Goal: Transaction & Acquisition: Purchase product/service

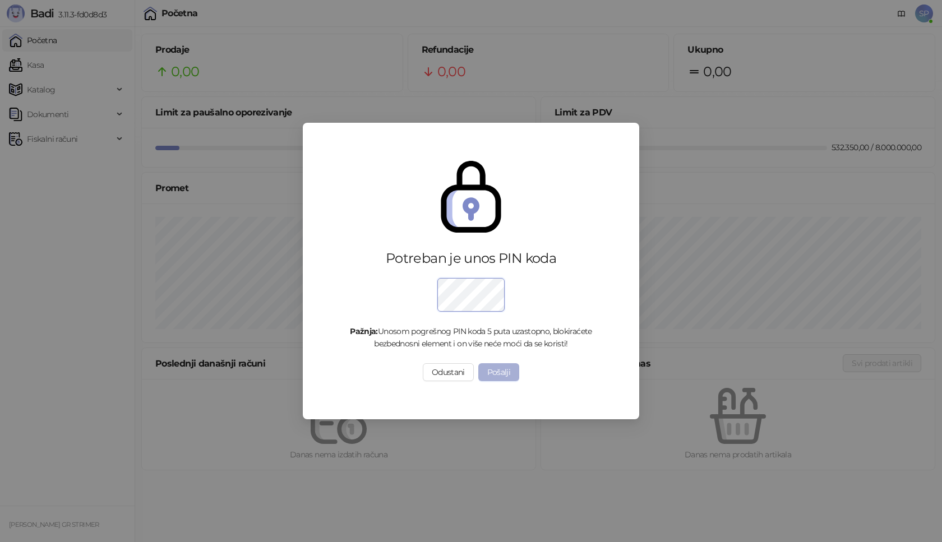
click at [496, 374] on button "Pošalji" at bounding box center [498, 372] width 41 height 18
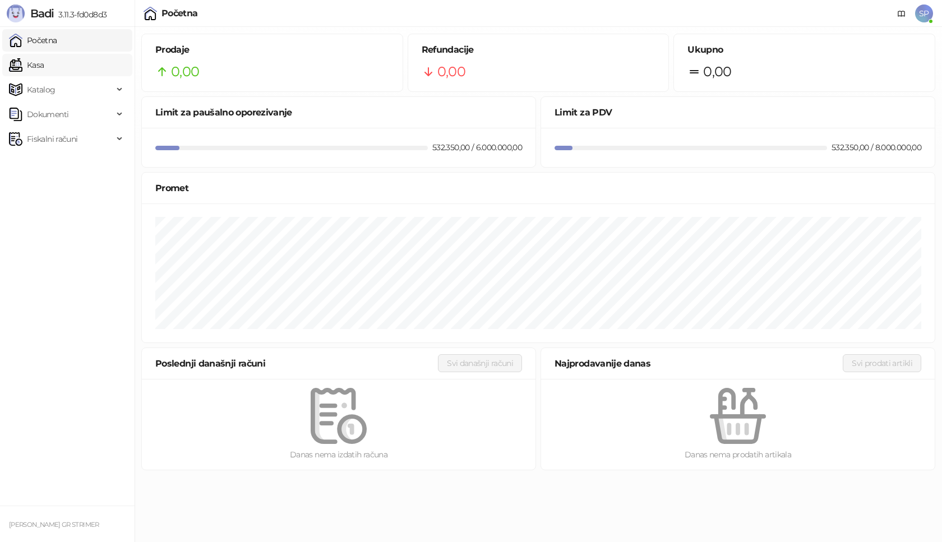
click at [44, 67] on link "Kasa" at bounding box center [26, 65] width 35 height 22
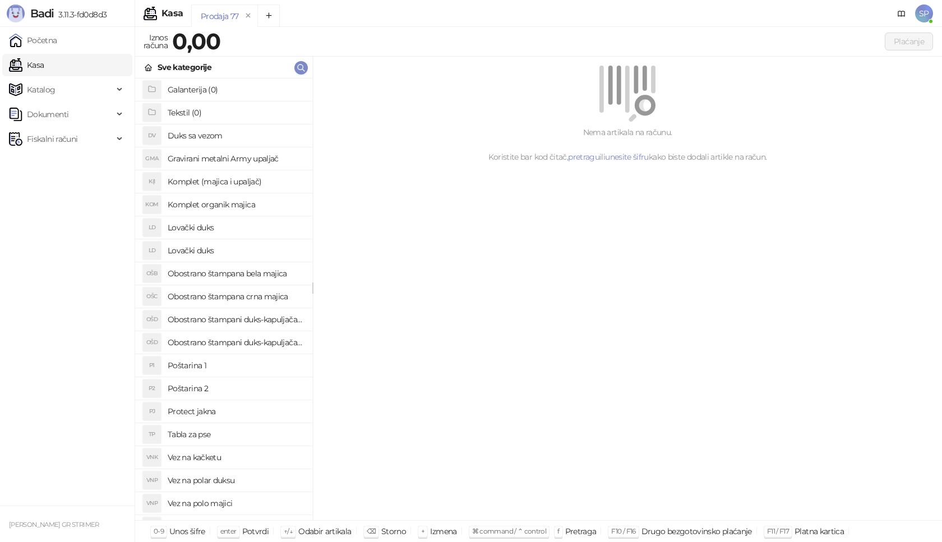
click at [252, 365] on h4 "Poštarina 1" at bounding box center [236, 366] width 136 height 18
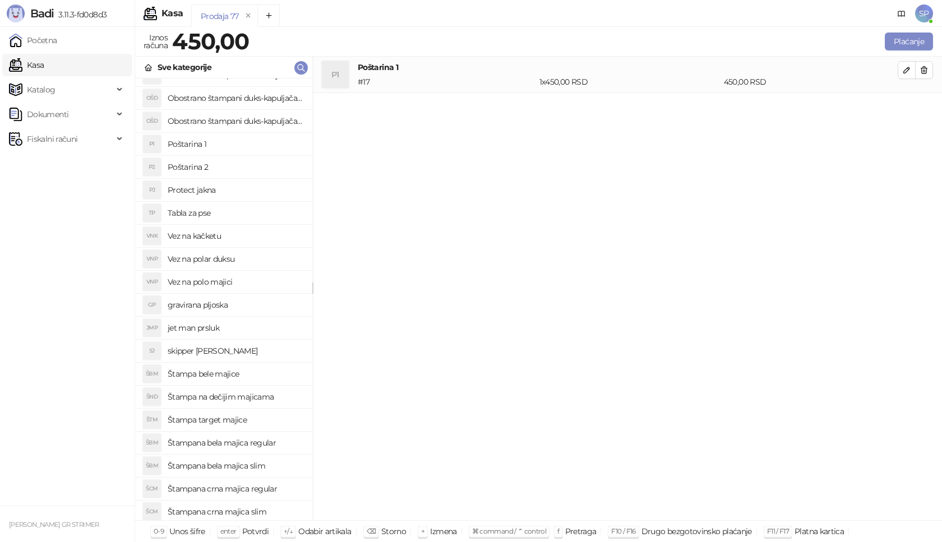
scroll to position [224, 0]
click at [271, 483] on h4 "Štampana crna majica regular" at bounding box center [236, 486] width 136 height 18
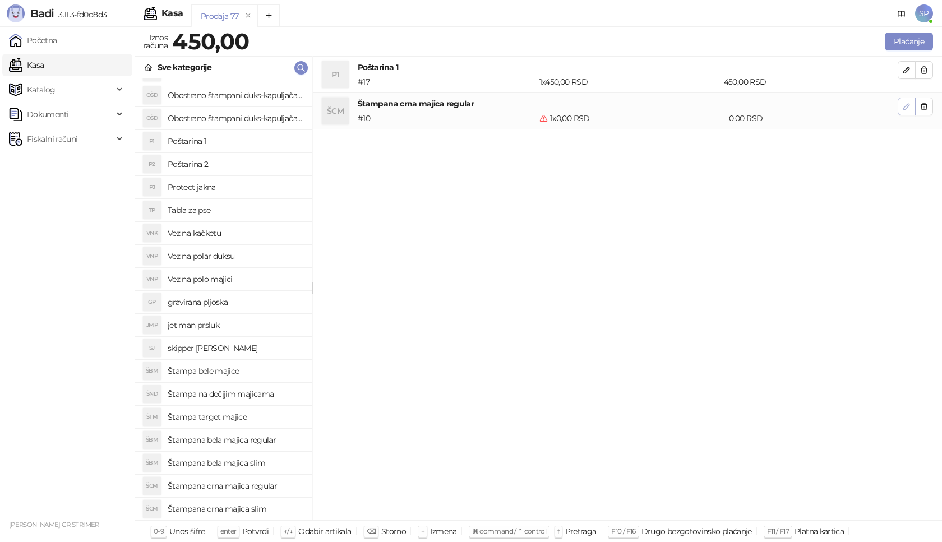
click at [909, 108] on icon "button" at bounding box center [906, 106] width 9 height 9
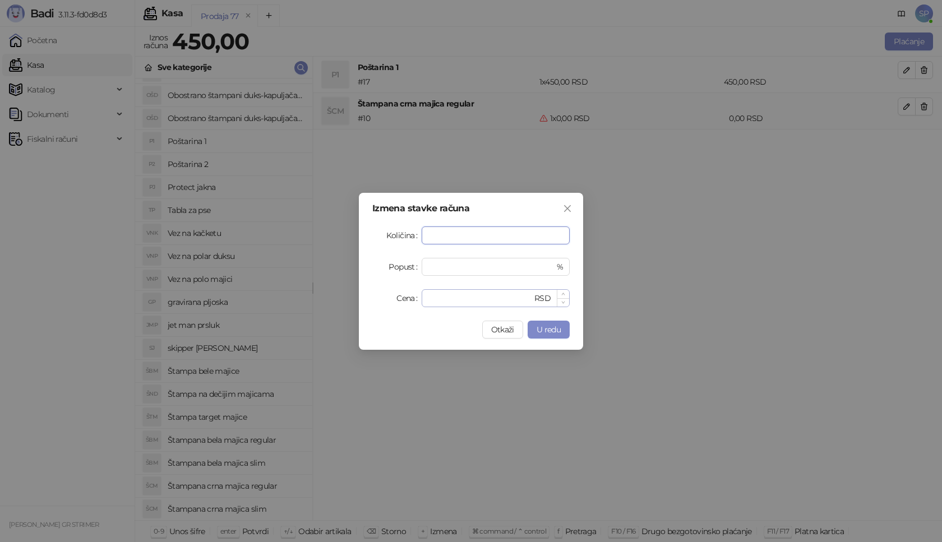
type input "*"
drag, startPoint x: 443, startPoint y: 294, endPoint x: 335, endPoint y: 278, distance: 108.8
click at [335, 278] on div "Izmena stavke računa Količina * Popust * % Cena * RSD Otkaži U redu" at bounding box center [471, 271] width 942 height 542
type input "****"
click at [558, 328] on span "U redu" at bounding box center [548, 330] width 24 height 10
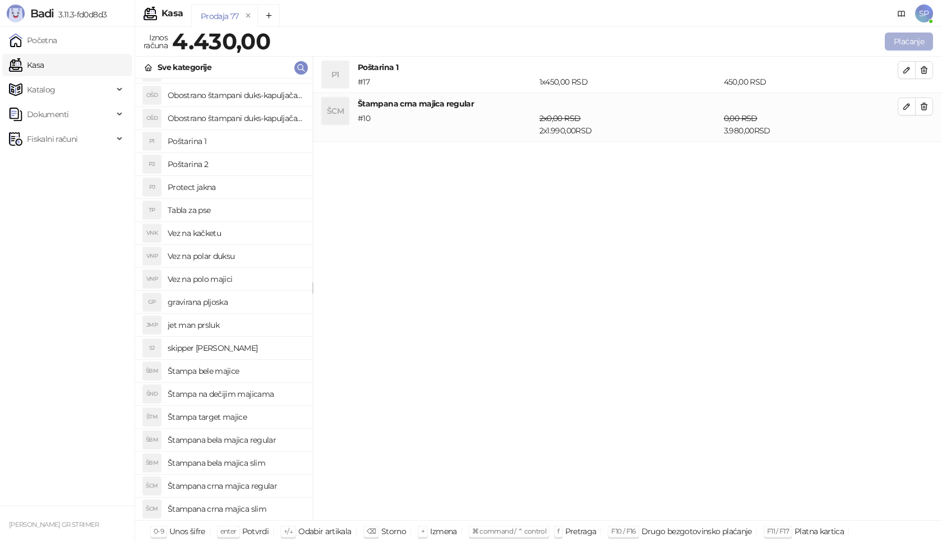
click at [913, 36] on button "Plaćanje" at bounding box center [909, 42] width 48 height 18
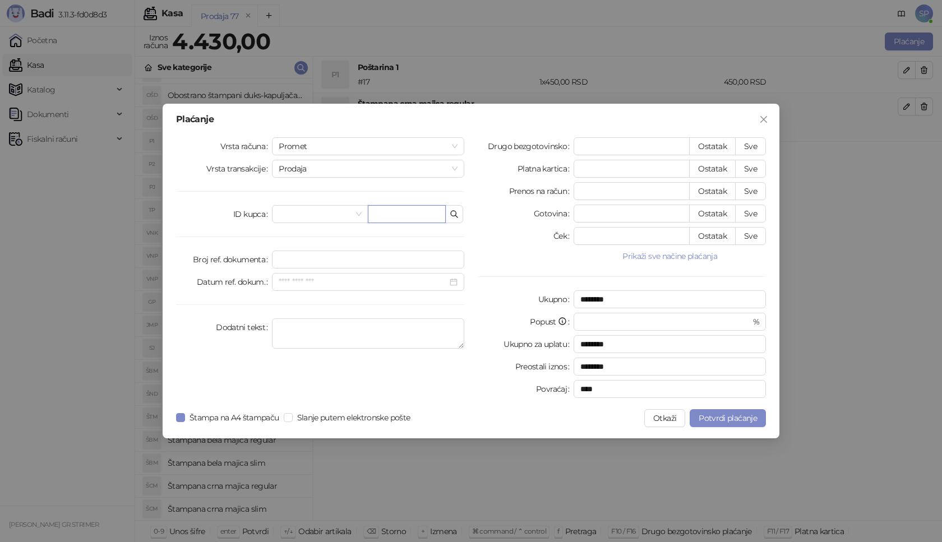
click at [398, 217] on input "text" at bounding box center [407, 214] width 78 height 18
paste input "**********"
type input "**********"
click at [748, 151] on button "Sve" at bounding box center [750, 146] width 31 height 18
type input "****"
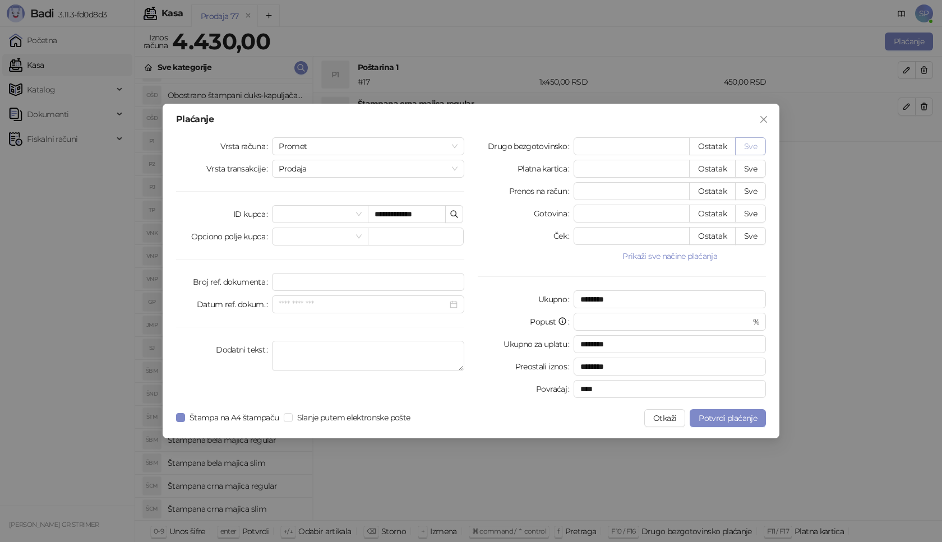
type input "****"
click at [733, 418] on span "Potvrdi plaćanje" at bounding box center [727, 418] width 58 height 10
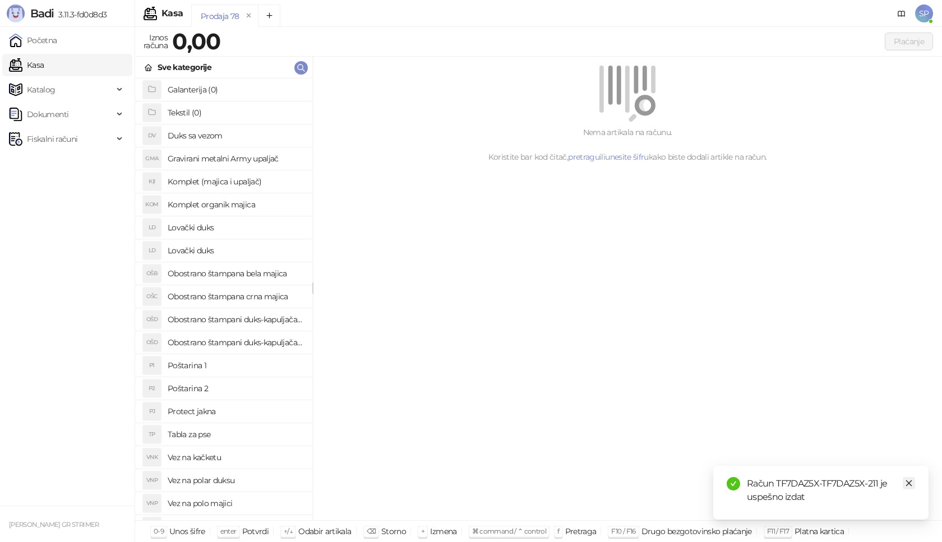
click at [909, 483] on icon "close" at bounding box center [909, 483] width 8 height 8
click at [112, 136] on span "Fiskalni računi" at bounding box center [61, 139] width 104 height 22
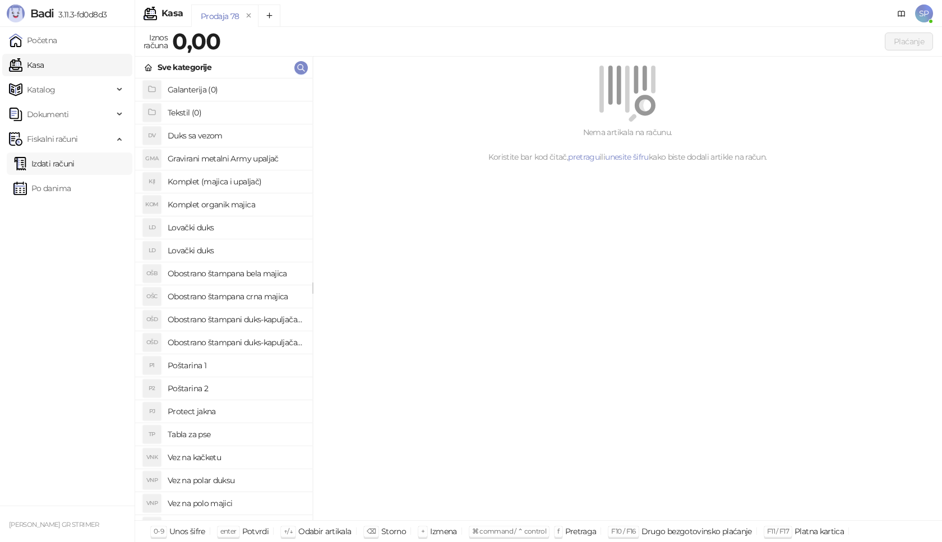
click at [75, 165] on link "Izdati računi" at bounding box center [43, 163] width 61 height 22
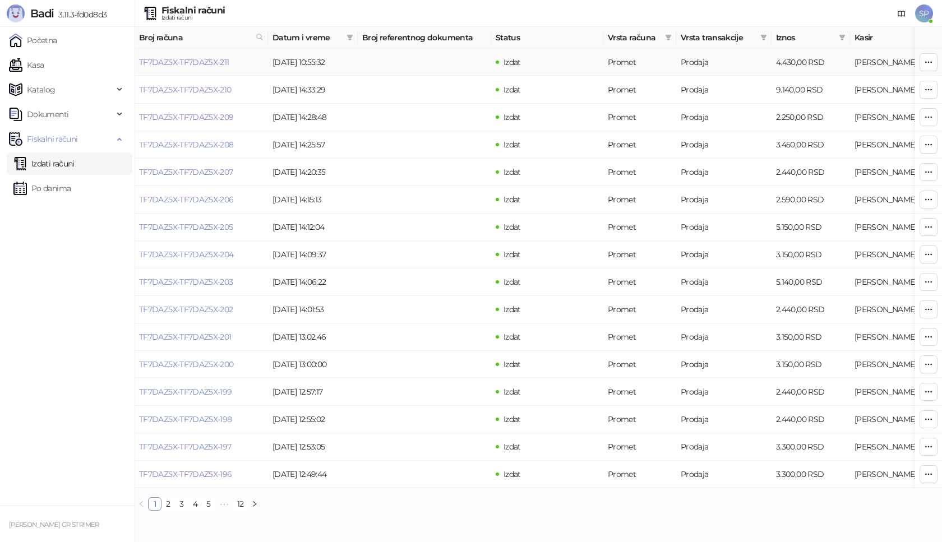
drag, startPoint x: 189, startPoint y: 63, endPoint x: 195, endPoint y: 51, distance: 13.0
click at [190, 63] on link "TF7DAZ5X-TF7DAZ5X-211" at bounding box center [184, 62] width 90 height 10
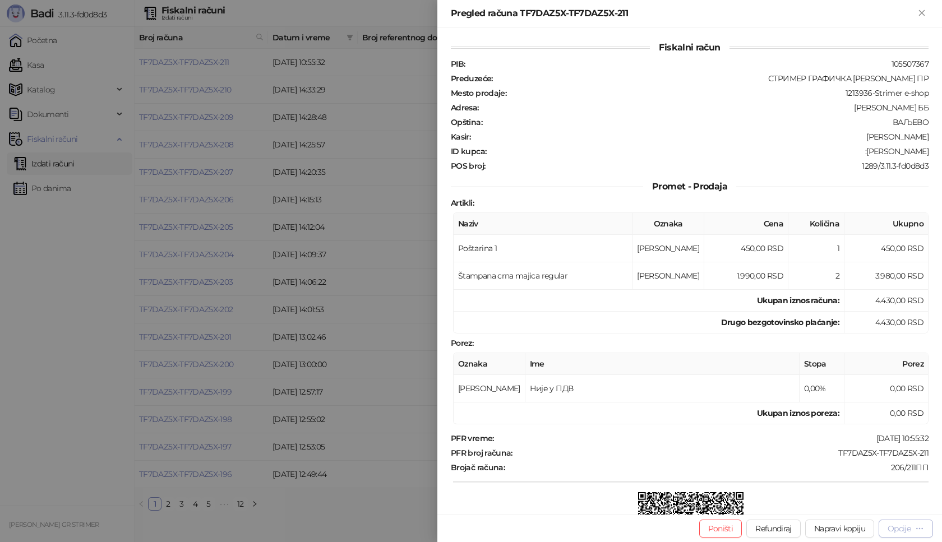
click at [895, 534] on div "Opcije" at bounding box center [905, 528] width 36 height 11
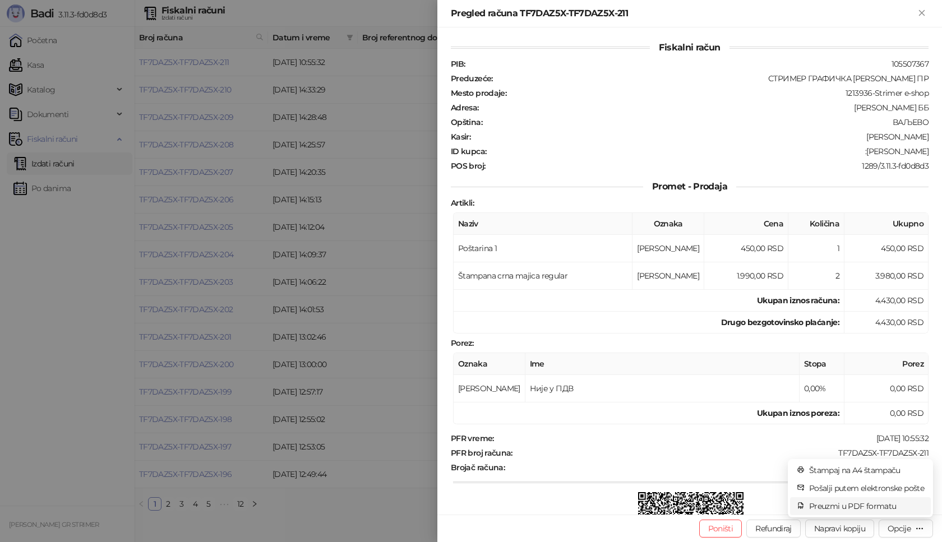
click at [835, 508] on span "Preuzmi u PDF formatu" at bounding box center [866, 506] width 115 height 12
drag, startPoint x: 833, startPoint y: 447, endPoint x: 818, endPoint y: 449, distance: 14.7
click at [829, 450] on div "PFR vreme : [DATE] 10:55:32 PFR broj računa : TF7DAZ5X-TF7DAZ5X-211 Brojač raču…" at bounding box center [689, 516] width 482 height 167
click at [836, 453] on div "TF7DAZ5X-TF7DAZ5X-211" at bounding box center [721, 453] width 416 height 10
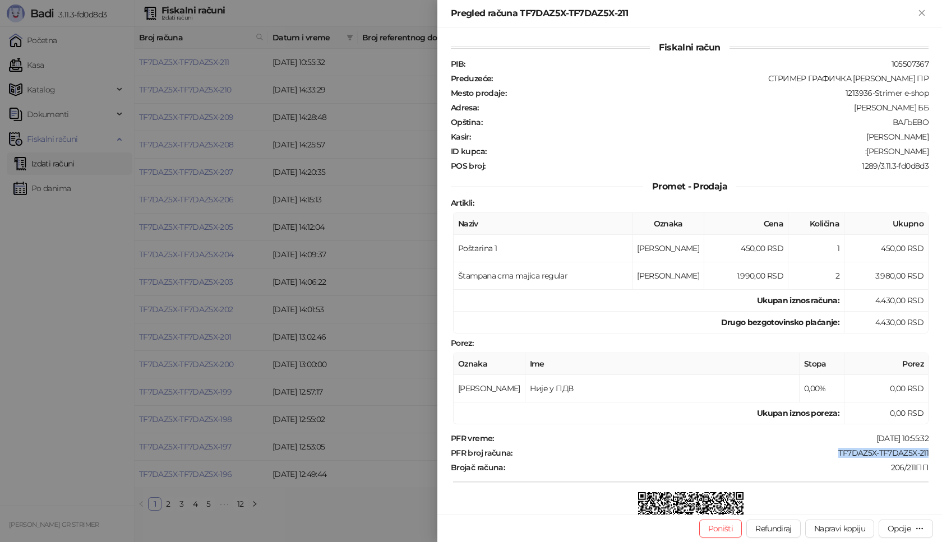
drag, startPoint x: 820, startPoint y: 453, endPoint x: 941, endPoint y: 452, distance: 121.1
click at [941, 452] on div "Fiskalni račun PIB : 105507367 Preduzeće : СТРИМЕР ГРАФИЧКА РАДЊА [PERSON_NAME]…" at bounding box center [689, 270] width 504 height 487
copy div "TF7DAZ5X-TF7DAZ5X-211"
drag, startPoint x: 875, startPoint y: 153, endPoint x: 941, endPoint y: 151, distance: 66.2
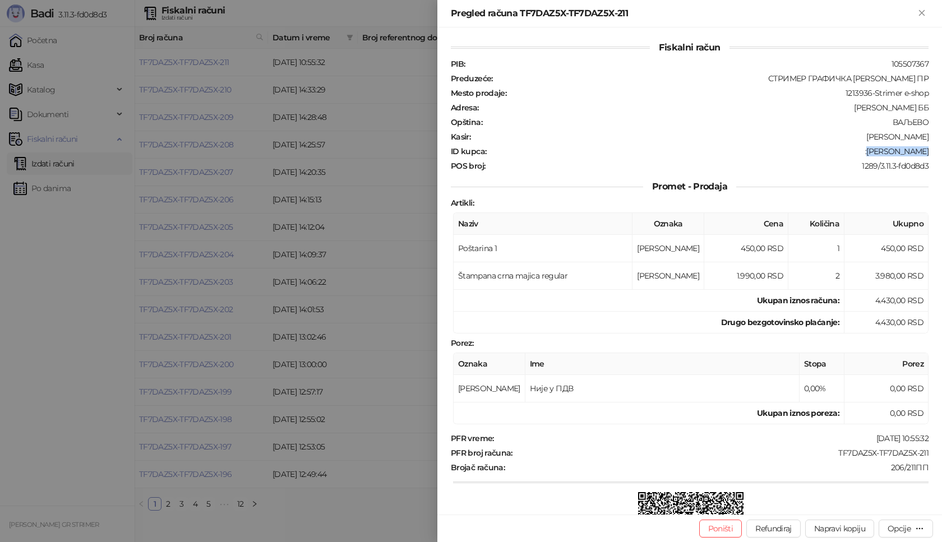
click at [941, 151] on div "Fiskalni račun PIB : 105507367 Preduzeće : СТРИМЕР ГРАФИЧКА РАДЊА [PERSON_NAME]…" at bounding box center [689, 270] width 504 height 487
copy div "[PERSON_NAME]"
click at [911, 15] on div "Pregled računa TF7DAZ5X-TF7DAZ5X-211" at bounding box center [683, 13] width 464 height 13
click at [921, 13] on icon "Zatvori" at bounding box center [921, 12] width 5 height 5
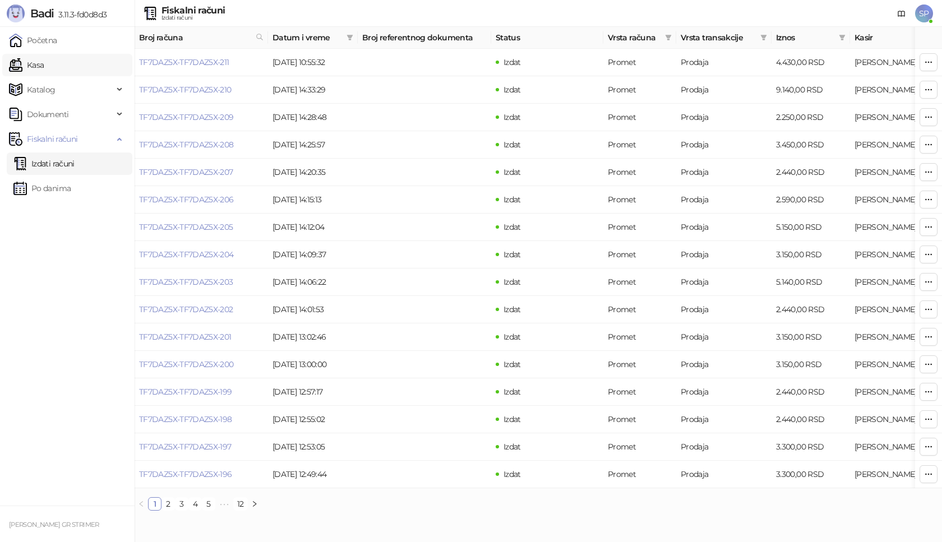
click at [44, 68] on link "Kasa" at bounding box center [26, 65] width 35 height 22
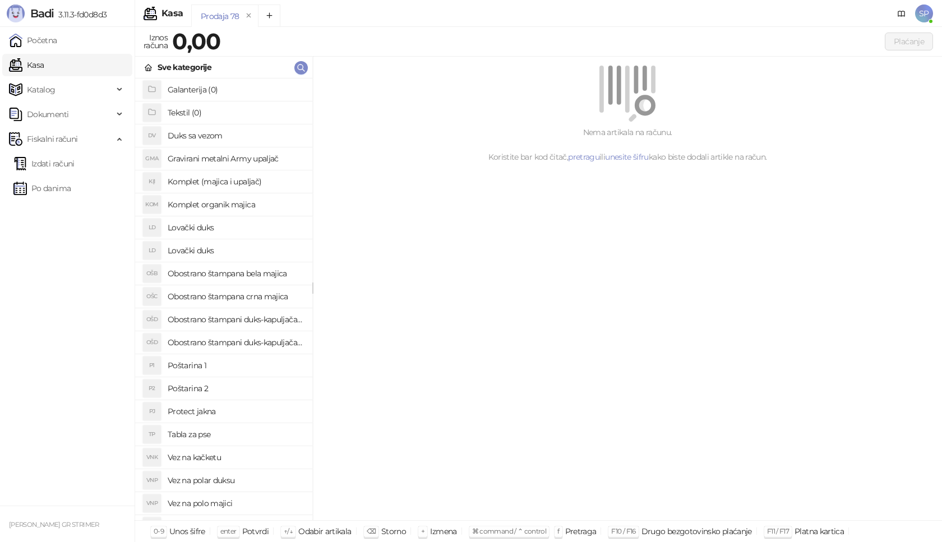
click at [221, 367] on h4 "Poštarina 1" at bounding box center [236, 366] width 136 height 18
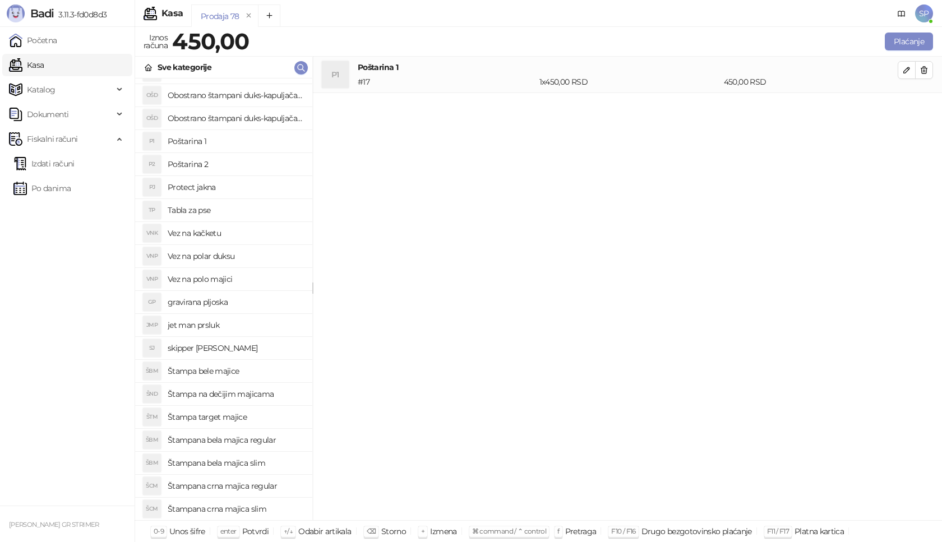
scroll to position [386, 0]
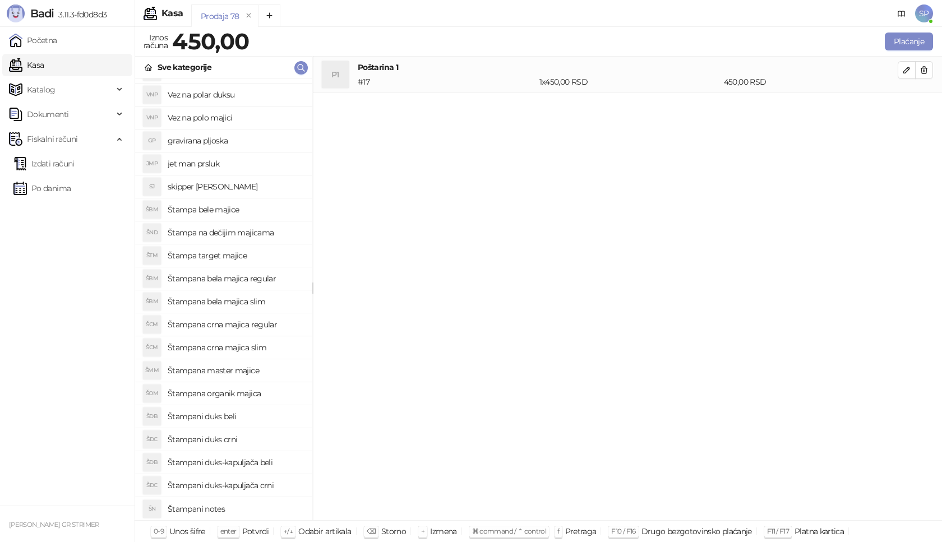
click at [283, 327] on h4 "Štampana crna majica regular" at bounding box center [236, 325] width 136 height 18
click at [906, 106] on icon "button" at bounding box center [906, 106] width 9 height 9
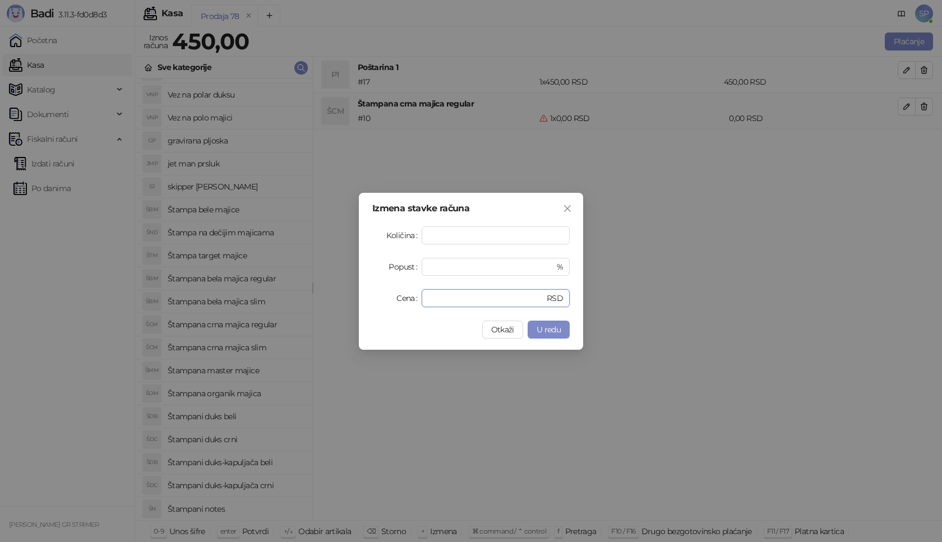
drag, startPoint x: 448, startPoint y: 299, endPoint x: 309, endPoint y: 308, distance: 139.3
click at [309, 308] on div "Izmena stavke računa Količina * Popust * % Cena * RSD Otkaži U redu" at bounding box center [471, 271] width 942 height 542
type input "****"
click at [564, 330] on button "U redu" at bounding box center [548, 330] width 42 height 18
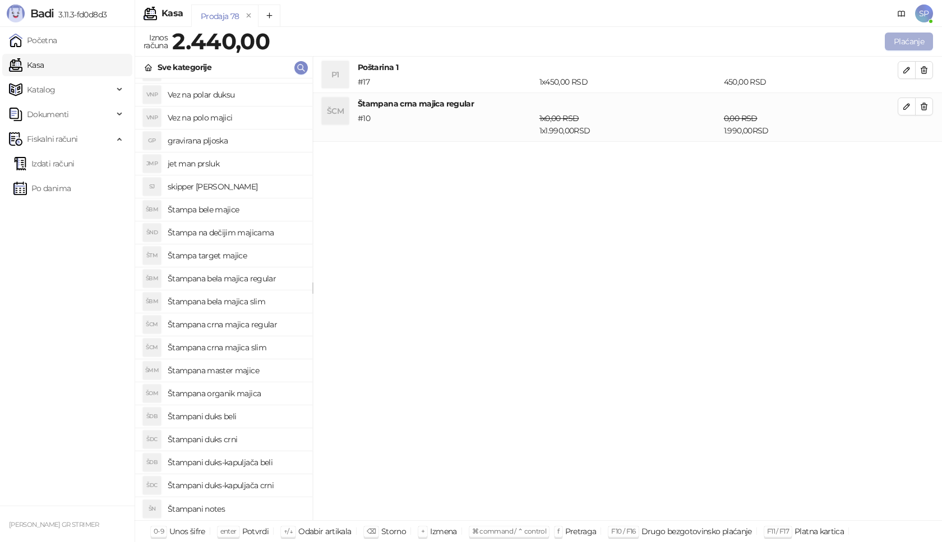
click at [923, 41] on button "Plaćanje" at bounding box center [909, 42] width 48 height 18
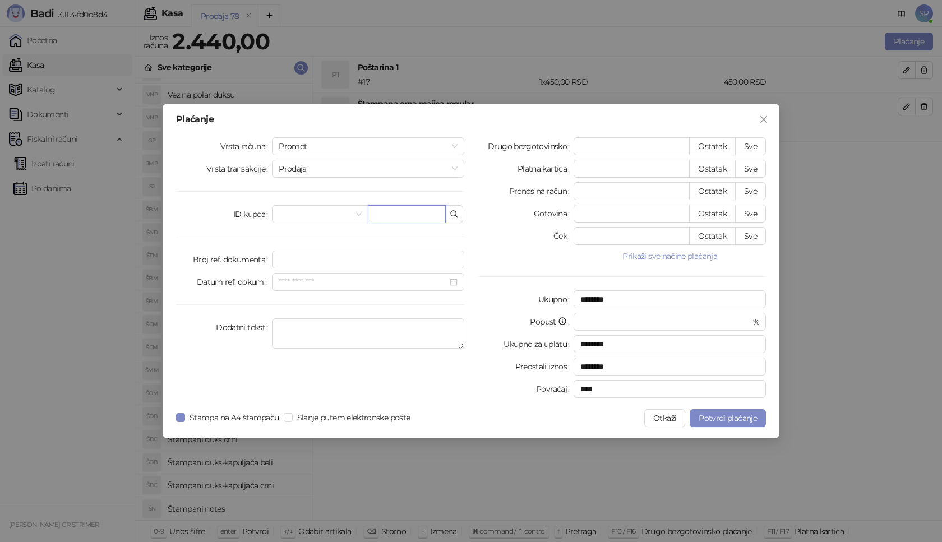
click at [410, 216] on input "text" at bounding box center [407, 214] width 78 height 18
paste input "**********"
type input "**********"
click at [770, 140] on div "Drugo bezgotovinsko * Ostatak Sve Platna kartica * Ostatak Sve Prenos na račun …" at bounding box center [622, 269] width 302 height 265
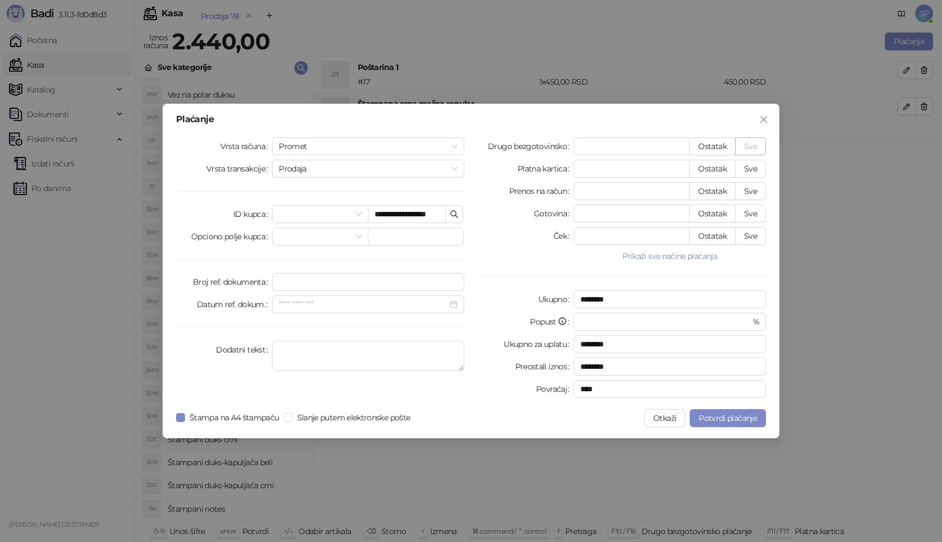
scroll to position [0, 0]
click at [757, 141] on button "Sve" at bounding box center [750, 146] width 31 height 18
type input "****"
click at [727, 418] on span "Potvrdi plaćanje" at bounding box center [727, 418] width 58 height 10
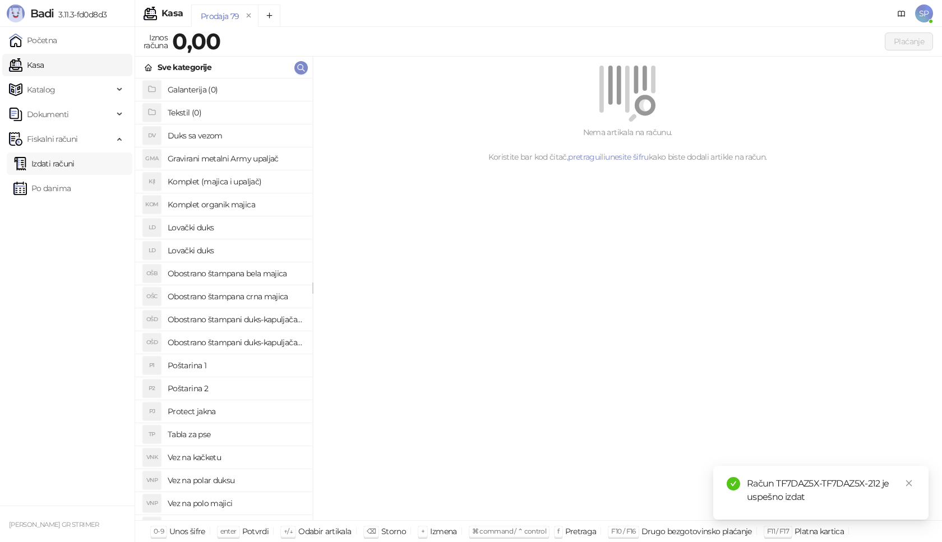
click at [64, 163] on link "Izdati računi" at bounding box center [43, 163] width 61 height 22
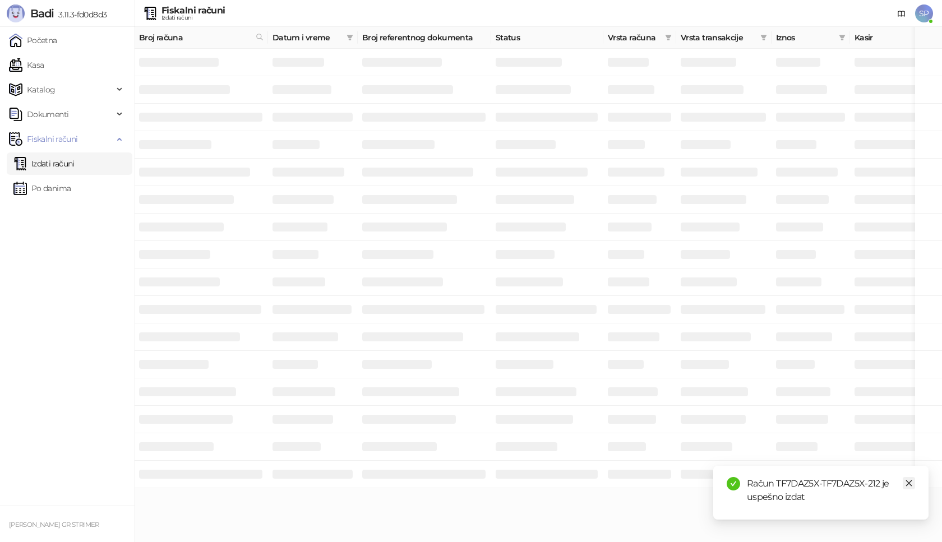
click at [908, 485] on icon "close" at bounding box center [909, 483] width 8 height 8
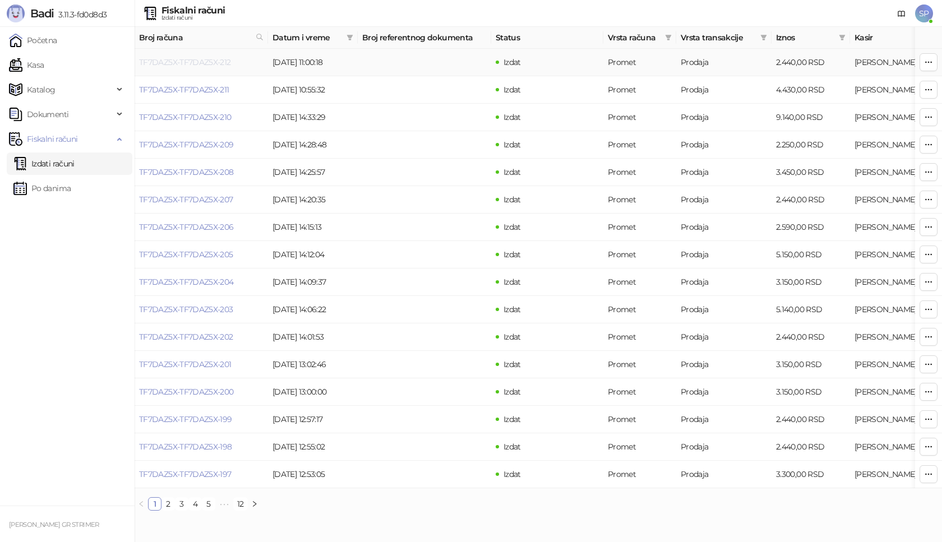
click at [203, 67] on link "TF7DAZ5X-TF7DAZ5X-212" at bounding box center [185, 62] width 92 height 10
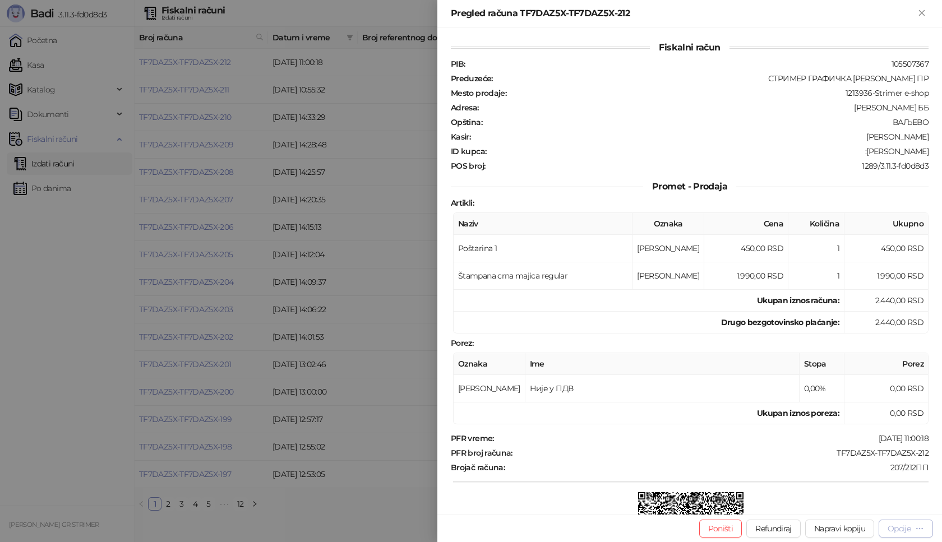
click at [913, 530] on div "Opcije" at bounding box center [905, 528] width 36 height 11
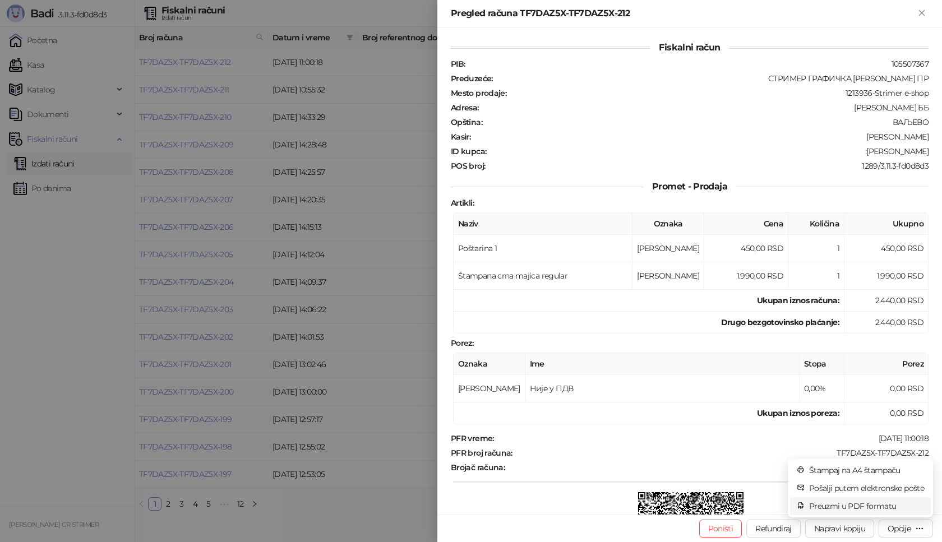
click at [863, 510] on span "Preuzmi u PDF formatu" at bounding box center [866, 506] width 115 height 12
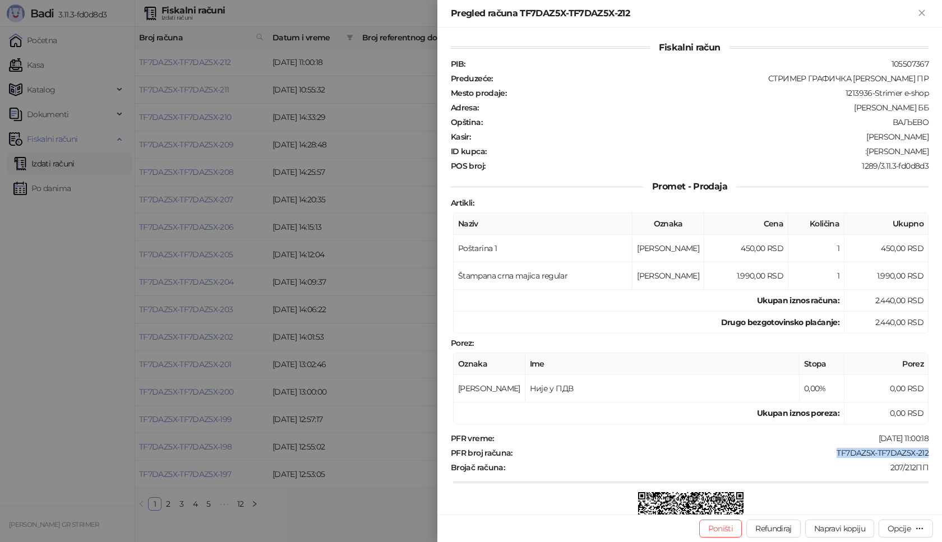
drag, startPoint x: 821, startPoint y: 453, endPoint x: 941, endPoint y: 453, distance: 120.5
click at [941, 453] on div "Fiskalni račun PIB : 105507367 Preduzeće : СТРИМЕР ГРАФИЧКА РАДЊА [PERSON_NAME]…" at bounding box center [689, 270] width 504 height 487
copy div "TF7DAZ5X-TF7DAZ5X-212"
drag, startPoint x: 846, startPoint y: 154, endPoint x: 941, endPoint y: 154, distance: 95.3
click at [941, 154] on div "Fiskalni račun PIB : 105507367 Preduzeće : СТРИМЕР ГРАФИЧКА РАДЊА [PERSON_NAME]…" at bounding box center [689, 270] width 504 height 487
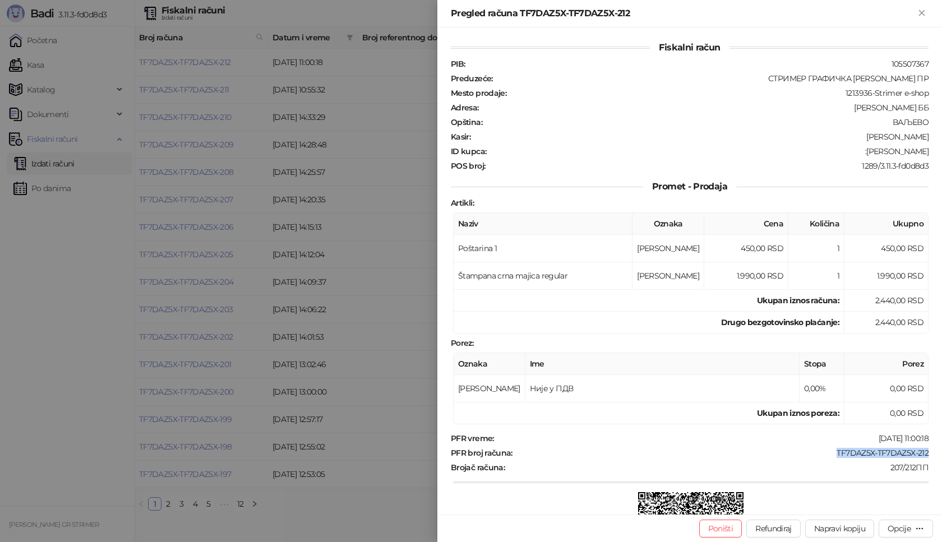
copy div "[PERSON_NAME]"
click at [915, 17] on button "Zatvori" at bounding box center [921, 13] width 13 height 13
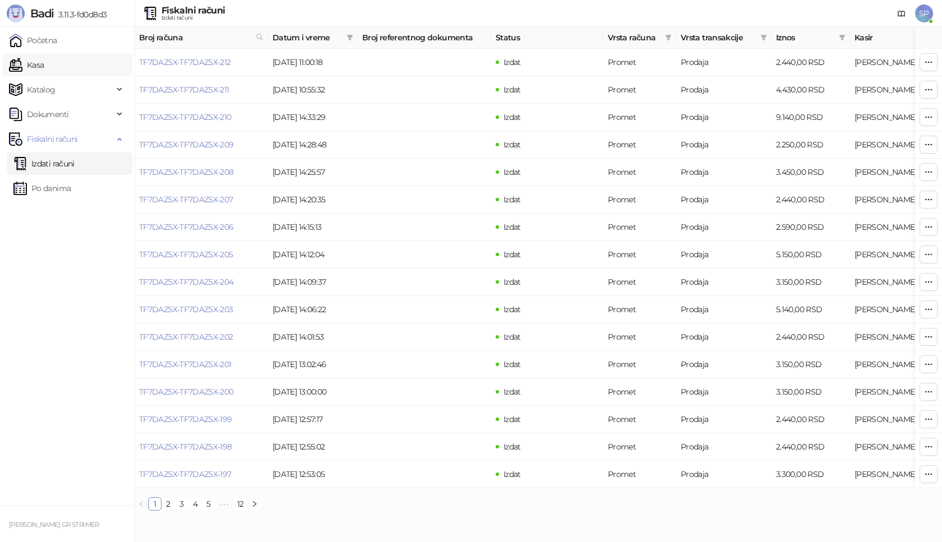
click at [44, 73] on link "Kasa" at bounding box center [26, 65] width 35 height 22
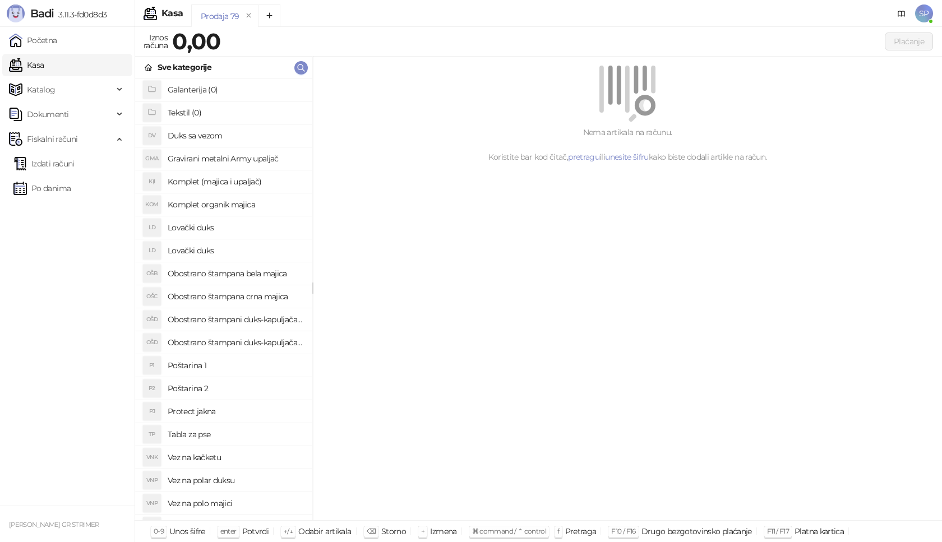
click at [222, 368] on h4 "Poštarina 1" at bounding box center [236, 366] width 136 height 18
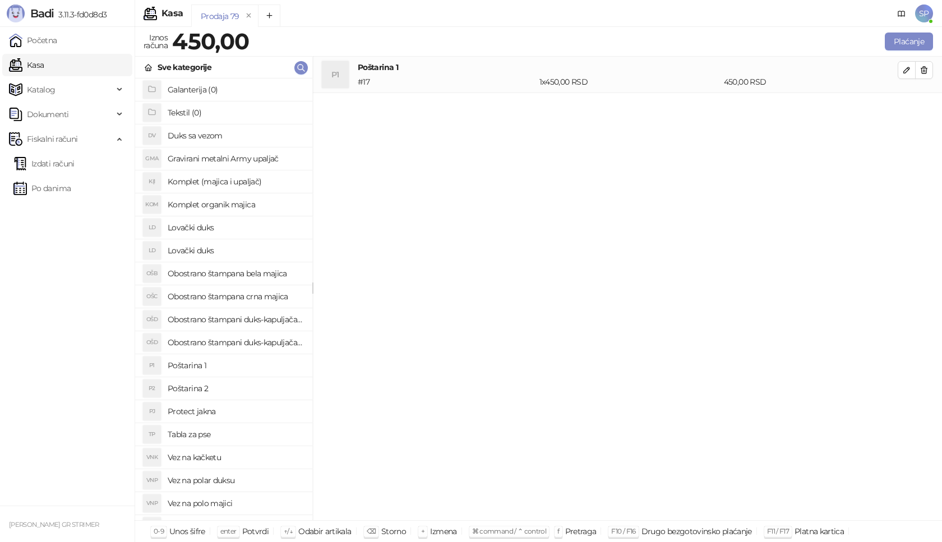
click at [240, 253] on h4 "Lovački duks" at bounding box center [236, 251] width 136 height 18
click at [904, 102] on icon "button" at bounding box center [906, 106] width 9 height 9
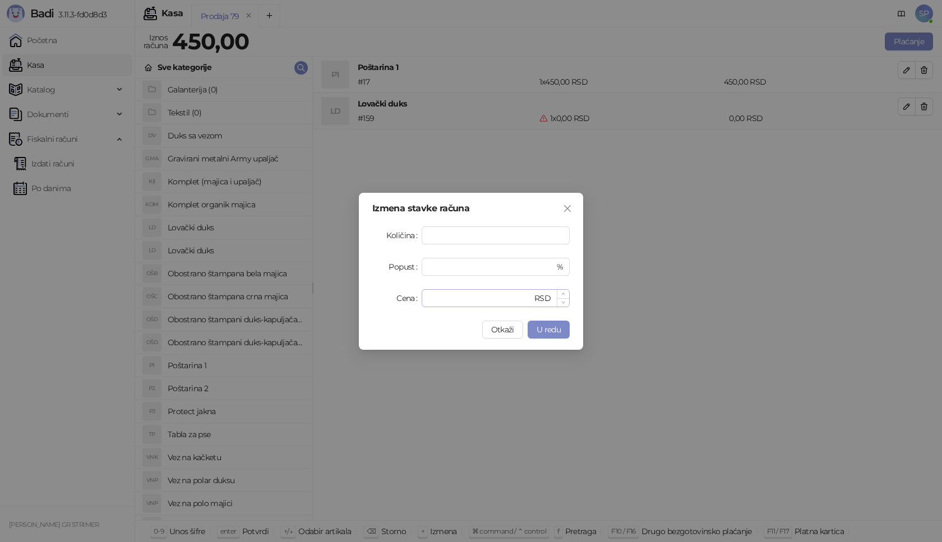
type input "*"
drag, startPoint x: 443, startPoint y: 298, endPoint x: 331, endPoint y: 307, distance: 112.4
click at [331, 307] on div "Izmena stavke računa Količina * Popust * % Cena * RSD Otkaži U redu" at bounding box center [471, 271] width 942 height 542
type input "****"
click at [539, 330] on span "U redu" at bounding box center [548, 330] width 24 height 10
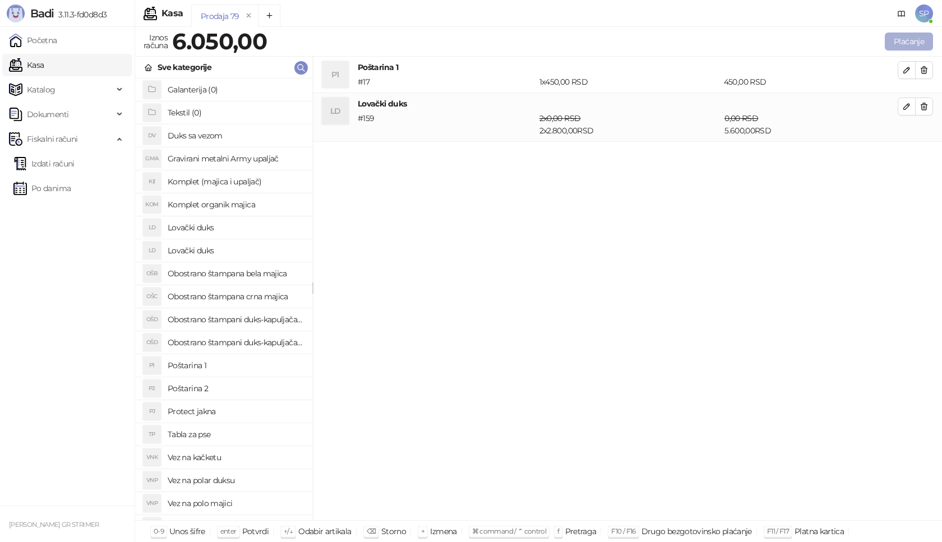
click at [918, 44] on button "Plaćanje" at bounding box center [909, 42] width 48 height 18
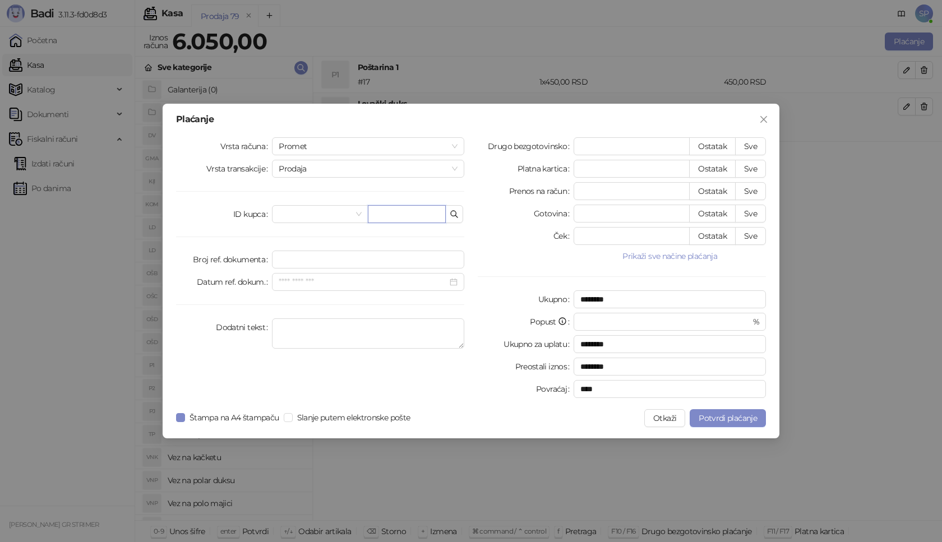
click at [421, 214] on input "text" at bounding box center [407, 214] width 78 height 18
paste input "**********"
click at [392, 216] on input "**********" at bounding box center [407, 214] width 78 height 18
type input "**********"
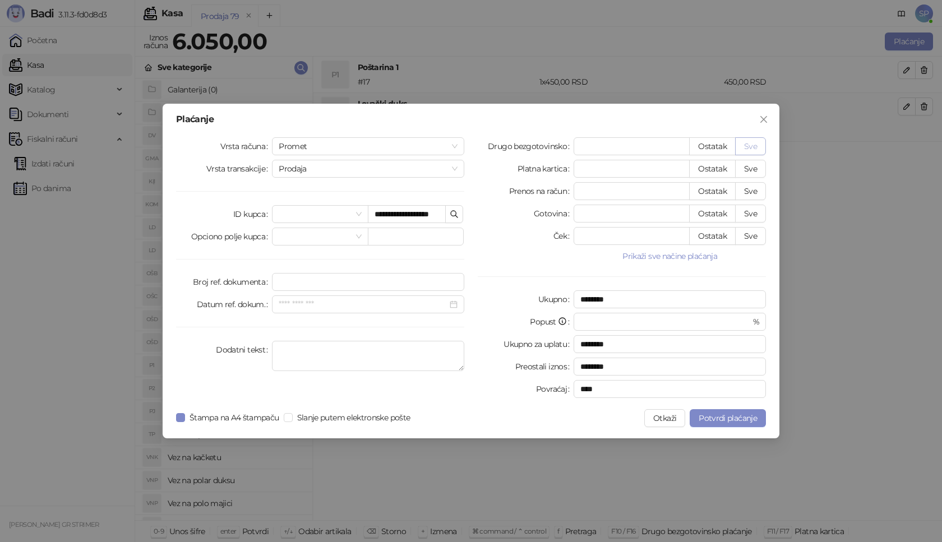
click at [747, 142] on button "Sve" at bounding box center [750, 146] width 31 height 18
type input "****"
click at [735, 419] on span "Potvrdi plaćanje" at bounding box center [727, 418] width 58 height 10
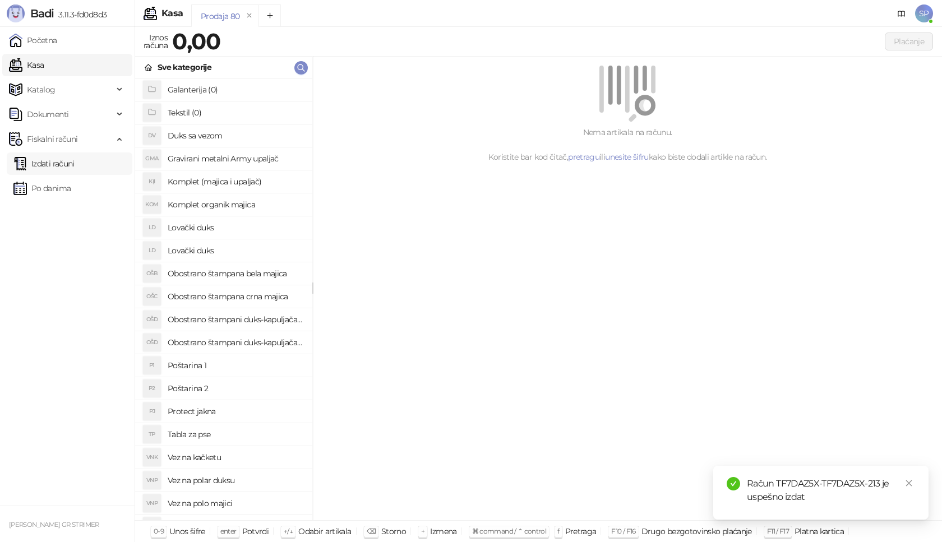
click at [75, 159] on link "Izdati računi" at bounding box center [43, 163] width 61 height 22
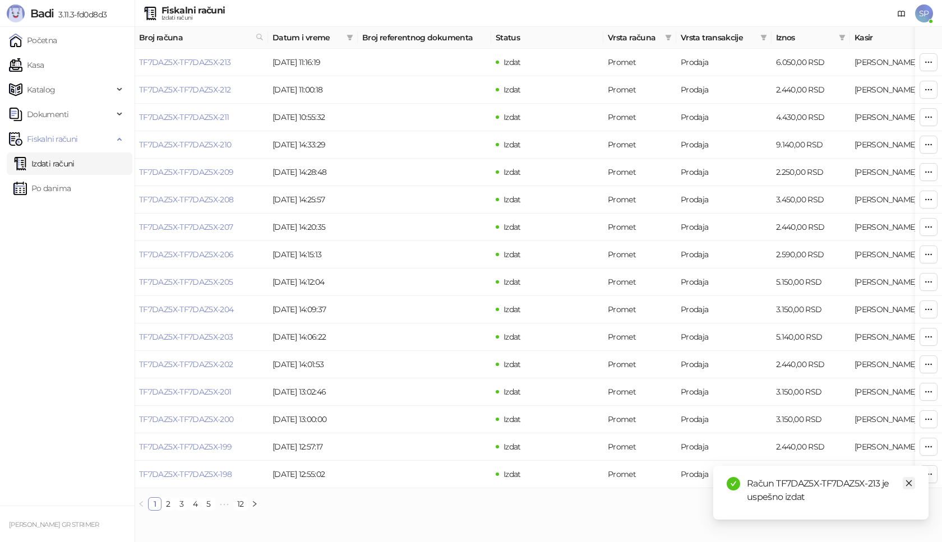
click at [910, 485] on icon "close" at bounding box center [909, 483] width 6 height 6
click at [208, 60] on link "TF7DAZ5X-TF7DAZ5X-213" at bounding box center [185, 62] width 92 height 10
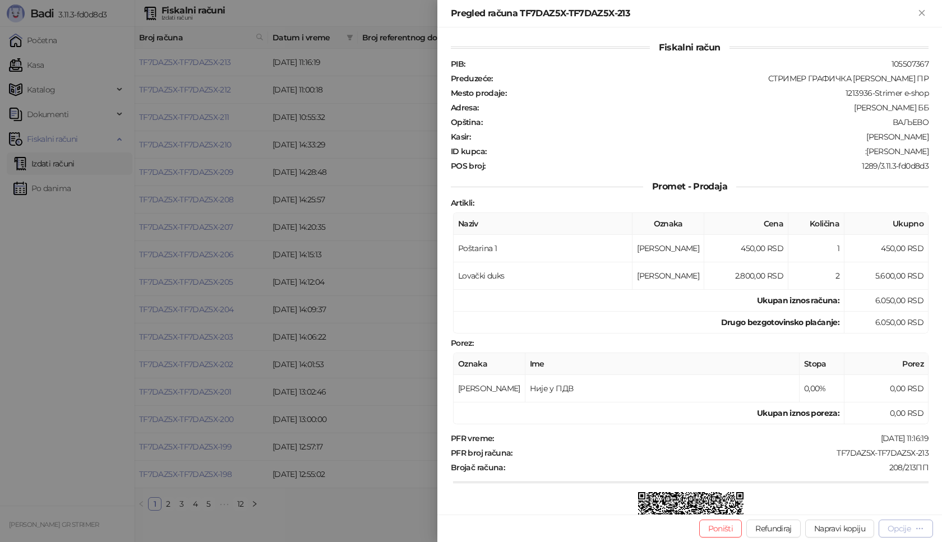
click at [897, 533] on div "Opcije" at bounding box center [898, 529] width 23 height 10
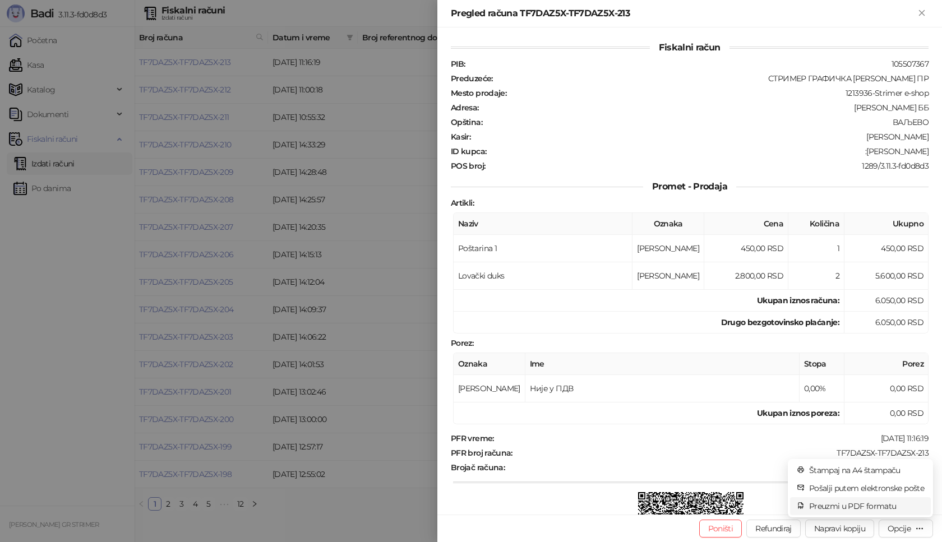
click at [860, 506] on span "Preuzmi u PDF formatu" at bounding box center [866, 506] width 115 height 12
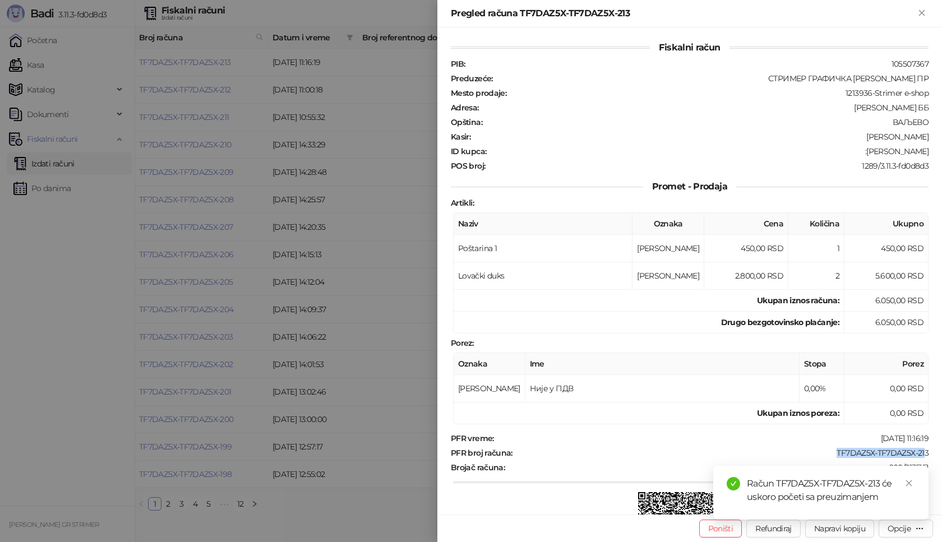
drag, startPoint x: 823, startPoint y: 451, endPoint x: 916, endPoint y: 451, distance: 93.6
click at [916, 451] on div "TF7DAZ5X-TF7DAZ5X-213" at bounding box center [721, 453] width 416 height 10
click at [848, 454] on div "TF7DAZ5X-TF7DAZ5X-213" at bounding box center [721, 453] width 416 height 10
drag, startPoint x: 823, startPoint y: 448, endPoint x: 941, endPoint y: 448, distance: 118.3
click at [941, 448] on div "Fiskalni račun PIB : 105507367 Preduzeće : СТРИМЕР ГРАФИЧКА [PERSON_NAME] ПР Me…" at bounding box center [689, 270] width 504 height 487
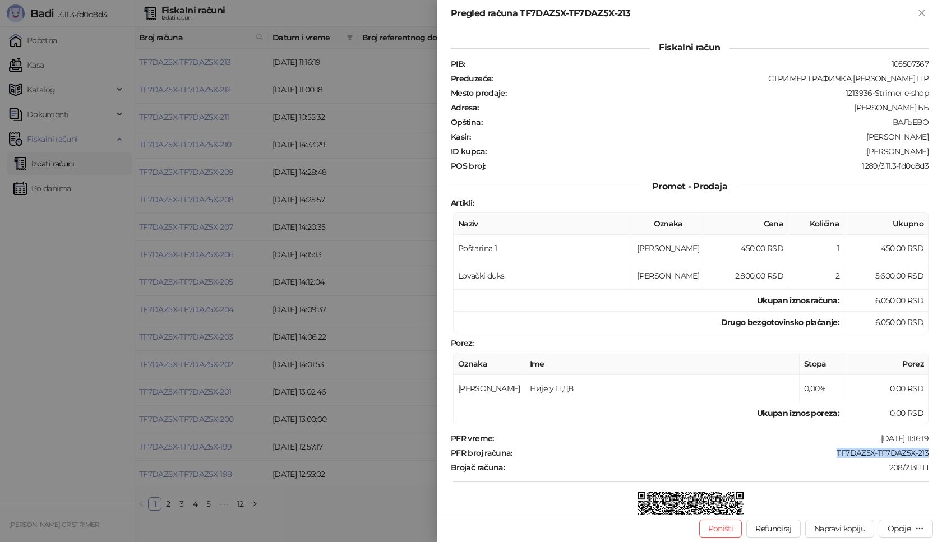
copy div "TF7DAZ5X-TF7DAZ5X-213"
drag, startPoint x: 847, startPoint y: 149, endPoint x: 932, endPoint y: 153, distance: 84.8
click at [932, 153] on div "Fiskalni račun PIB : 105507367 Preduzeće : СТРИМЕР ГРАФИЧКА [PERSON_NAME] ПР Me…" at bounding box center [689, 270] width 504 height 487
copy div "[PERSON_NAME]"
click at [924, 12] on icon "Zatvori" at bounding box center [921, 13] width 10 height 10
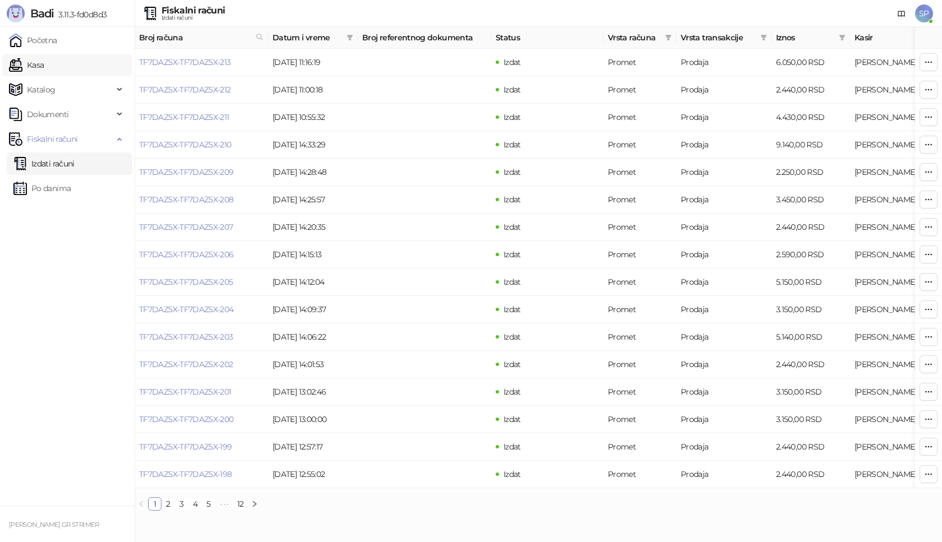
click at [44, 65] on link "Kasa" at bounding box center [26, 65] width 35 height 22
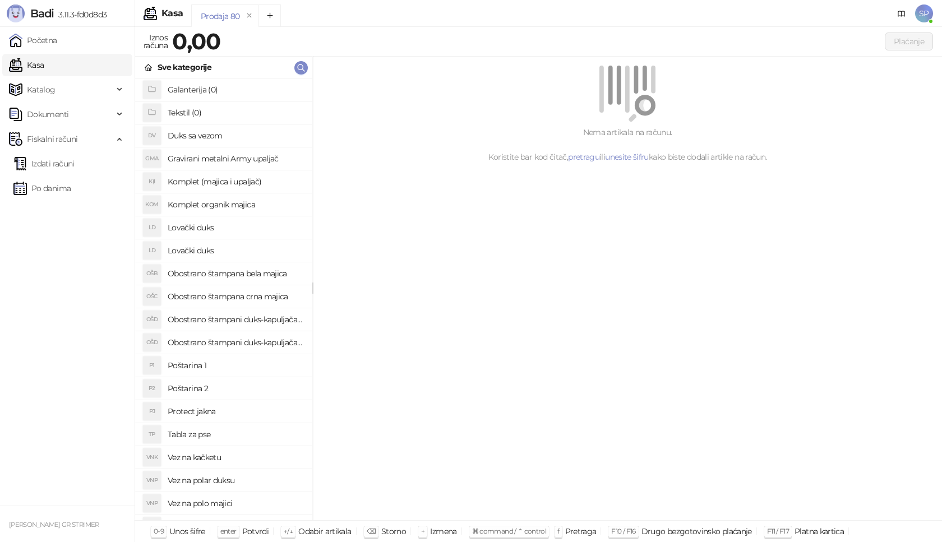
click at [242, 363] on h4 "Poštarina 1" at bounding box center [236, 366] width 136 height 18
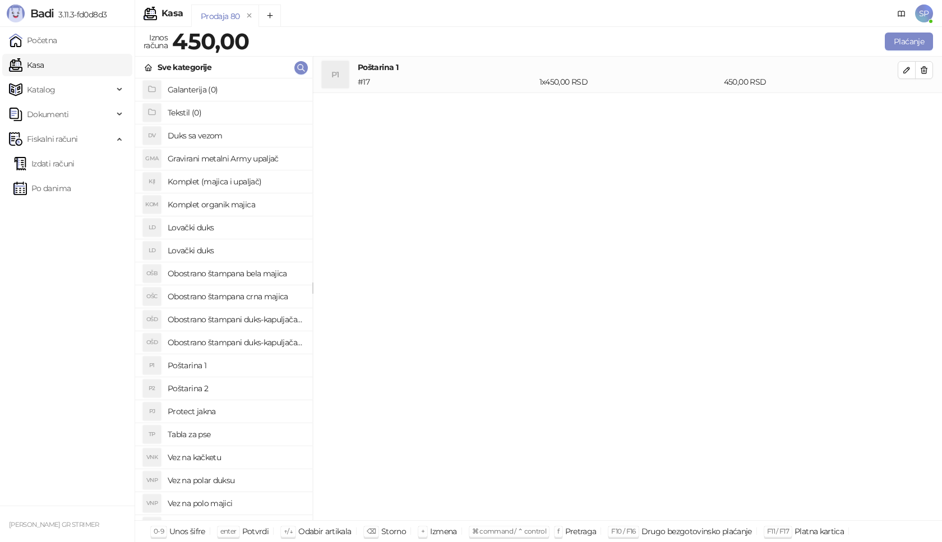
click at [256, 482] on h4 "Vez na polar duksu" at bounding box center [236, 480] width 136 height 18
click at [905, 107] on icon "button" at bounding box center [907, 107] width 6 height 6
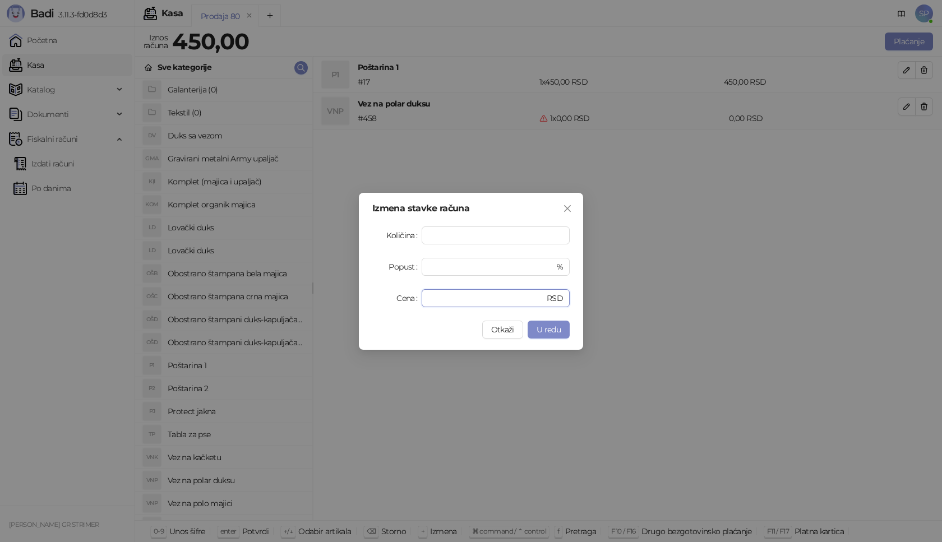
drag, startPoint x: 451, startPoint y: 298, endPoint x: 359, endPoint y: 308, distance: 93.1
click at [359, 308] on div "Izmena stavke računa Količina * Popust * % Cena * RSD Otkaži U redu" at bounding box center [471, 271] width 224 height 157
type input "****"
click at [557, 329] on span "U redu" at bounding box center [548, 330] width 24 height 10
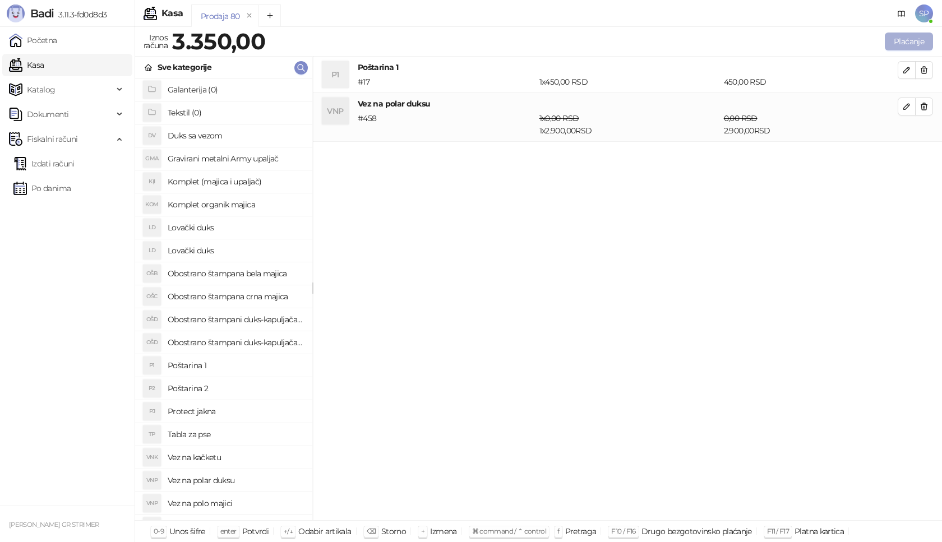
click at [909, 40] on button "Plaćanje" at bounding box center [909, 42] width 48 height 18
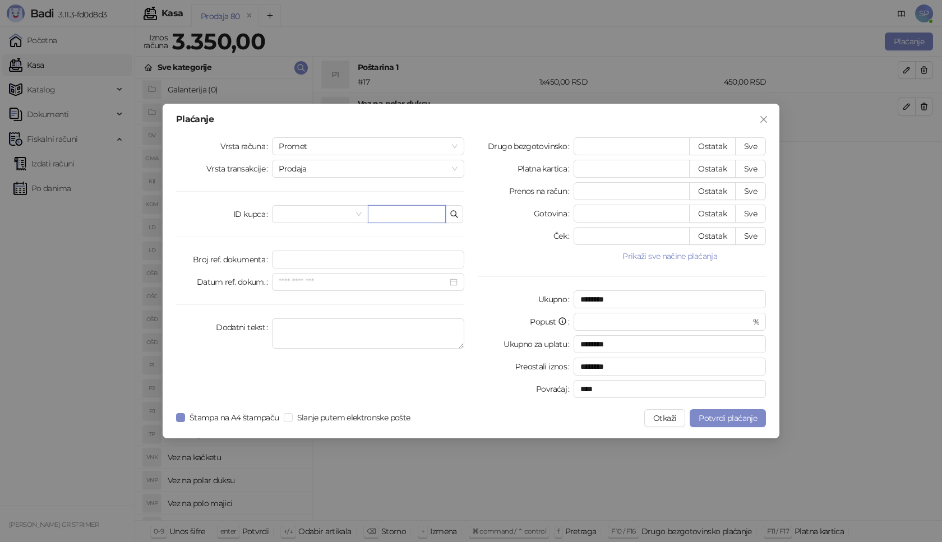
click at [407, 213] on input "text" at bounding box center [407, 214] width 78 height 18
paste input "**********"
type input "**********"
click at [758, 148] on button "Sve" at bounding box center [750, 146] width 31 height 18
type input "****"
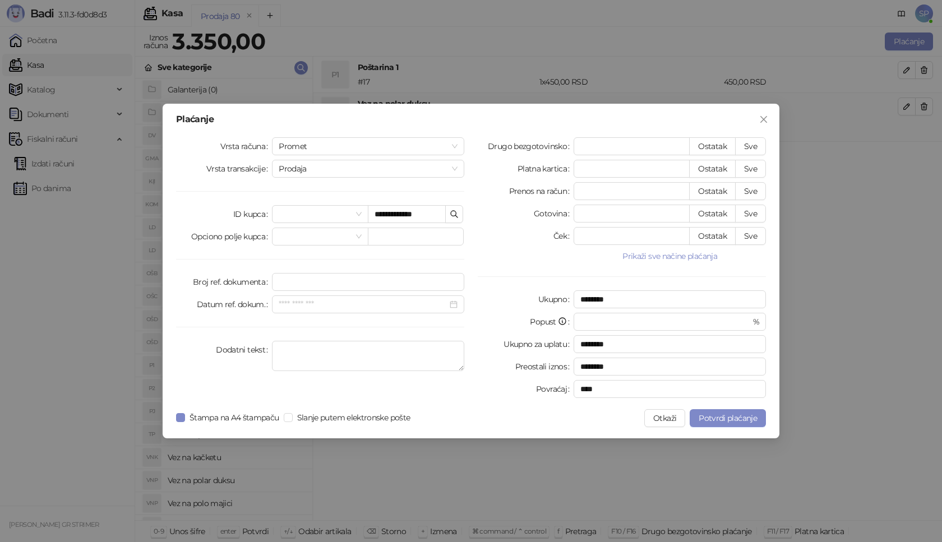
type input "****"
click at [709, 411] on button "Potvrdi plaćanje" at bounding box center [727, 418] width 76 height 18
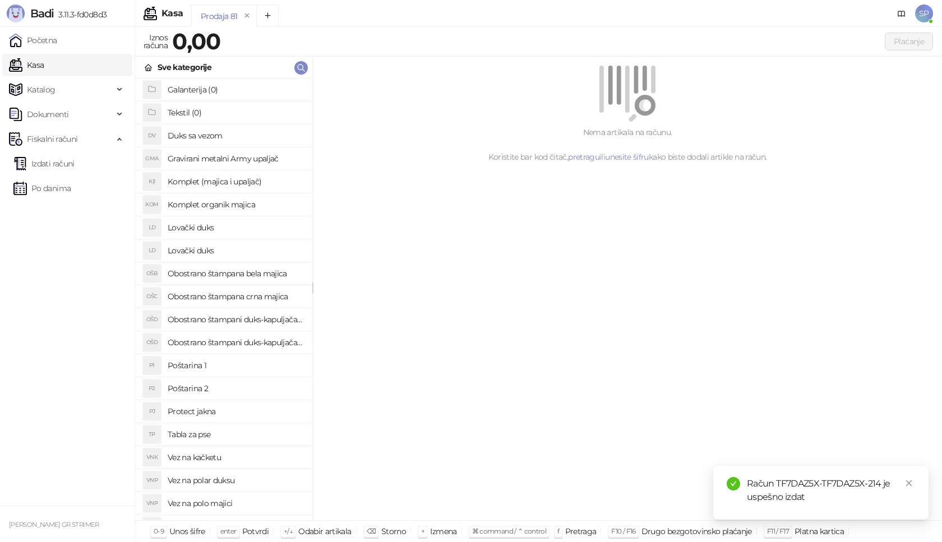
click at [68, 164] on link "Izdati računi" at bounding box center [43, 163] width 61 height 22
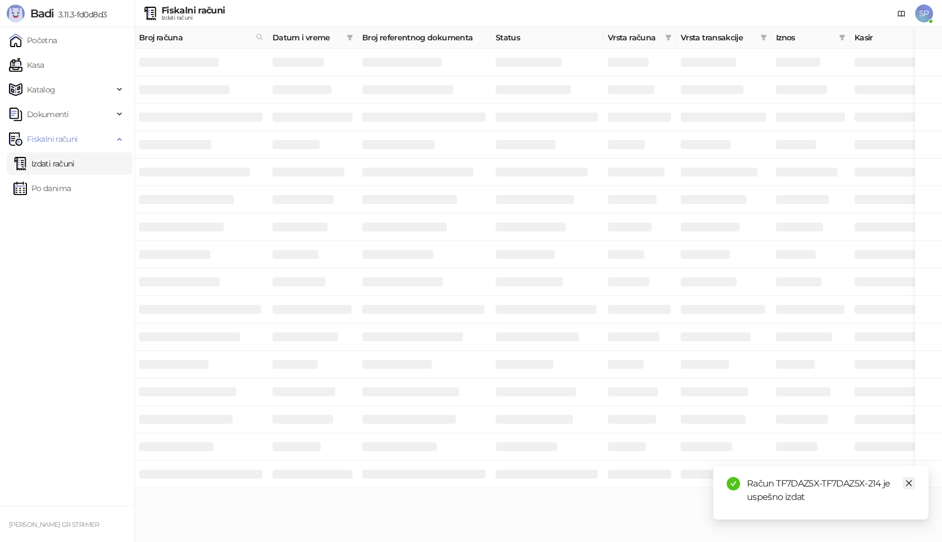
click at [906, 484] on icon "close" at bounding box center [909, 483] width 8 height 8
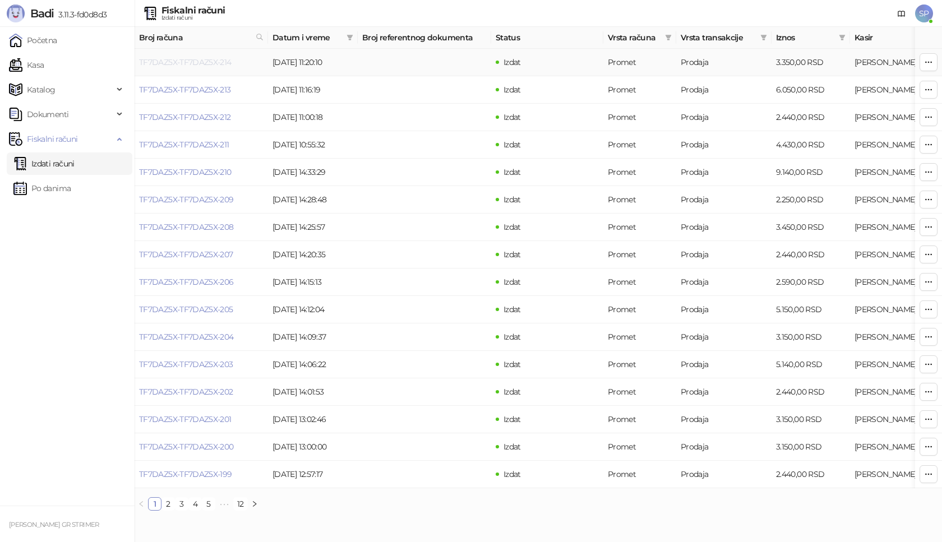
drag, startPoint x: 160, startPoint y: 58, endPoint x: 186, endPoint y: 60, distance: 26.4
click at [186, 60] on link "TF7DAZ5X-TF7DAZ5X-214" at bounding box center [185, 62] width 92 height 10
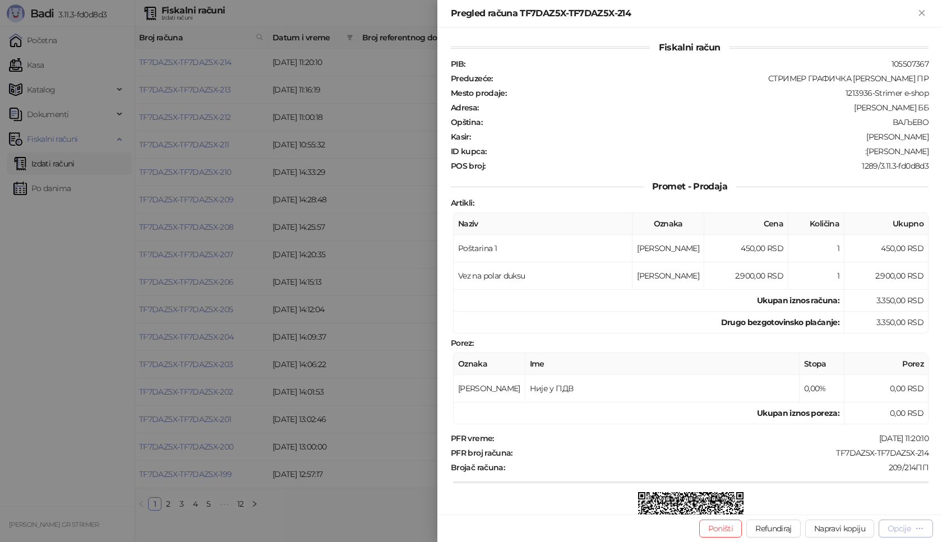
click at [893, 522] on button "Opcije" at bounding box center [905, 529] width 54 height 18
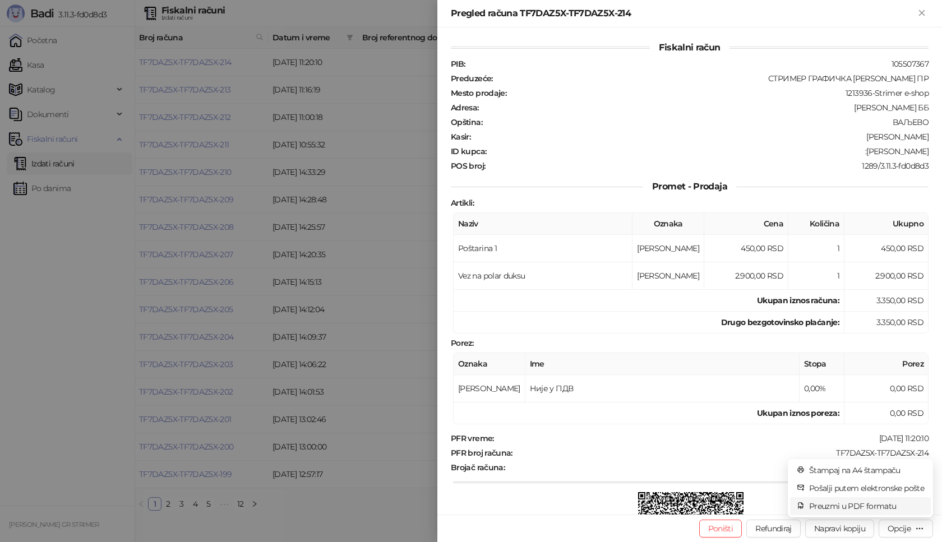
click at [828, 506] on span "Preuzmi u PDF formatu" at bounding box center [866, 506] width 115 height 12
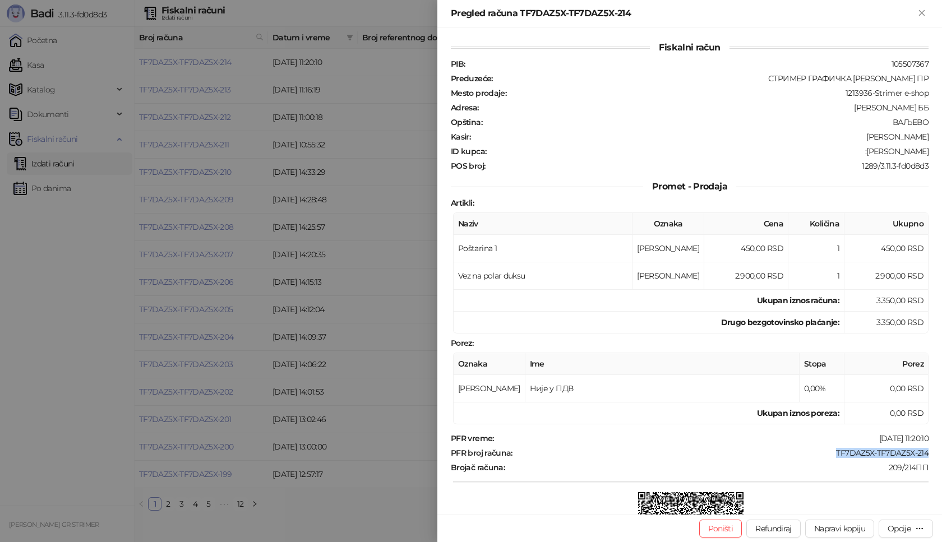
drag, startPoint x: 828, startPoint y: 453, endPoint x: 931, endPoint y: 453, distance: 103.1
click at [931, 453] on div "Fiskalni račun PIB : 105507367 Preduzeće : СТРИМЕР ГРАФИЧКА РАДЊА [PERSON_NAME]…" at bounding box center [689, 270] width 504 height 487
copy div "TF7DAZ5X-TF7DAZ5X-214"
drag, startPoint x: 871, startPoint y: 152, endPoint x: 938, endPoint y: 154, distance: 67.3
click at [938, 154] on div "Fiskalni račun PIB : 105507367 Preduzeće : СТРИМЕР ГРАФИЧКА РАДЊА [PERSON_NAME]…" at bounding box center [689, 270] width 504 height 487
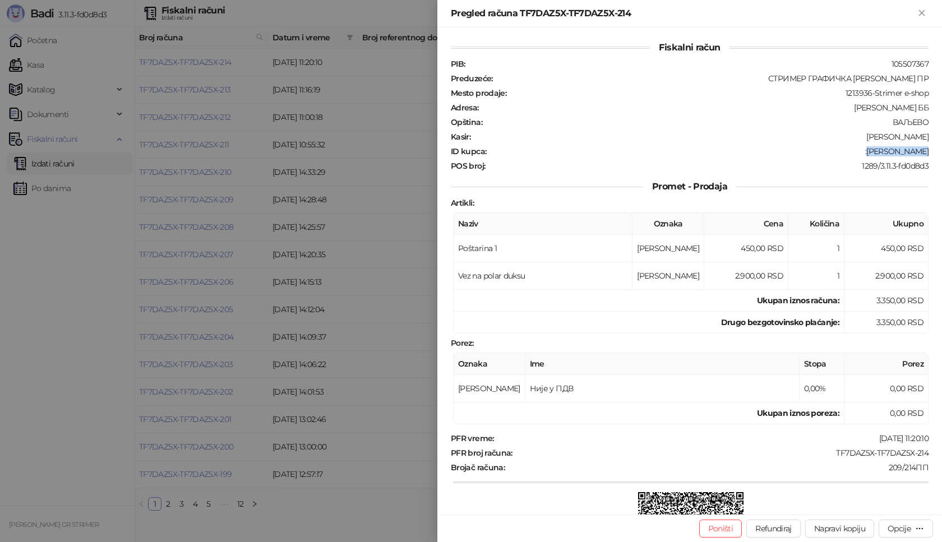
copy div "[PERSON_NAME]"
click at [922, 10] on icon "Zatvori" at bounding box center [921, 13] width 10 height 10
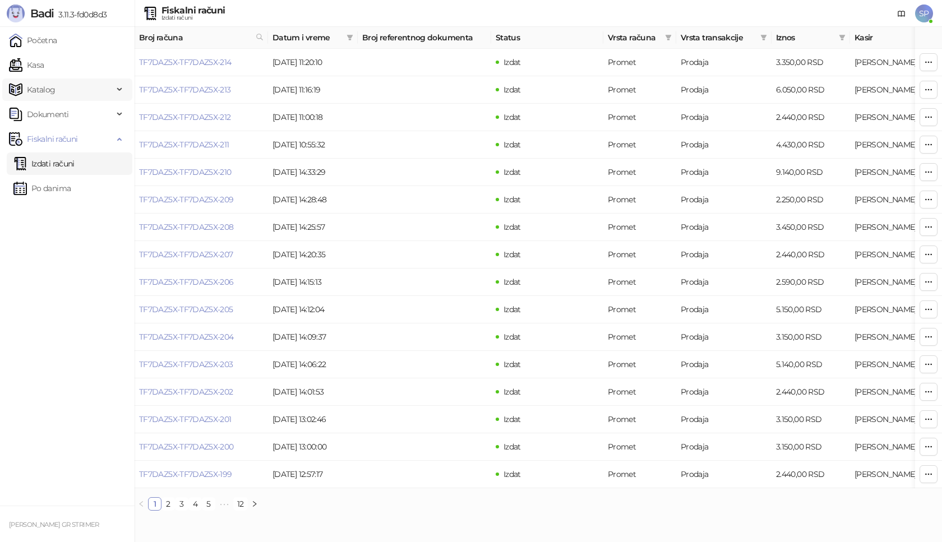
click at [77, 91] on span "Katalog" at bounding box center [61, 89] width 104 height 22
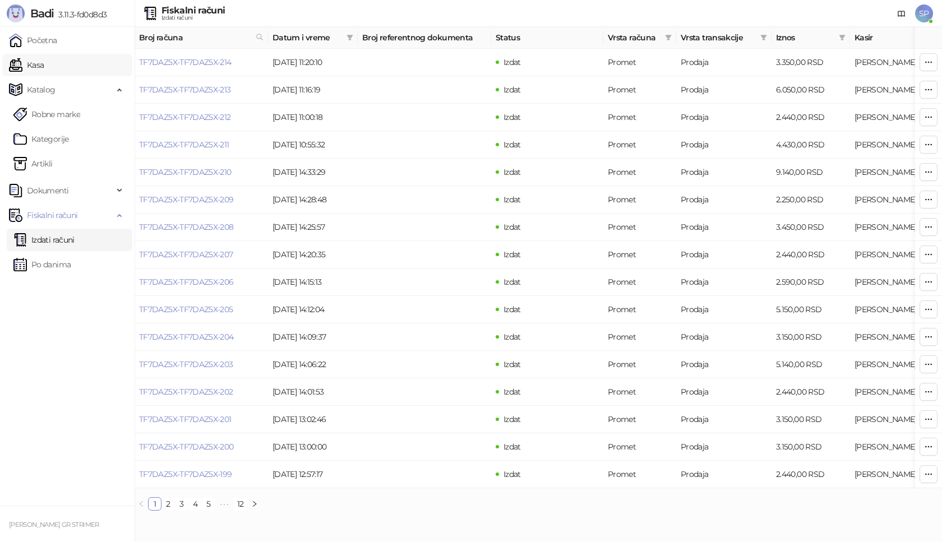
click at [44, 66] on link "Kasa" at bounding box center [26, 65] width 35 height 22
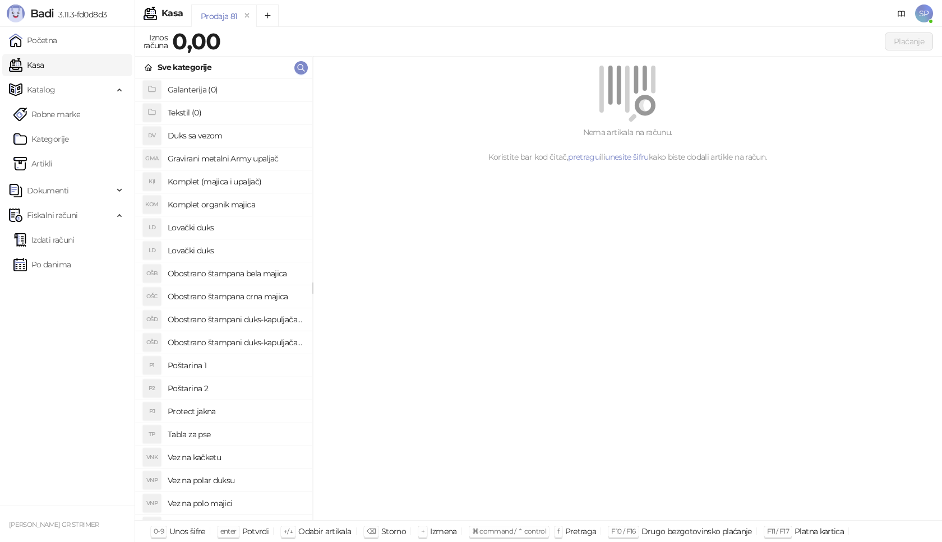
click at [243, 366] on h4 "Poštarina 1" at bounding box center [236, 366] width 136 height 18
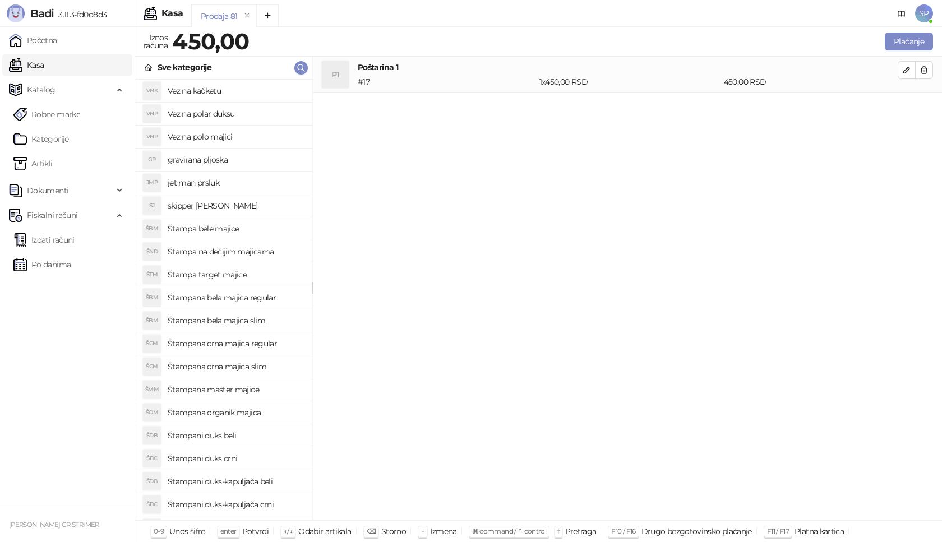
scroll to position [386, 0]
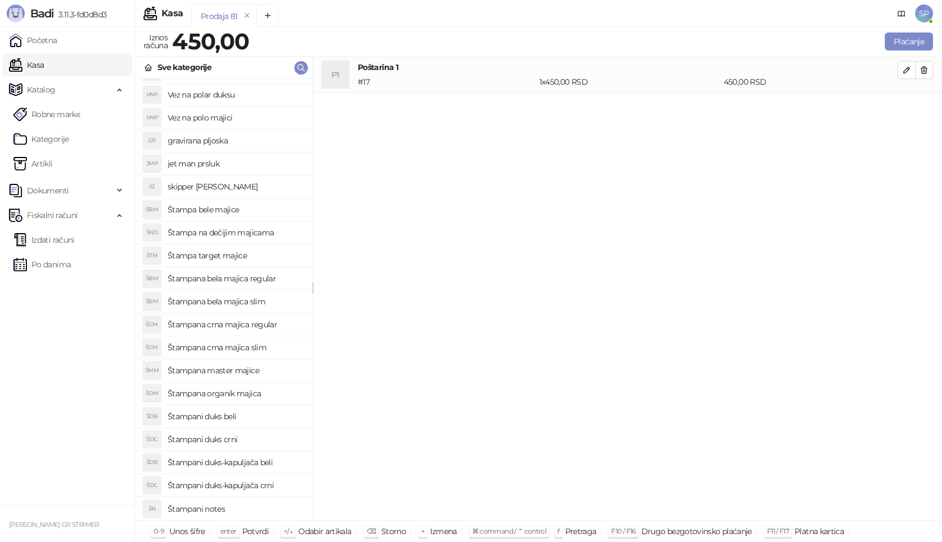
click at [265, 375] on h4 "Štampana master majice" at bounding box center [236, 371] width 136 height 18
click at [904, 104] on icon "button" at bounding box center [906, 106] width 9 height 9
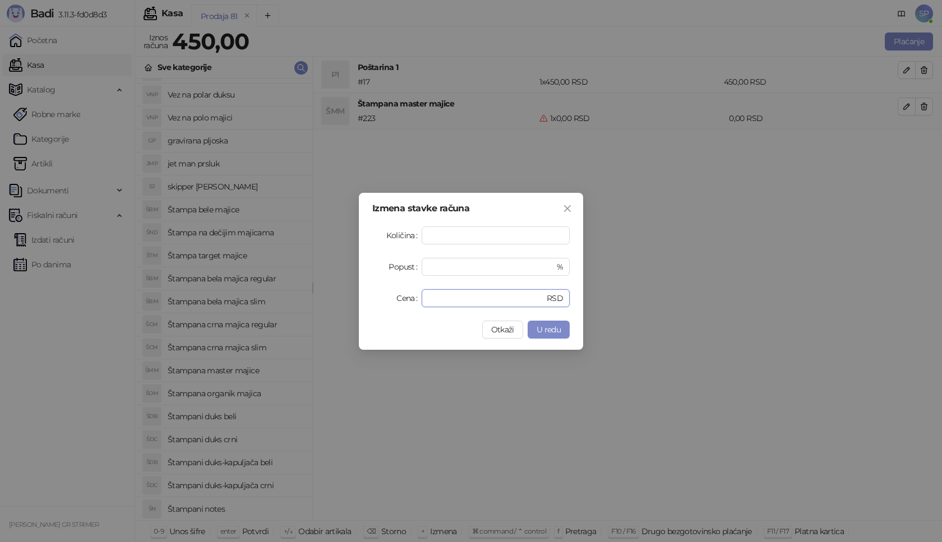
drag, startPoint x: 455, startPoint y: 302, endPoint x: 344, endPoint y: 303, distance: 111.0
click at [345, 303] on div "Izmena stavke računa Količina * Popust * % Cena * RSD Otkaži U redu" at bounding box center [471, 271] width 942 height 542
type input "****"
click at [564, 335] on button "U redu" at bounding box center [548, 330] width 42 height 18
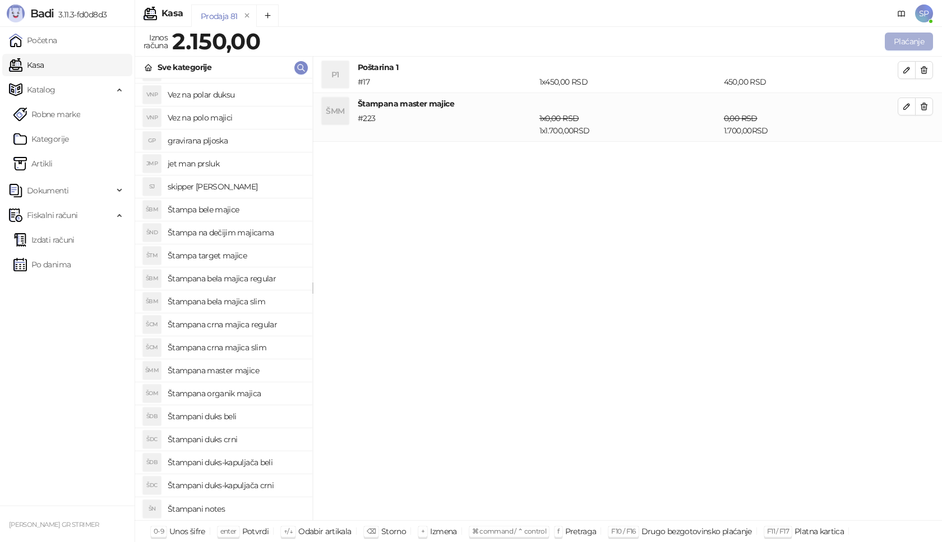
click at [911, 40] on button "Plaćanje" at bounding box center [909, 42] width 48 height 18
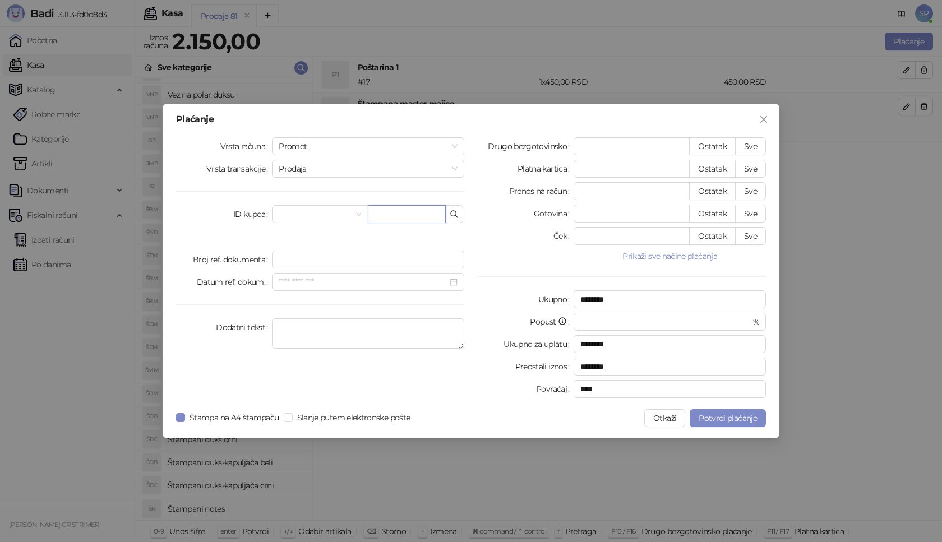
click at [427, 214] on input "text" at bounding box center [407, 214] width 78 height 18
paste input "**********"
type input "**********"
click at [753, 150] on button "Sve" at bounding box center [750, 146] width 31 height 18
type input "****"
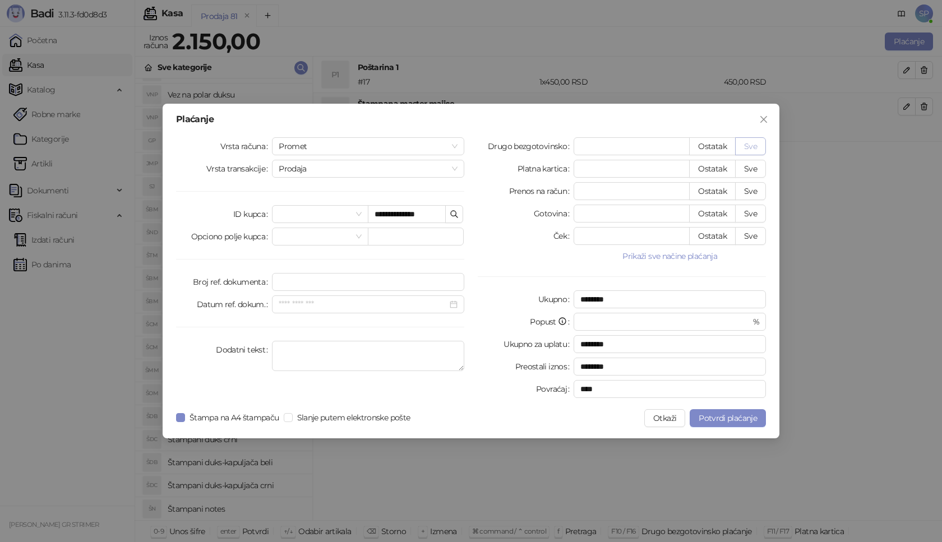
type input "****"
click at [716, 418] on span "Potvrdi plaćanje" at bounding box center [727, 418] width 58 height 10
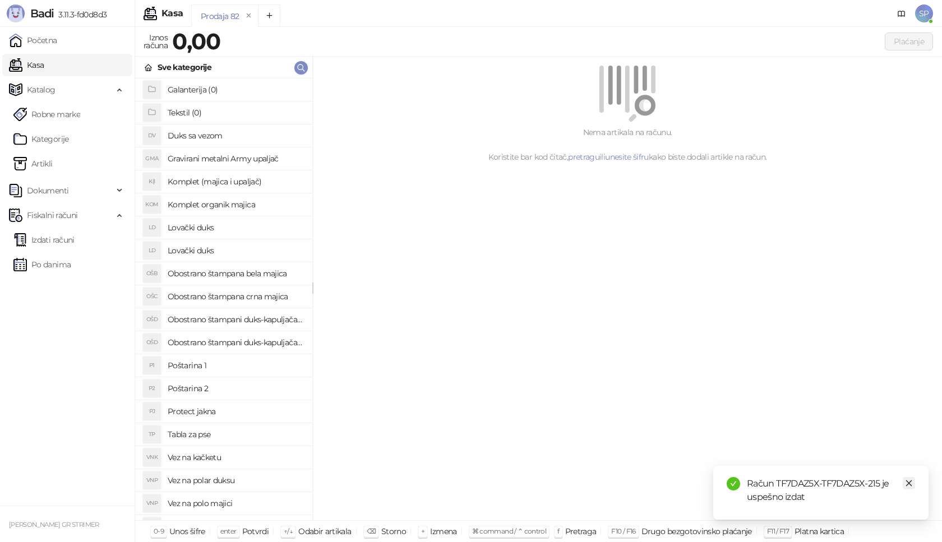
click at [909, 484] on icon "close" at bounding box center [909, 483] width 8 height 8
click at [75, 234] on link "Izdati računi" at bounding box center [43, 240] width 61 height 22
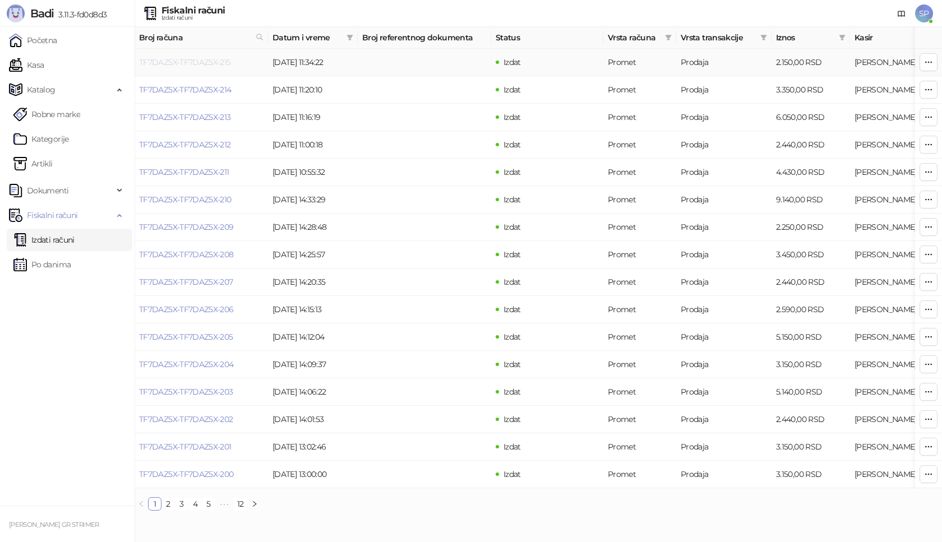
click at [217, 63] on link "TF7DAZ5X-TF7DAZ5X-215" at bounding box center [185, 62] width 92 height 10
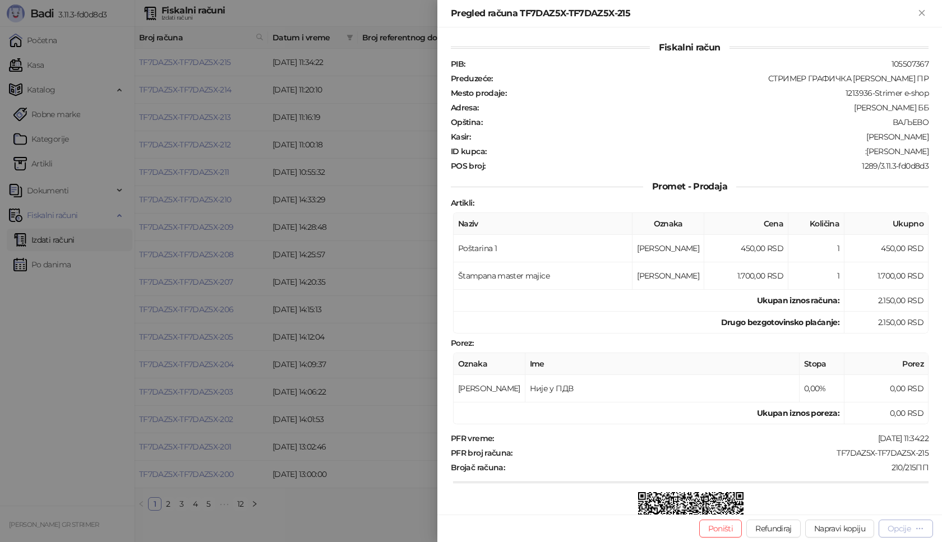
click at [900, 526] on div "Opcije" at bounding box center [898, 529] width 23 height 10
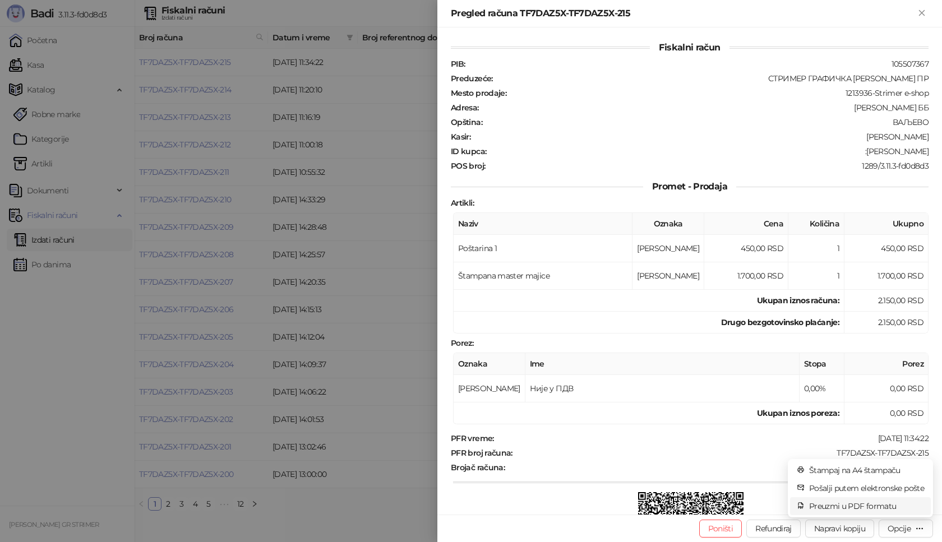
click at [823, 501] on span "Preuzmi u PDF formatu" at bounding box center [866, 506] width 115 height 12
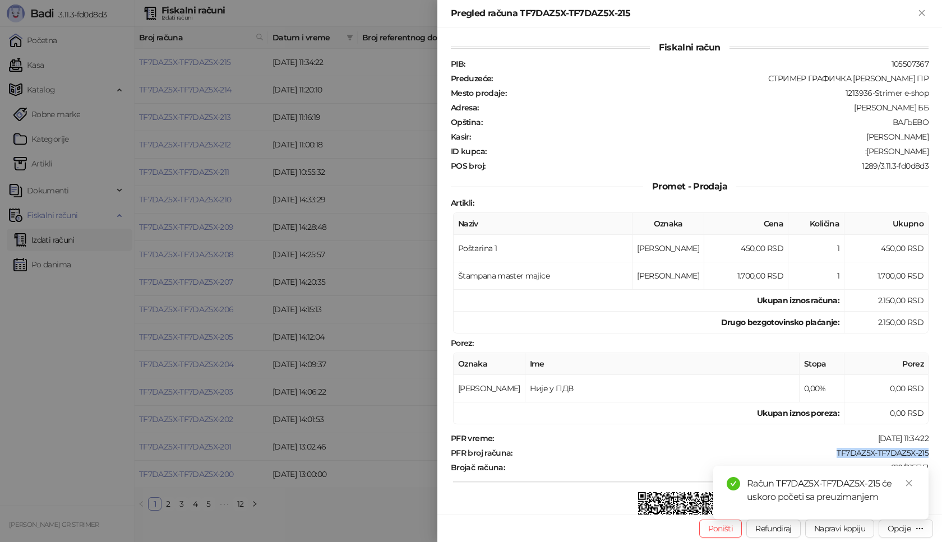
drag, startPoint x: 828, startPoint y: 453, endPoint x: 930, endPoint y: 450, distance: 101.5
click at [930, 450] on div "Fiskalni račun PIB : 105507367 Preduzeće : СТРИМЕР ГРАФИЧКА РАДЊА [PERSON_NAME]…" at bounding box center [689, 270] width 504 height 487
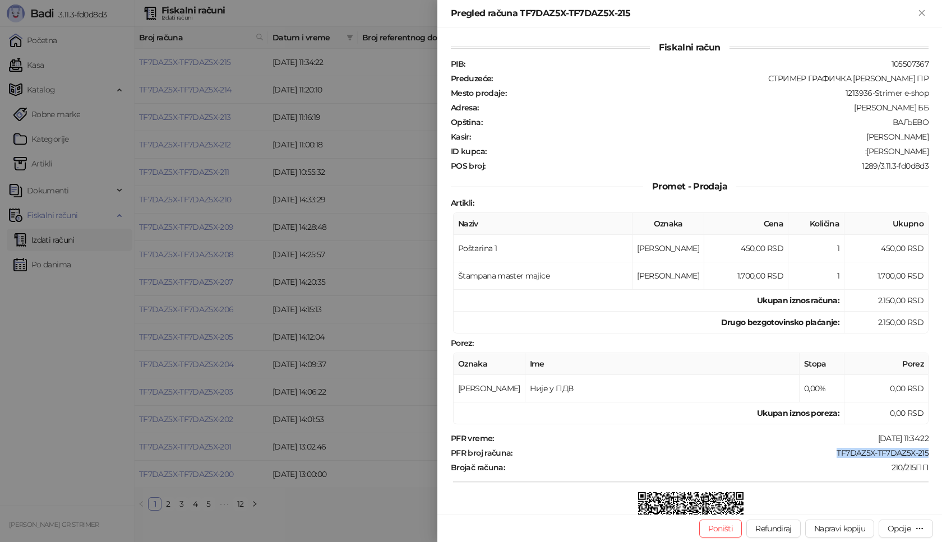
copy div "TF7DAZ5X-TF7DAZ5X-215"
drag, startPoint x: 868, startPoint y: 151, endPoint x: 941, endPoint y: 151, distance: 72.9
click at [941, 151] on div "Fiskalni račun PIB : 105507367 Preduzeće : СТРИМЕР ГРАФИЧКА РАДЊА [PERSON_NAME]…" at bounding box center [689, 270] width 504 height 487
click at [929, 15] on div "Pregled računa TF7DAZ5X-TF7DAZ5X-215" at bounding box center [689, 13] width 504 height 27
click at [919, 15] on icon "Zatvori" at bounding box center [921, 12] width 5 height 5
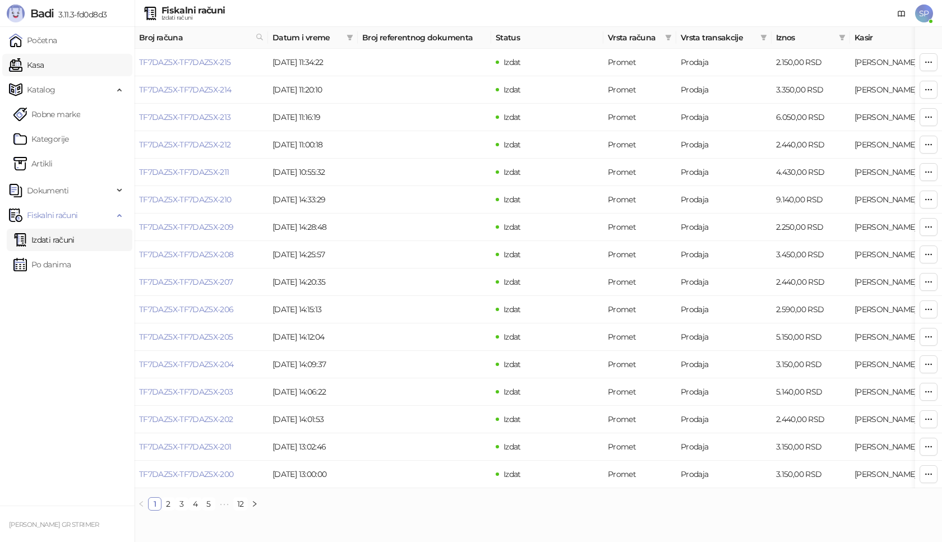
click at [44, 68] on link "Kasa" at bounding box center [26, 65] width 35 height 22
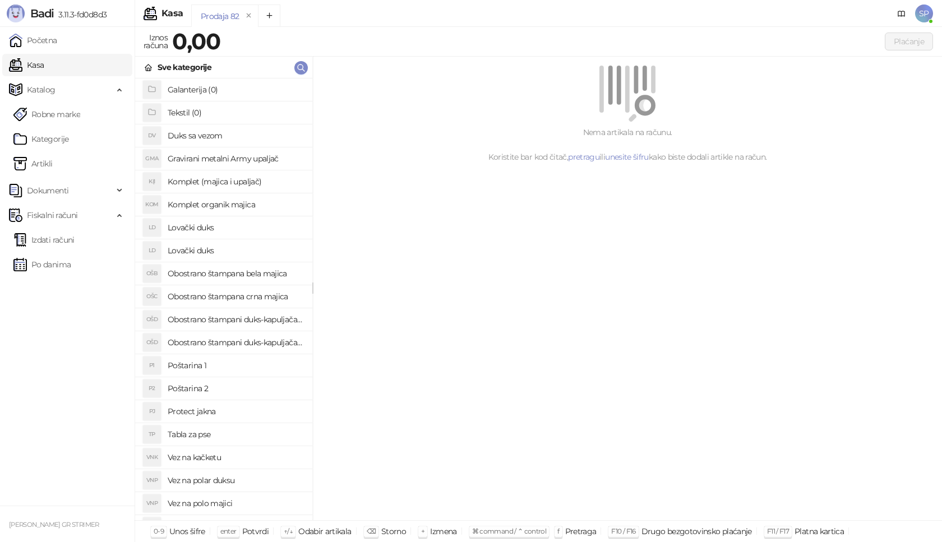
click at [239, 367] on h4 "Poštarina 1" at bounding box center [236, 366] width 136 height 18
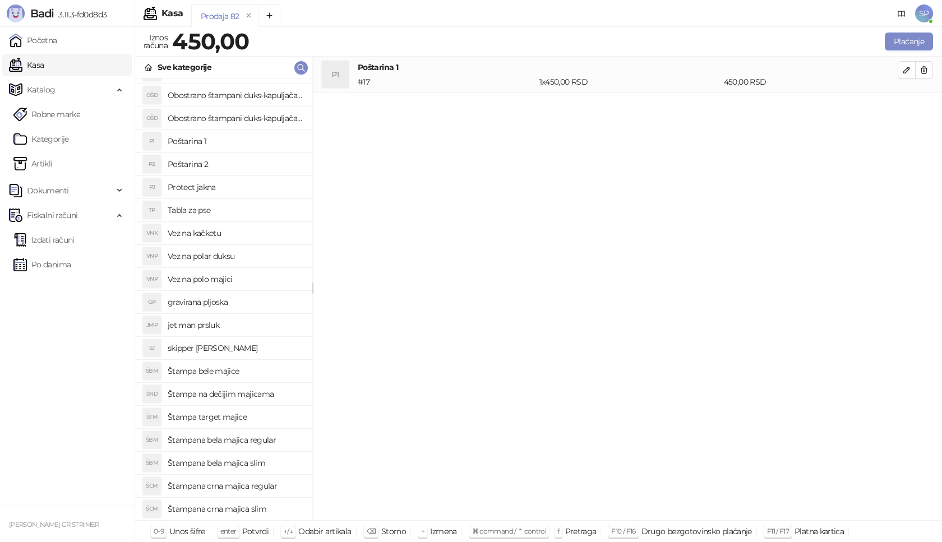
scroll to position [280, 0]
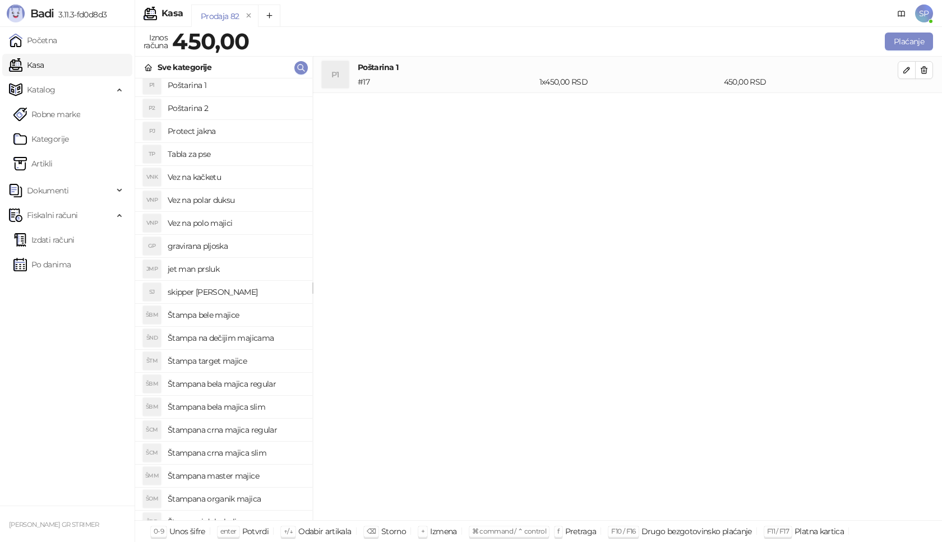
click at [267, 432] on h4 "Štampana crna majica regular" at bounding box center [236, 430] width 136 height 18
click at [907, 105] on icon "button" at bounding box center [907, 107] width 6 height 6
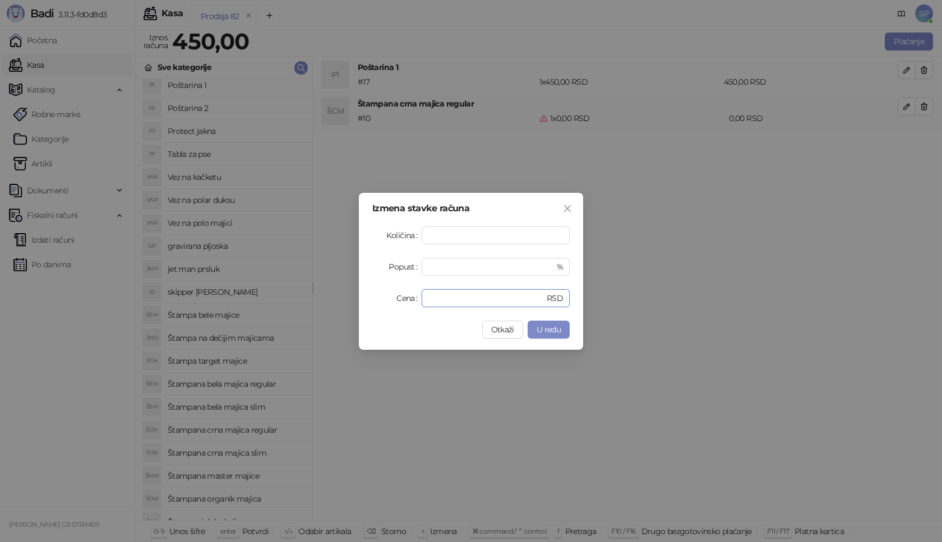
drag, startPoint x: 480, startPoint y: 297, endPoint x: 317, endPoint y: 307, distance: 163.4
click at [317, 307] on div "Izmena stavke računa Količina * Popust * % Cena * RSD Otkaži U redu" at bounding box center [471, 271] width 942 height 542
type input "****"
click at [567, 327] on button "U redu" at bounding box center [548, 330] width 42 height 18
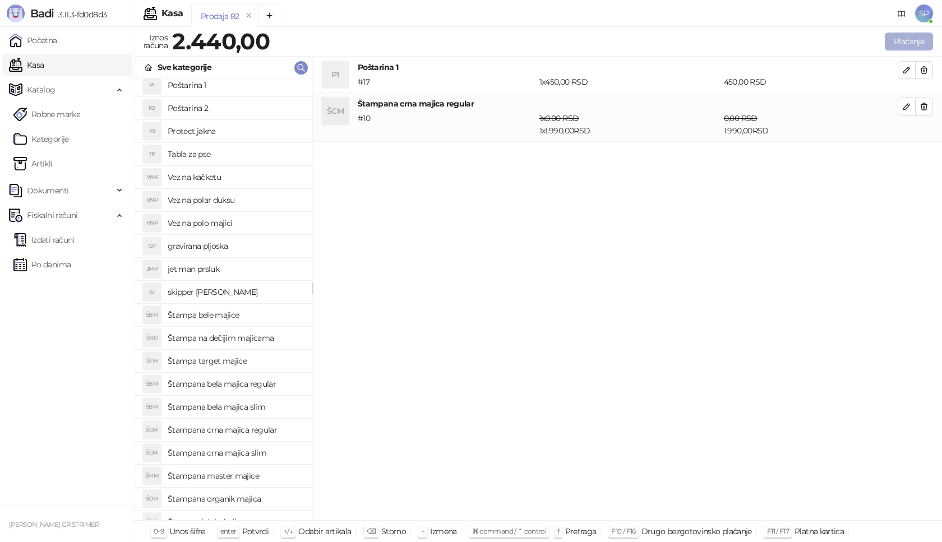
click at [923, 44] on button "Plaćanje" at bounding box center [909, 42] width 48 height 18
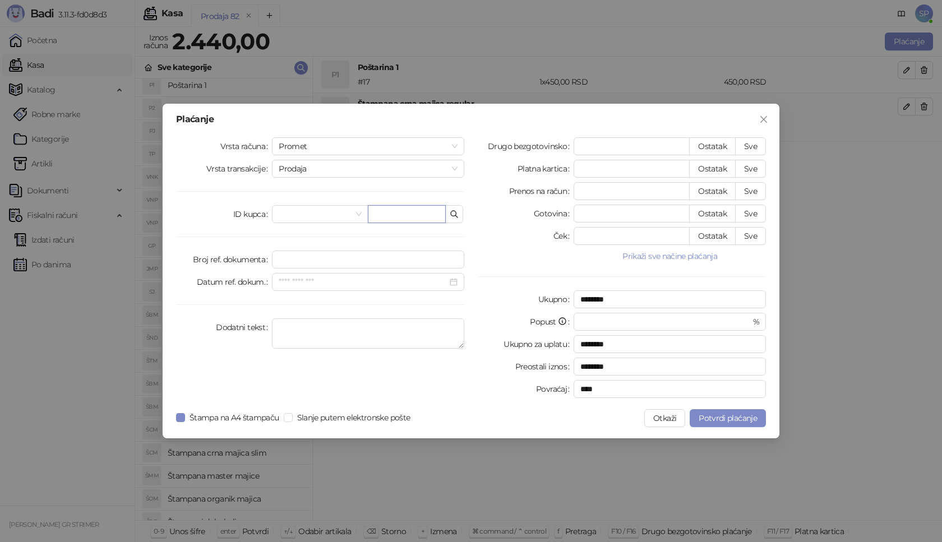
click at [416, 211] on input "text" at bounding box center [407, 214] width 78 height 18
paste input "**********"
type input "**********"
click at [747, 144] on button "Sve" at bounding box center [750, 146] width 31 height 18
type input "****"
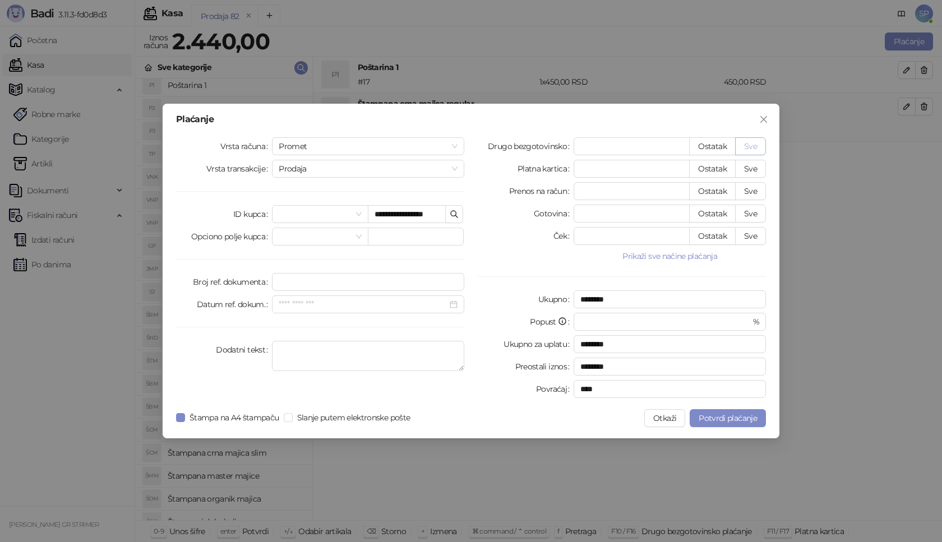
type input "****"
click at [714, 406] on div "**********" at bounding box center [471, 271] width 617 height 335
click at [714, 411] on button "Potvrdi plaćanje" at bounding box center [727, 418] width 76 height 18
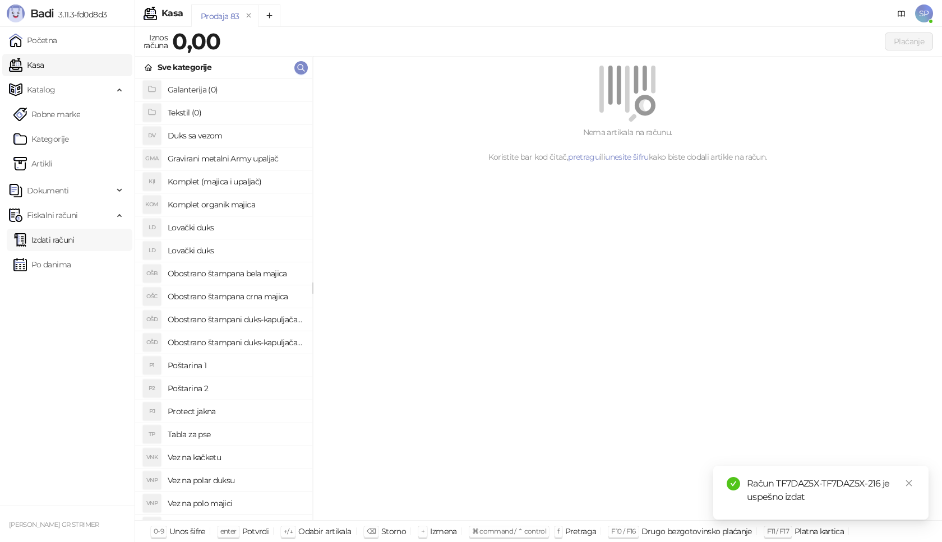
click at [75, 239] on link "Izdati računi" at bounding box center [43, 240] width 61 height 22
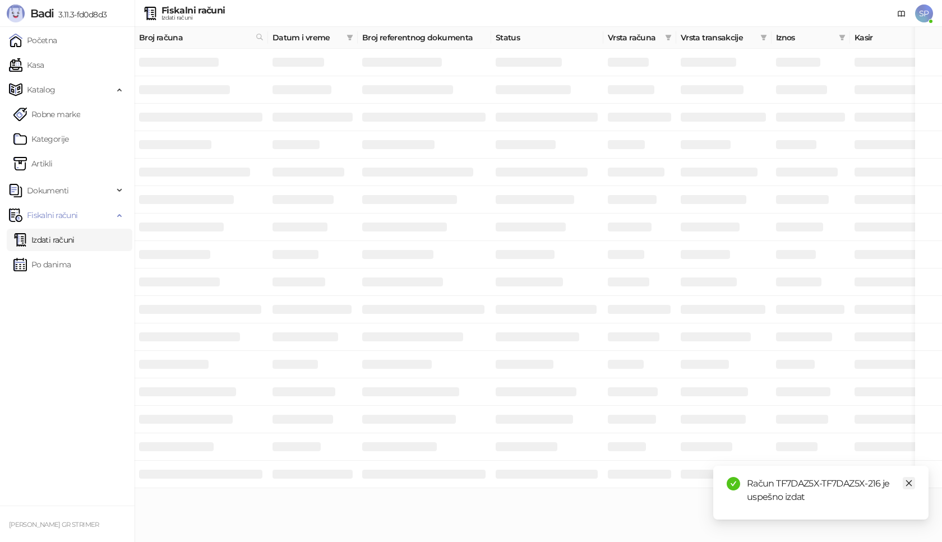
click at [906, 483] on icon "close" at bounding box center [909, 483] width 8 height 8
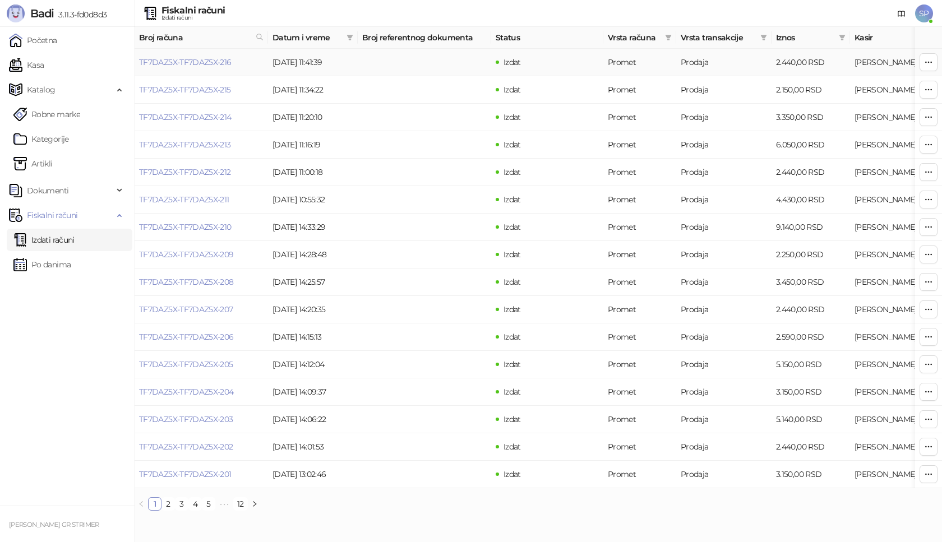
click at [186, 69] on td "TF7DAZ5X-TF7DAZ5X-216" at bounding box center [201, 62] width 133 height 27
click at [193, 65] on link "TF7DAZ5X-TF7DAZ5X-216" at bounding box center [185, 62] width 92 height 10
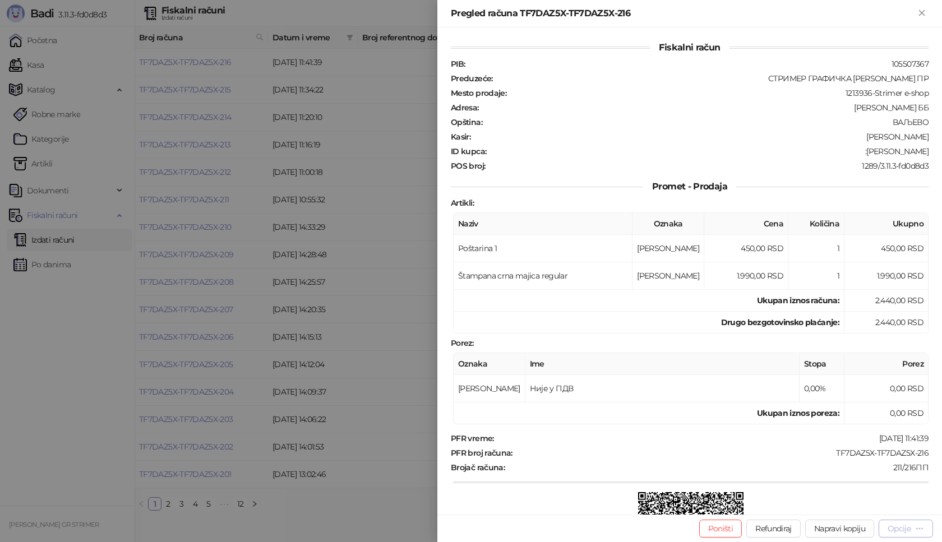
click at [895, 527] on div "Opcije" at bounding box center [898, 529] width 23 height 10
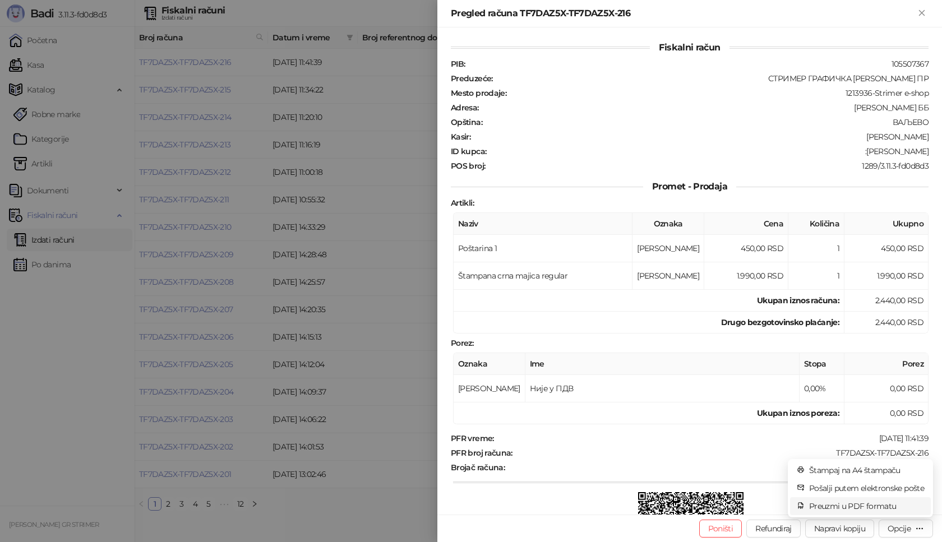
click at [851, 505] on span "Preuzmi u PDF formatu" at bounding box center [866, 506] width 115 height 12
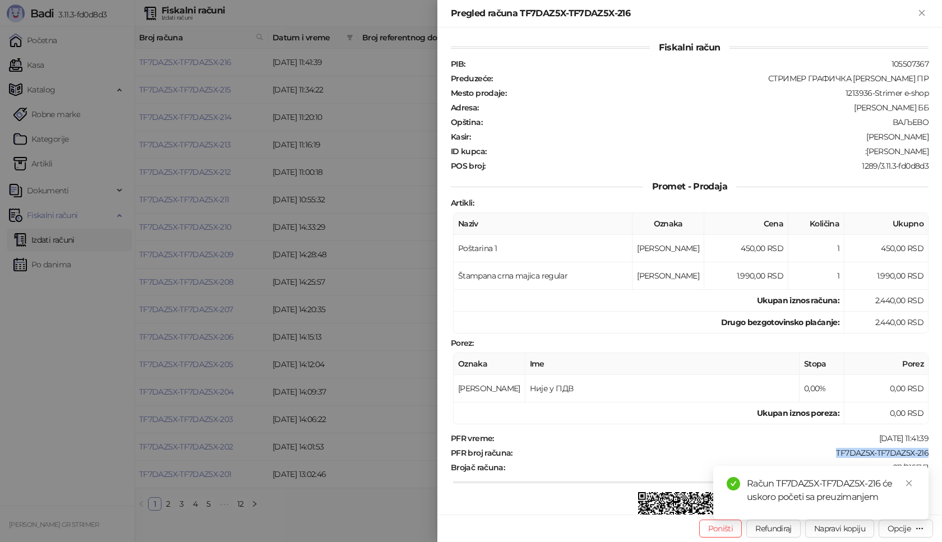
drag, startPoint x: 825, startPoint y: 451, endPoint x: 923, endPoint y: 447, distance: 98.7
click at [923, 447] on div "Fiskalni račun PIB : 105507367 Preduzeće : СТРИМЕР ГРАФИЧКА РАДЊА [PERSON_NAME]…" at bounding box center [689, 270] width 504 height 487
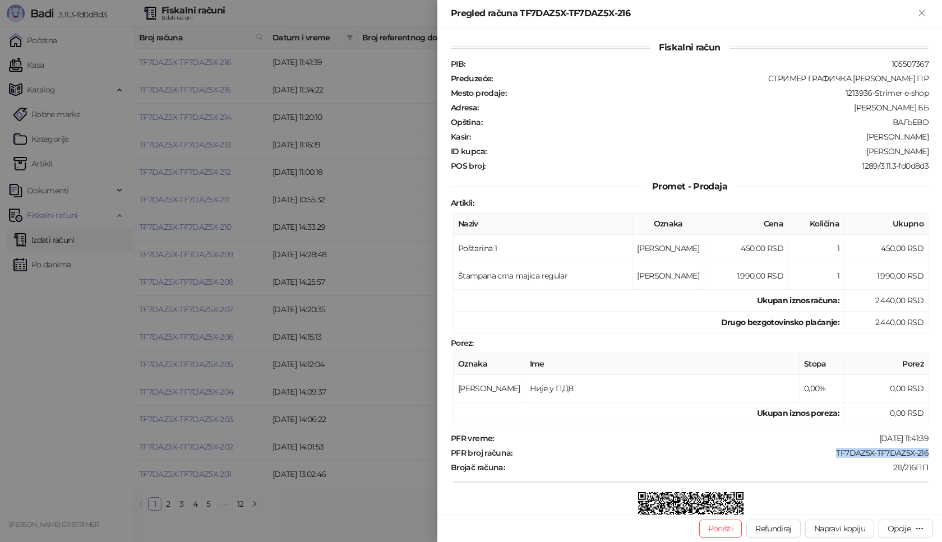
drag, startPoint x: 858, startPoint y: 154, endPoint x: 932, endPoint y: 147, distance: 74.3
click at [932, 147] on div "Fiskalni račun PIB : 105507367 Preduzeće : СТРИМЕР ГРАФИЧКА РАДЊА [PERSON_NAME]…" at bounding box center [689, 270] width 504 height 487
click at [919, 13] on icon "Zatvori" at bounding box center [921, 13] width 10 height 10
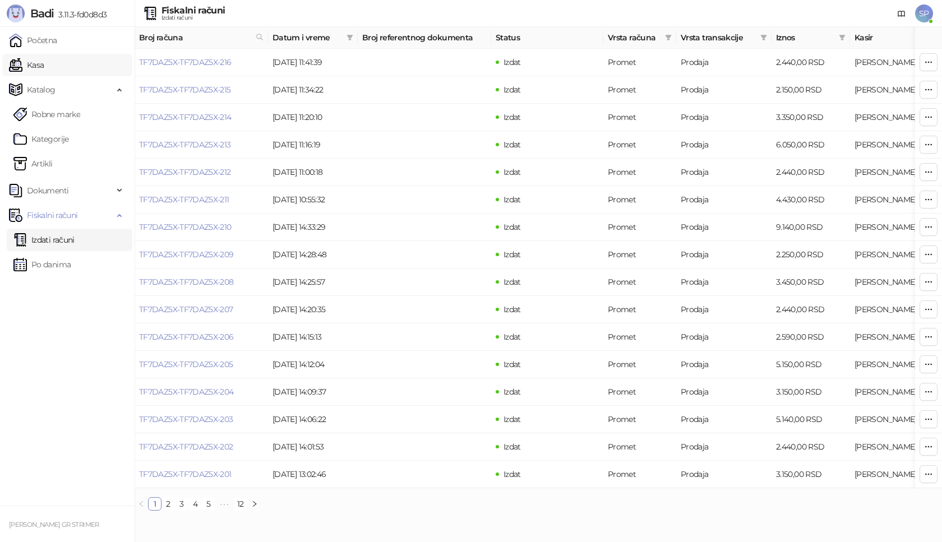
click at [44, 73] on link "Kasa" at bounding box center [26, 65] width 35 height 22
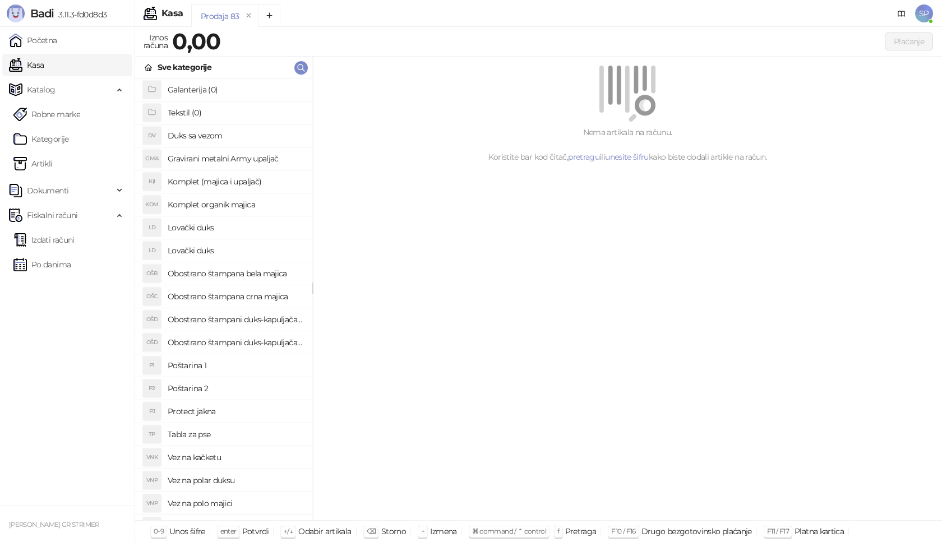
click at [256, 362] on h4 "Poštarina 1" at bounding box center [236, 366] width 136 height 18
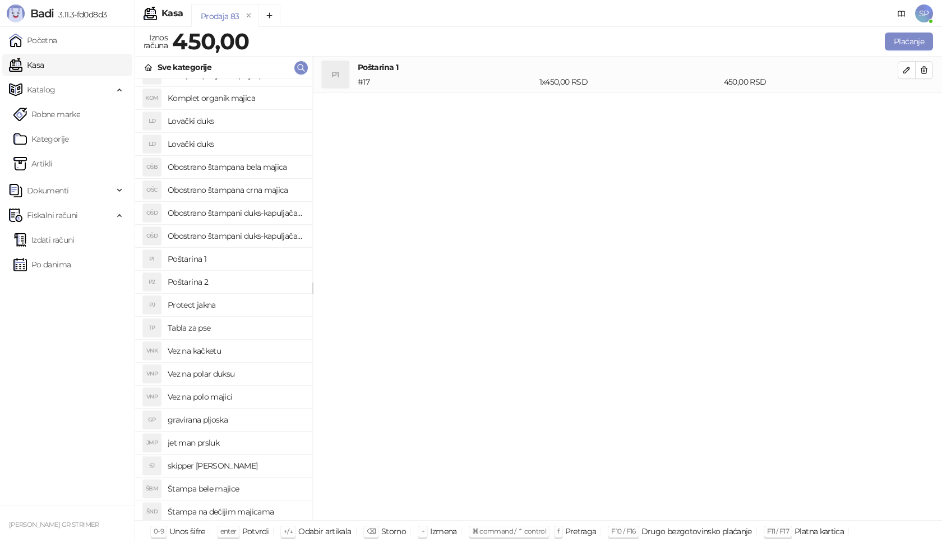
scroll to position [112, 0]
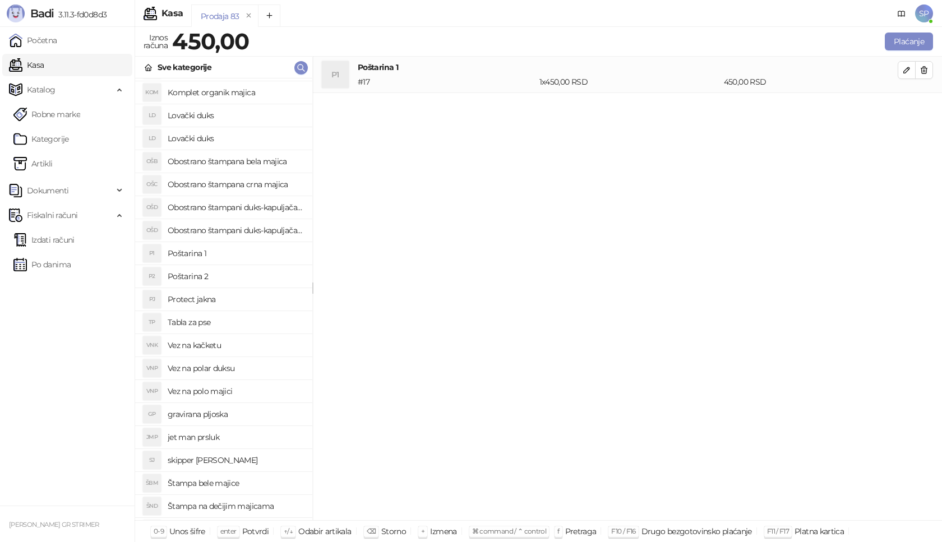
click at [234, 339] on h4 "Vez na kačketu" at bounding box center [236, 345] width 136 height 18
click at [901, 107] on button "button" at bounding box center [906, 107] width 18 height 18
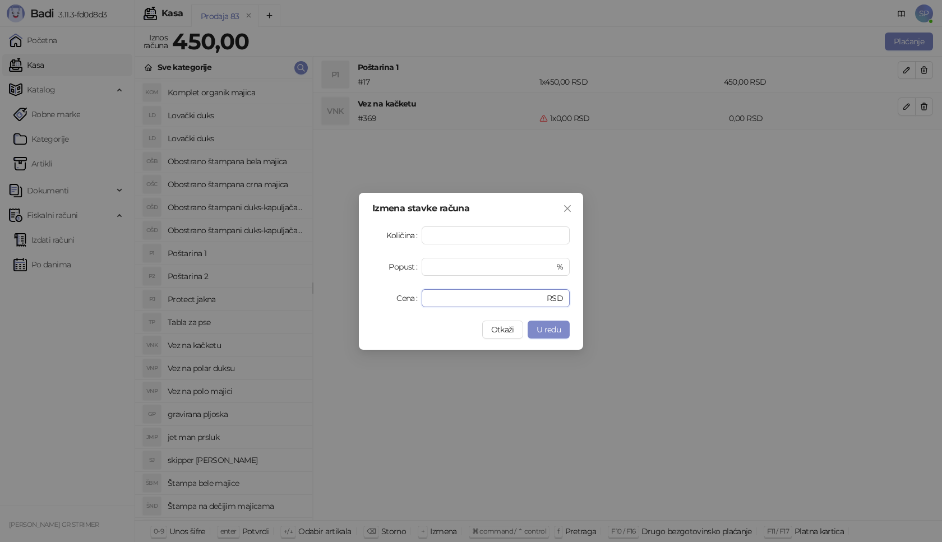
drag, startPoint x: 458, startPoint y: 300, endPoint x: 365, endPoint y: 297, distance: 93.1
click at [365, 297] on div "Izmena stavke računa Količina * Popust * % Cena * RSD Otkaži U redu" at bounding box center [471, 271] width 224 height 157
type input "****"
click at [552, 330] on span "U redu" at bounding box center [548, 330] width 24 height 10
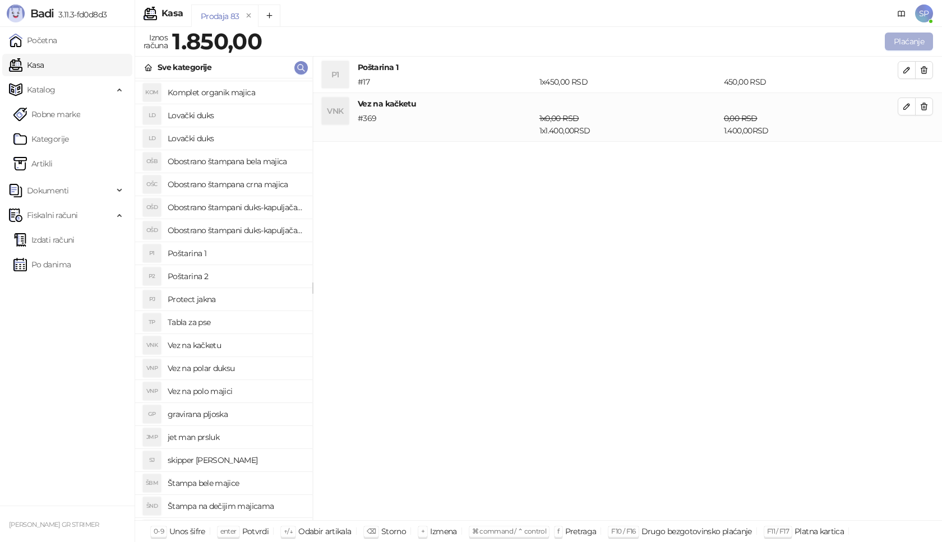
click at [908, 41] on button "Plaćanje" at bounding box center [909, 42] width 48 height 18
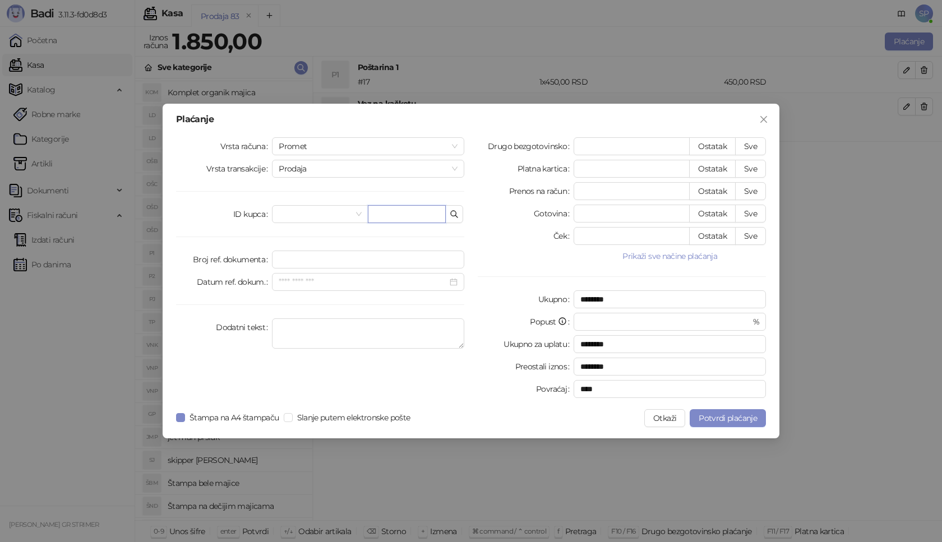
click at [397, 211] on input "text" at bounding box center [407, 214] width 78 height 18
paste input "**********"
type input "**********"
click at [757, 137] on button "Sve" at bounding box center [750, 146] width 31 height 18
type input "****"
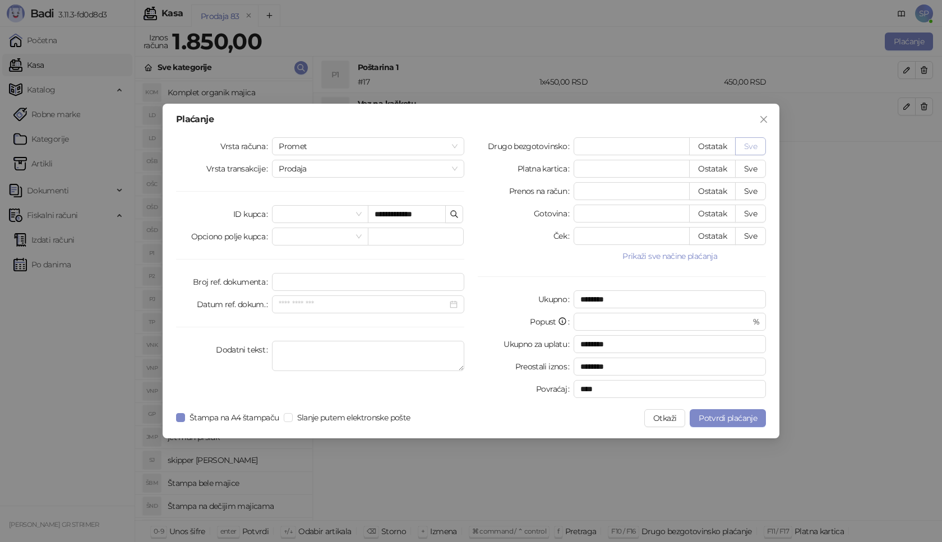
type input "****"
click at [723, 416] on span "Potvrdi plaćanje" at bounding box center [727, 418] width 58 height 10
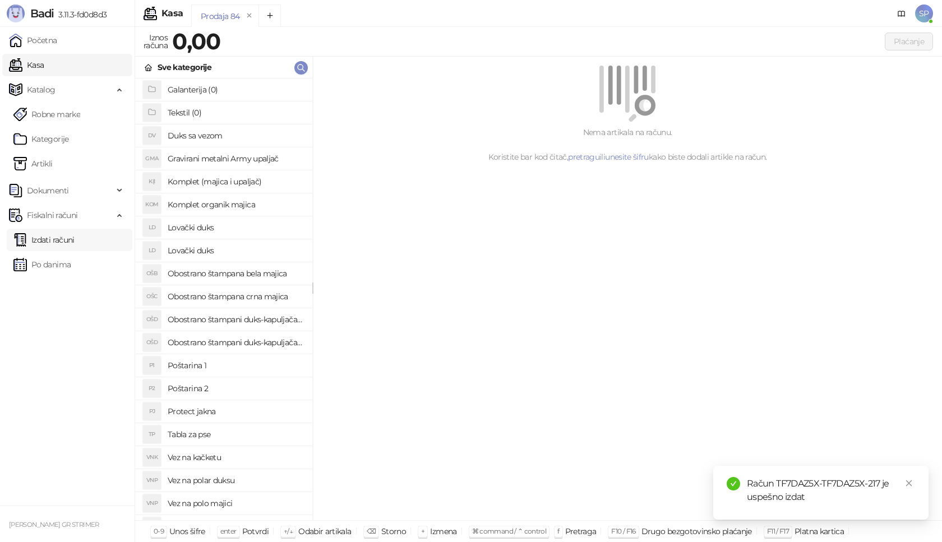
click at [75, 236] on link "Izdati računi" at bounding box center [43, 240] width 61 height 22
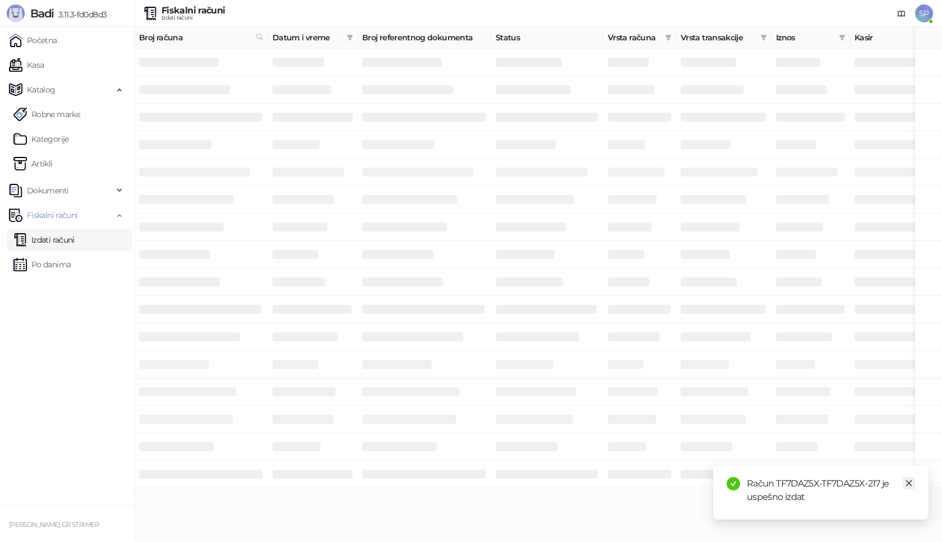
click at [911, 479] on link "Close" at bounding box center [908, 483] width 12 height 12
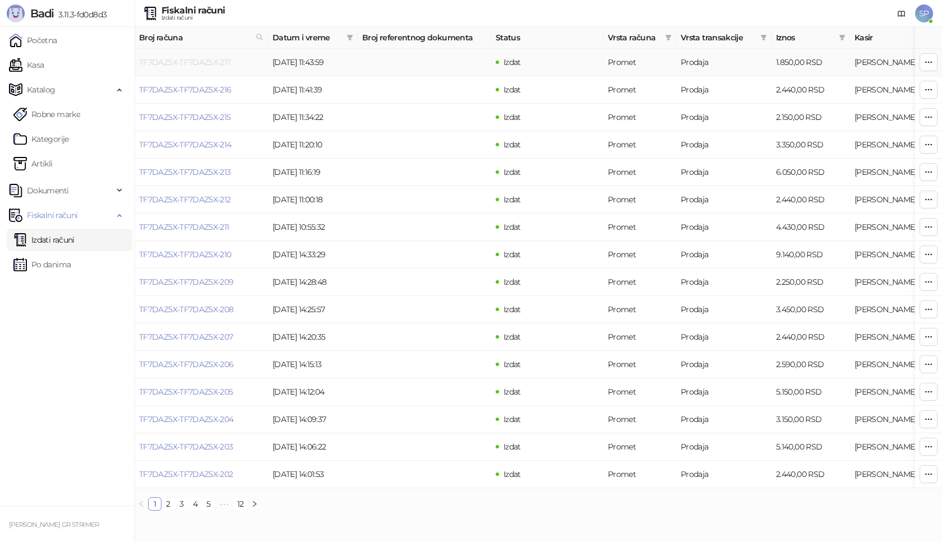
click at [212, 61] on link "TF7DAZ5X-TF7DAZ5X-217" at bounding box center [185, 62] width 92 height 10
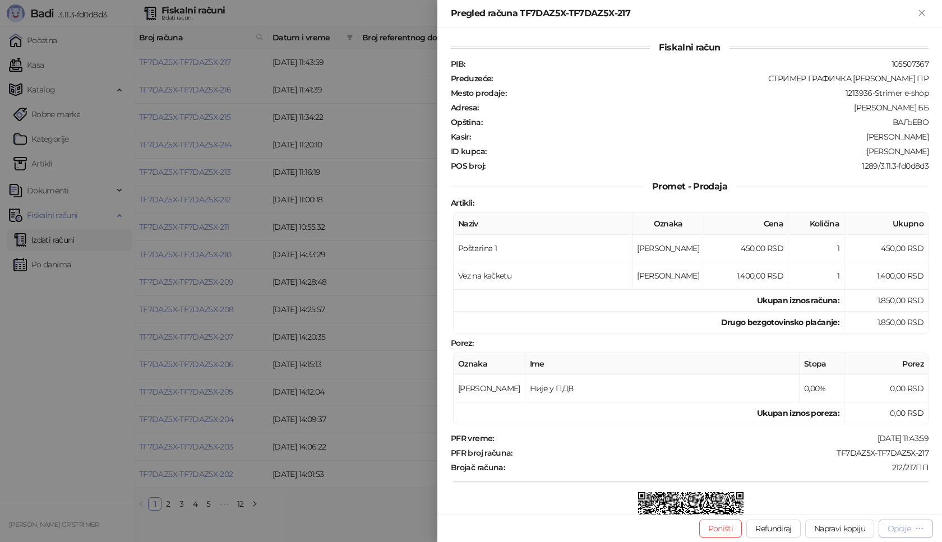
click at [904, 529] on div "Opcije" at bounding box center [898, 529] width 23 height 10
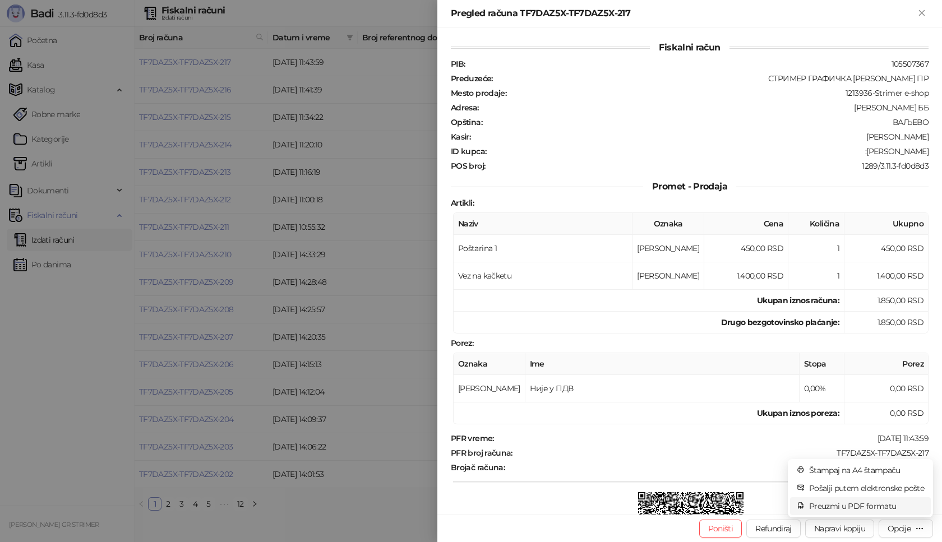
click at [851, 508] on span "Preuzmi u PDF formatu" at bounding box center [866, 506] width 115 height 12
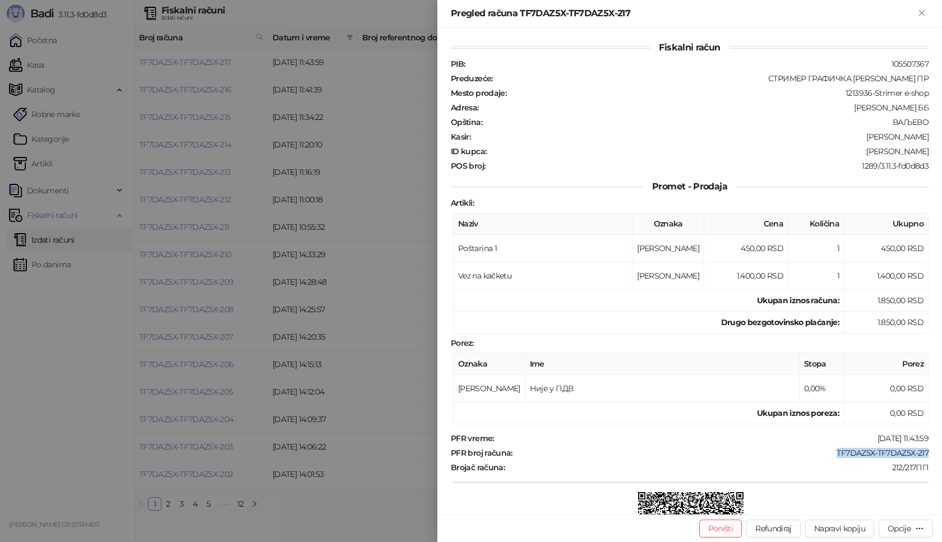
drag, startPoint x: 827, startPoint y: 454, endPoint x: 923, endPoint y: 452, distance: 95.3
click at [923, 452] on div "Fiskalni račun PIB : 105507367 Preduzeće : СТРИМЕР ГРАФИЧКА РАДЊА [PERSON_NAME]…" at bounding box center [689, 270] width 504 height 487
drag, startPoint x: 866, startPoint y: 152, endPoint x: 933, endPoint y: 152, distance: 66.7
click at [933, 152] on div "Fiskalni račun PIB : 105507367 Preduzeće : СТРИМЕР ГРАФИЧКА РАДЊА [PERSON_NAME]…" at bounding box center [689, 270] width 504 height 487
click at [922, 12] on icon "Zatvori" at bounding box center [921, 12] width 5 height 5
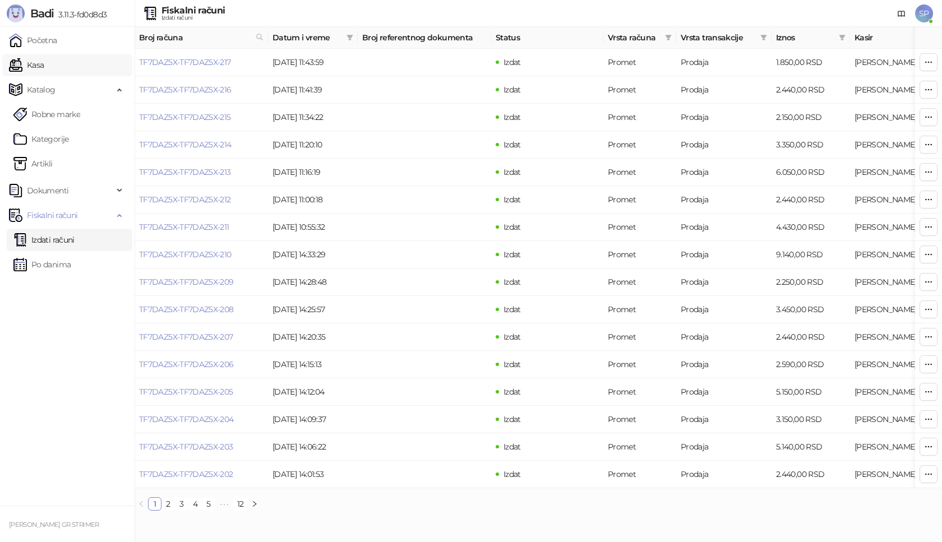
click at [44, 67] on link "Kasa" at bounding box center [26, 65] width 35 height 22
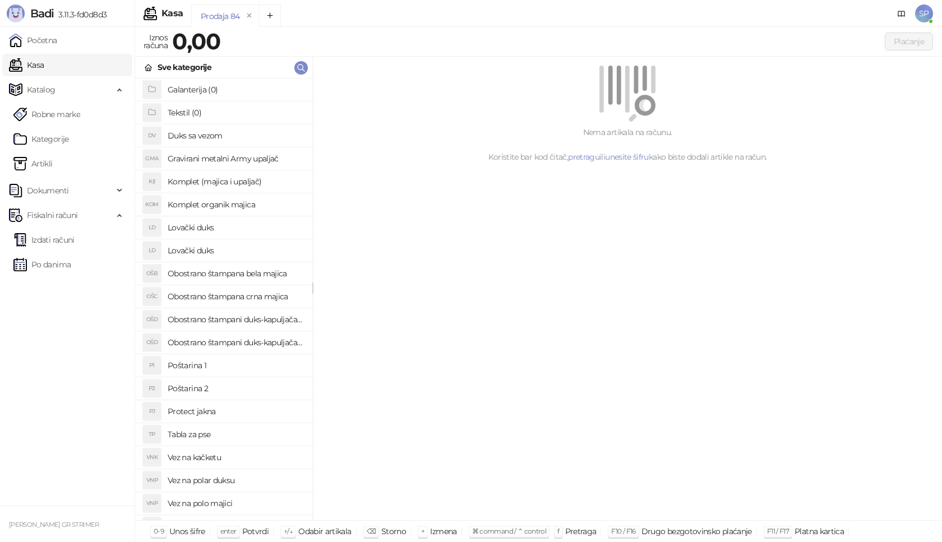
click at [228, 367] on h4 "Poštarina 1" at bounding box center [236, 366] width 136 height 18
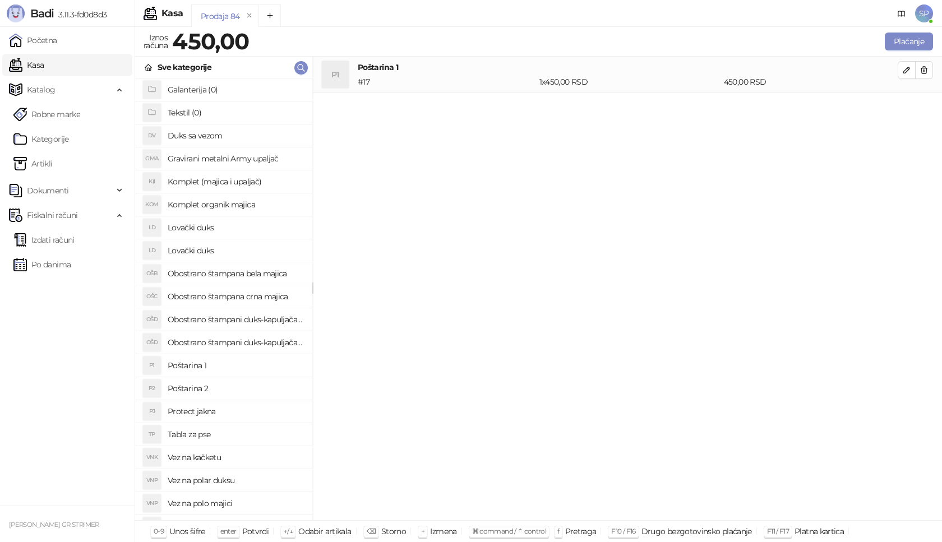
scroll to position [224, 0]
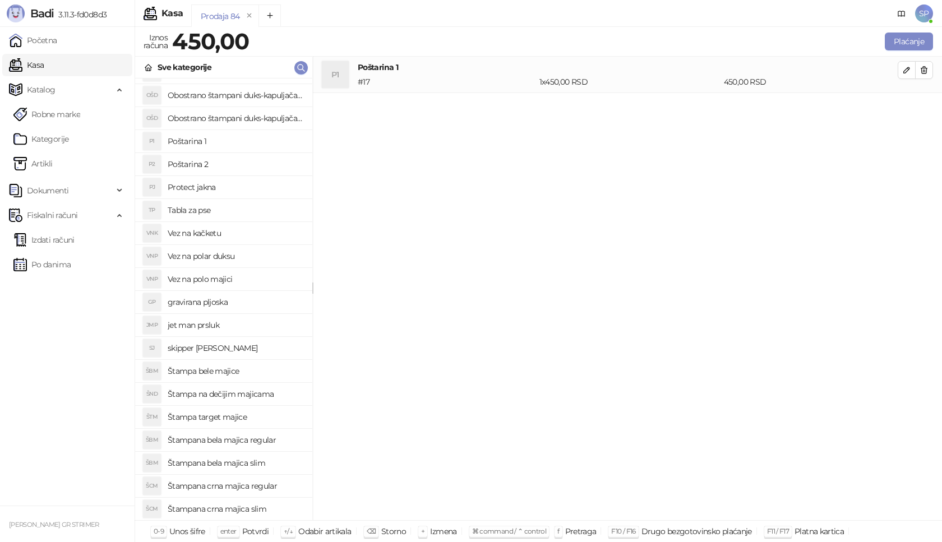
click at [260, 507] on h4 "Štampana crna majica slim" at bounding box center [236, 509] width 136 height 18
click at [909, 112] on span "button" at bounding box center [906, 106] width 9 height 11
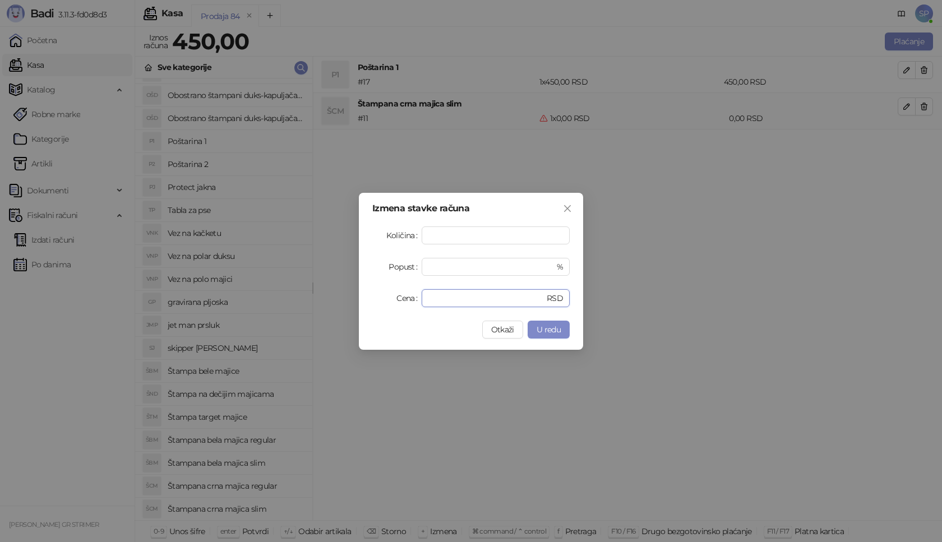
drag, startPoint x: 462, startPoint y: 304, endPoint x: 372, endPoint y: 308, distance: 90.3
click at [372, 308] on div "Izmena stavke računa Količina * Popust * % Cena * RSD Otkaži U redu" at bounding box center [471, 271] width 224 height 157
type input "****"
click at [568, 332] on button "U redu" at bounding box center [548, 330] width 42 height 18
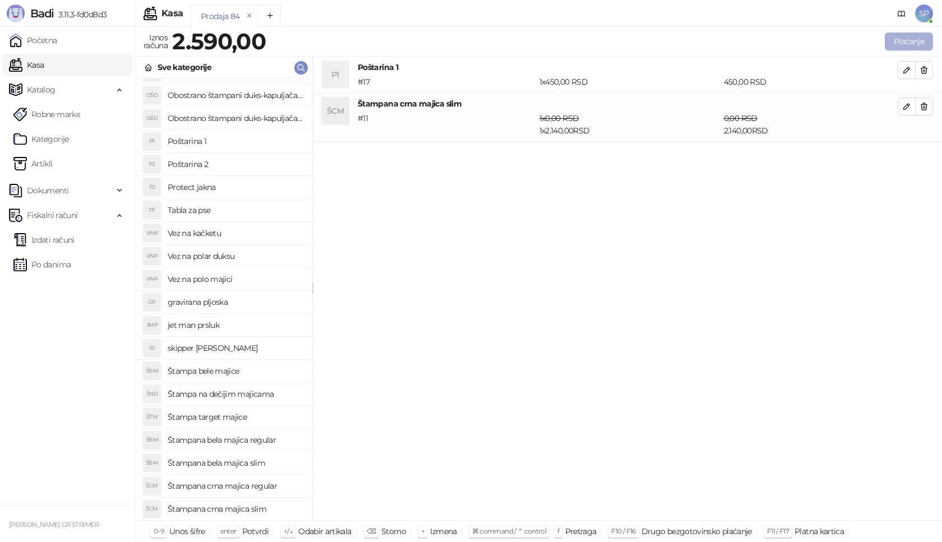
click at [921, 41] on button "Plaćanje" at bounding box center [909, 42] width 48 height 18
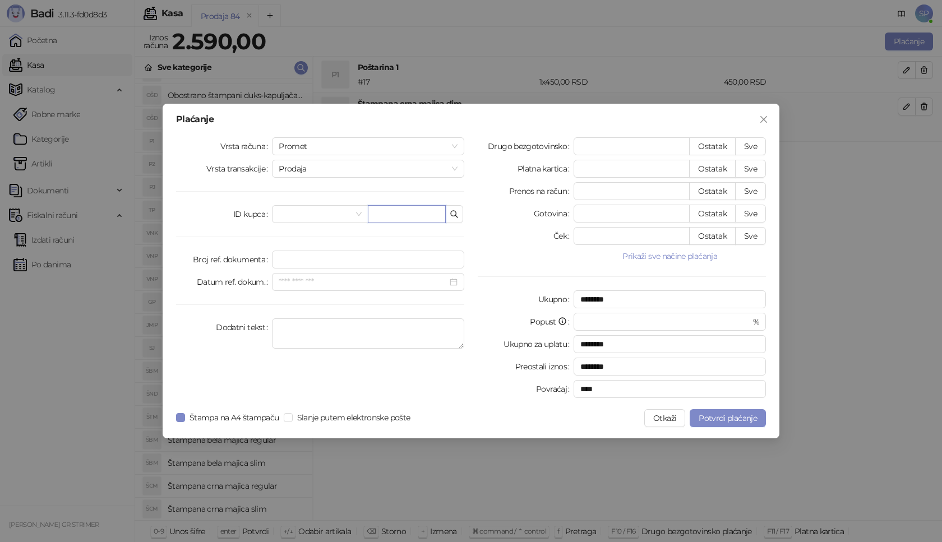
click at [385, 214] on input "text" at bounding box center [407, 214] width 78 height 18
paste input "**********"
type input "**********"
click at [762, 143] on button "Sve" at bounding box center [750, 146] width 31 height 18
type input "****"
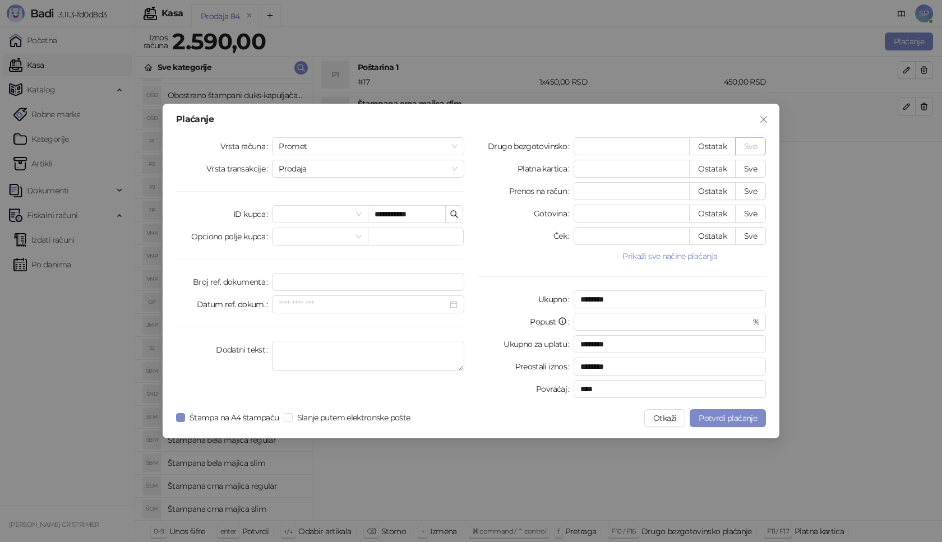
type input "****"
click at [714, 421] on span "Potvrdi plaćanje" at bounding box center [727, 418] width 58 height 10
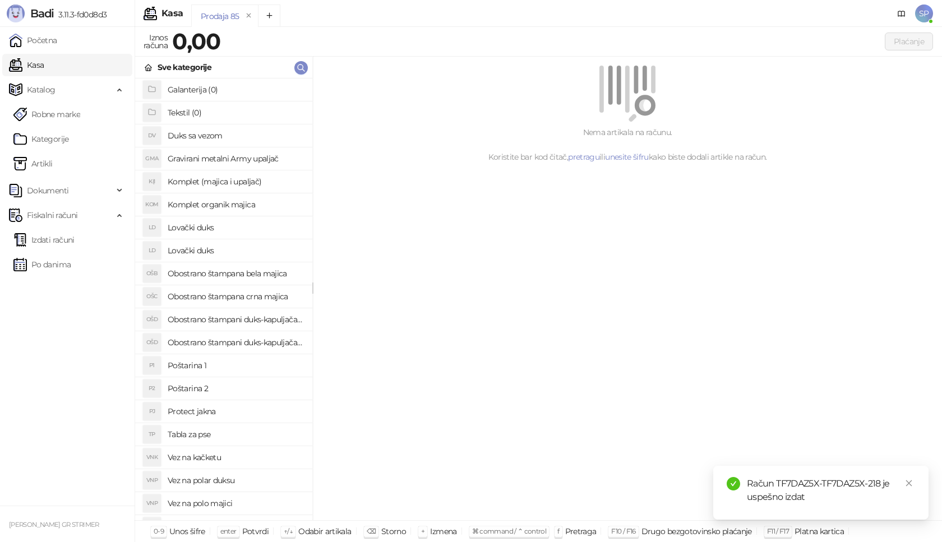
click at [75, 242] on link "Izdati računi" at bounding box center [43, 240] width 61 height 22
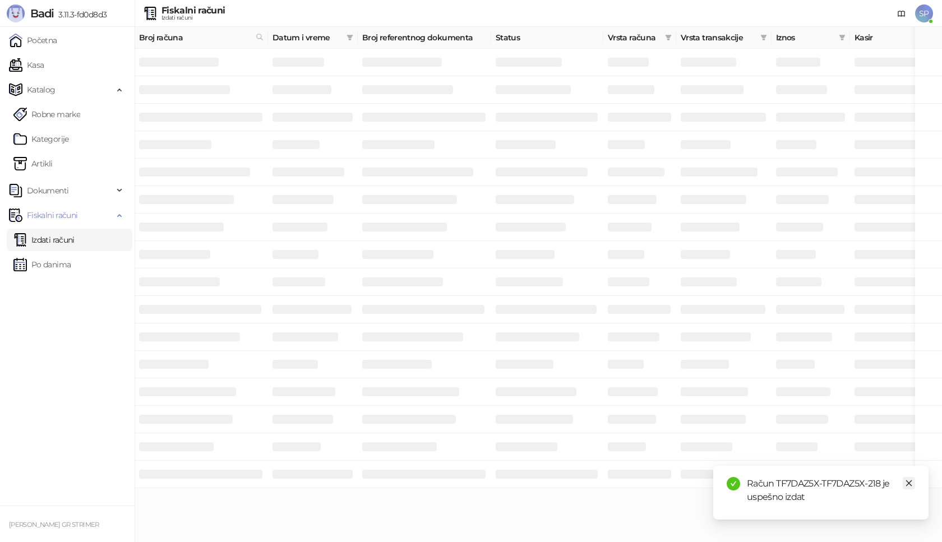
click at [913, 484] on link "Close" at bounding box center [908, 483] width 12 height 12
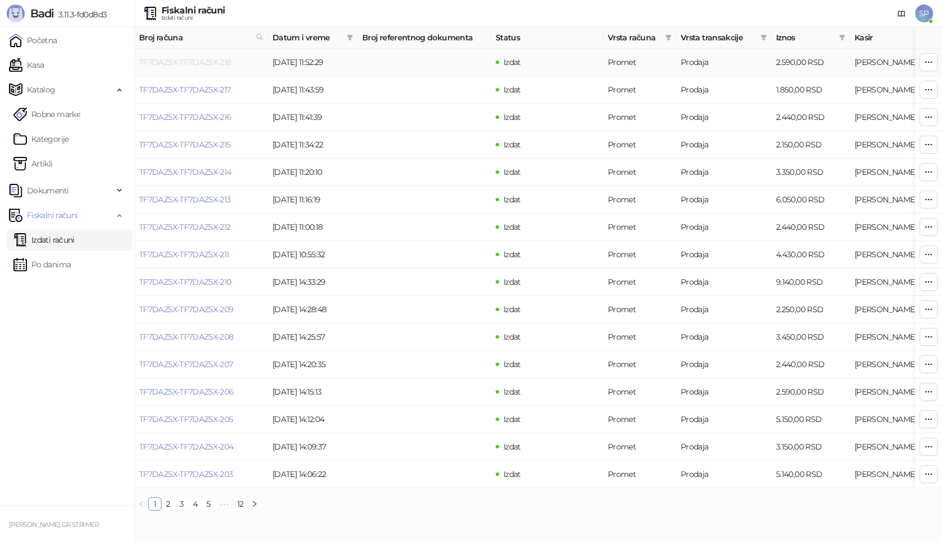
click at [178, 61] on link "TF7DAZ5X-TF7DAZ5X-218" at bounding box center [185, 62] width 92 height 10
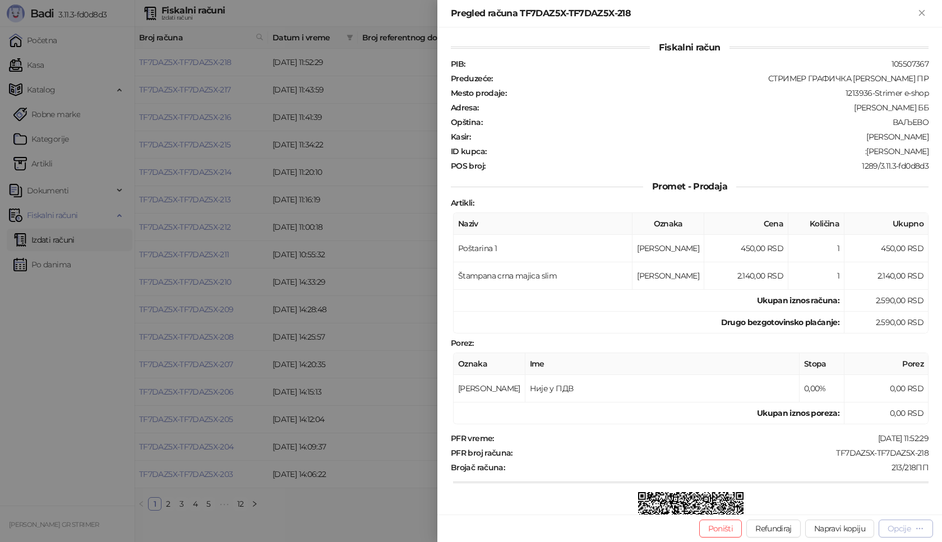
click at [895, 524] on div "Opcije" at bounding box center [898, 529] width 23 height 10
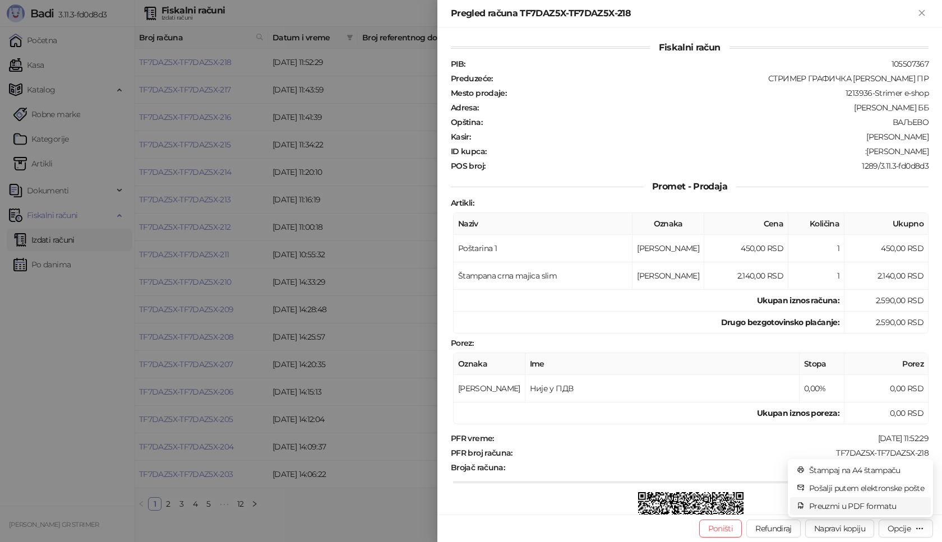
click at [881, 506] on span "Preuzmi u PDF formatu" at bounding box center [866, 506] width 115 height 12
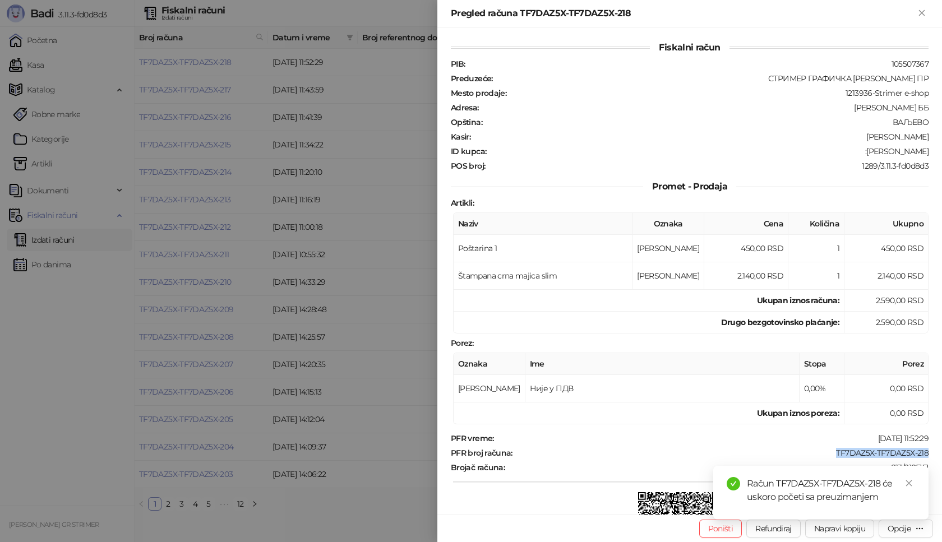
drag, startPoint x: 825, startPoint y: 455, endPoint x: 936, endPoint y: 453, distance: 110.4
click at [936, 453] on div "Fiskalni račun PIB : 105507367 Preduzeće : СТРИМЕР ГРАФИЧКА РАДЊА [PERSON_NAME]…" at bounding box center [689, 270] width 504 height 487
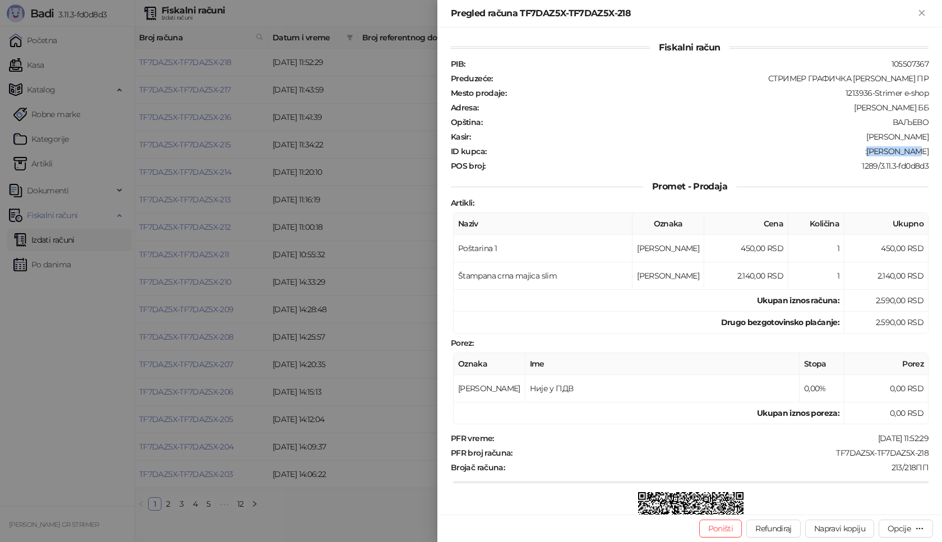
drag, startPoint x: 876, startPoint y: 154, endPoint x: 941, endPoint y: 152, distance: 65.0
click at [941, 152] on div "Fiskalni račun PIB : 105507367 Preduzeće : СТРИМЕР ГРАФИЧКА РАДЊА [PERSON_NAME]…" at bounding box center [689, 270] width 504 height 487
click at [927, 13] on button "Zatvori" at bounding box center [921, 13] width 13 height 13
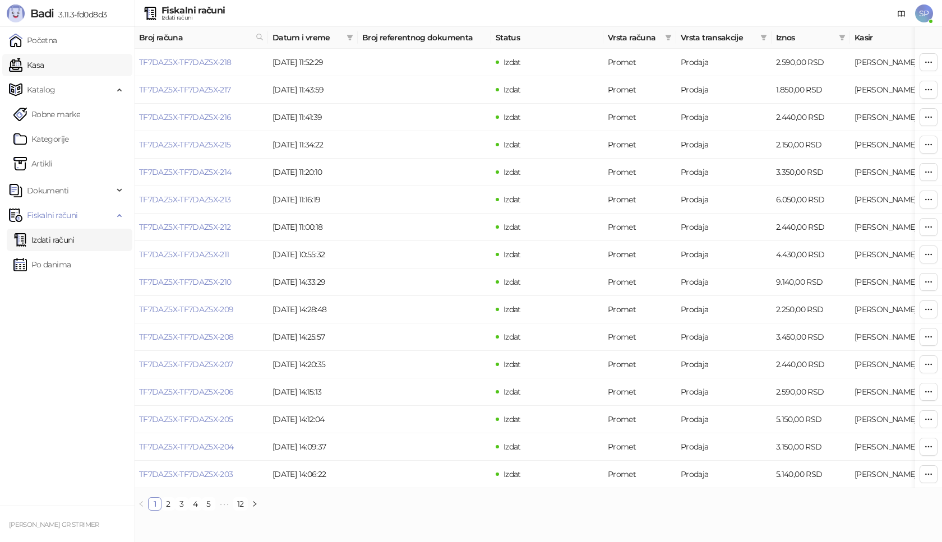
click at [44, 66] on link "Kasa" at bounding box center [26, 65] width 35 height 22
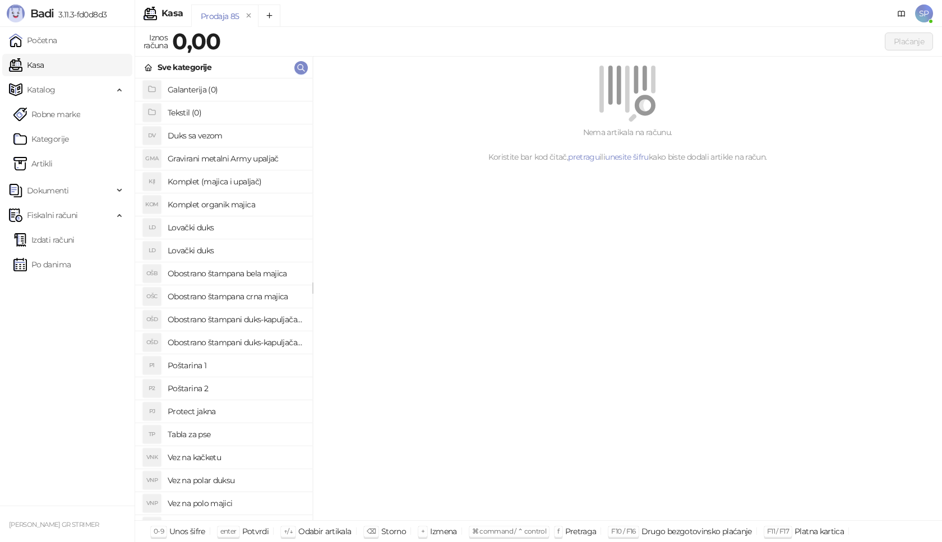
click at [244, 365] on h4 "Poštarina 1" at bounding box center [236, 366] width 136 height 18
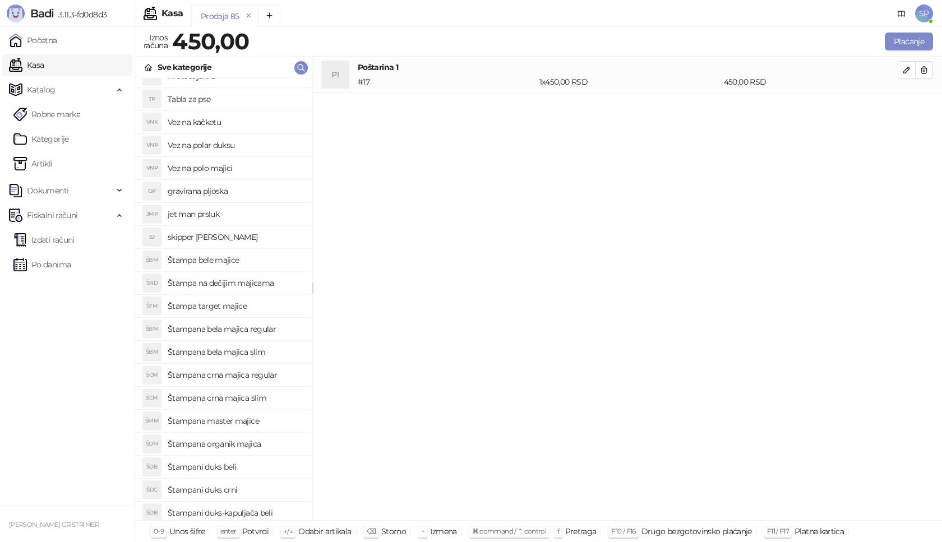
scroll to position [336, 0]
click at [271, 377] on h4 "Štampana crna majica regular" at bounding box center [236, 374] width 136 height 18
click at [902, 102] on icon "button" at bounding box center [906, 106] width 9 height 9
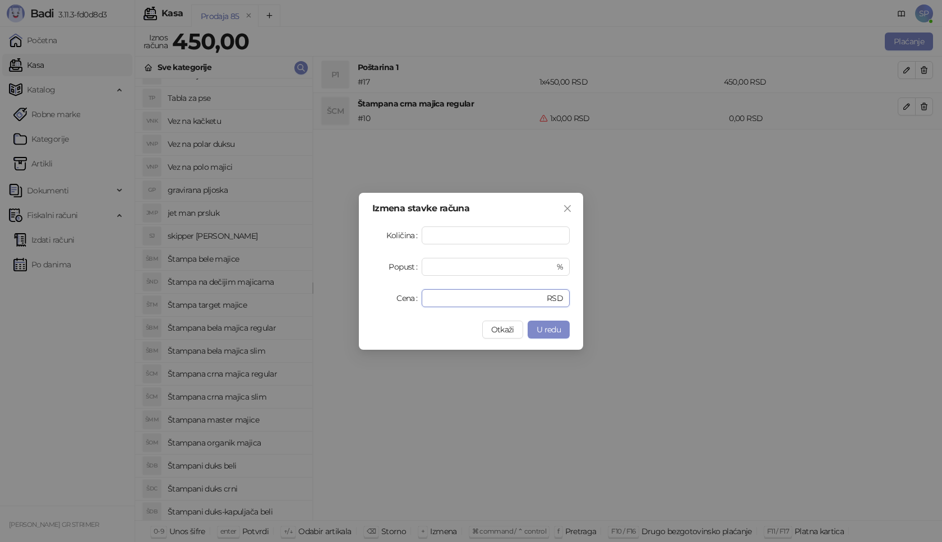
drag, startPoint x: 462, startPoint y: 298, endPoint x: 291, endPoint y: 301, distance: 171.6
click at [291, 301] on div "Izmena stavke računa Količina * Popust * % Cena * RSD Otkaži U redu" at bounding box center [471, 271] width 942 height 542
type input "****"
click at [550, 332] on span "U redu" at bounding box center [548, 330] width 24 height 10
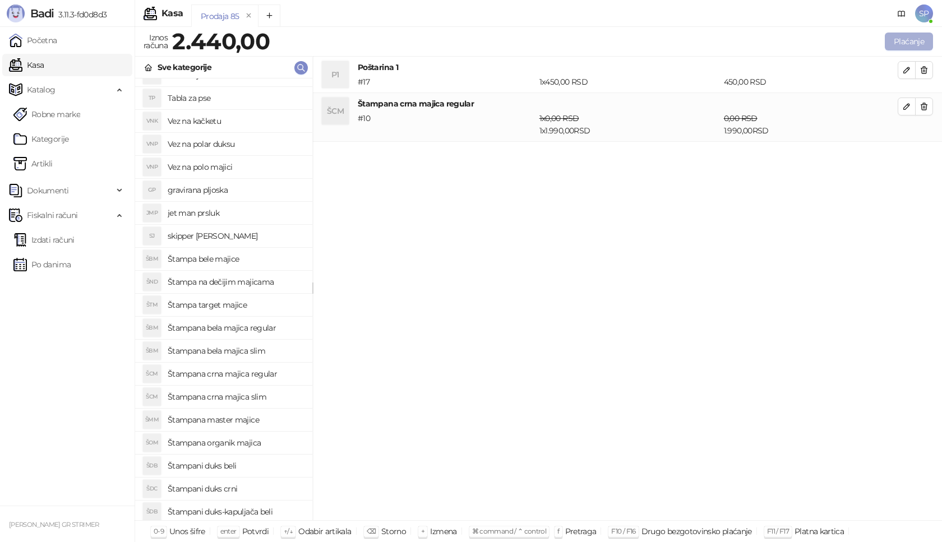
click at [914, 36] on button "Plaćanje" at bounding box center [909, 42] width 48 height 18
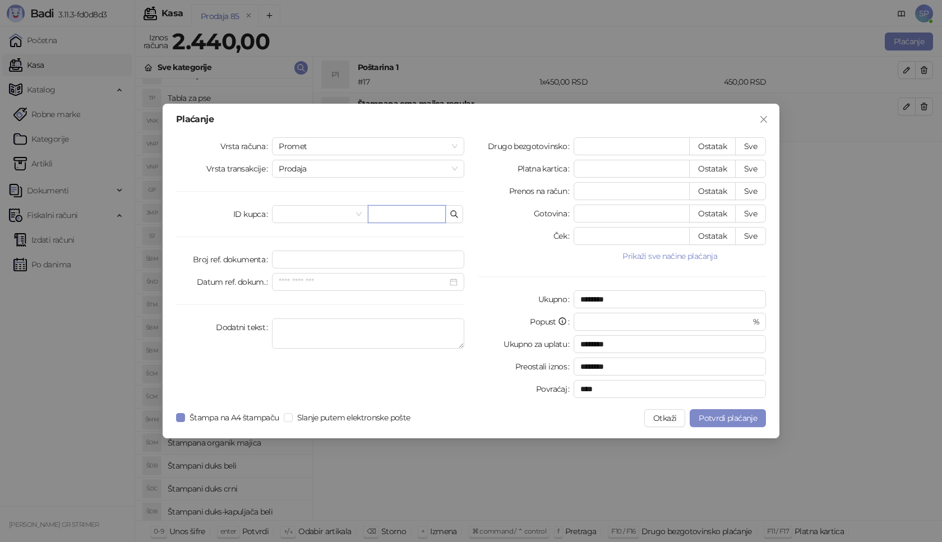
click at [416, 207] on input "text" at bounding box center [407, 214] width 78 height 18
paste input "**********"
type input "**********"
click at [761, 146] on button "Sve" at bounding box center [750, 146] width 31 height 18
type input "****"
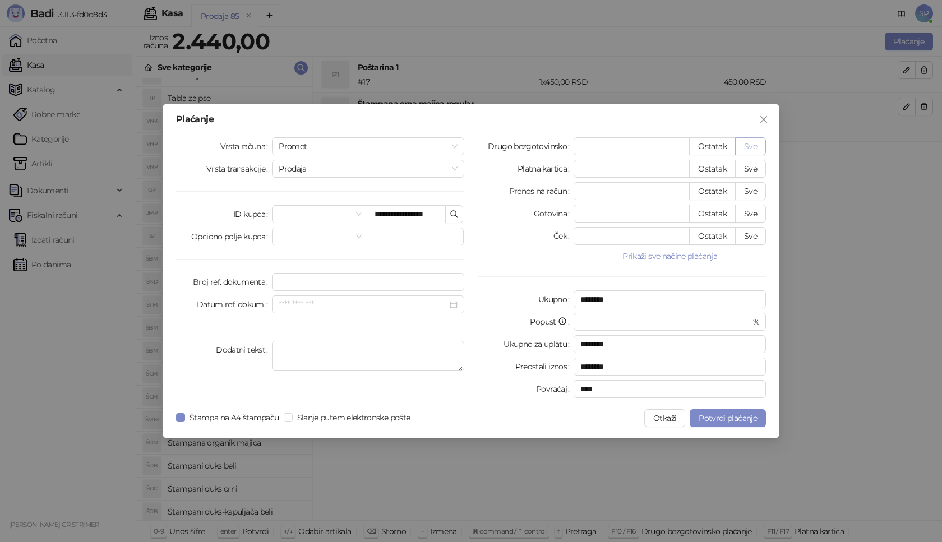
type input "****"
click at [728, 422] on span "Potvrdi plaćanje" at bounding box center [727, 418] width 58 height 10
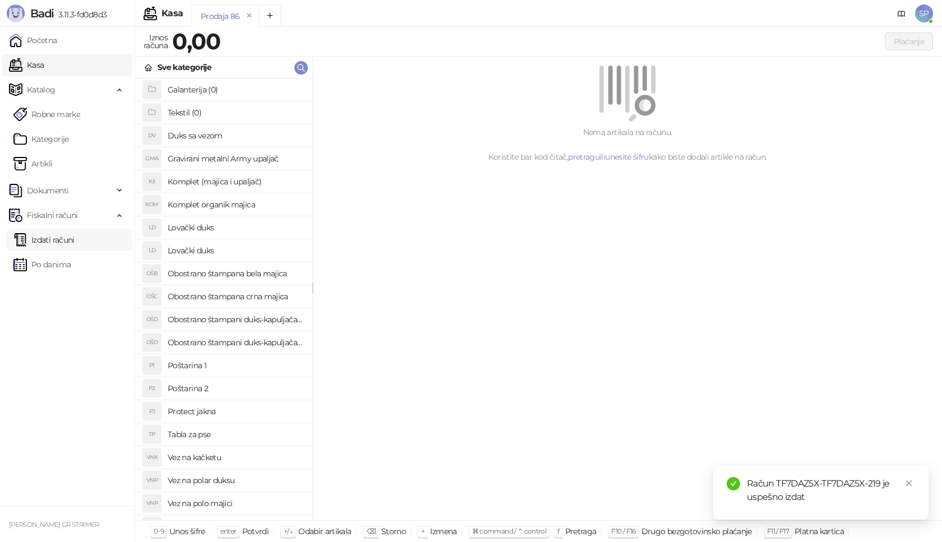
click at [75, 241] on link "Izdati računi" at bounding box center [43, 240] width 61 height 22
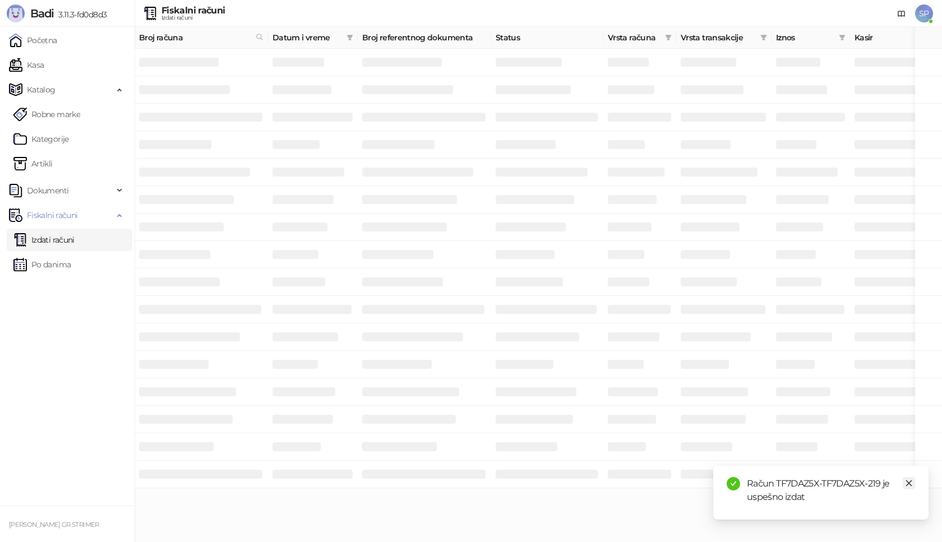
click at [907, 482] on icon "close" at bounding box center [909, 483] width 6 height 6
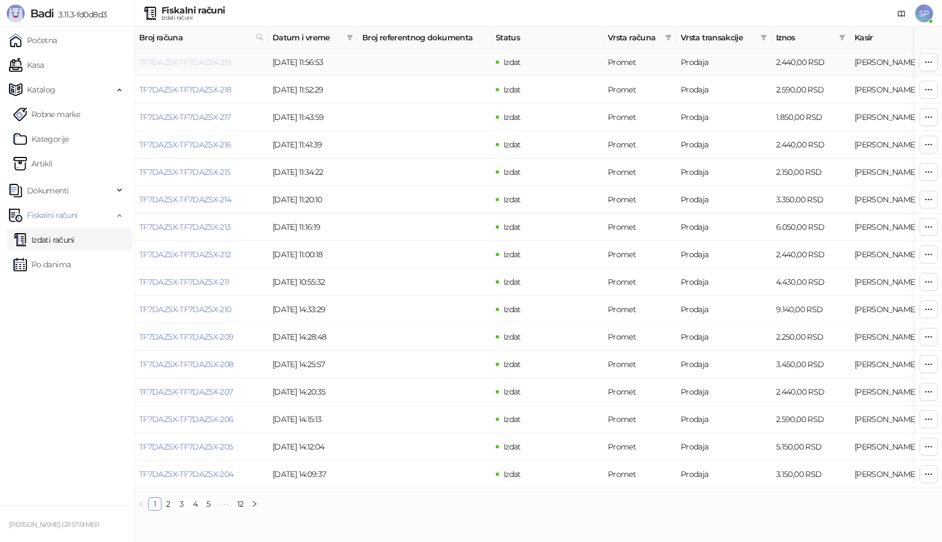
click at [218, 62] on link "TF7DAZ5X-TF7DAZ5X-219" at bounding box center [185, 62] width 92 height 10
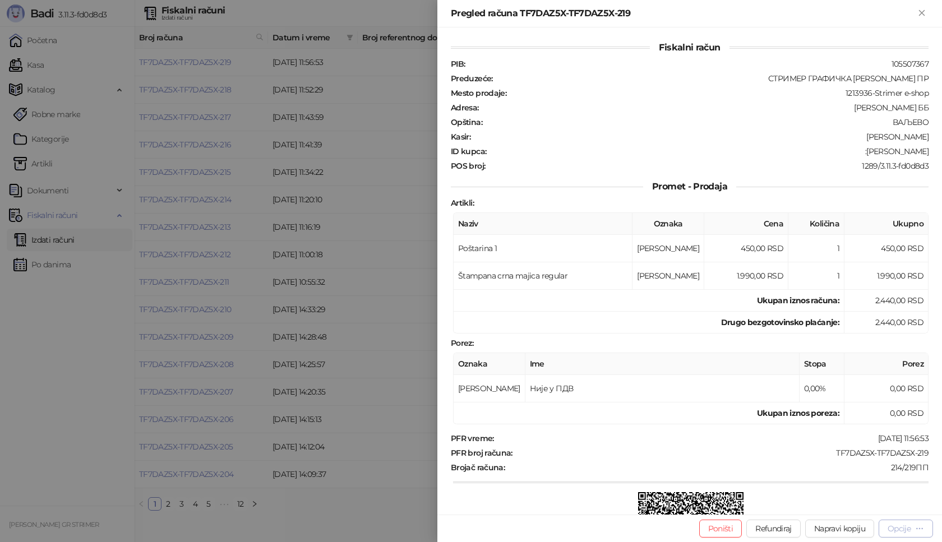
click at [888, 524] on div "Opcije" at bounding box center [898, 529] width 23 height 10
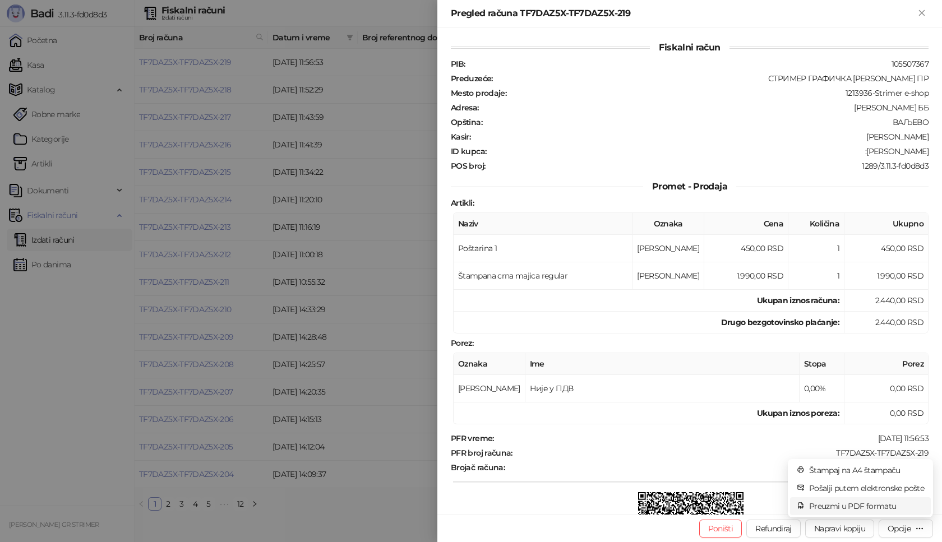
click at [876, 504] on span "Preuzmi u PDF formatu" at bounding box center [866, 506] width 115 height 12
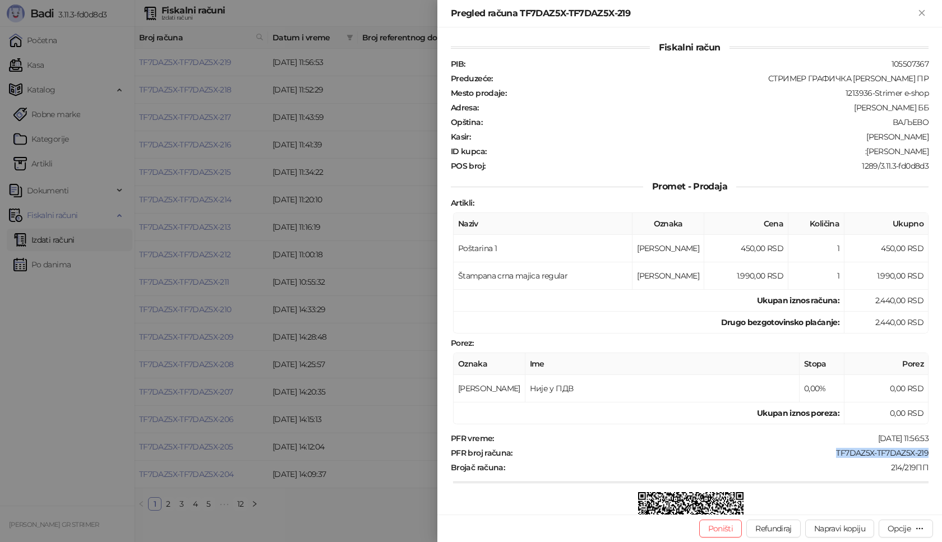
drag, startPoint x: 828, startPoint y: 453, endPoint x: 941, endPoint y: 453, distance: 113.2
click at [941, 453] on div "Fiskalni račun PIB : 105507367 Preduzeće : СТРИМЕР ГРАФИЧКА РАДЊА [PERSON_NAME]…" at bounding box center [689, 270] width 504 height 487
drag, startPoint x: 861, startPoint y: 153, endPoint x: 941, endPoint y: 149, distance: 80.3
click at [941, 149] on div "Fiskalni račun PIB : 105507367 Preduzeće : СТРИМЕР ГРАФИЧКА РАДЊА [PERSON_NAME]…" at bounding box center [689, 270] width 504 height 487
click at [923, 10] on icon "Zatvori" at bounding box center [921, 13] width 10 height 10
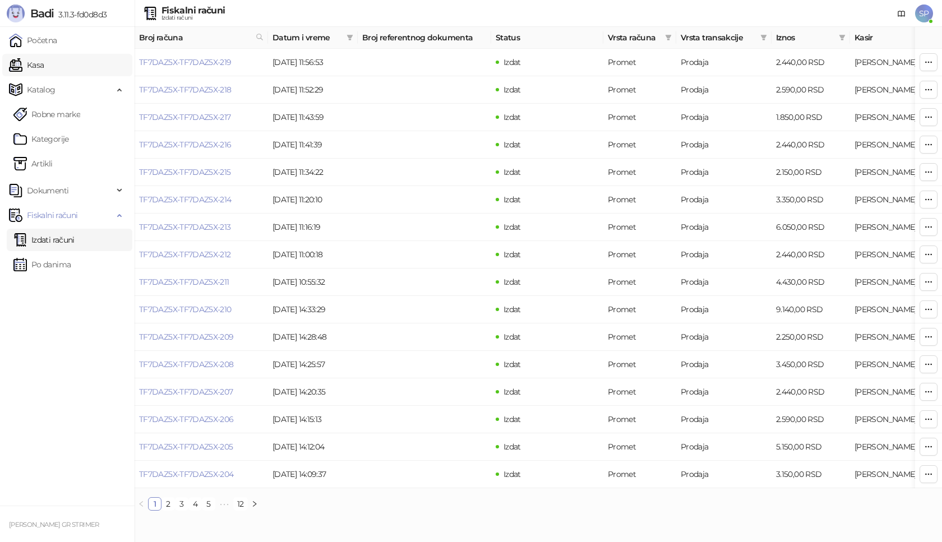
click at [44, 66] on link "Kasa" at bounding box center [26, 65] width 35 height 22
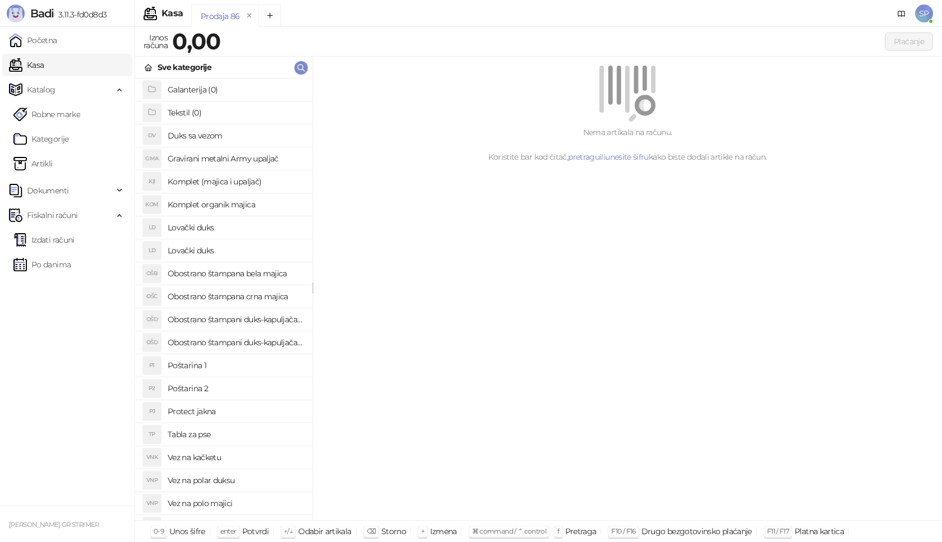
click at [226, 367] on h4 "Poštarina 1" at bounding box center [236, 366] width 136 height 18
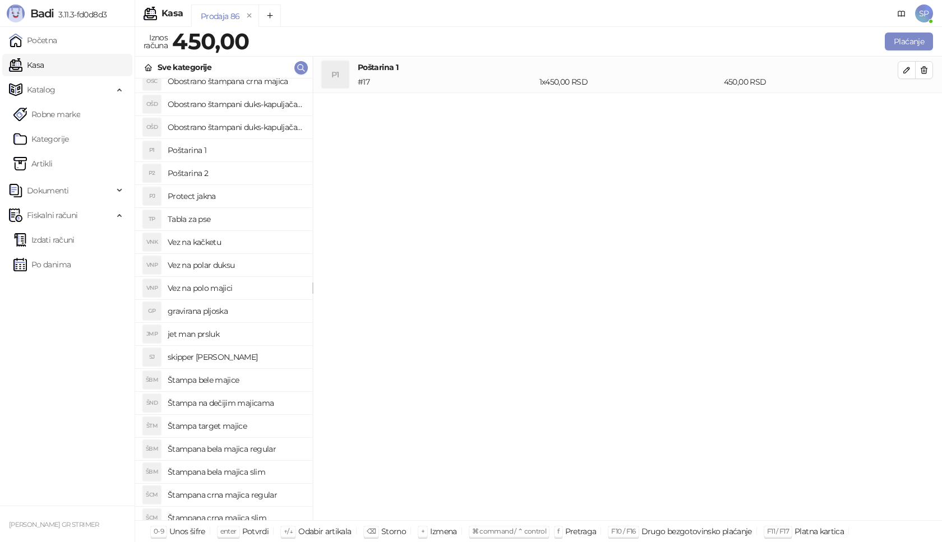
scroll to position [224, 0]
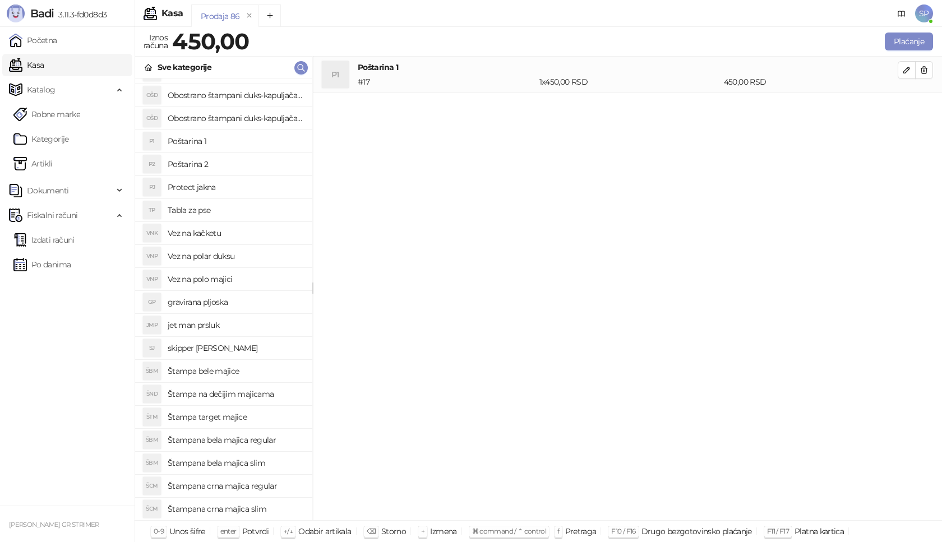
click at [271, 461] on h4 "Štampana bela majica slim" at bounding box center [236, 463] width 136 height 18
click at [910, 109] on icon "button" at bounding box center [906, 106] width 9 height 9
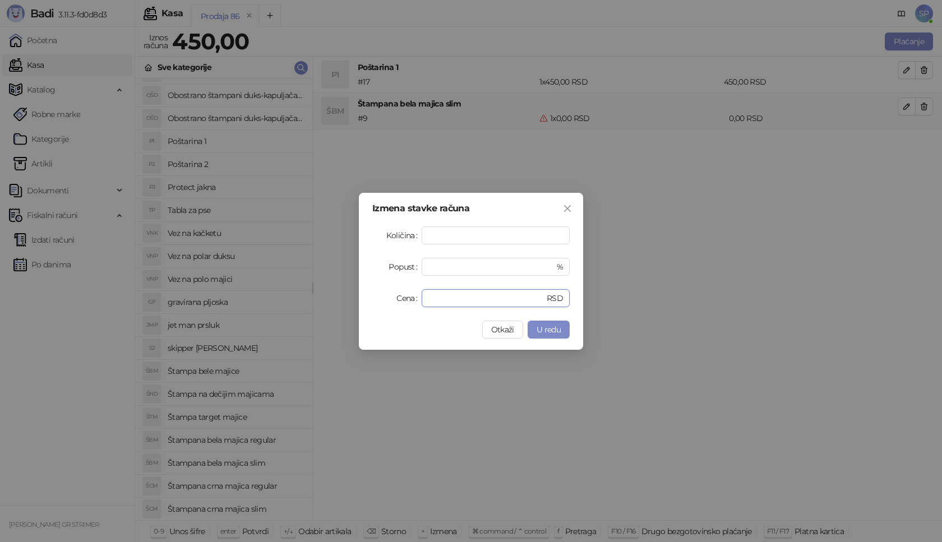
drag, startPoint x: 465, startPoint y: 301, endPoint x: 336, endPoint y: 306, distance: 129.6
click at [336, 306] on div "Izmena stavke računa Količina * Popust * % Cena * RSD Otkaži U redu" at bounding box center [471, 271] width 942 height 542
click at [547, 327] on span "U redu" at bounding box center [548, 330] width 24 height 10
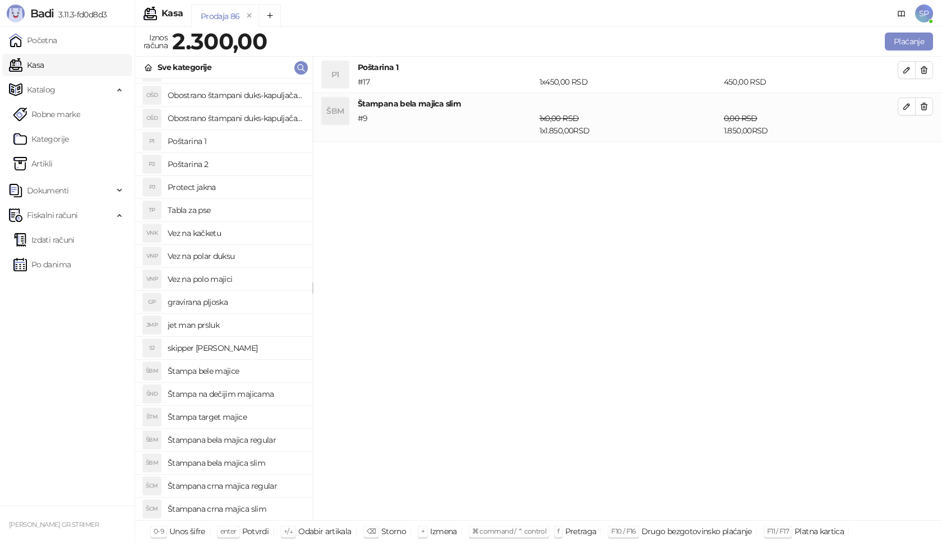
click at [267, 507] on h4 "Štampana crna majica slim" at bounding box center [236, 509] width 136 height 18
click at [906, 160] on span "button" at bounding box center [906, 155] width 9 height 11
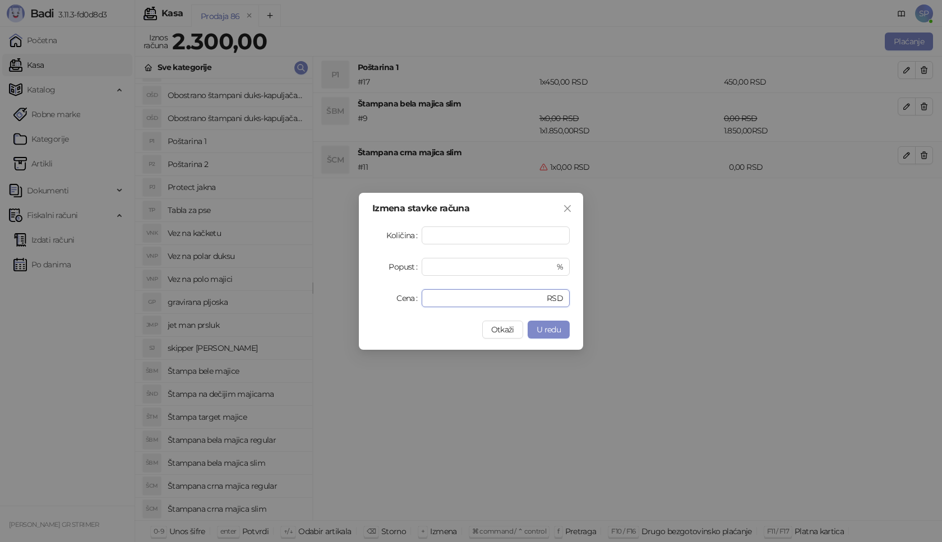
drag, startPoint x: 447, startPoint y: 296, endPoint x: 368, endPoint y: 299, distance: 79.1
click at [368, 299] on div "Izmena stavke računa Količina * Popust * % Cena * RSD Otkaži U redu" at bounding box center [471, 271] width 224 height 157
type input "****"
click at [548, 325] on span "U redu" at bounding box center [548, 330] width 24 height 10
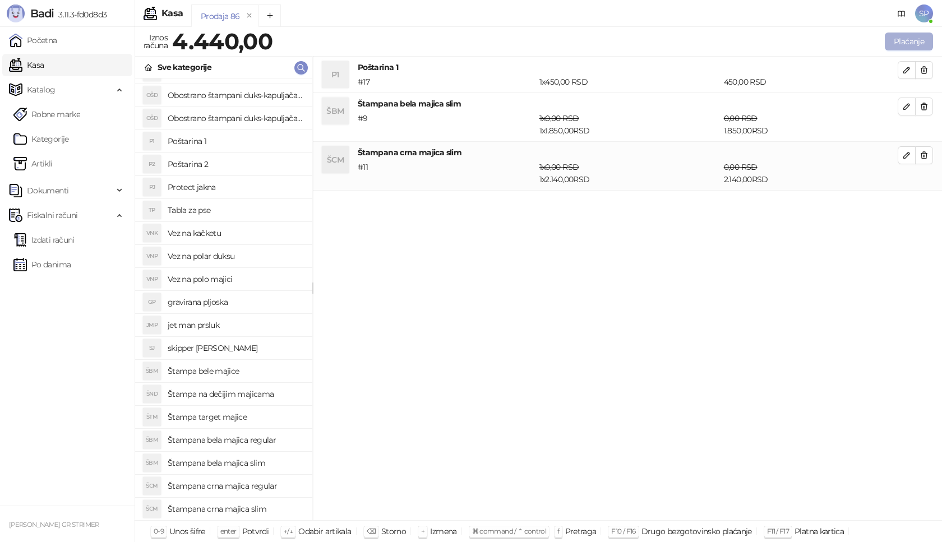
click at [906, 43] on button "Plaćanje" at bounding box center [909, 42] width 48 height 18
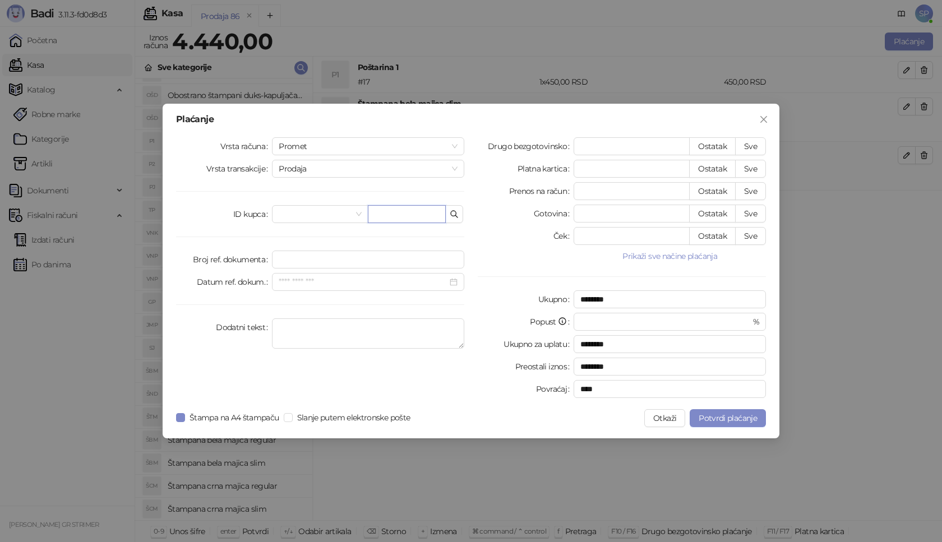
click at [414, 215] on input "text" at bounding box center [407, 214] width 78 height 18
paste input "**********"
type input "**********"
click at [760, 145] on button "Sve" at bounding box center [750, 146] width 31 height 18
type input "****"
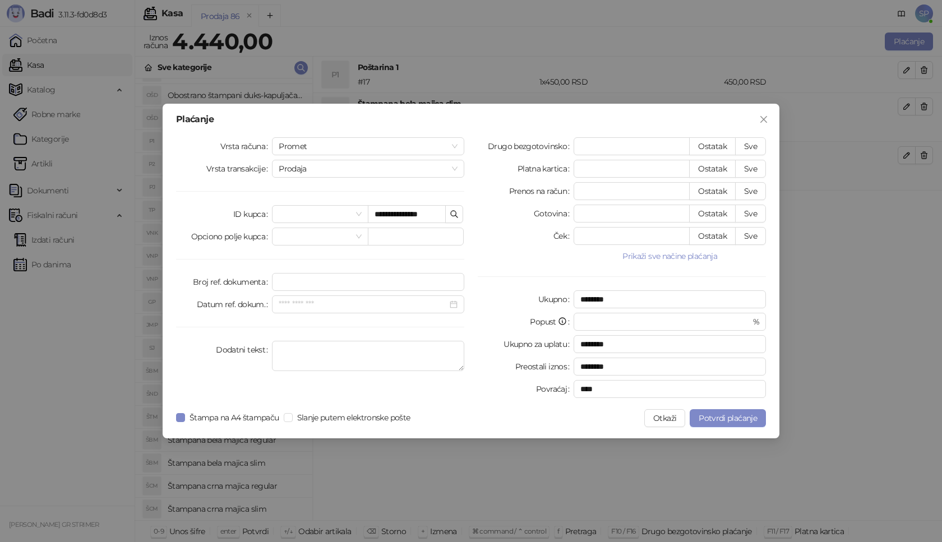
type input "****"
click at [730, 418] on span "Potvrdi plaćanje" at bounding box center [727, 418] width 58 height 10
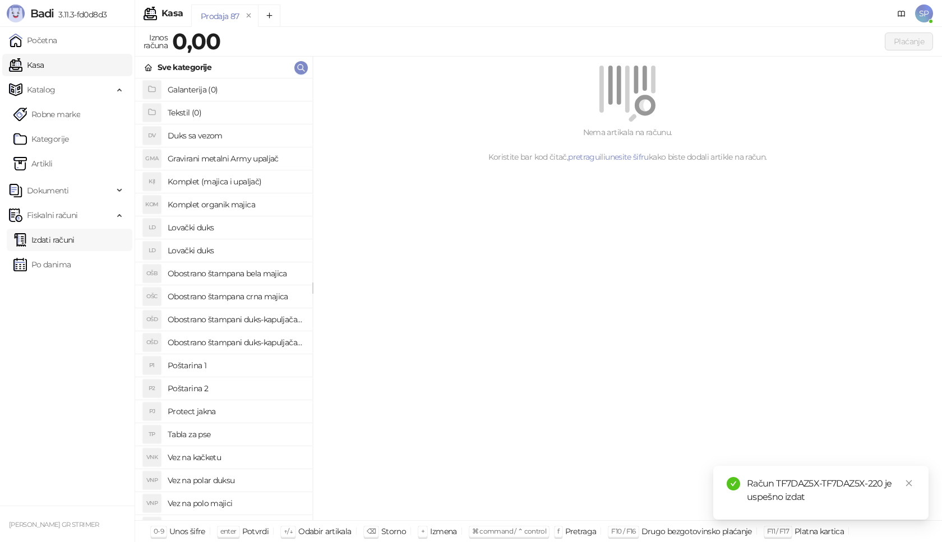
click at [75, 238] on link "Izdati računi" at bounding box center [43, 240] width 61 height 22
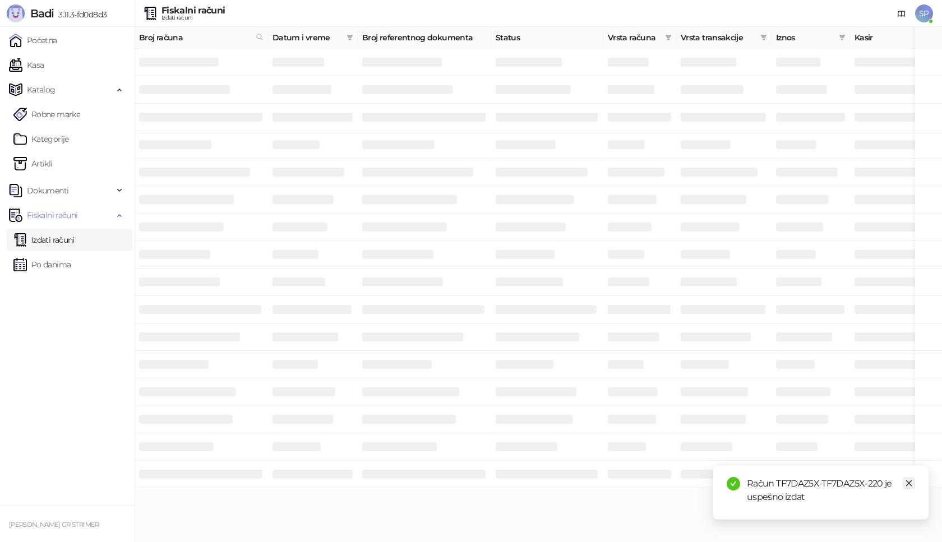
click at [913, 485] on link "Close" at bounding box center [908, 483] width 12 height 12
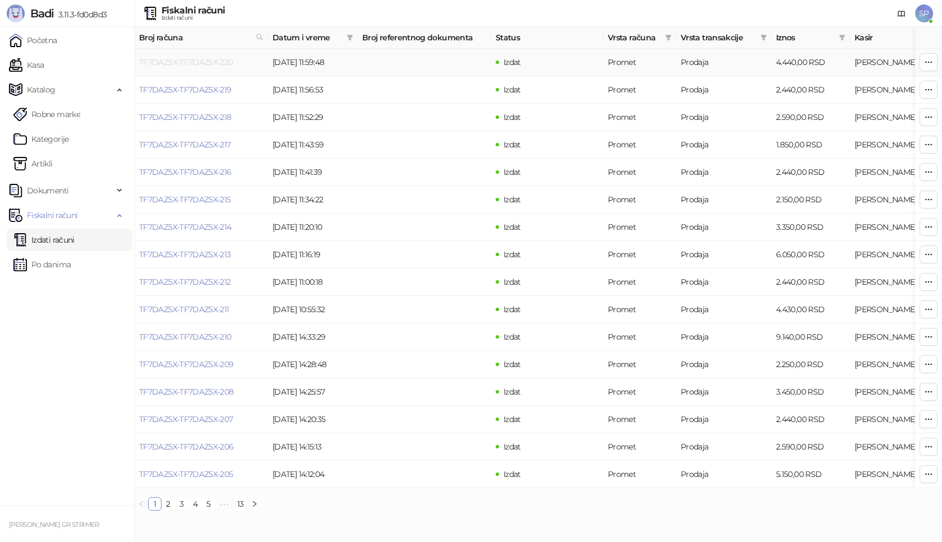
click at [221, 61] on link "TF7DAZ5X-TF7DAZ5X-220" at bounding box center [186, 62] width 94 height 10
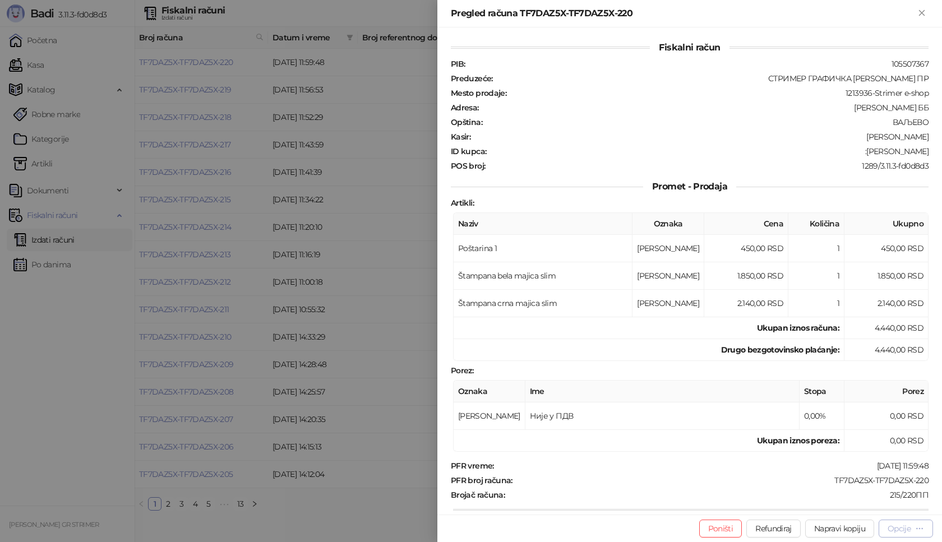
click at [889, 527] on div "Opcije" at bounding box center [898, 529] width 23 height 10
click at [858, 506] on span "Preuzmi u PDF formatu" at bounding box center [866, 506] width 115 height 12
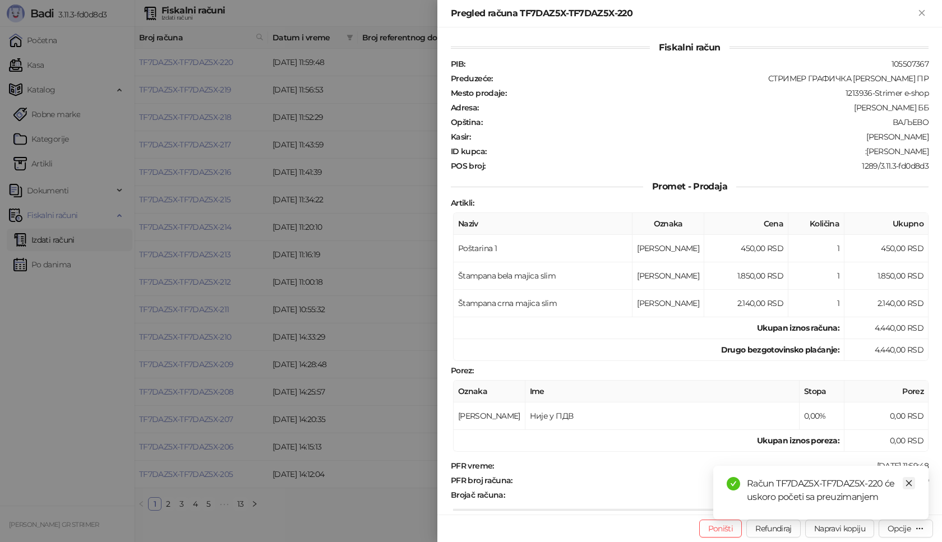
click at [910, 483] on icon "close" at bounding box center [909, 483] width 8 height 8
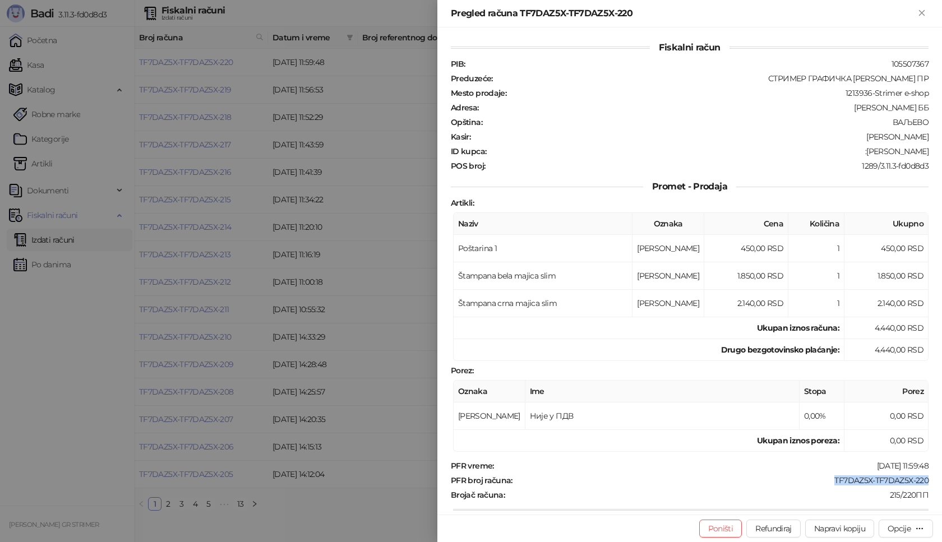
drag, startPoint x: 815, startPoint y: 477, endPoint x: 920, endPoint y: 484, distance: 105.6
click at [920, 484] on div "PFR broj računa : TF7DAZ5X-TF7DAZ5X-220" at bounding box center [689, 480] width 482 height 10
drag, startPoint x: 860, startPoint y: 151, endPoint x: 923, endPoint y: 152, distance: 62.8
click at [923, 152] on div "Fiskalni račun PIB : 105507367 Preduzeće : СТРИМЕР ГРАФИЧКА РАДЊА [PERSON_NAME]…" at bounding box center [689, 270] width 504 height 487
click at [925, 13] on icon "Zatvori" at bounding box center [921, 13] width 10 height 10
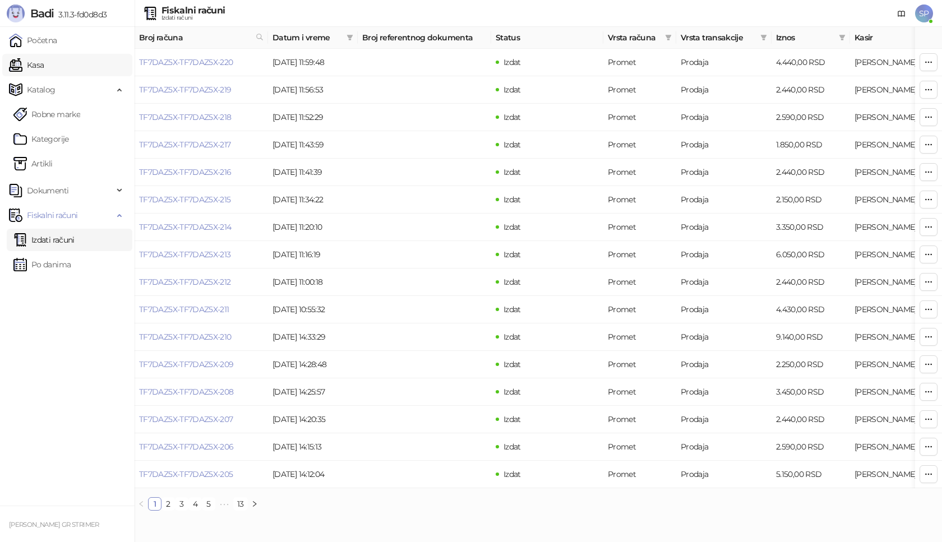
click at [44, 67] on link "Kasa" at bounding box center [26, 65] width 35 height 22
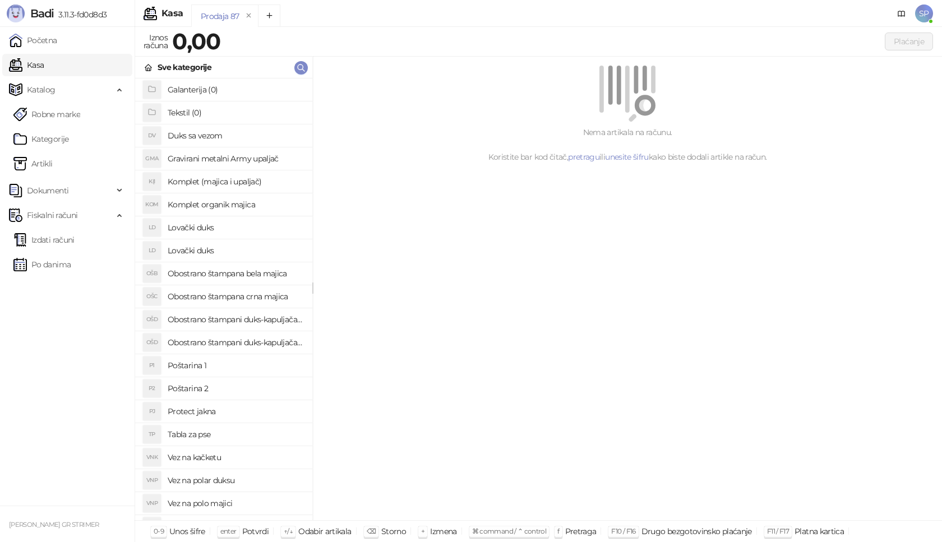
click at [236, 364] on h4 "Poštarina 1" at bounding box center [236, 366] width 136 height 18
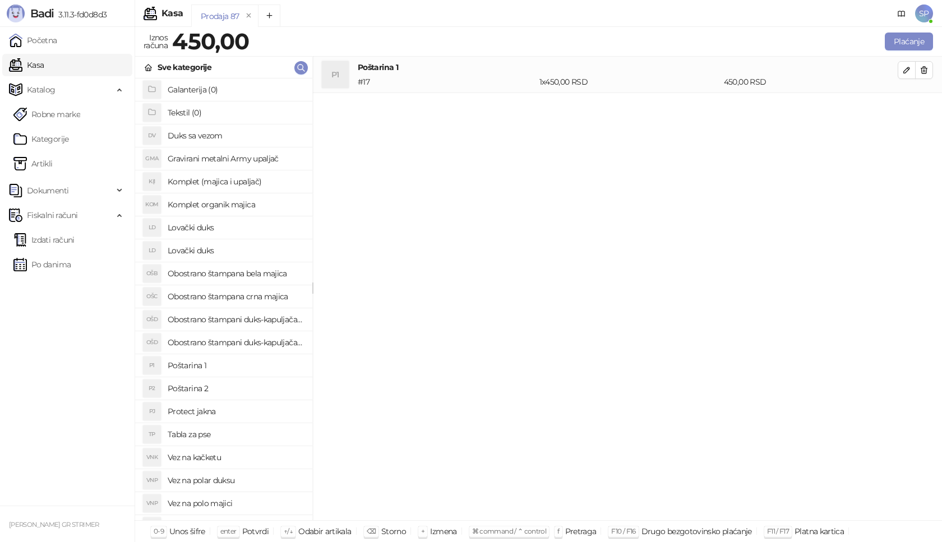
click at [267, 297] on h4 "Obostrano štampana crna majica" at bounding box center [236, 297] width 136 height 18
click at [906, 109] on icon "button" at bounding box center [906, 106] width 9 height 9
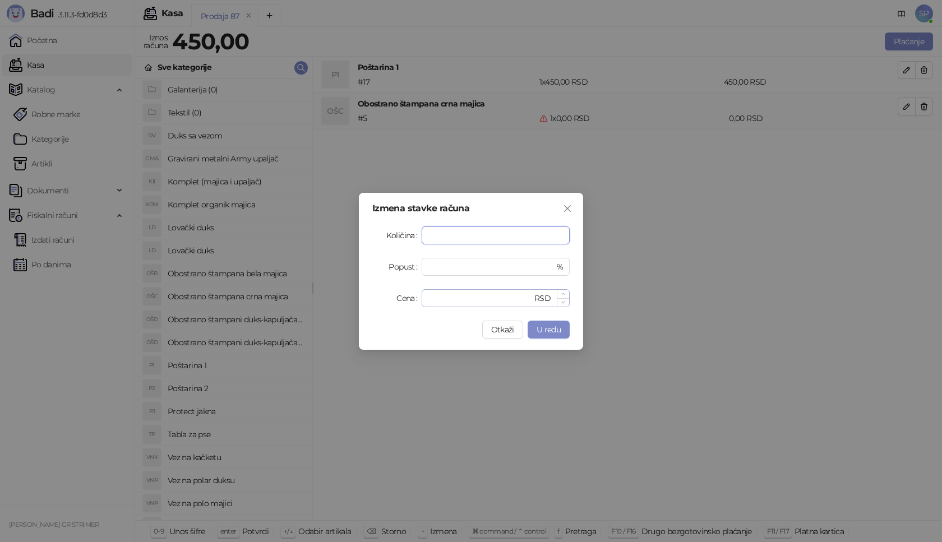
type input "*"
drag, startPoint x: 448, startPoint y: 298, endPoint x: 298, endPoint y: 295, distance: 150.2
click at [298, 295] on div "Izmena stavke računa Količina * Popust * % Cena * RSD Otkaži U redu" at bounding box center [471, 271] width 942 height 542
type input "****"
click at [557, 332] on span "U redu" at bounding box center [548, 330] width 24 height 10
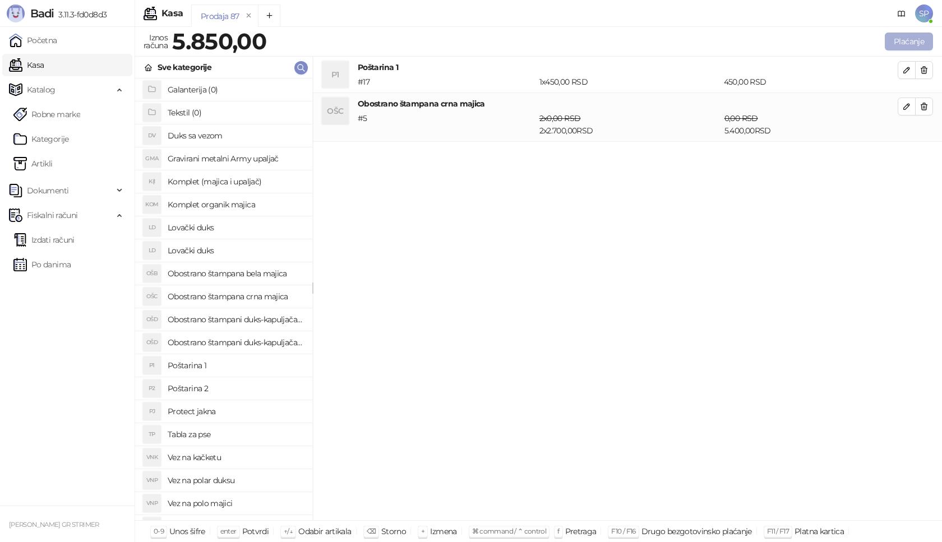
click at [902, 34] on button "Plaćanje" at bounding box center [909, 42] width 48 height 18
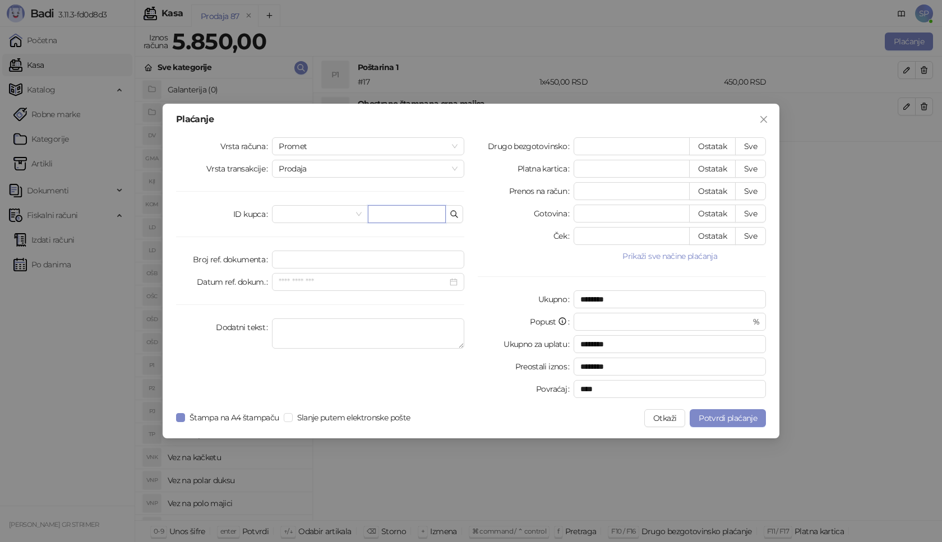
click at [400, 211] on input "text" at bounding box center [407, 214] width 78 height 18
paste input "**********"
type input "**********"
click at [755, 146] on button "Sve" at bounding box center [750, 146] width 31 height 18
type input "****"
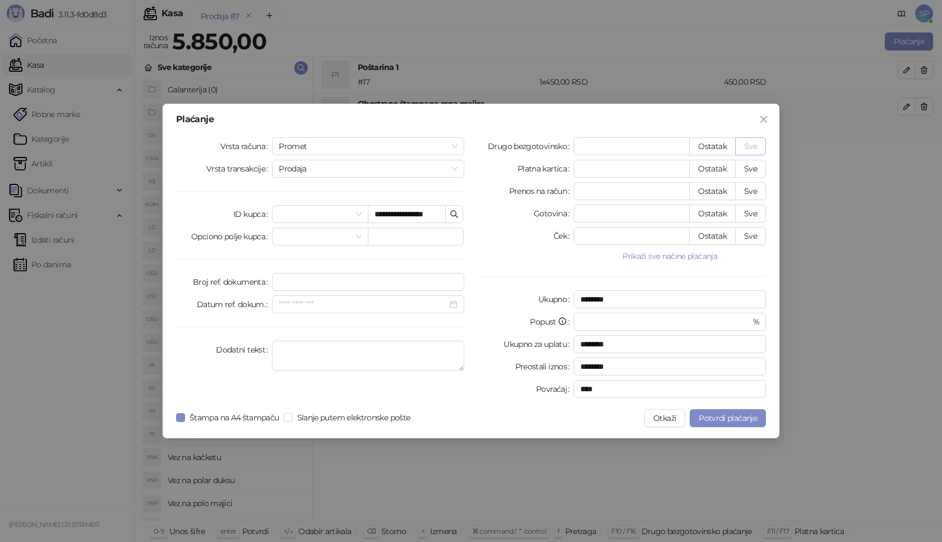
type input "****"
click at [723, 414] on span "Potvrdi plaćanje" at bounding box center [727, 418] width 58 height 10
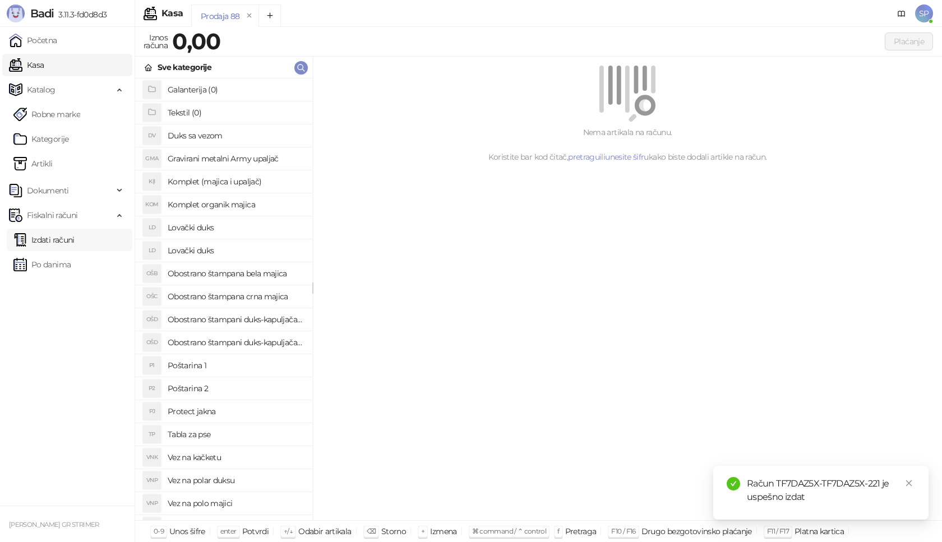
click at [75, 238] on link "Izdati računi" at bounding box center [43, 240] width 61 height 22
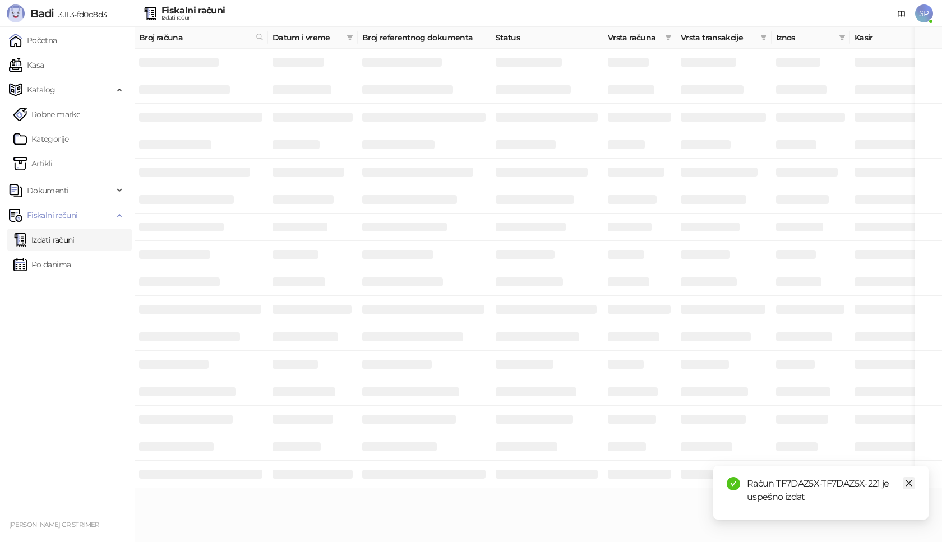
click at [910, 482] on icon "close" at bounding box center [909, 483] width 8 height 8
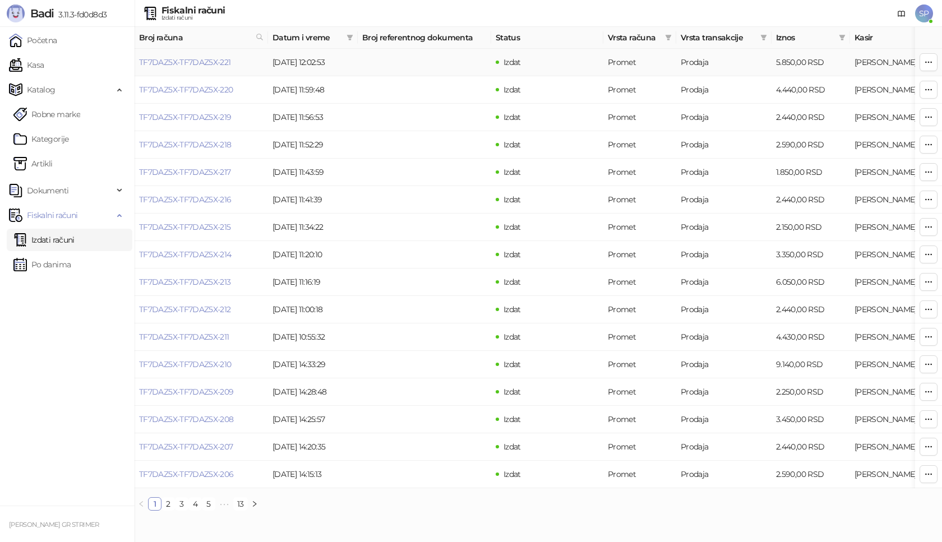
click at [204, 64] on link "TF7DAZ5X-TF7DAZ5X-221" at bounding box center [185, 62] width 92 height 10
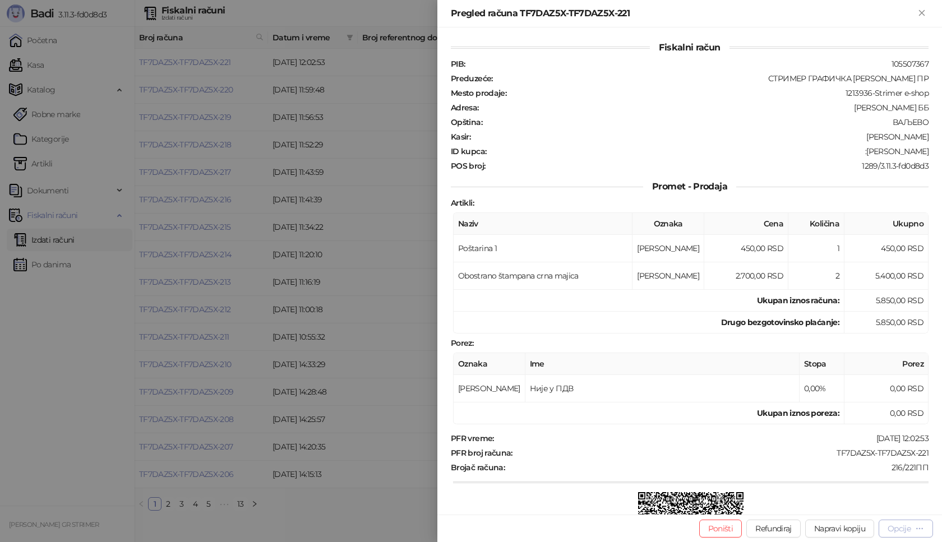
click at [894, 527] on div "Opcije" at bounding box center [898, 529] width 23 height 10
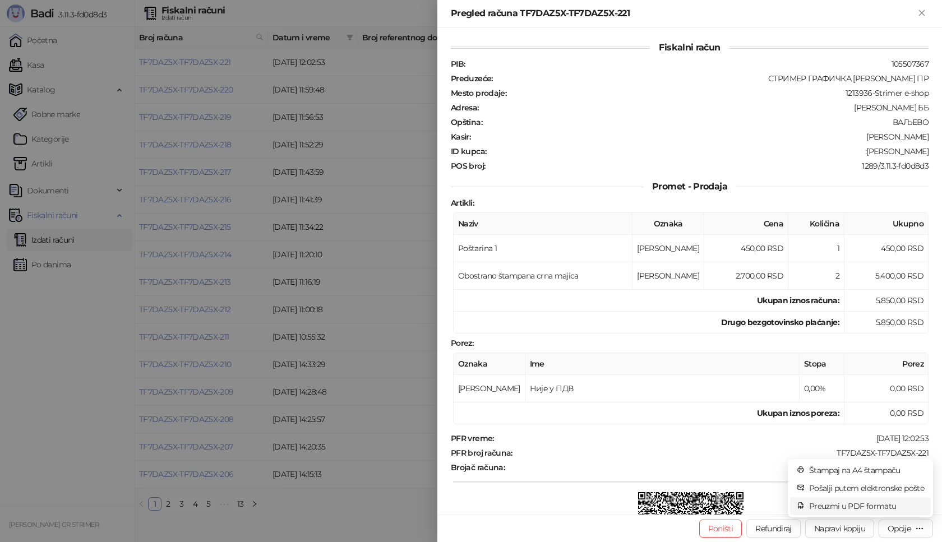
click at [852, 506] on span "Preuzmi u PDF formatu" at bounding box center [866, 506] width 115 height 12
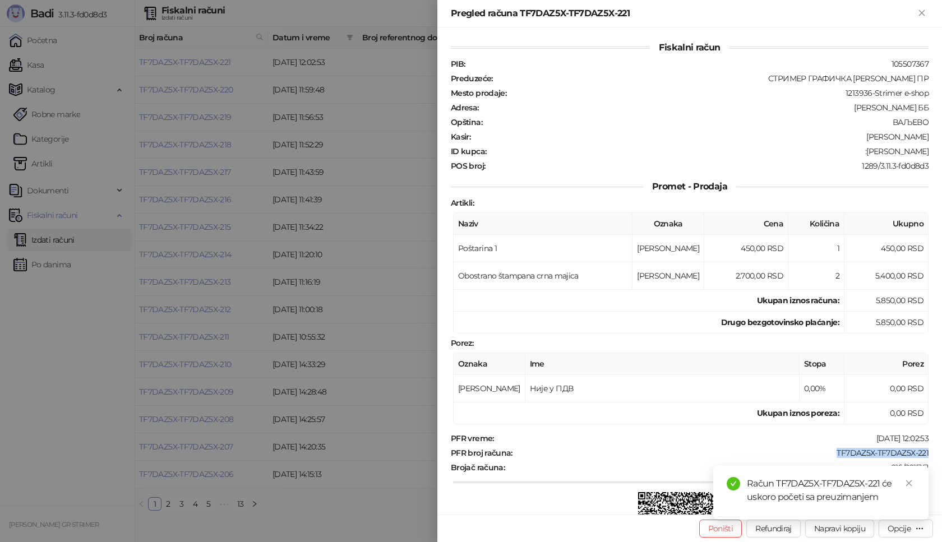
drag, startPoint x: 828, startPoint y: 453, endPoint x: 938, endPoint y: 451, distance: 110.4
click at [938, 451] on div "Fiskalni račun PIB : 105507367 Preduzeće : СТРИМЕР ГРАФИЧКА РАДЊА [PERSON_NAME]…" at bounding box center [689, 270] width 504 height 487
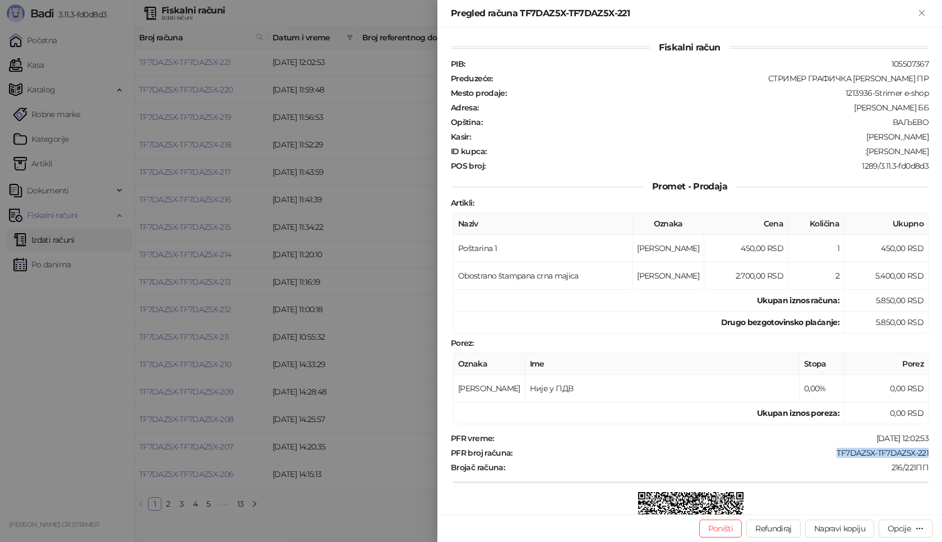
drag, startPoint x: 855, startPoint y: 154, endPoint x: 941, endPoint y: 154, distance: 85.8
click at [941, 154] on div "Fiskalni račun PIB : 105507367 Preduzeće : СТРИМЕР ГРАФИЧКА РАДЊА [PERSON_NAME]…" at bounding box center [689, 270] width 504 height 487
click at [922, 12] on icon "Zatvori" at bounding box center [921, 12] width 5 height 5
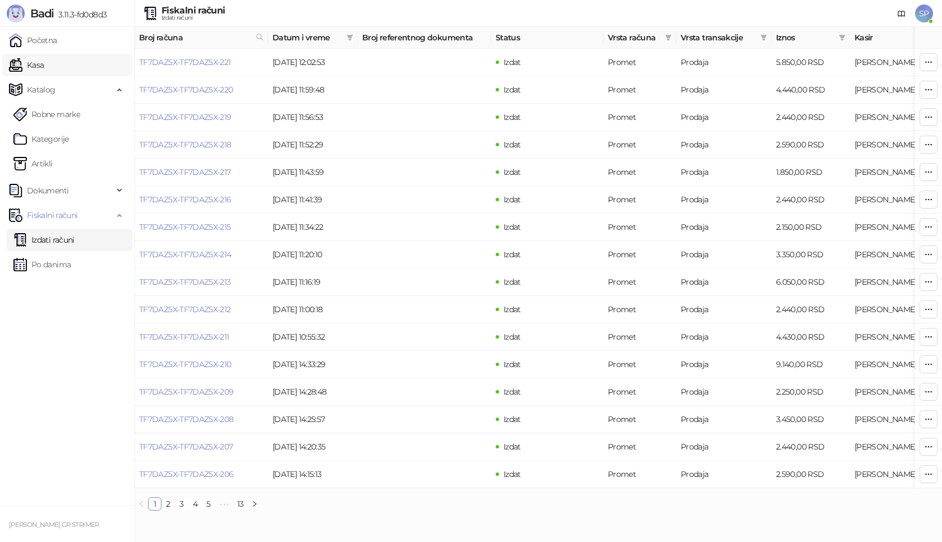
click at [44, 62] on link "Kasa" at bounding box center [26, 65] width 35 height 22
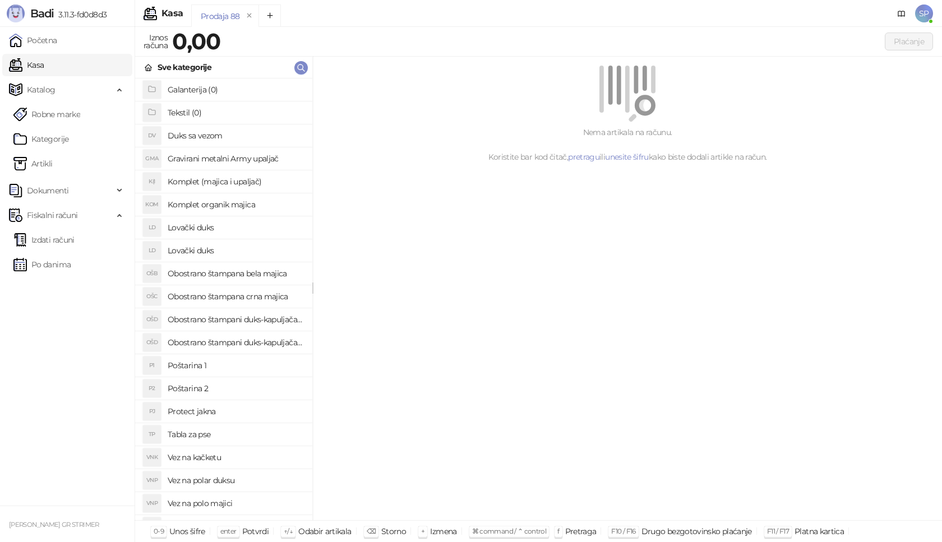
click at [226, 362] on h4 "Poštarina 1" at bounding box center [236, 366] width 136 height 18
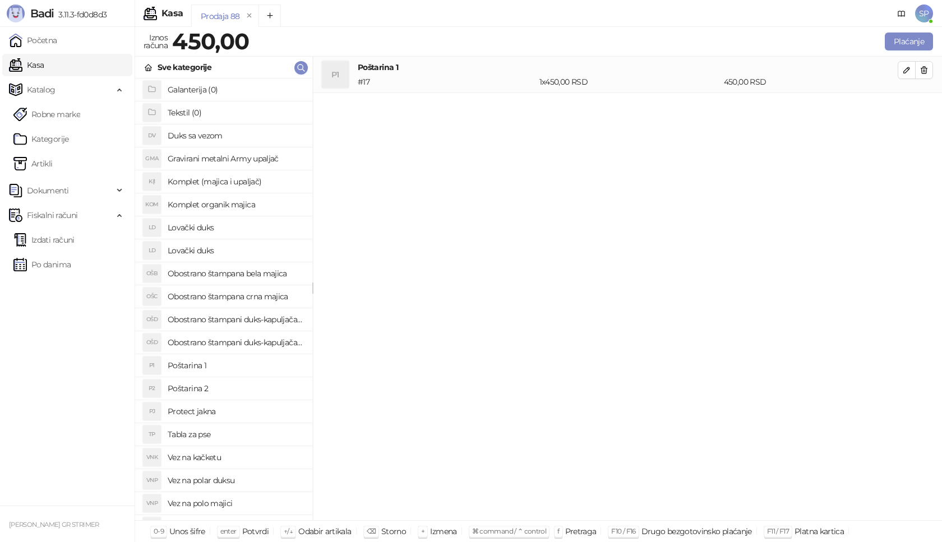
click at [247, 295] on h4 "Obostrano štampana crna majica" at bounding box center [236, 297] width 136 height 18
click at [909, 103] on icon "button" at bounding box center [906, 106] width 9 height 9
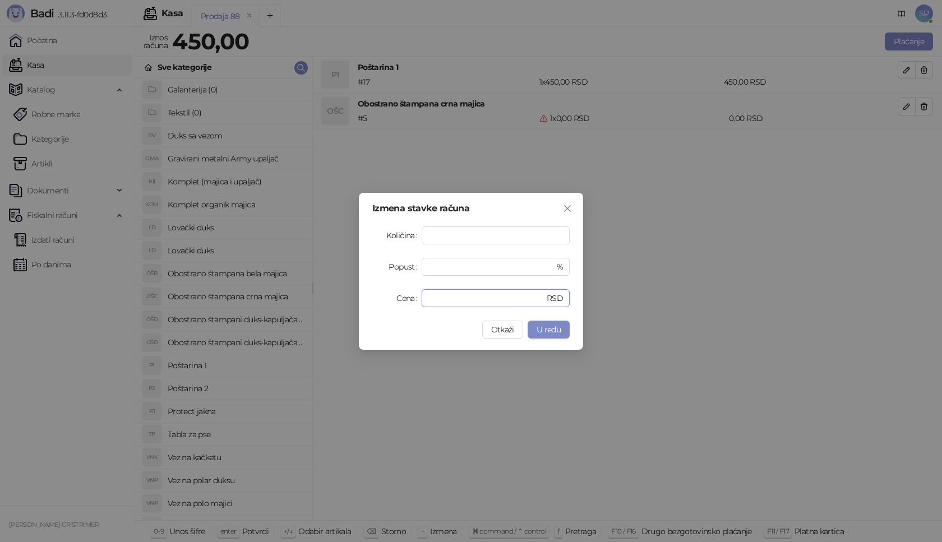
drag, startPoint x: 464, startPoint y: 300, endPoint x: 336, endPoint y: 288, distance: 127.8
click at [335, 299] on div "Izmena stavke računa Količina * Popust * % Cena * RSD Otkaži U redu" at bounding box center [471, 271] width 942 height 542
type input "****"
click at [560, 331] on span "U redu" at bounding box center [548, 330] width 24 height 10
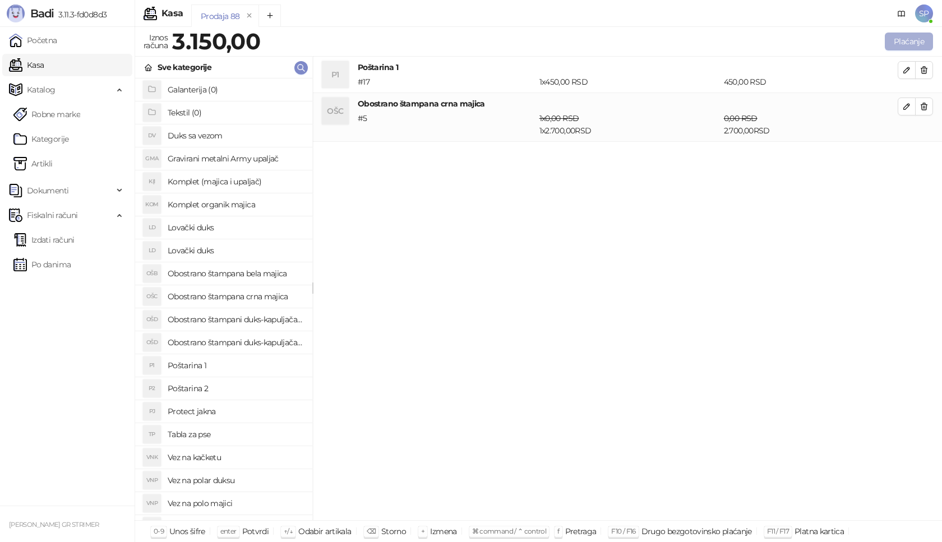
click at [919, 37] on button "Plaćanje" at bounding box center [909, 42] width 48 height 18
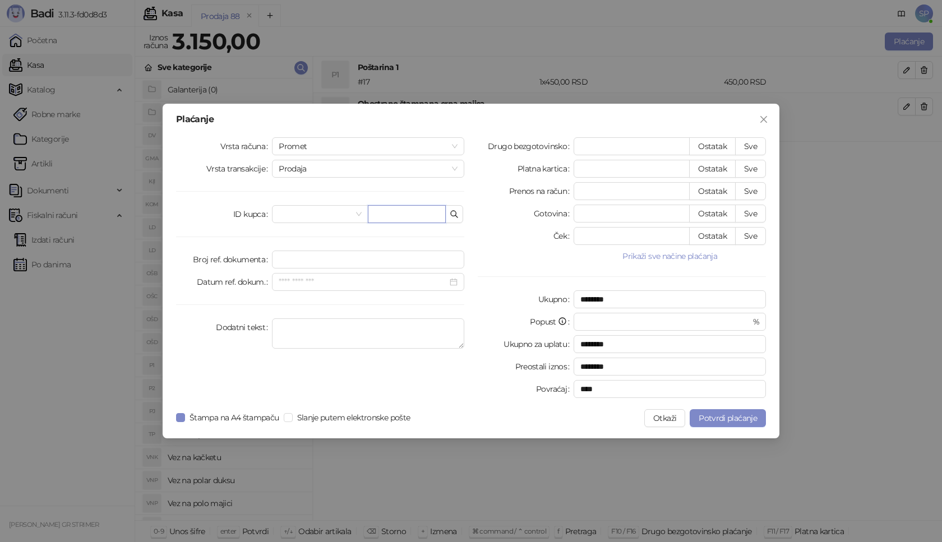
click at [411, 215] on input "text" at bounding box center [407, 214] width 78 height 18
type input "**********"
click at [744, 147] on button "Sve" at bounding box center [750, 146] width 31 height 18
type input "****"
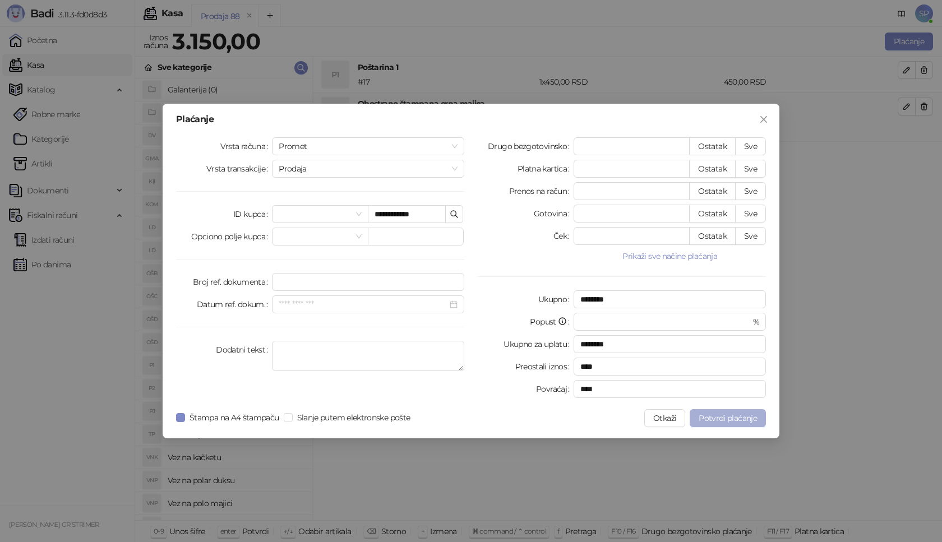
click at [743, 410] on button "Potvrdi plaćanje" at bounding box center [727, 418] width 76 height 18
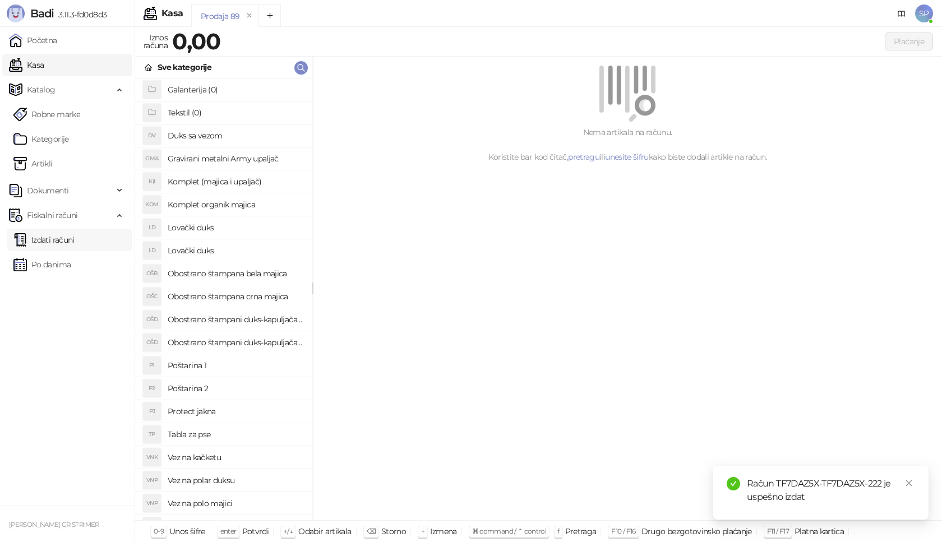
click at [70, 240] on link "Izdati računi" at bounding box center [43, 240] width 61 height 22
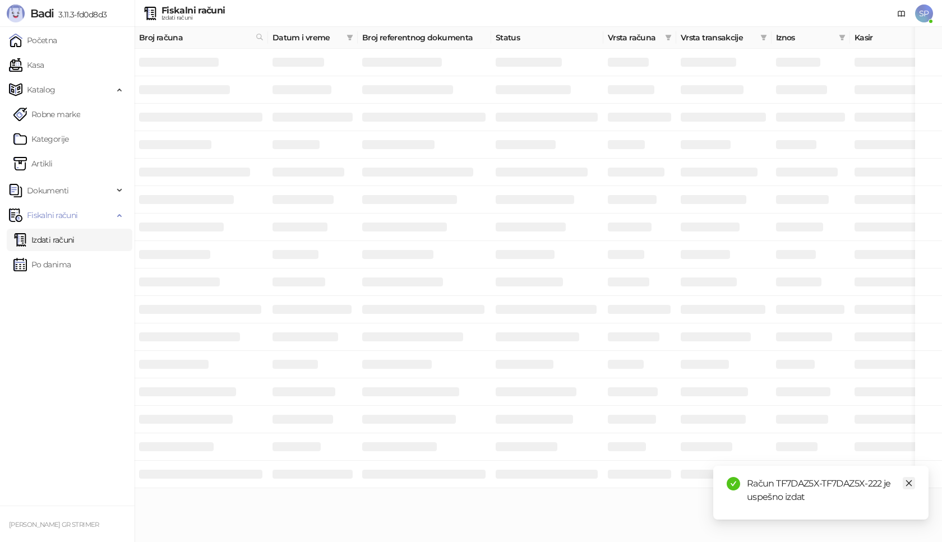
click at [910, 487] on icon "close" at bounding box center [909, 483] width 8 height 8
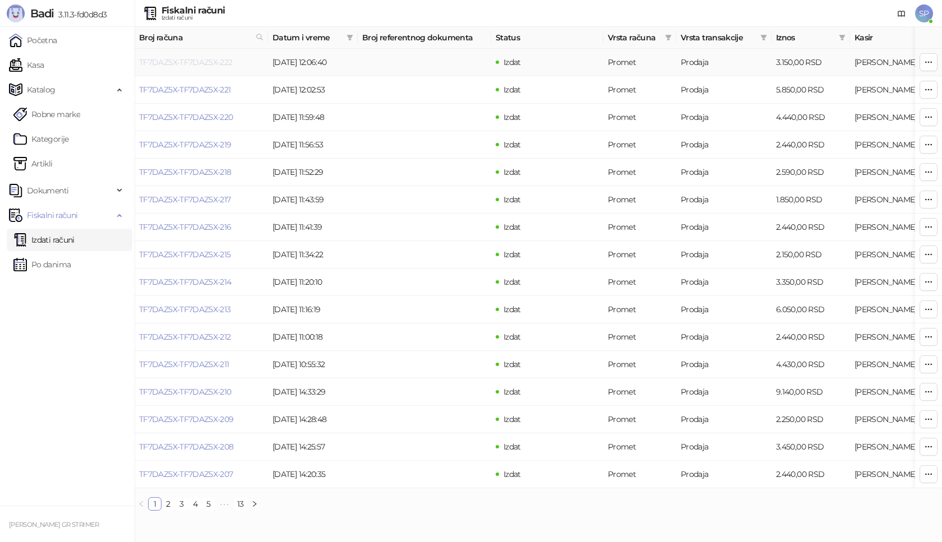
click at [212, 64] on link "TF7DAZ5X-TF7DAZ5X-222" at bounding box center [186, 62] width 94 height 10
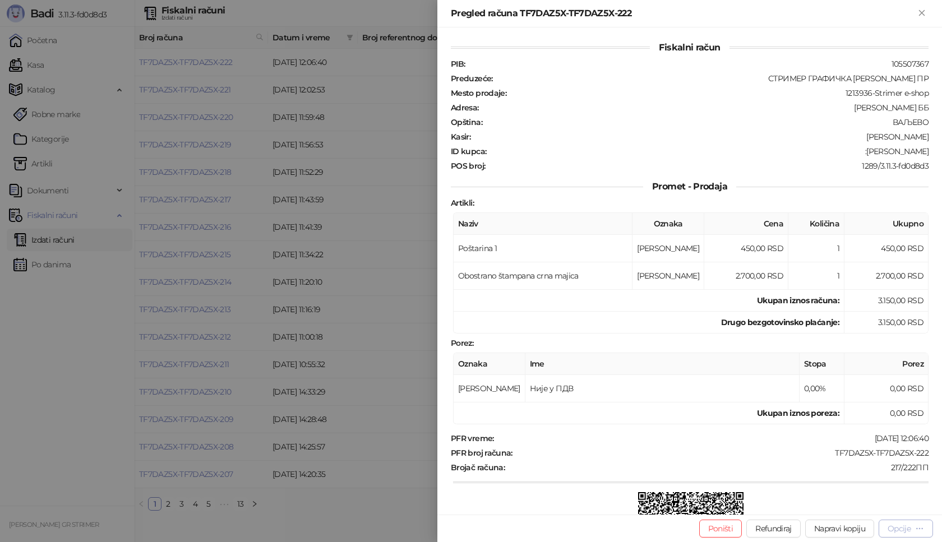
click at [899, 529] on div "Opcije" at bounding box center [898, 529] width 23 height 10
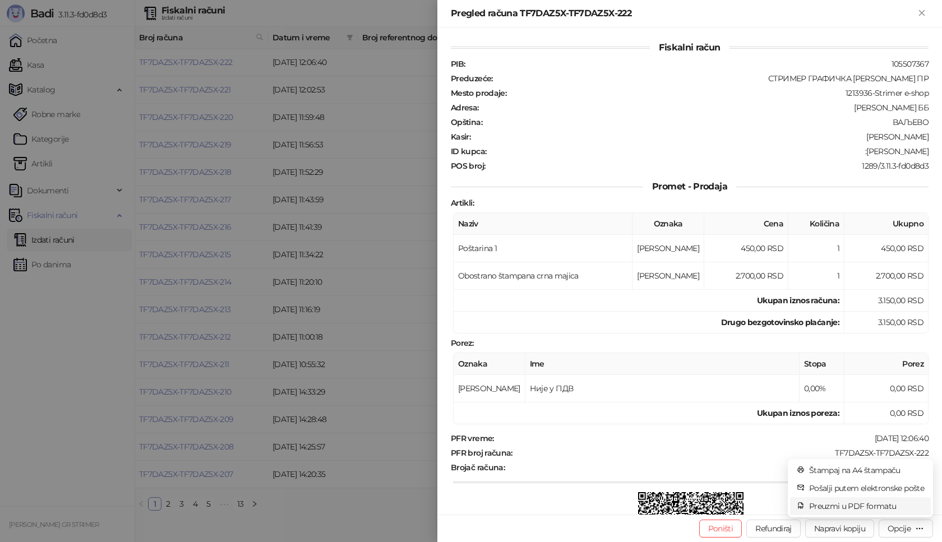
click at [871, 507] on span "Preuzmi u PDF formatu" at bounding box center [866, 506] width 115 height 12
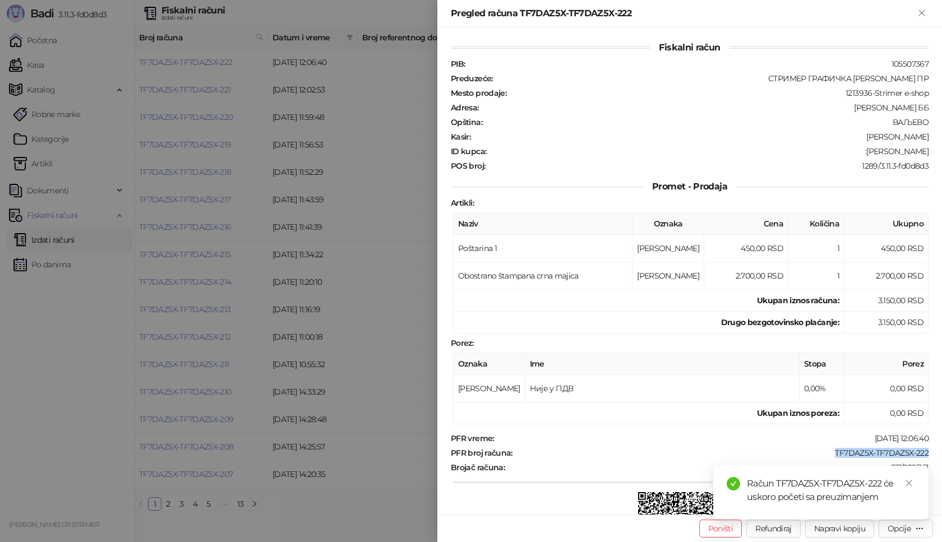
drag, startPoint x: 825, startPoint y: 450, endPoint x: 939, endPoint y: 453, distance: 114.4
click at [939, 453] on div "Fiskalni račun PIB : 105507367 Preduzeće : СТРИМЕР ГРАФИЧКА РАДЊА [PERSON_NAME]…" at bounding box center [689, 270] width 504 height 487
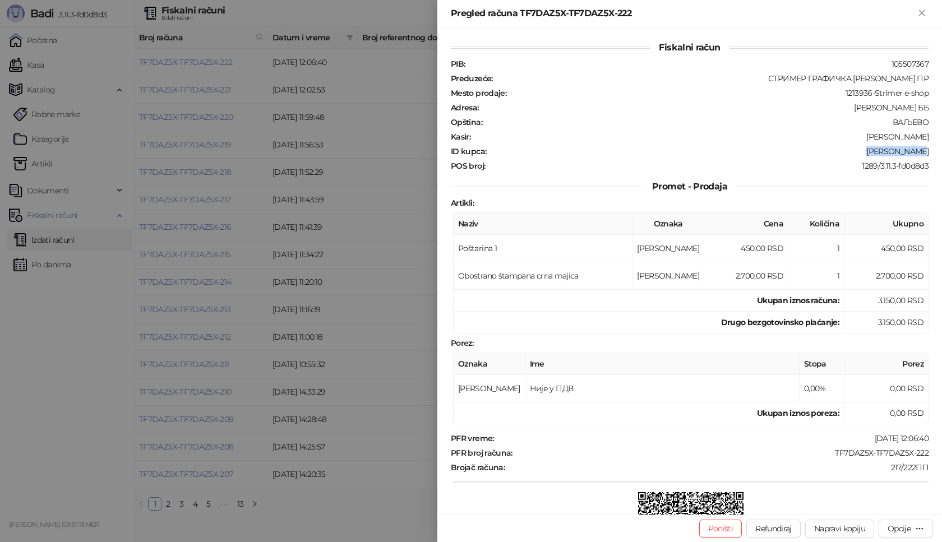
drag, startPoint x: 875, startPoint y: 150, endPoint x: 941, endPoint y: 149, distance: 66.2
click at [941, 149] on div "Fiskalni račun PIB : 105507367 Preduzeće : СТРИМЕР ГРАФИЧКА РАДЊА [PERSON_NAME]…" at bounding box center [689, 270] width 504 height 487
click at [920, 11] on icon "Zatvori" at bounding box center [921, 12] width 5 height 5
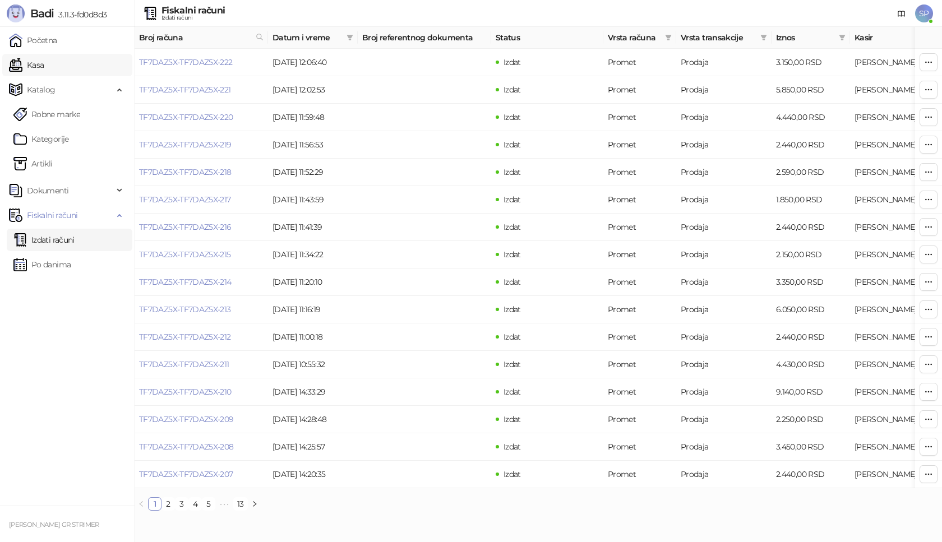
click at [44, 71] on link "Kasa" at bounding box center [26, 65] width 35 height 22
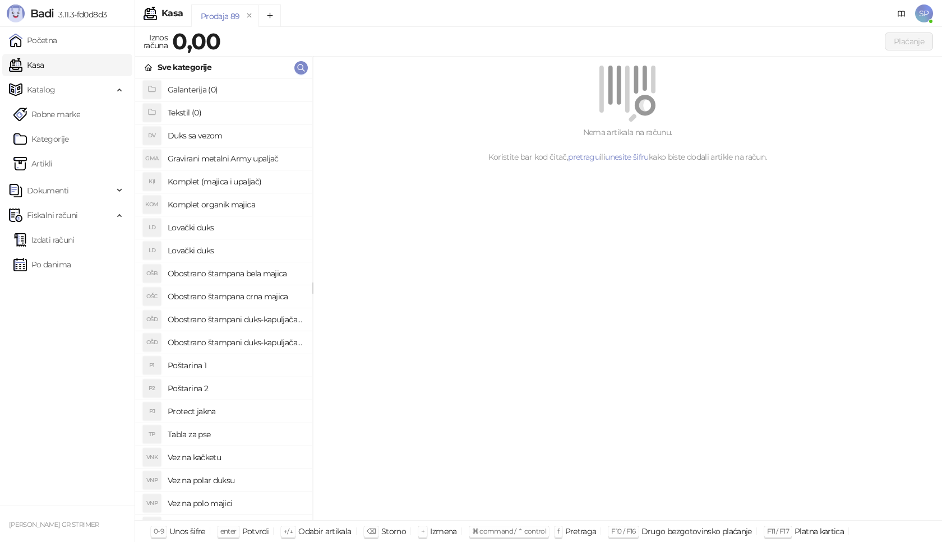
click at [209, 362] on h4 "Poštarina 1" at bounding box center [236, 366] width 136 height 18
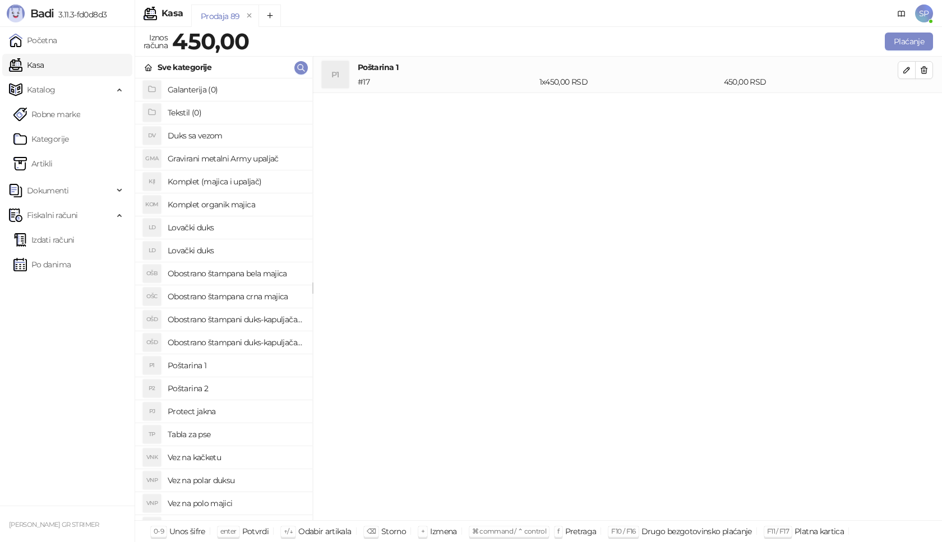
click at [275, 297] on h4 "Obostrano štampana crna majica" at bounding box center [236, 297] width 136 height 18
click at [910, 103] on icon "button" at bounding box center [906, 106] width 9 height 9
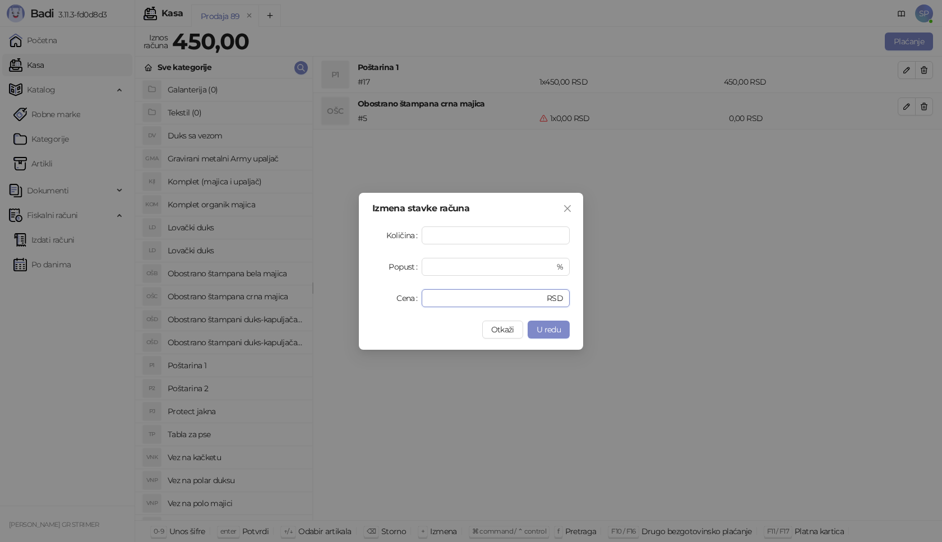
drag, startPoint x: 418, startPoint y: 297, endPoint x: 337, endPoint y: 297, distance: 80.7
click at [337, 297] on div "Izmena stavke računa Količina * Popust * % Cena * RSD Otkaži U redu" at bounding box center [471, 271] width 942 height 542
type input "****"
click at [550, 334] on span "U redu" at bounding box center [548, 330] width 24 height 10
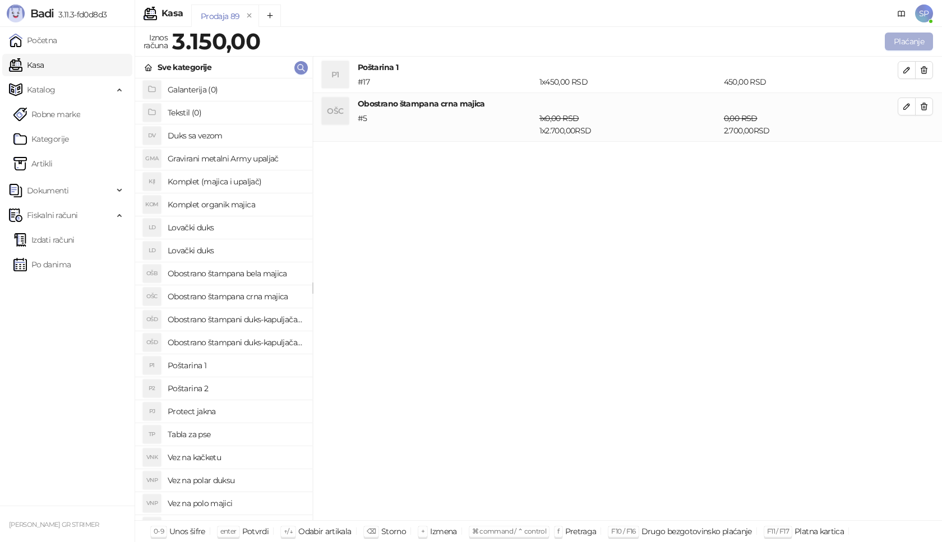
click at [908, 40] on button "Plaćanje" at bounding box center [909, 42] width 48 height 18
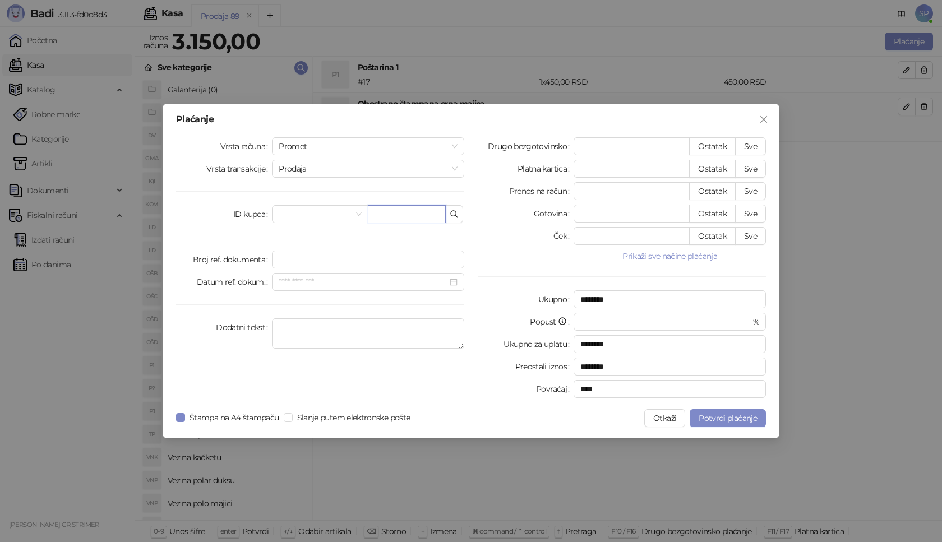
click at [385, 206] on input "text" at bounding box center [407, 214] width 78 height 18
paste input "**********"
type input "**********"
click at [749, 151] on button "Sve" at bounding box center [750, 146] width 31 height 18
type input "****"
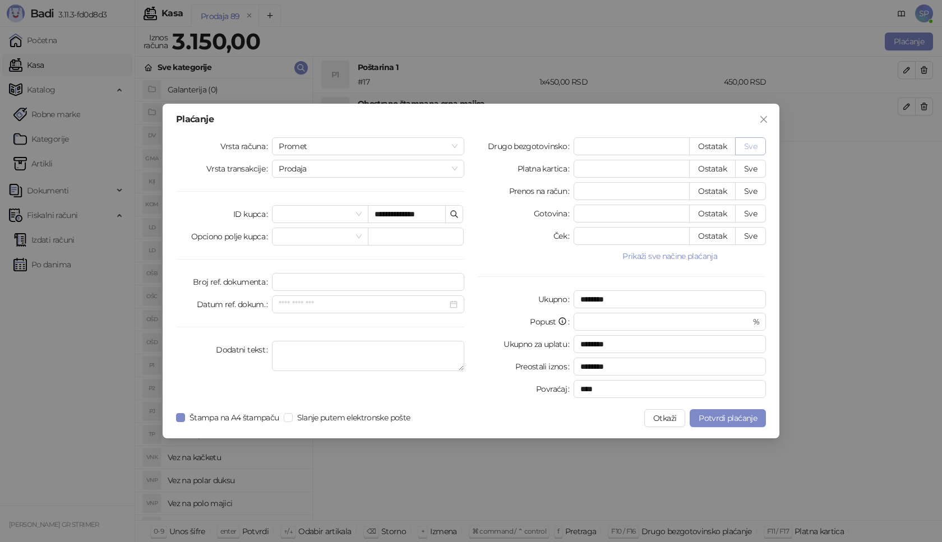
type input "****"
click at [720, 415] on span "Potvrdi plaćanje" at bounding box center [727, 418] width 58 height 10
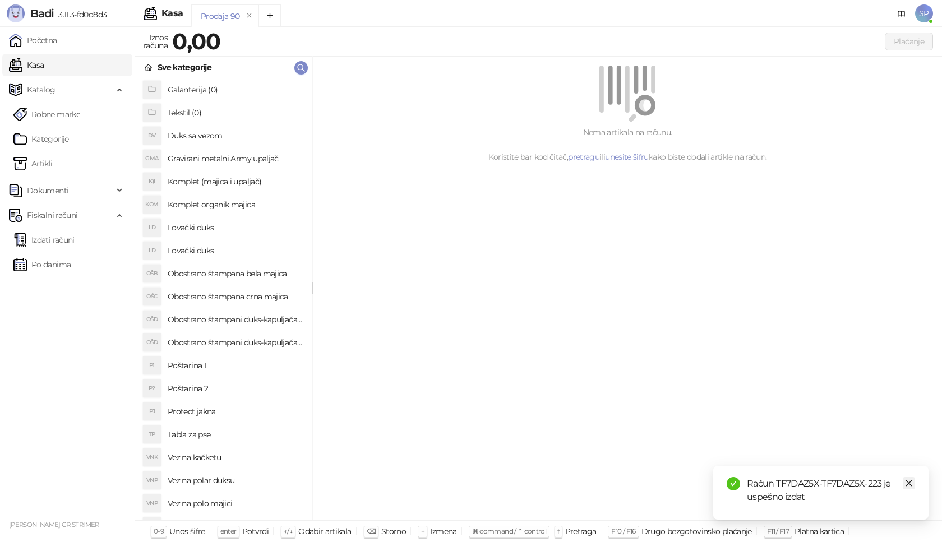
click at [908, 479] on icon "close" at bounding box center [909, 483] width 8 height 8
click at [57, 240] on link "Izdati računi" at bounding box center [43, 240] width 61 height 22
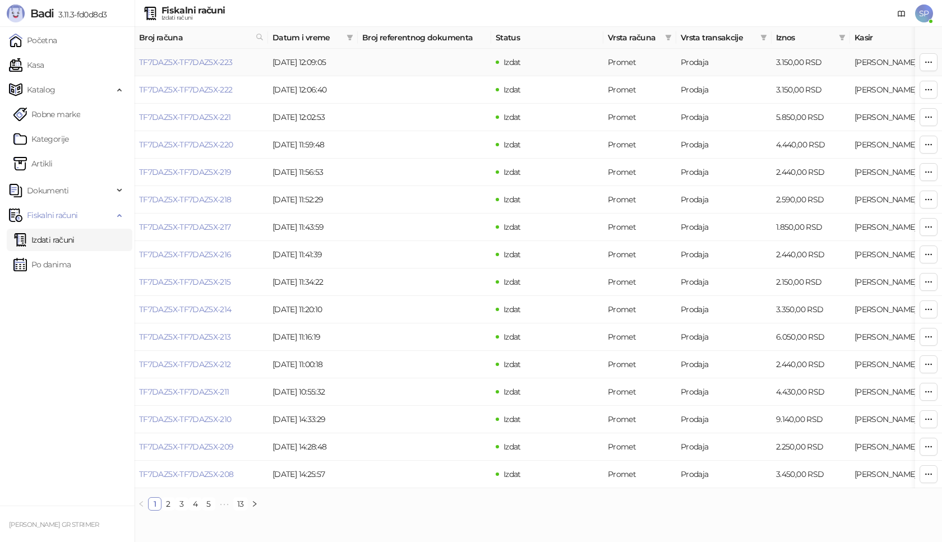
click at [174, 61] on link "TF7DAZ5X-TF7DAZ5X-223" at bounding box center [186, 62] width 94 height 10
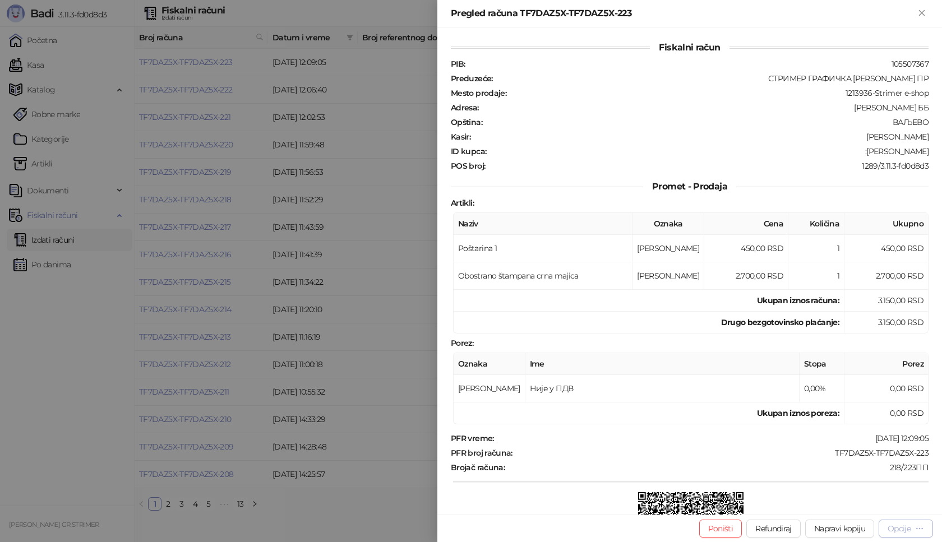
click at [906, 526] on div "Opcije" at bounding box center [898, 529] width 23 height 10
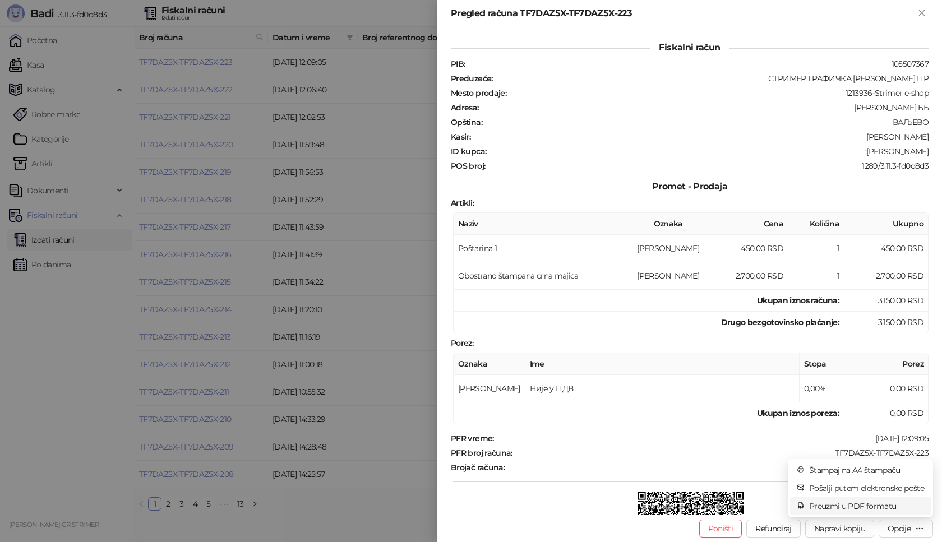
click at [881, 507] on span "Preuzmi u PDF formatu" at bounding box center [866, 506] width 115 height 12
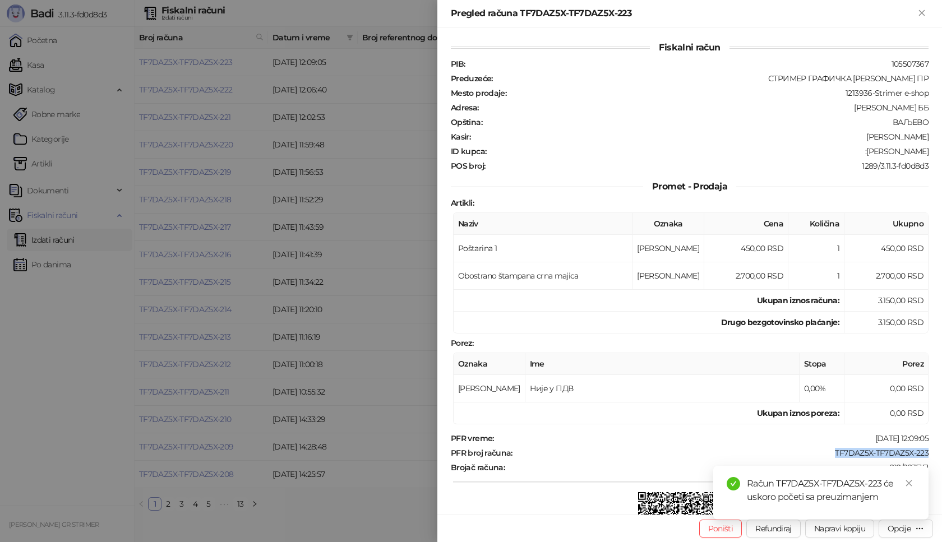
drag, startPoint x: 826, startPoint y: 453, endPoint x: 941, endPoint y: 451, distance: 114.9
click at [941, 451] on div "Fiskalni račun PIB : 105507367 Preduzeće : СТРИМЕР ГРАФИЧКА РАДЊА [PERSON_NAME]…" at bounding box center [689, 270] width 504 height 487
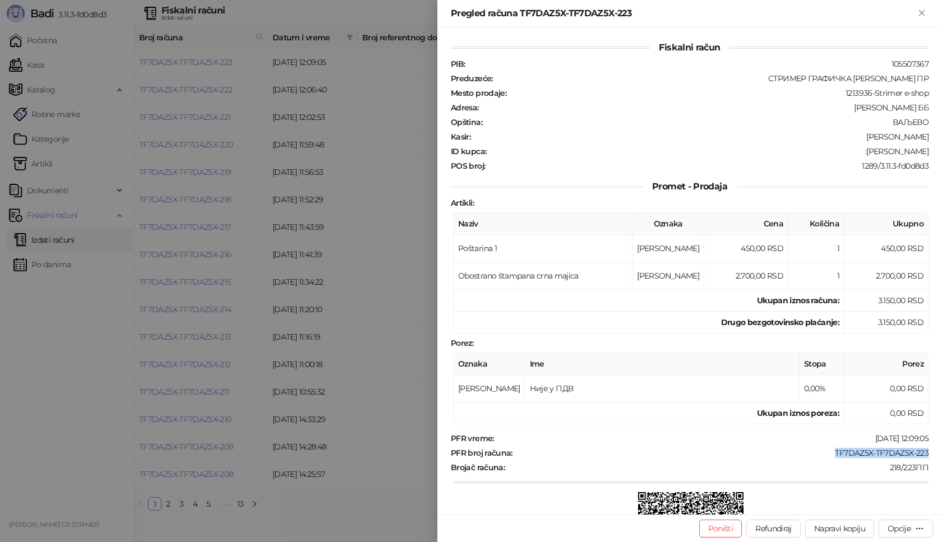
drag, startPoint x: 866, startPoint y: 150, endPoint x: 941, endPoint y: 156, distance: 75.4
click at [941, 156] on div "Fiskalni račun PIB : 105507367 Preduzeće : СТРИМЕР ГРАФИЧКА РАДЊА [PERSON_NAME]…" at bounding box center [689, 270] width 504 height 487
click at [918, 12] on icon "Zatvori" at bounding box center [921, 13] width 10 height 10
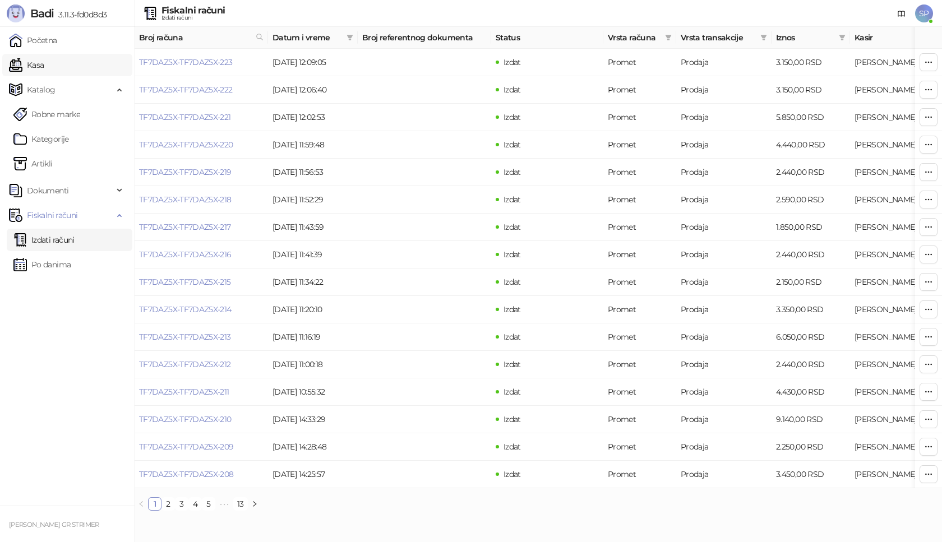
click at [29, 66] on link "Kasa" at bounding box center [26, 65] width 35 height 22
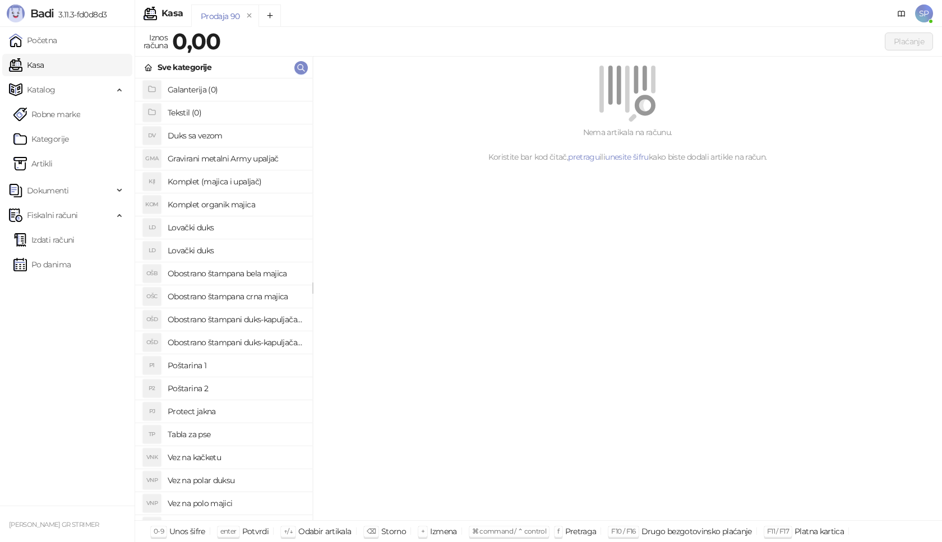
click at [240, 364] on h4 "Poštarina 1" at bounding box center [236, 366] width 136 height 18
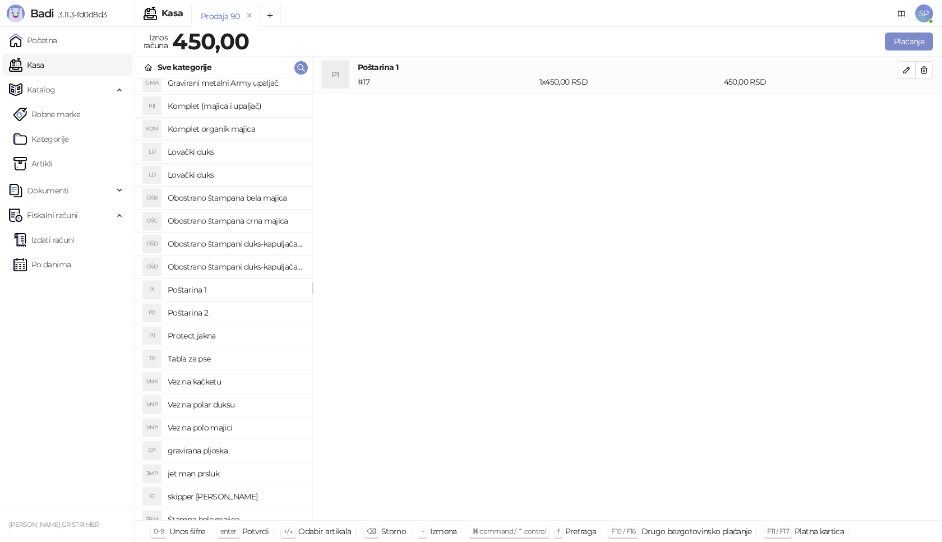
scroll to position [280, 0]
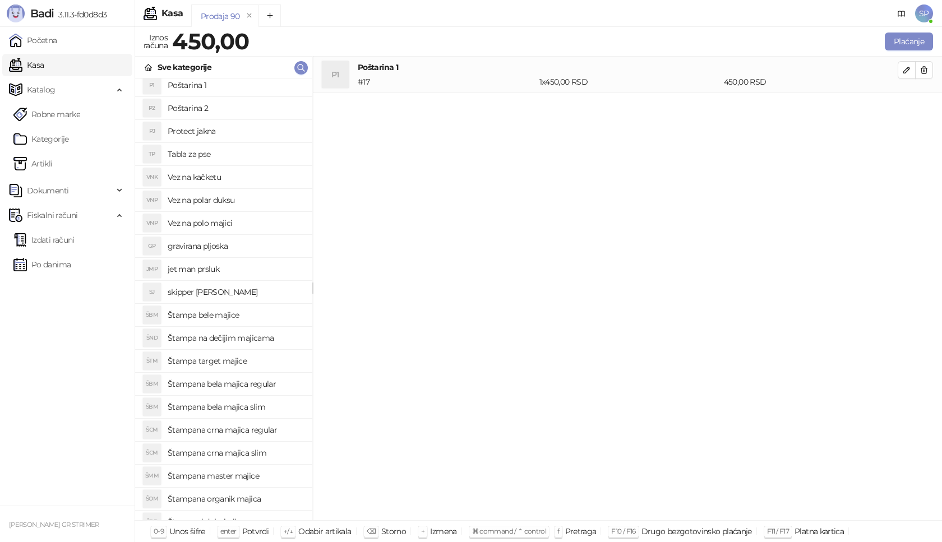
click at [277, 429] on h4 "Štampana crna majica regular" at bounding box center [236, 430] width 136 height 18
click at [905, 112] on button "button" at bounding box center [906, 107] width 18 height 18
type input "*"
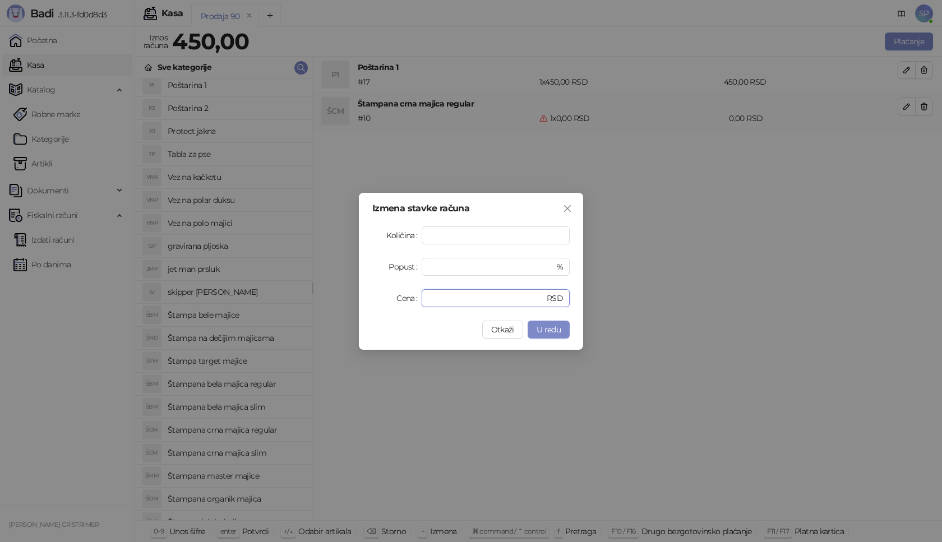
drag, startPoint x: 455, startPoint y: 297, endPoint x: 317, endPoint y: 297, distance: 137.9
click at [317, 297] on div "Izmena stavke računa Količina * Popust * % Cena * RSD Otkaži U redu" at bounding box center [471, 271] width 942 height 542
type input "****"
click at [562, 327] on button "U redu" at bounding box center [548, 330] width 42 height 18
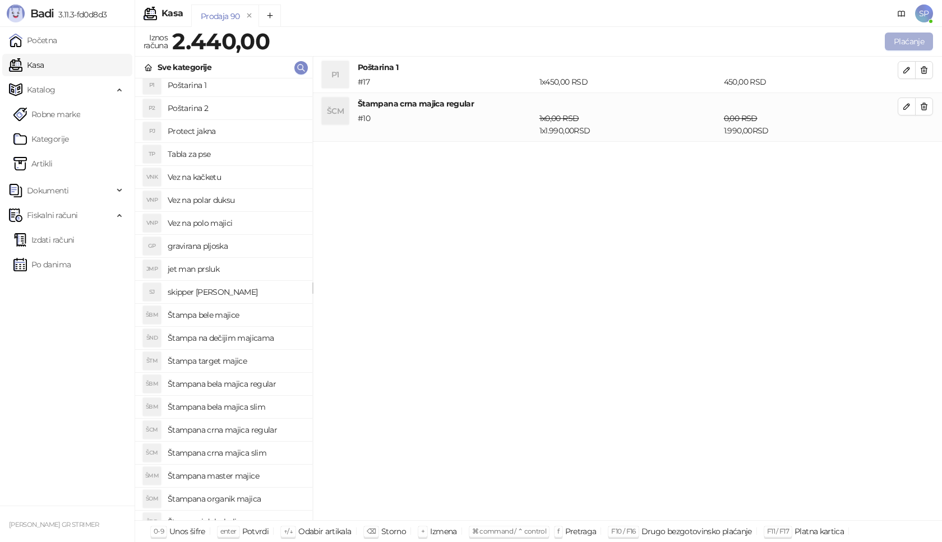
click at [909, 38] on button "Plaćanje" at bounding box center [909, 42] width 48 height 18
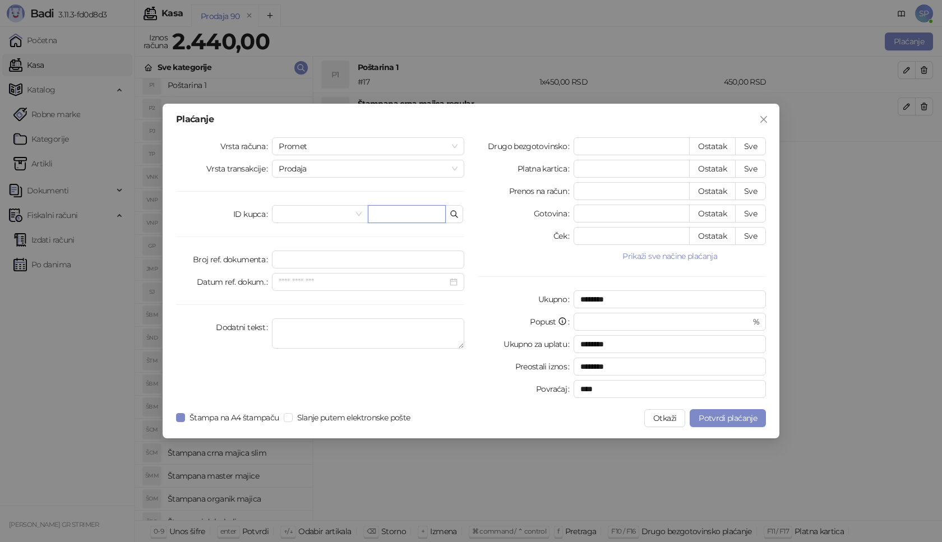
click at [400, 211] on input "text" at bounding box center [407, 214] width 78 height 18
paste input "**********"
type input "**********"
click at [746, 142] on button "Sve" at bounding box center [750, 146] width 31 height 18
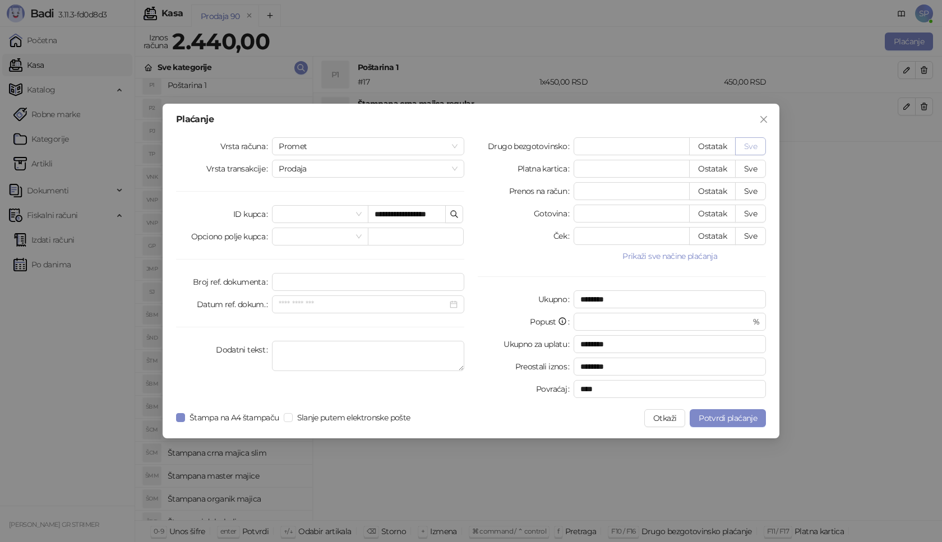
type input "****"
click at [734, 418] on span "Potvrdi plaćanje" at bounding box center [727, 418] width 58 height 10
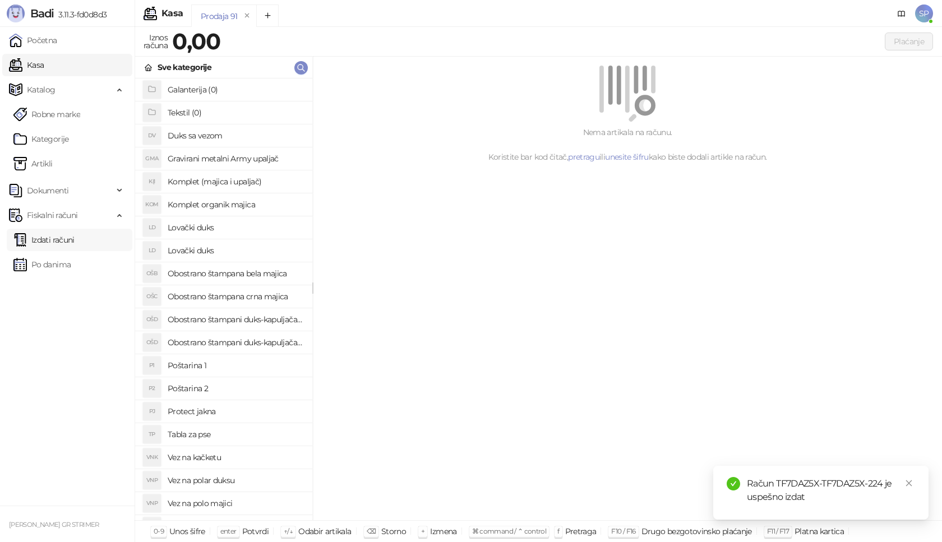
click at [75, 237] on link "Izdati računi" at bounding box center [43, 240] width 61 height 22
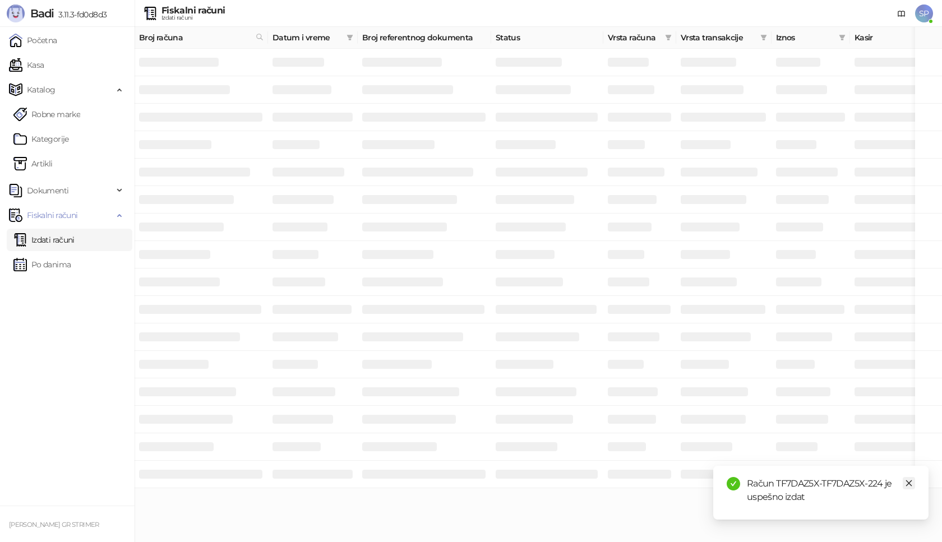
click at [909, 483] on icon "close" at bounding box center [909, 483] width 6 height 6
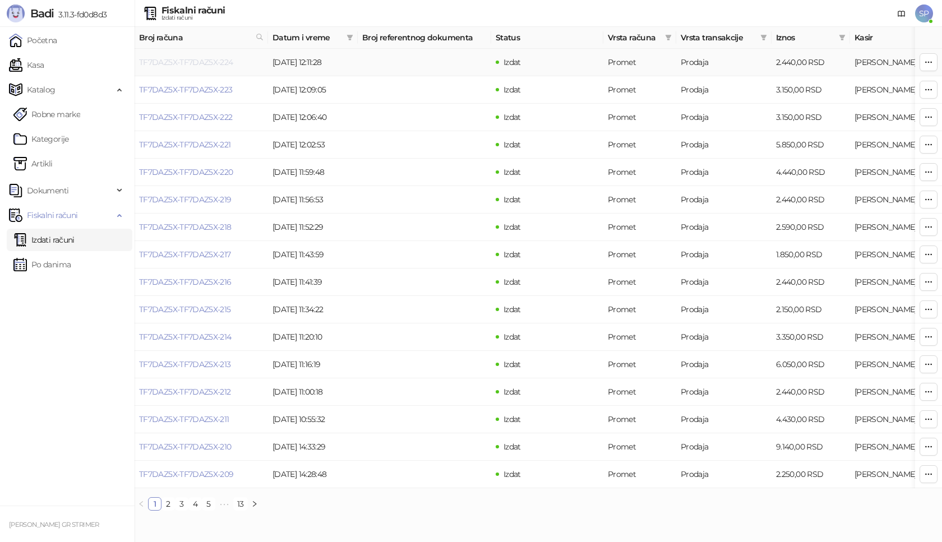
click at [197, 62] on link "TF7DAZ5X-TF7DAZ5X-224" at bounding box center [186, 62] width 94 height 10
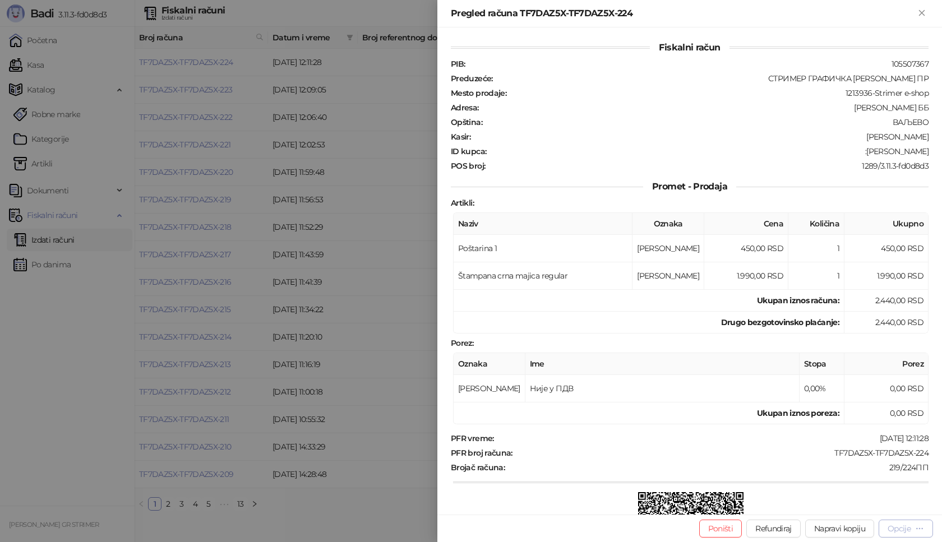
click at [901, 532] on div "Opcije" at bounding box center [898, 529] width 23 height 10
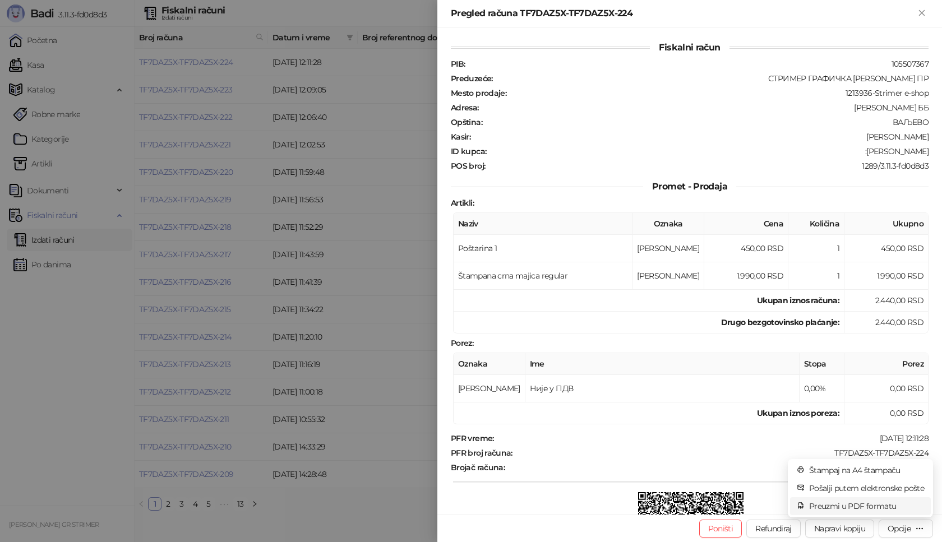
click at [871, 505] on span "Preuzmi u PDF formatu" at bounding box center [866, 506] width 115 height 12
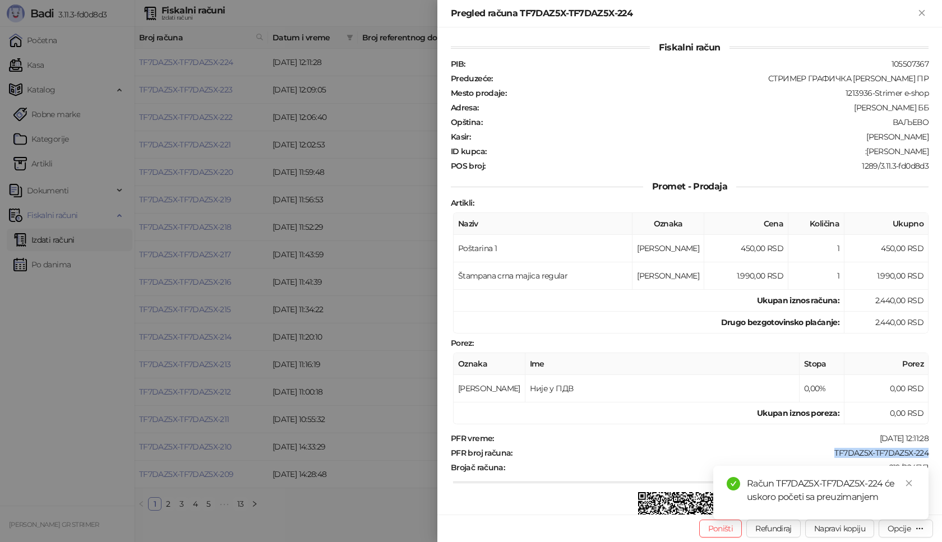
drag, startPoint x: 823, startPoint y: 453, endPoint x: 941, endPoint y: 455, distance: 118.3
click at [941, 455] on div "Fiskalni račun PIB : 105507367 Preduzeće : СТРИМЕР ГРАФИЧКА РАДЊА [PERSON_NAME]…" at bounding box center [689, 270] width 504 height 487
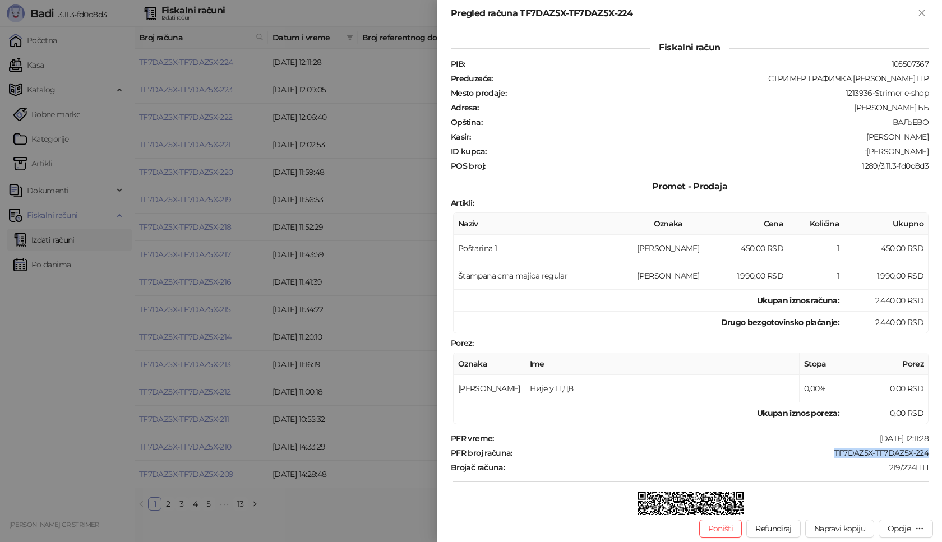
drag, startPoint x: 849, startPoint y: 151, endPoint x: 941, endPoint y: 151, distance: 91.9
click at [941, 151] on div "Fiskalni račun PIB : 105507367 Preduzeće : СТРИМЕР ГРАФИЧКА РАДЊА [PERSON_NAME]…" at bounding box center [689, 270] width 504 height 487
click at [922, 15] on icon "Zatvori" at bounding box center [921, 13] width 10 height 10
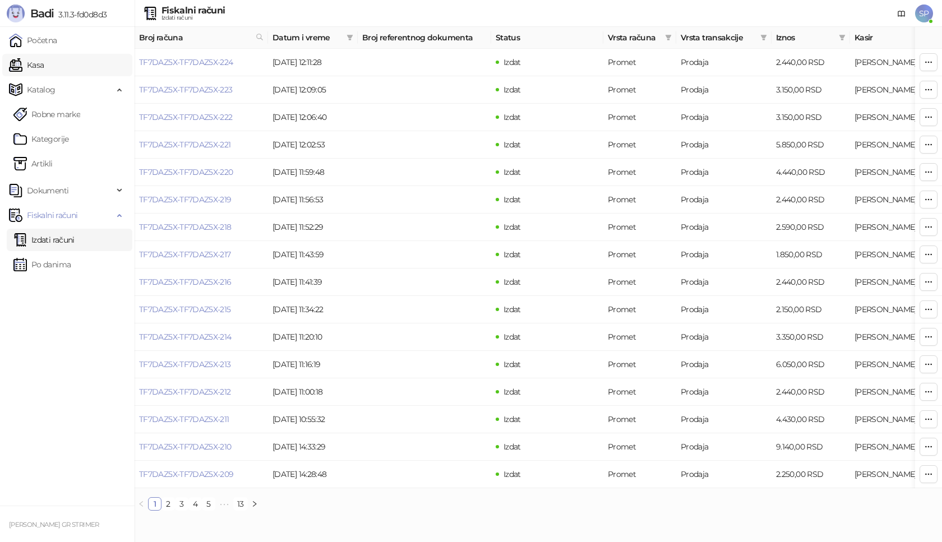
click at [44, 62] on link "Kasa" at bounding box center [26, 65] width 35 height 22
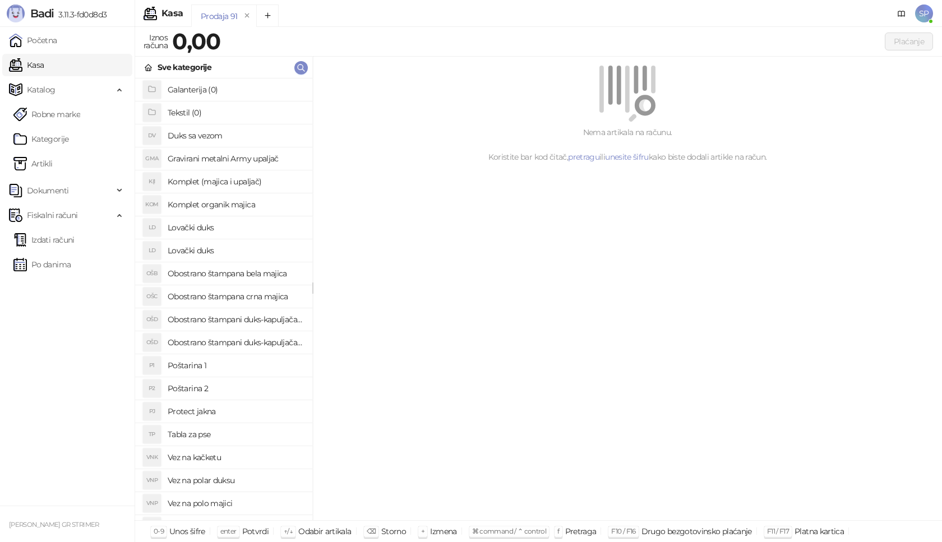
click at [223, 363] on h4 "Poštarina 1" at bounding box center [236, 366] width 136 height 18
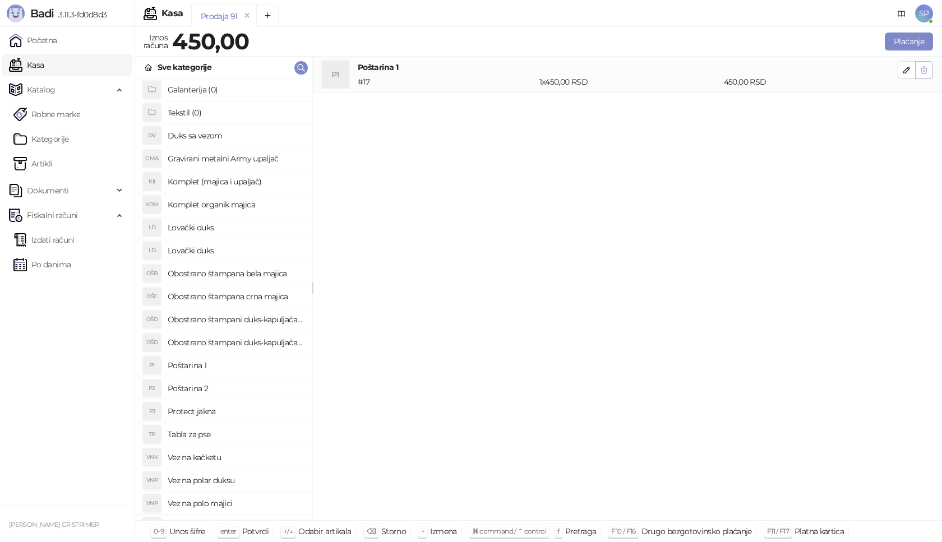
click at [930, 73] on button "button" at bounding box center [924, 70] width 18 height 18
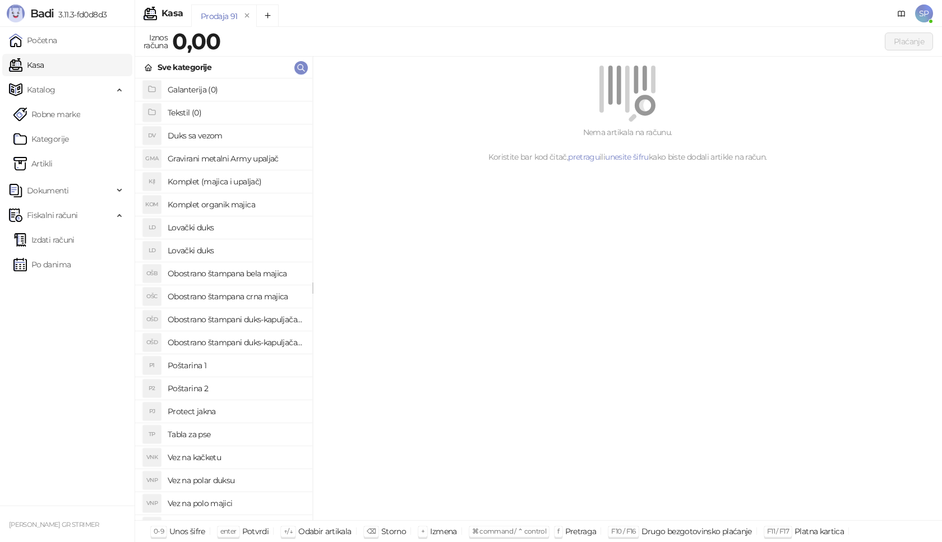
click at [235, 365] on h4 "Poštarina 1" at bounding box center [236, 366] width 136 height 18
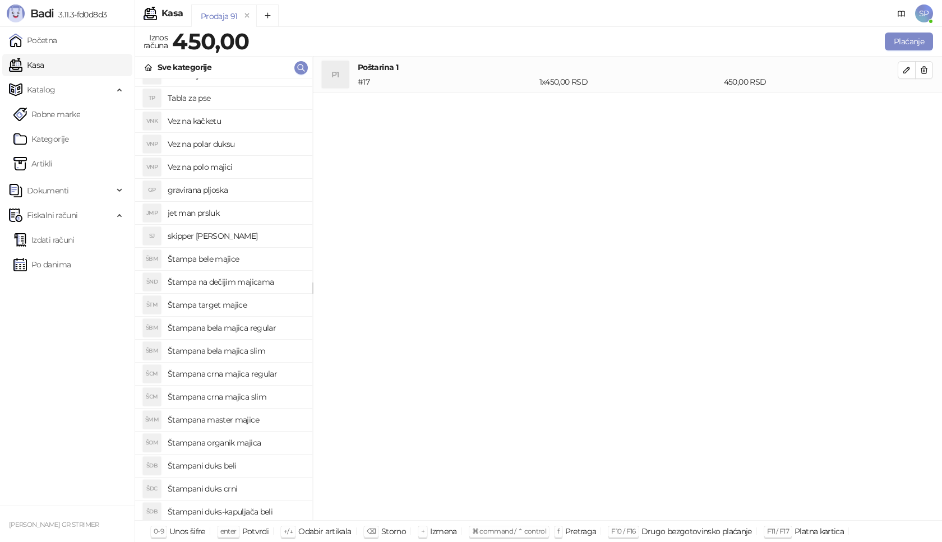
scroll to position [386, 0]
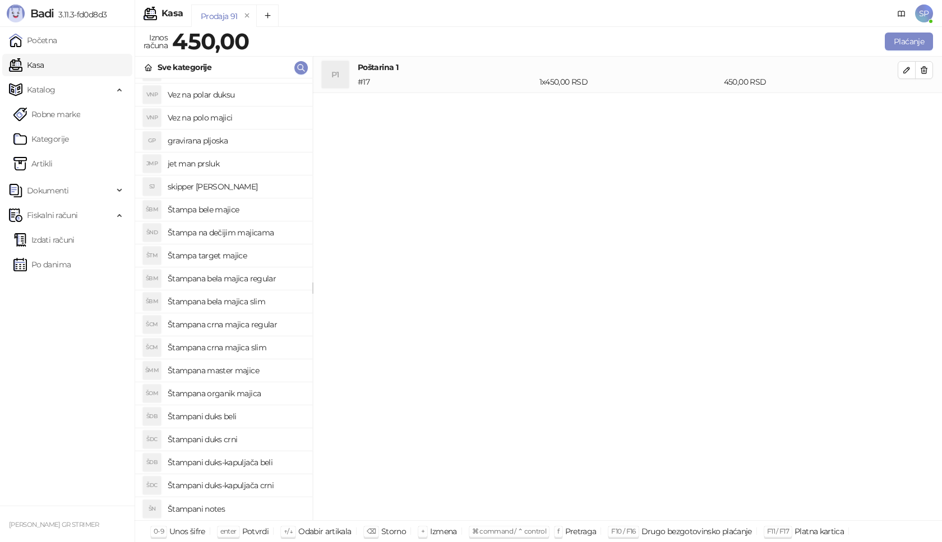
click at [232, 415] on h4 "Štampani duks beli" at bounding box center [236, 417] width 136 height 18
click at [911, 107] on button "button" at bounding box center [906, 107] width 18 height 18
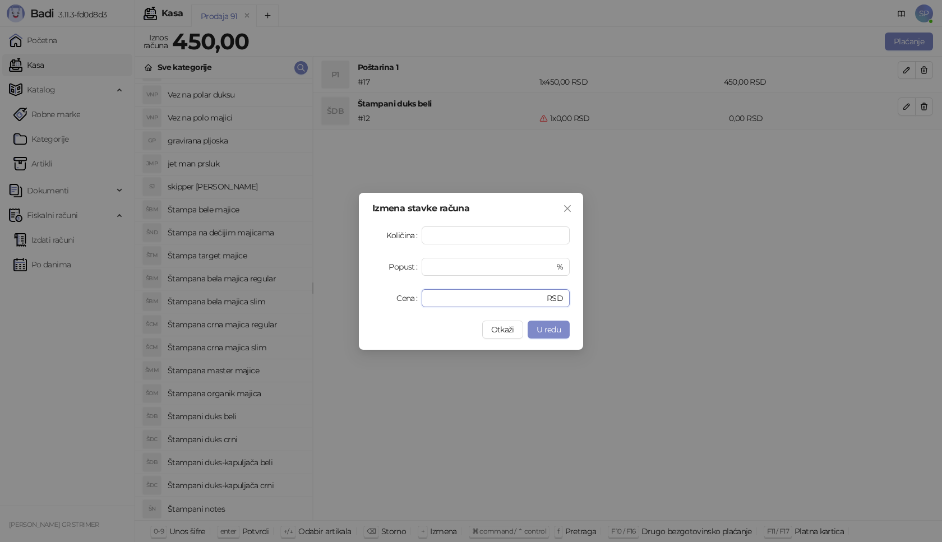
click at [375, 307] on div "Izmena stavke računa Količina * Popust * % Cena * RSD Otkaži U redu" at bounding box center [471, 271] width 224 height 157
type input "****"
click at [557, 334] on span "U redu" at bounding box center [548, 330] width 24 height 10
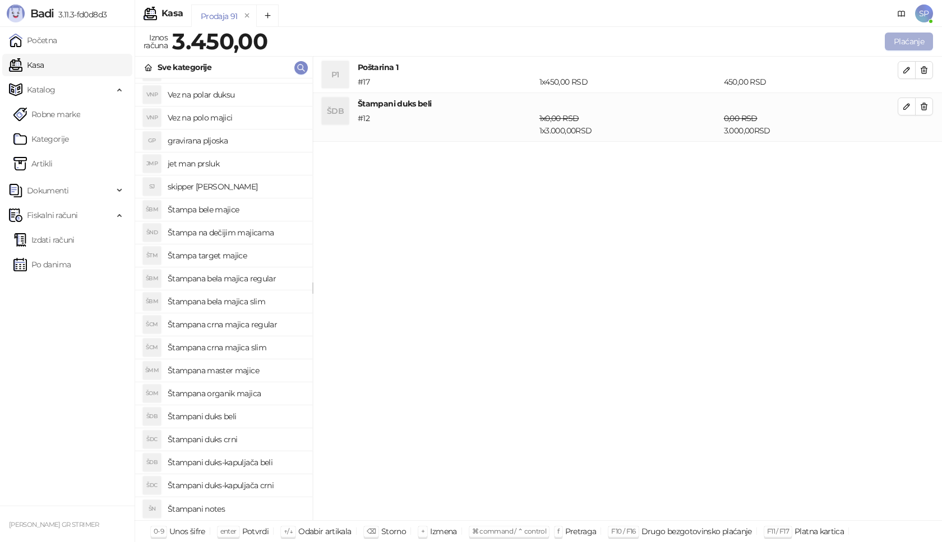
click at [919, 40] on button "Plaćanje" at bounding box center [909, 42] width 48 height 18
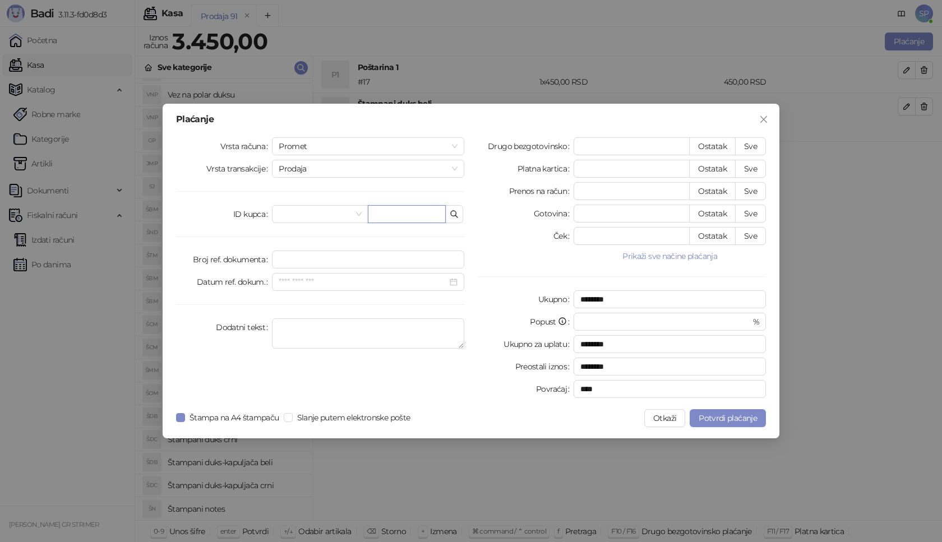
click at [382, 216] on input "text" at bounding box center [407, 214] width 78 height 18
paste input "**********"
click at [396, 216] on input "**********" at bounding box center [407, 214] width 78 height 18
click at [378, 215] on input "**********" at bounding box center [407, 214] width 78 height 18
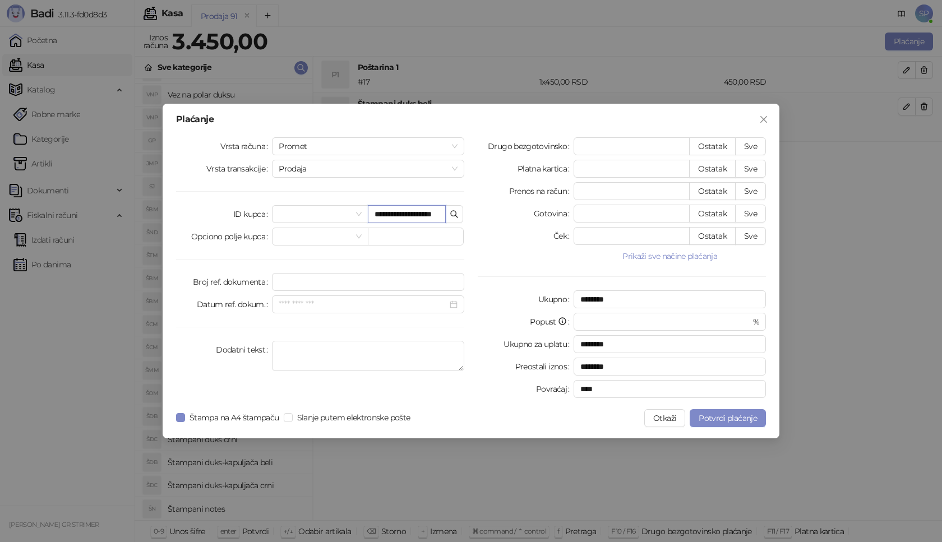
scroll to position [0, 0]
click at [378, 215] on input "**********" at bounding box center [407, 214] width 78 height 18
type input "**********"
click at [750, 141] on button "Sve" at bounding box center [750, 146] width 31 height 18
type input "****"
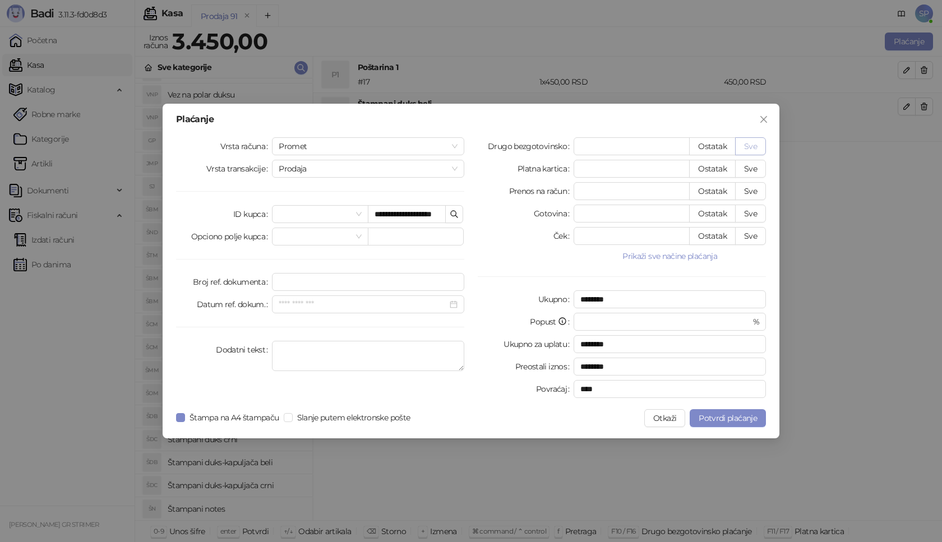
type input "****"
click at [721, 415] on span "Potvrdi plaćanje" at bounding box center [727, 418] width 58 height 10
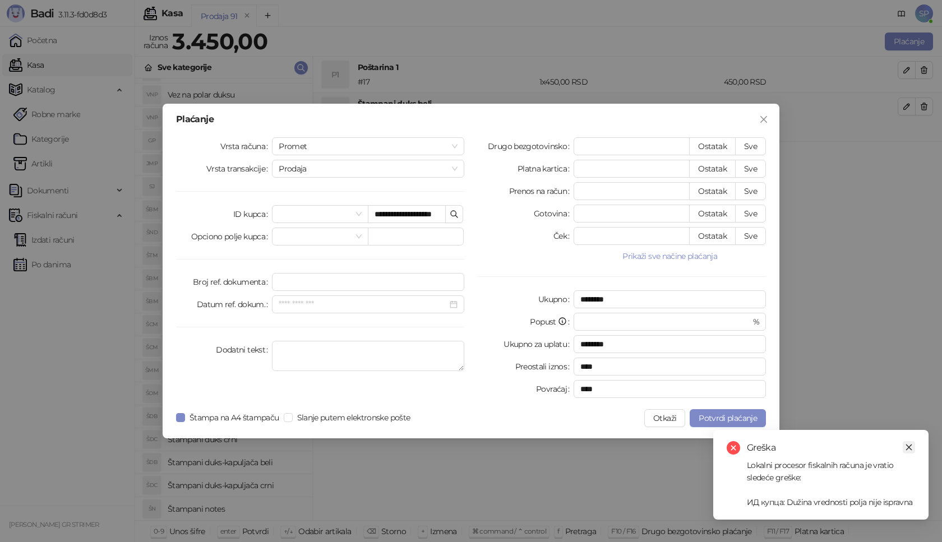
click at [904, 446] on link "Close" at bounding box center [908, 447] width 12 height 12
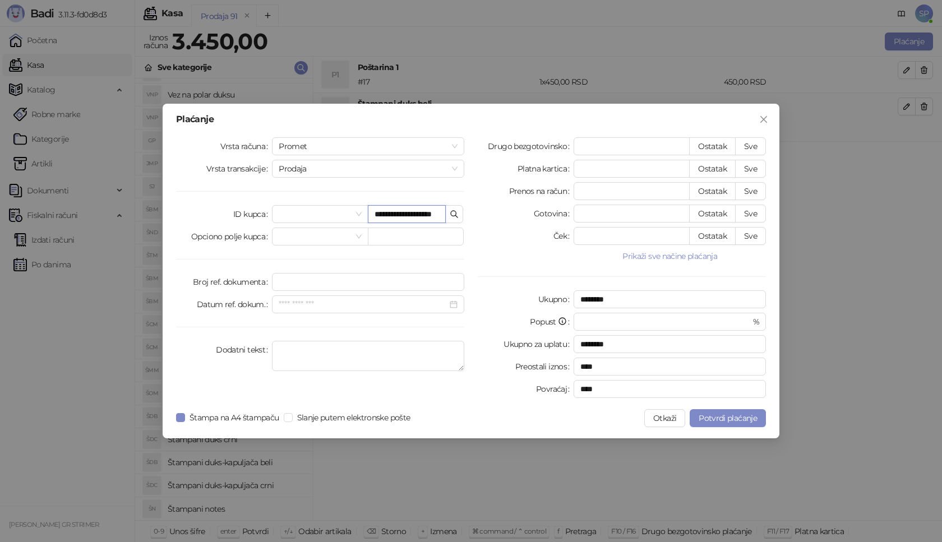
click at [427, 214] on input "**********" at bounding box center [407, 214] width 78 height 18
type input "**********"
click at [721, 417] on span "Potvrdi plaćanje" at bounding box center [727, 418] width 58 height 10
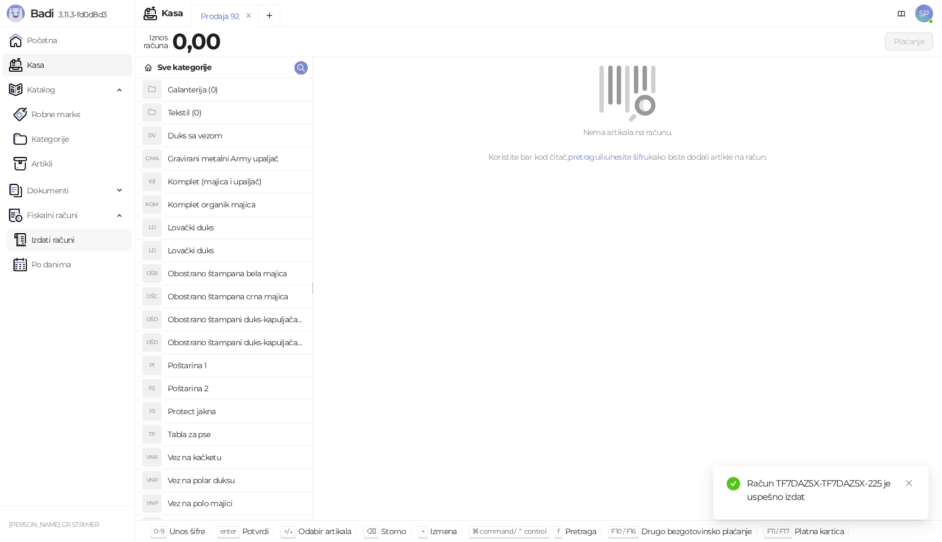
click at [67, 236] on link "Izdati računi" at bounding box center [43, 240] width 61 height 22
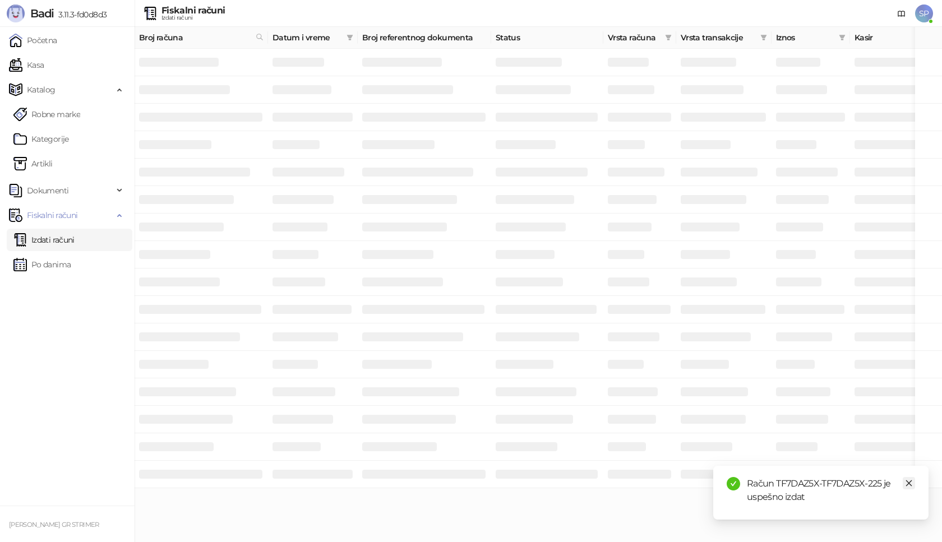
click at [908, 483] on icon "close" at bounding box center [909, 483] width 6 height 6
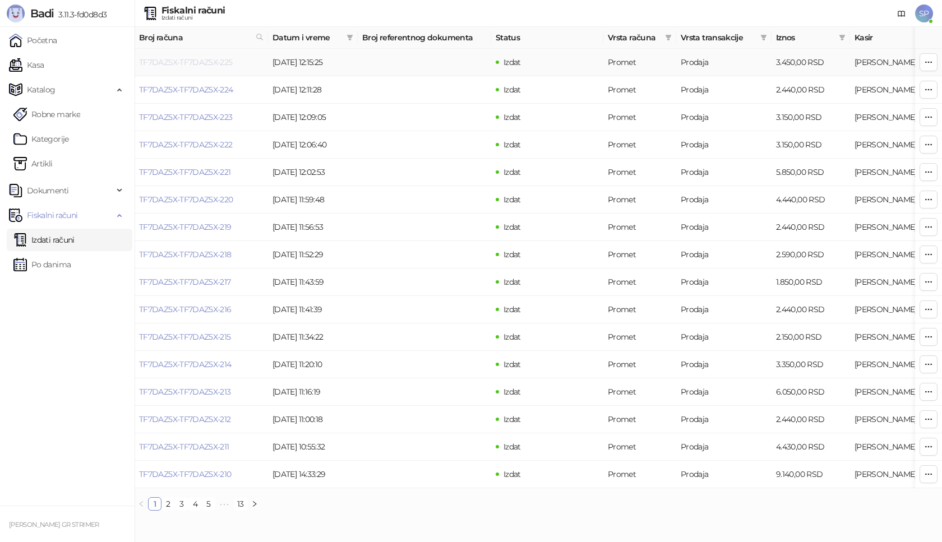
click at [209, 62] on link "TF7DAZ5X-TF7DAZ5X-225" at bounding box center [186, 62] width 94 height 10
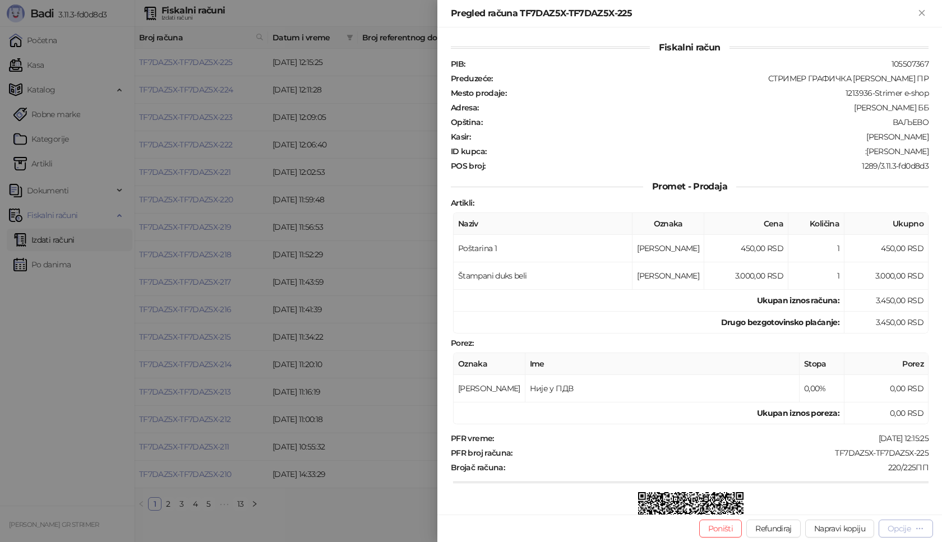
click at [893, 533] on div "Opcije" at bounding box center [898, 529] width 23 height 10
click at [856, 508] on span "Preuzmi u PDF formatu" at bounding box center [866, 506] width 115 height 12
drag, startPoint x: 823, startPoint y: 452, endPoint x: 941, endPoint y: 448, distance: 117.8
click at [941, 448] on div "Fiskalni račun PIB : 105507367 Preduzeće : СТРИМЕР ГРАФИЧКА РАДЊА [PERSON_NAME]…" at bounding box center [689, 270] width 504 height 487
drag, startPoint x: 850, startPoint y: 151, endPoint x: 938, endPoint y: 150, distance: 88.0
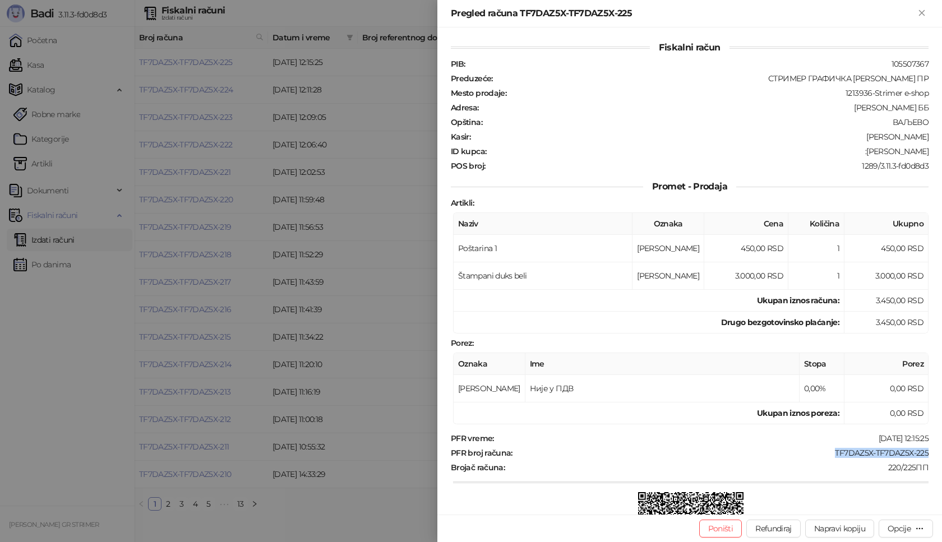
click at [938, 150] on div "Fiskalni račun PIB : 105507367 Preduzeće : СТРИМЕР ГРАФИЧКА РАДЊА [PERSON_NAME]…" at bounding box center [689, 270] width 504 height 487
click at [925, 13] on icon "Zatvori" at bounding box center [921, 13] width 10 height 10
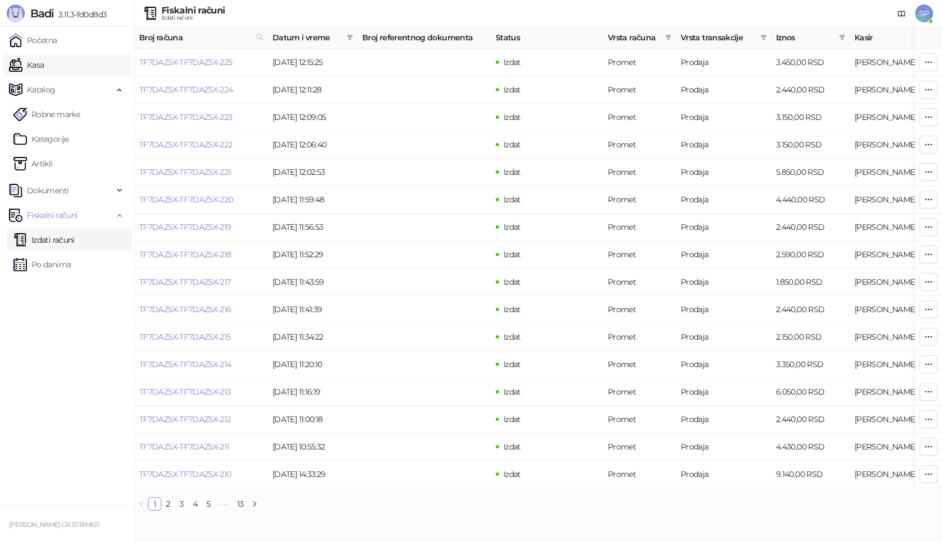
click at [44, 54] on link "Kasa" at bounding box center [26, 65] width 35 height 22
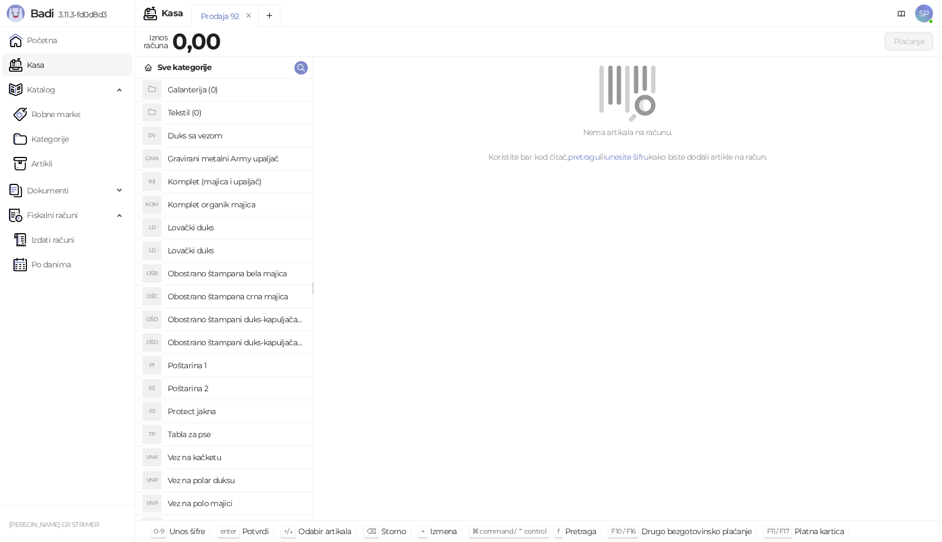
click at [236, 364] on h4 "Poštarina 1" at bounding box center [236, 366] width 136 height 18
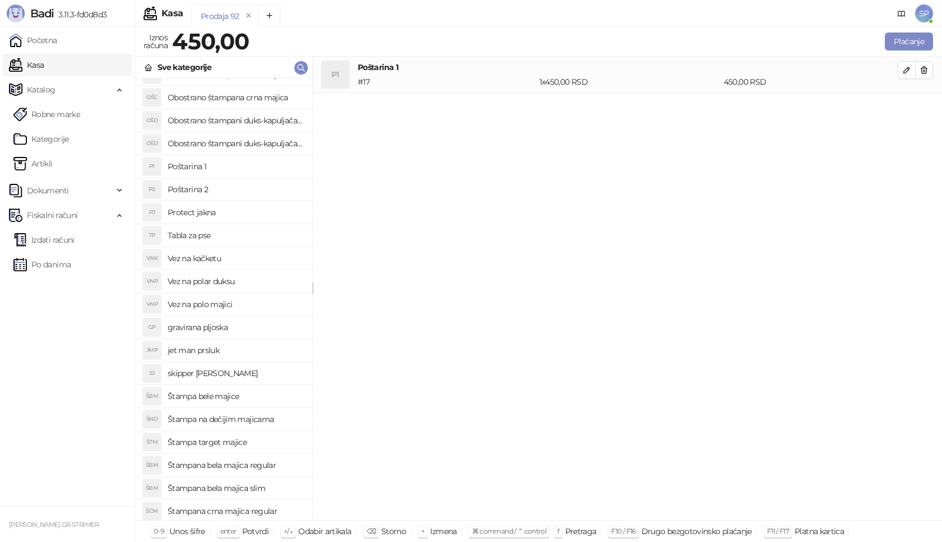
scroll to position [224, 0]
click at [265, 488] on h4 "Štampana crna majica regular" at bounding box center [236, 486] width 136 height 18
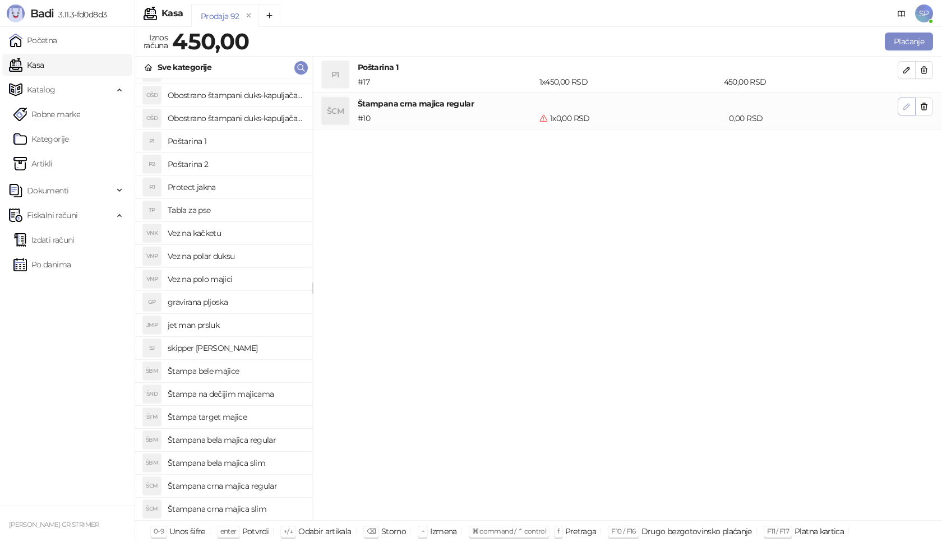
click at [908, 108] on icon "button" at bounding box center [906, 106] width 9 height 9
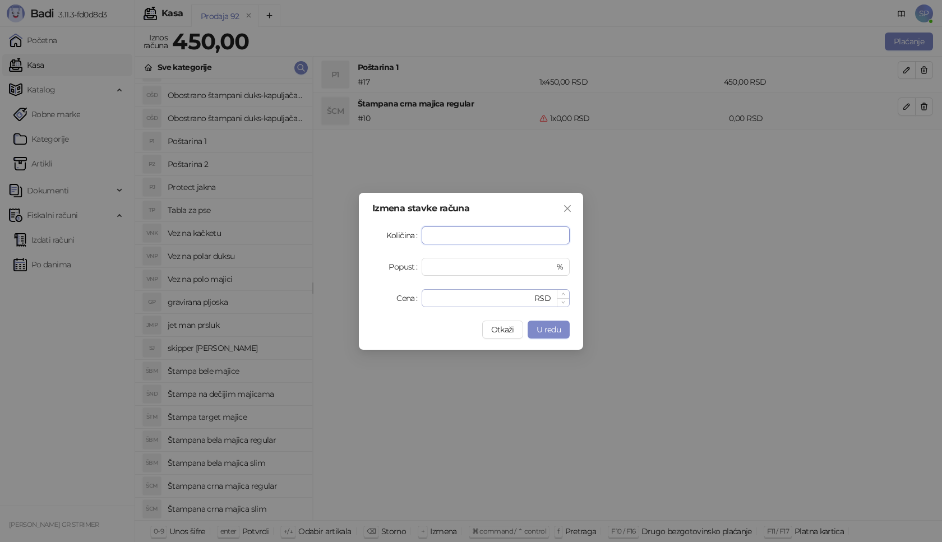
type input "*"
drag, startPoint x: 457, startPoint y: 302, endPoint x: 329, endPoint y: 305, distance: 128.4
click at [329, 305] on div "Izmena stavke računa Količina * Popust * % Cena * RSD Otkaži U redu" at bounding box center [471, 271] width 942 height 542
type input "****"
click at [542, 331] on span "U redu" at bounding box center [548, 330] width 24 height 10
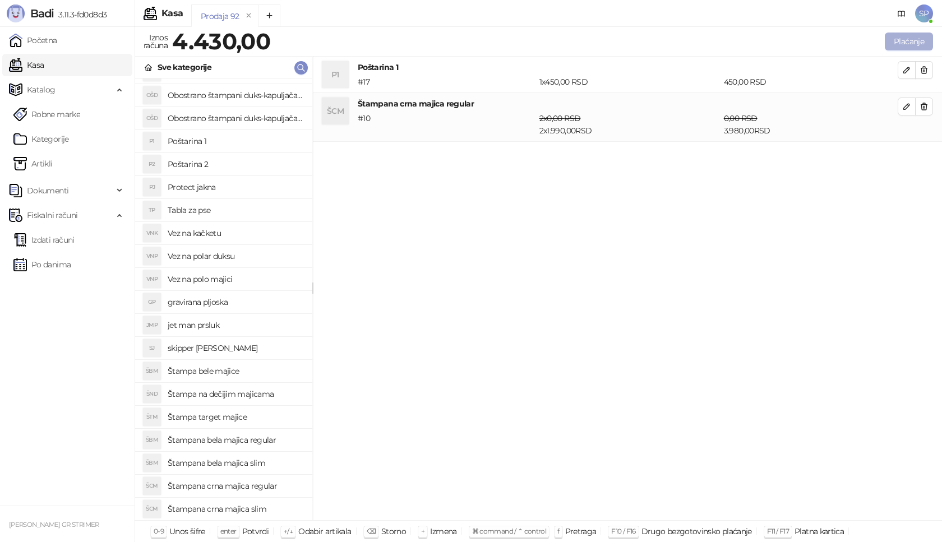
click at [908, 39] on button "Plaćanje" at bounding box center [909, 42] width 48 height 18
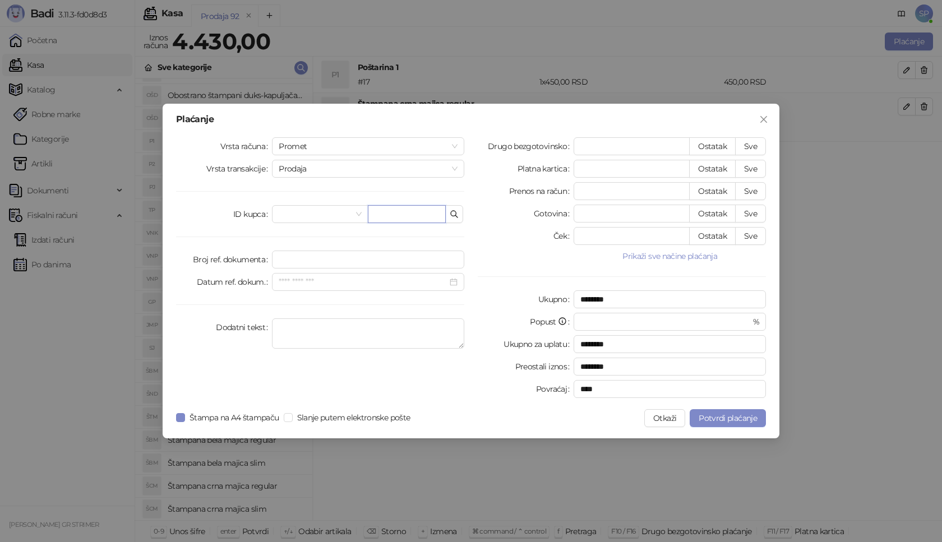
click at [429, 216] on input "text" at bounding box center [407, 214] width 78 height 18
paste input "**********"
drag, startPoint x: 407, startPoint y: 216, endPoint x: 398, endPoint y: 214, distance: 9.1
click at [398, 214] on input "**********" at bounding box center [407, 214] width 78 height 18
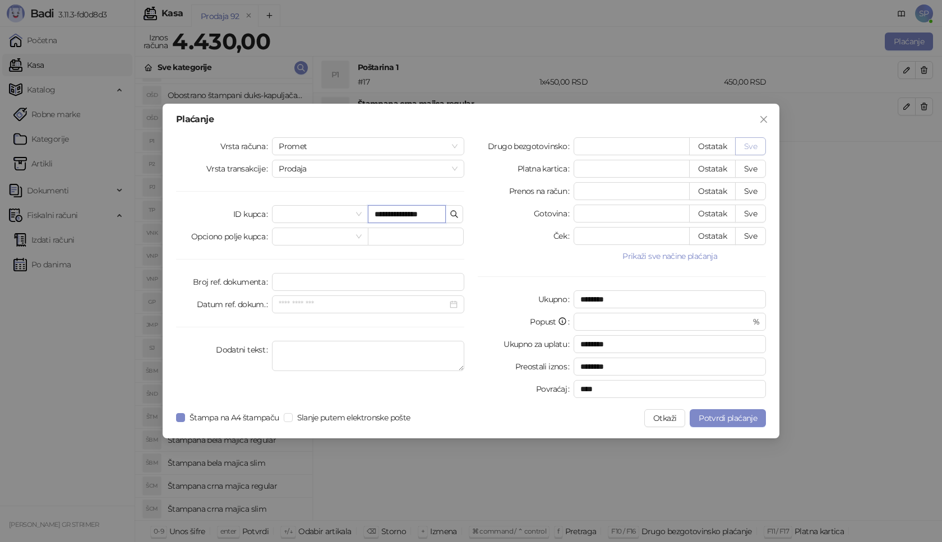
type input "**********"
click at [757, 145] on button "Sve" at bounding box center [750, 146] width 31 height 18
type input "****"
click at [731, 418] on span "Potvrdi plaćanje" at bounding box center [727, 418] width 58 height 10
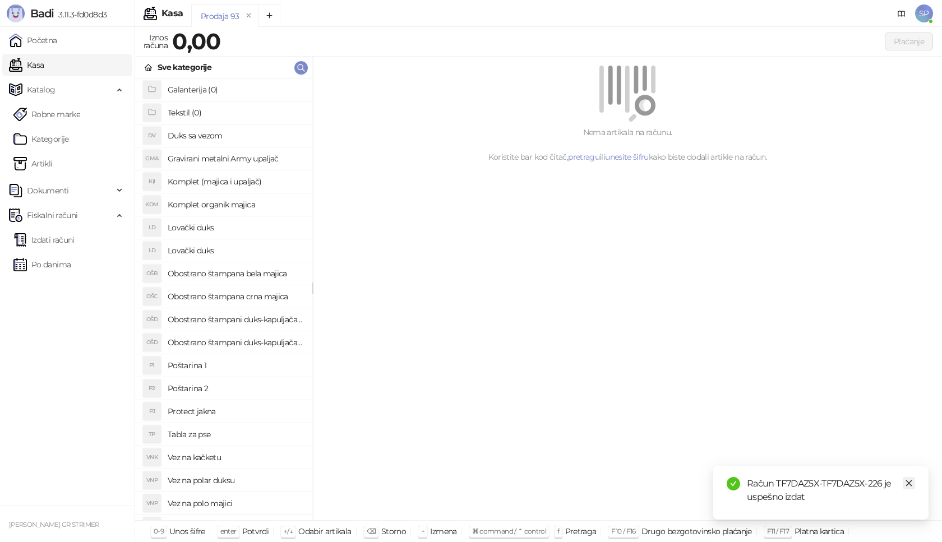
click at [908, 480] on icon "close" at bounding box center [909, 483] width 8 height 8
click at [66, 235] on link "Izdati računi" at bounding box center [43, 240] width 61 height 22
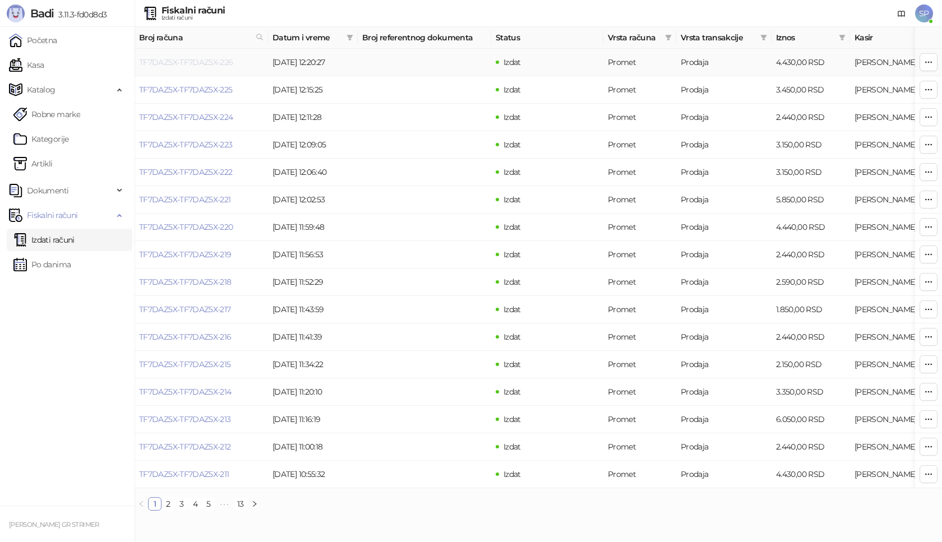
click at [187, 62] on link "TF7DAZ5X-TF7DAZ5X-226" at bounding box center [186, 62] width 94 height 10
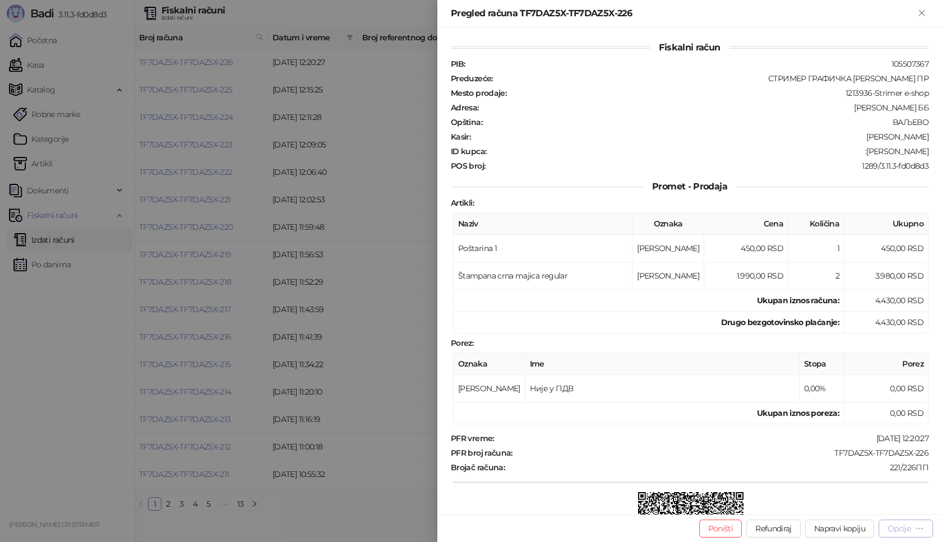
click at [896, 529] on div "Opcije" at bounding box center [898, 529] width 23 height 10
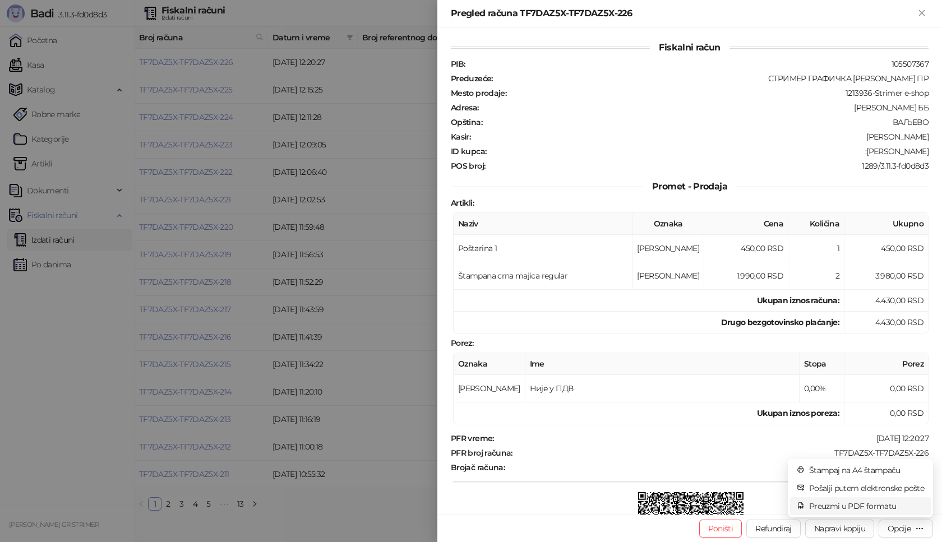
click at [887, 502] on span "Preuzmi u PDF formatu" at bounding box center [866, 506] width 115 height 12
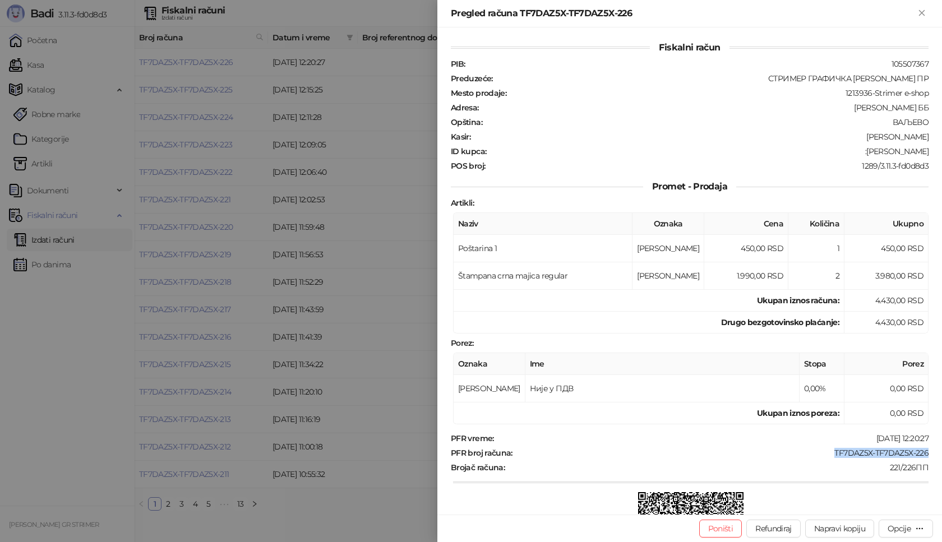
drag, startPoint x: 826, startPoint y: 455, endPoint x: 941, endPoint y: 450, distance: 115.0
click at [941, 450] on div "Fiskalni račun PIB : 105507367 Preduzeće : СТРИМЕР ГРАФИЧКА РАДЊА [PERSON_NAME]…" at bounding box center [689, 270] width 504 height 487
drag, startPoint x: 862, startPoint y: 153, endPoint x: 941, endPoint y: 153, distance: 79.6
click at [941, 153] on div "Fiskalni račun PIB : 105507367 Preduzeće : СТРИМЕР ГРАФИЧКА РАДЊА [PERSON_NAME]…" at bounding box center [689, 270] width 504 height 487
click at [917, 10] on icon "Zatvori" at bounding box center [921, 13] width 10 height 10
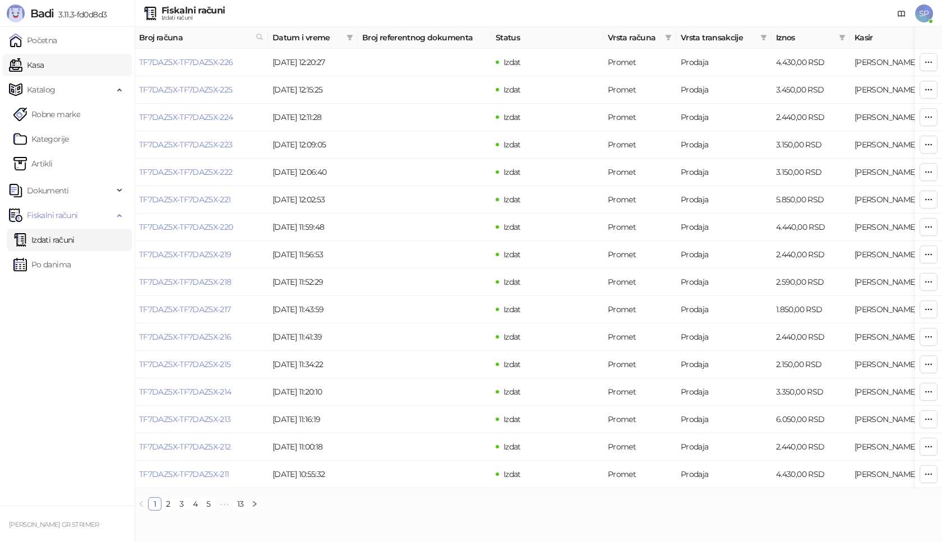
click at [44, 64] on link "Kasa" at bounding box center [26, 65] width 35 height 22
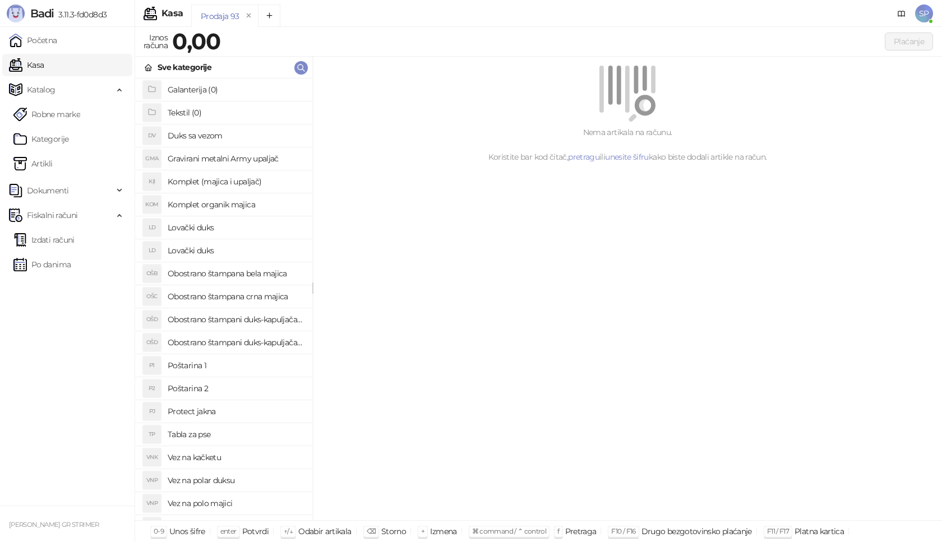
click at [242, 362] on h4 "Poštarina 1" at bounding box center [236, 366] width 136 height 18
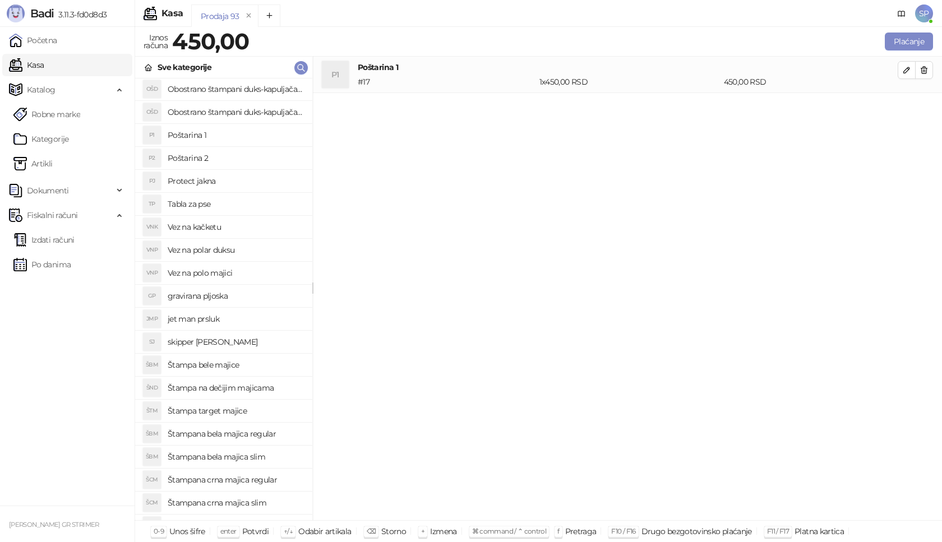
scroll to position [280, 0]
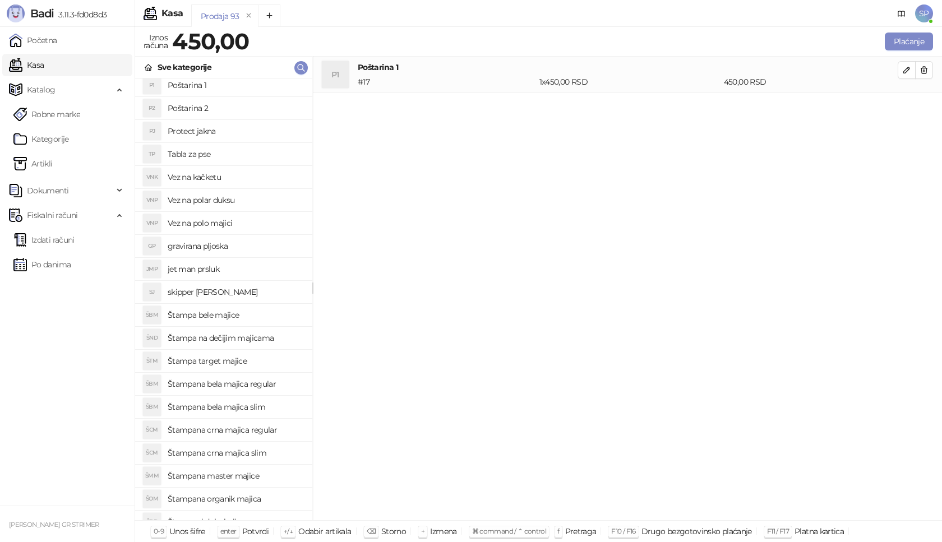
click at [267, 430] on h4 "Štampana crna majica regular" at bounding box center [236, 430] width 136 height 18
click at [904, 105] on icon "button" at bounding box center [906, 106] width 9 height 9
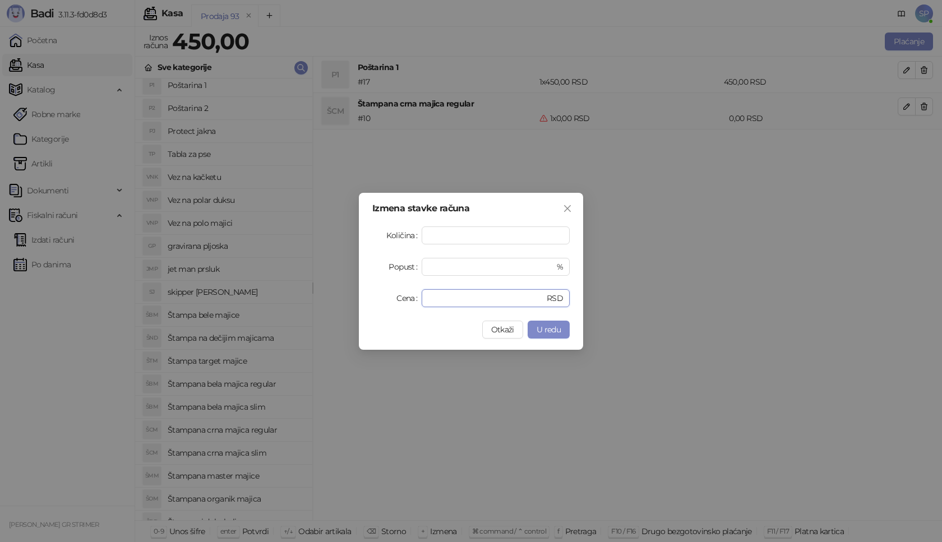
drag, startPoint x: 449, startPoint y: 294, endPoint x: 357, endPoint y: 303, distance: 93.0
click at [357, 303] on div "Izmena stavke računa Količina * Popust * % Cena * RSD Otkaži U redu" at bounding box center [471, 271] width 942 height 542
type input "****"
click at [567, 327] on button "U redu" at bounding box center [548, 330] width 42 height 18
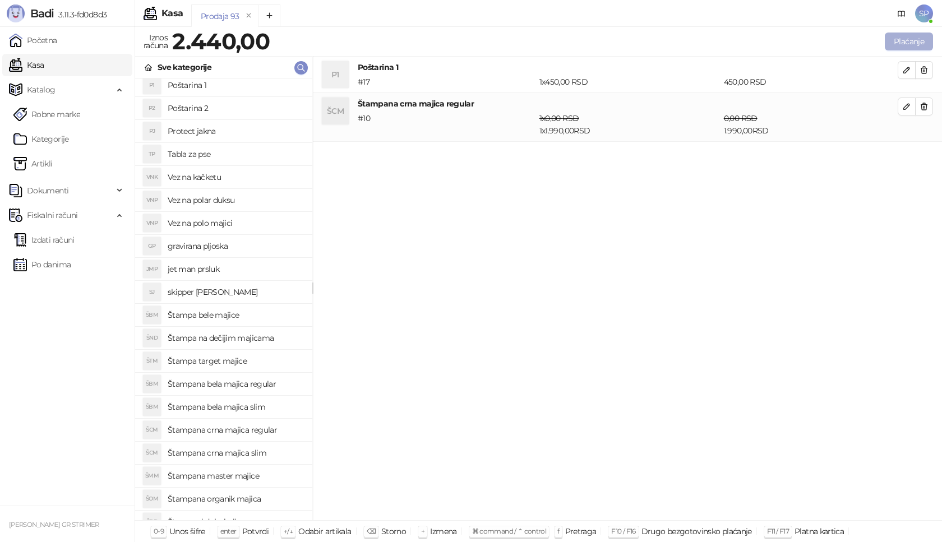
click at [905, 40] on button "Plaćanje" at bounding box center [909, 42] width 48 height 18
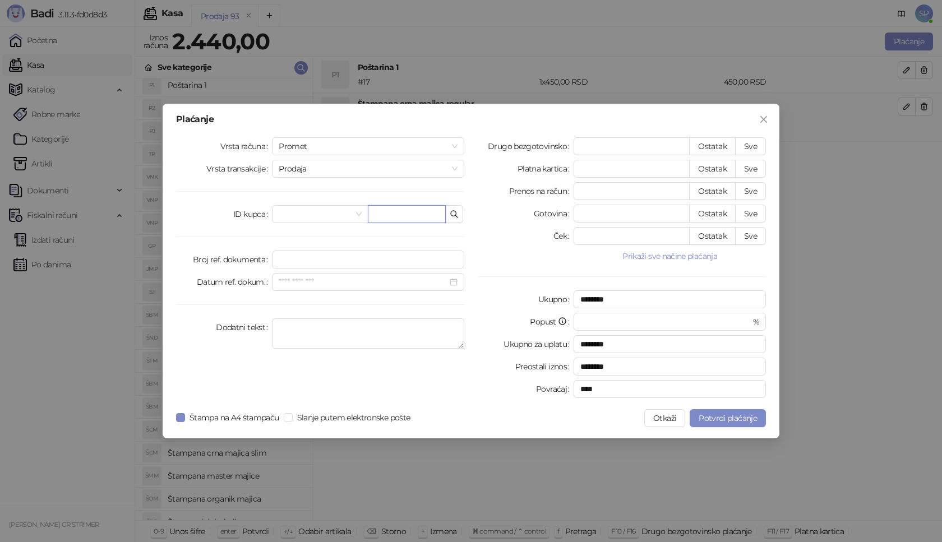
click at [413, 220] on input "text" at bounding box center [407, 214] width 78 height 18
paste input "**********"
type input "**********"
click at [748, 147] on button "Sve" at bounding box center [750, 146] width 31 height 18
type input "****"
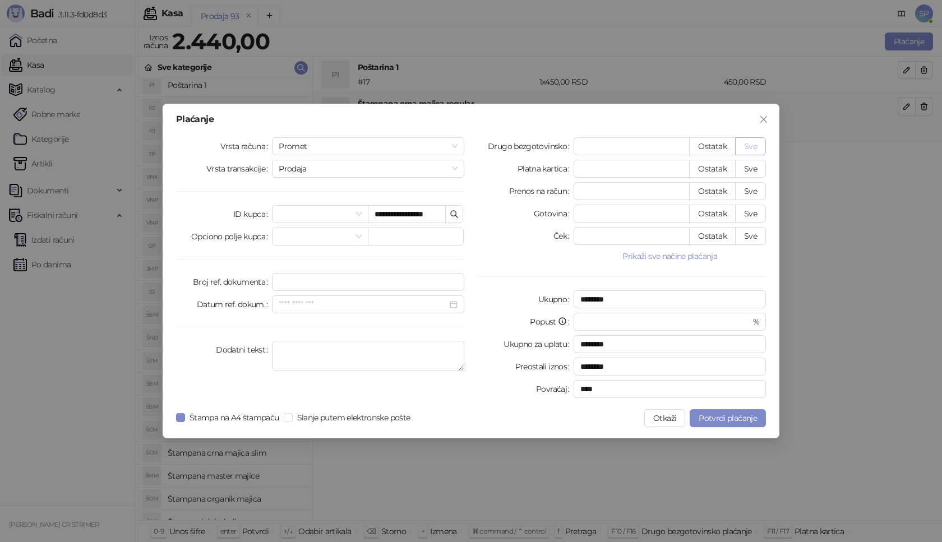
type input "****"
click at [737, 419] on span "Potvrdi plaćanje" at bounding box center [727, 418] width 58 height 10
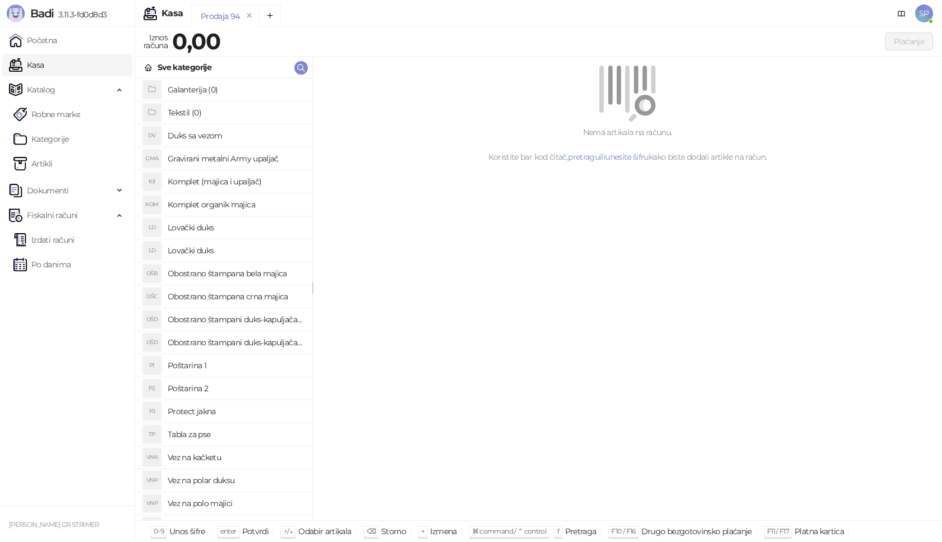
drag, startPoint x: 70, startPoint y: 237, endPoint x: 882, endPoint y: 531, distance: 864.1
click at [70, 237] on link "Izdati računi" at bounding box center [43, 240] width 61 height 22
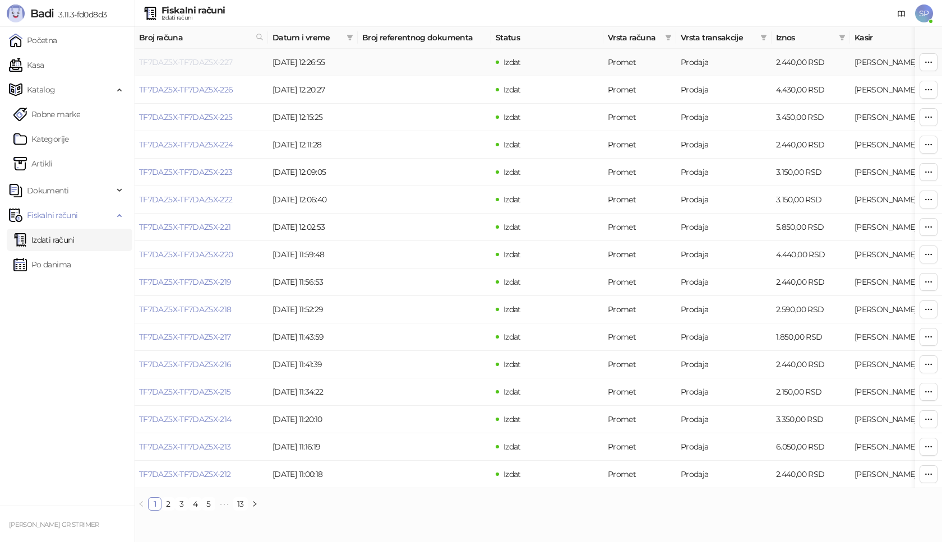
click at [192, 58] on link "TF7DAZ5X-TF7DAZ5X-227" at bounding box center [186, 62] width 94 height 10
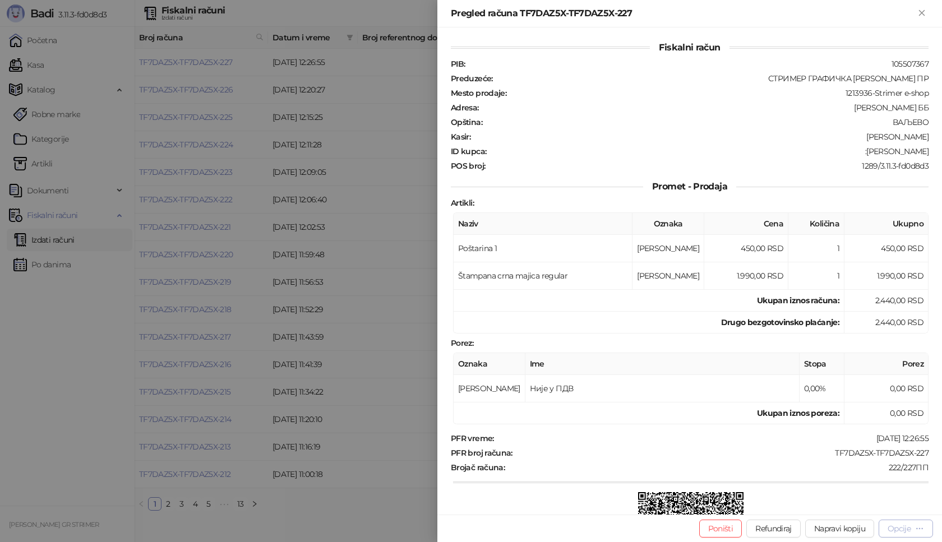
click at [902, 526] on div "Opcije" at bounding box center [898, 529] width 23 height 10
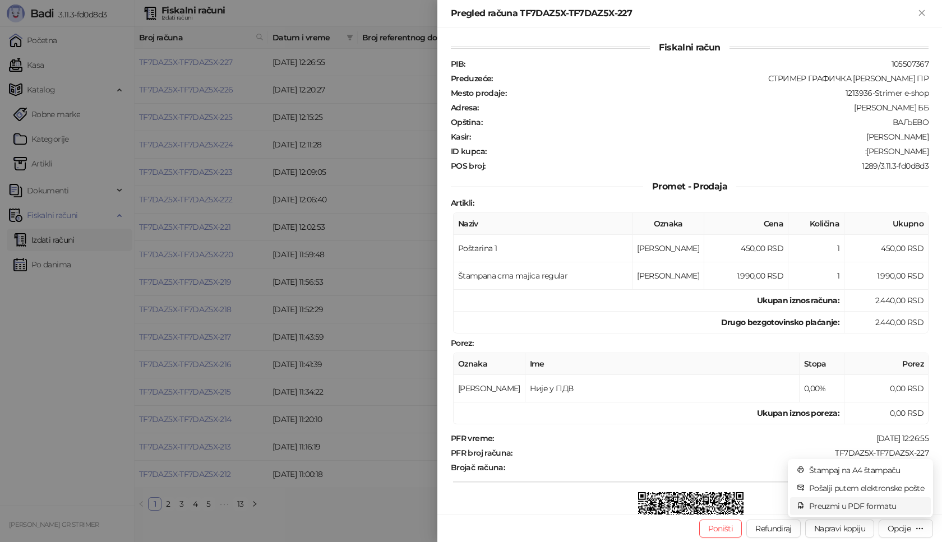
click at [860, 507] on span "Preuzmi u PDF formatu" at bounding box center [866, 506] width 115 height 12
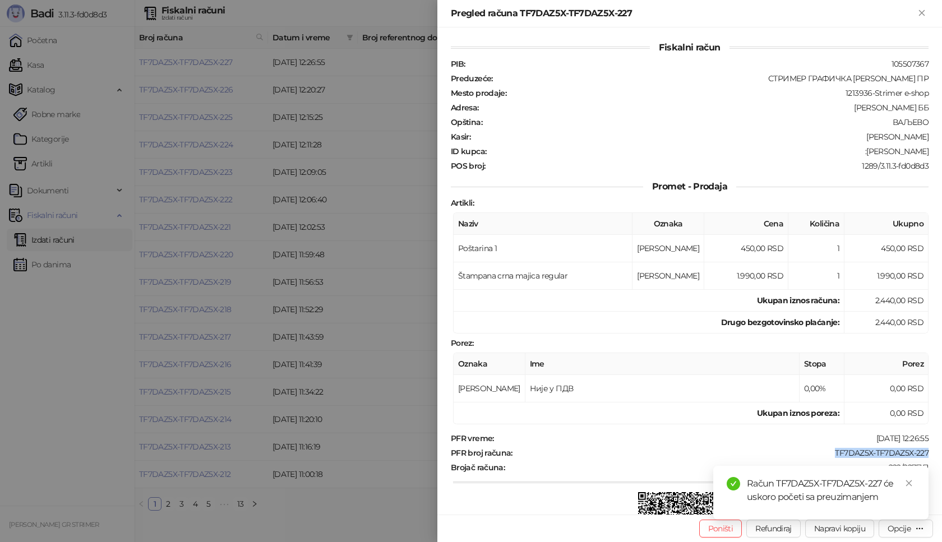
drag, startPoint x: 825, startPoint y: 451, endPoint x: 941, endPoint y: 452, distance: 116.6
click at [941, 452] on div "Fiskalni račun PIB : 105507367 Preduzeće : СТРИМЕР ГРАФИЧКА РАДЊА [PERSON_NAME]…" at bounding box center [689, 270] width 504 height 487
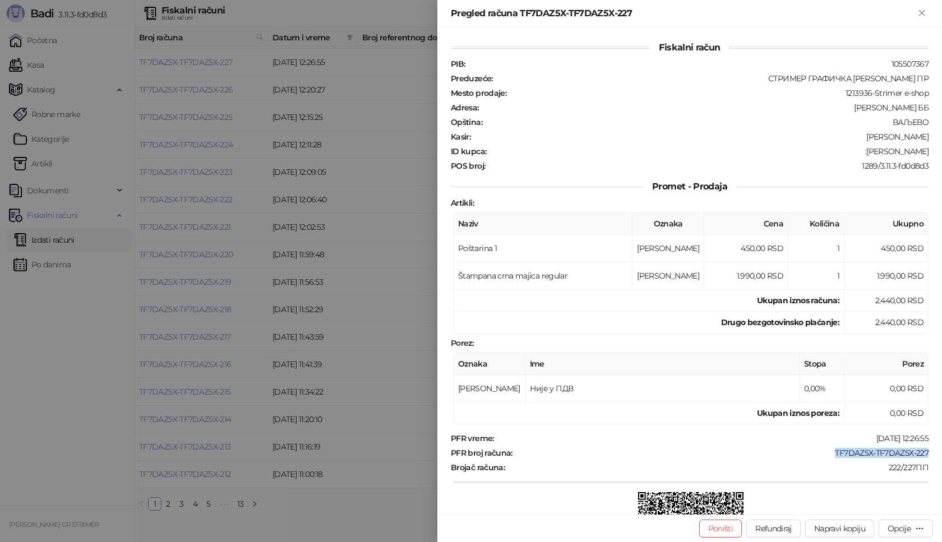
drag, startPoint x: 858, startPoint y: 150, endPoint x: 941, endPoint y: 152, distance: 83.0
click at [941, 152] on div "Fiskalni račun PIB : 105507367 Preduzeće : СТРИМЕР ГРАФИЧКА РАДЊА [PERSON_NAME]…" at bounding box center [689, 270] width 504 height 487
click at [920, 8] on icon "Zatvori" at bounding box center [921, 13] width 10 height 10
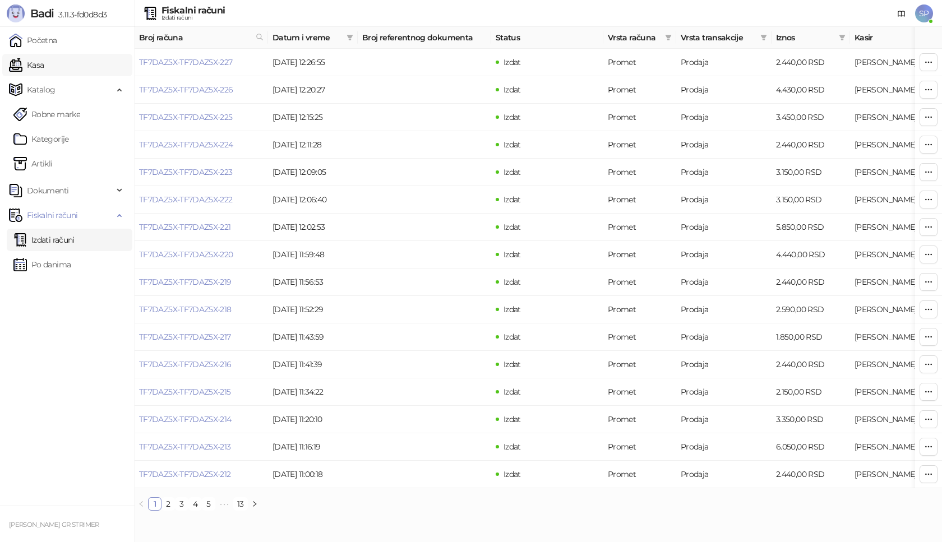
click at [44, 64] on link "Kasa" at bounding box center [26, 65] width 35 height 22
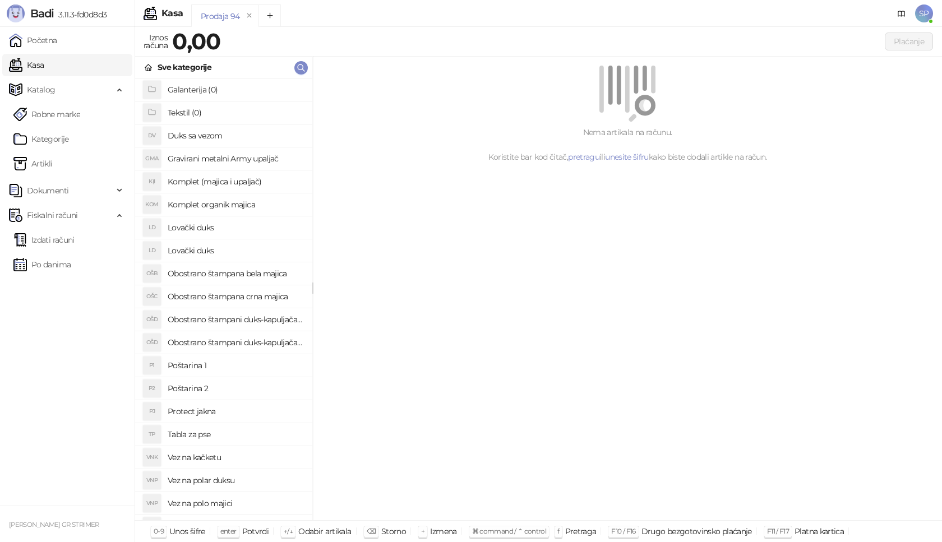
click at [225, 368] on h4 "Poštarina 1" at bounding box center [236, 366] width 136 height 18
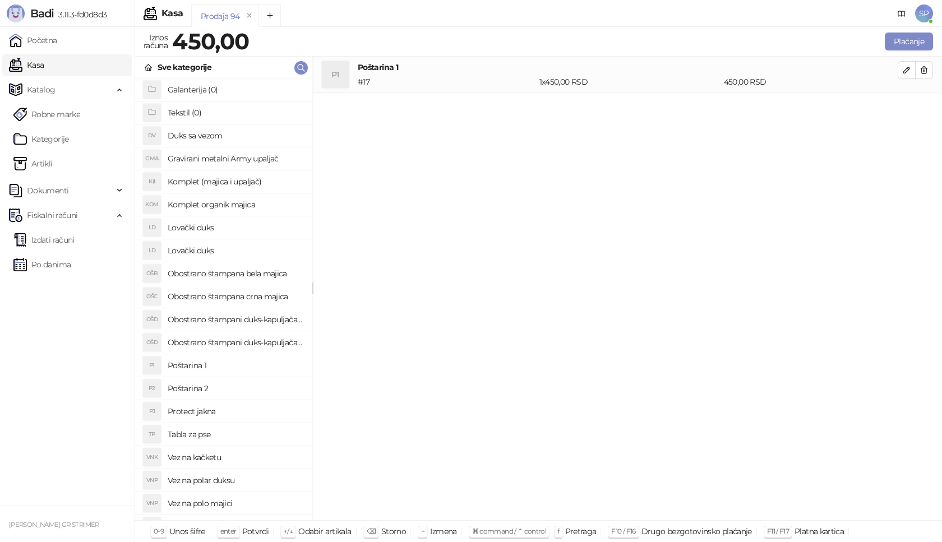
click at [235, 158] on h4 "Gravirani metalni Army upaljač" at bounding box center [236, 159] width 136 height 18
click at [905, 109] on icon "button" at bounding box center [907, 107] width 6 height 6
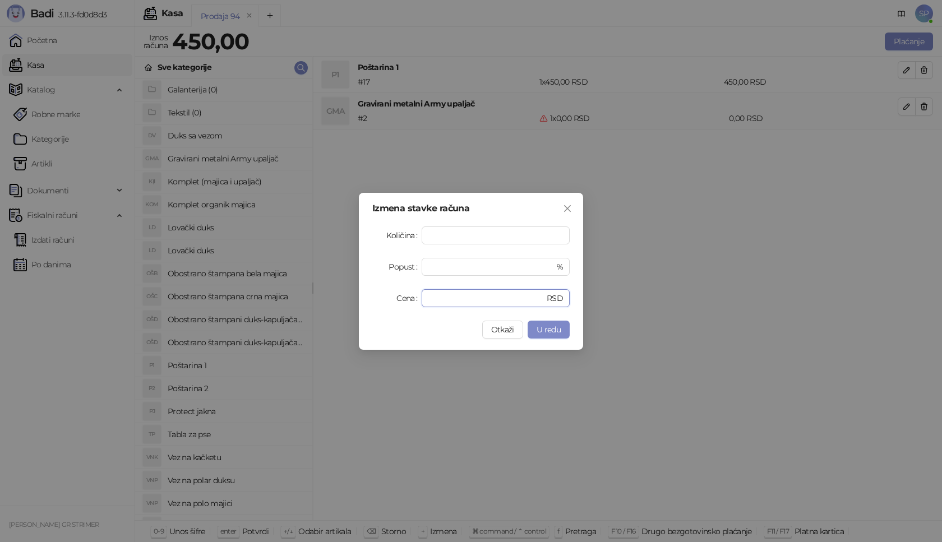
drag, startPoint x: 449, startPoint y: 304, endPoint x: 354, endPoint y: 301, distance: 94.8
click at [355, 301] on div "Izmena stavke računa Količina * Popust * % Cena * RSD Otkaži U redu" at bounding box center [471, 271] width 942 height 542
type input "****"
click at [562, 325] on button "U redu" at bounding box center [548, 330] width 42 height 18
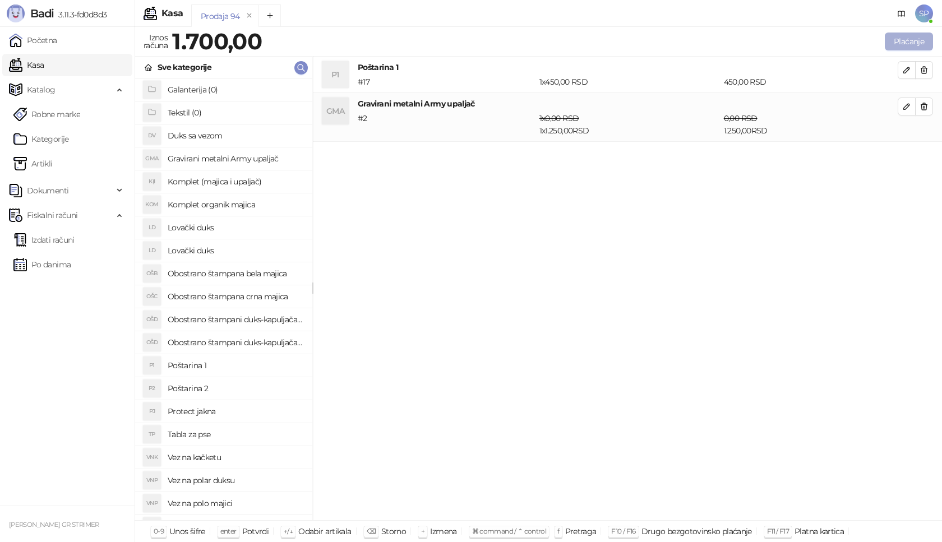
click at [902, 39] on button "Plaćanje" at bounding box center [909, 42] width 48 height 18
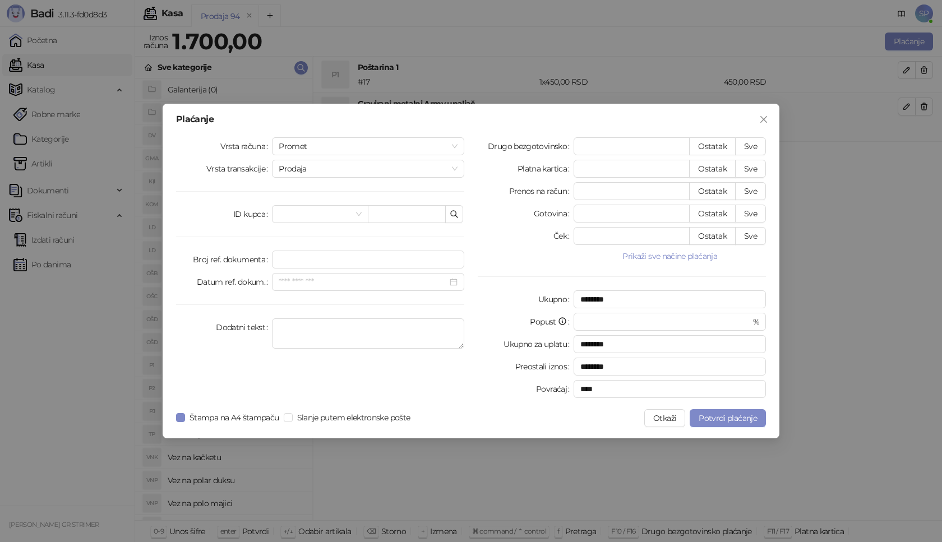
drag, startPoint x: 403, startPoint y: 225, endPoint x: 404, endPoint y: 200, distance: 24.7
click at [403, 221] on div "Vrsta računa Promet Vrsta transakcije Prodaja ID kupca Broj ref. dokumenta Datu…" at bounding box center [320, 269] width 302 height 265
click at [404, 210] on input "text" at bounding box center [407, 214] width 78 height 18
paste input "**********"
type input "**********"
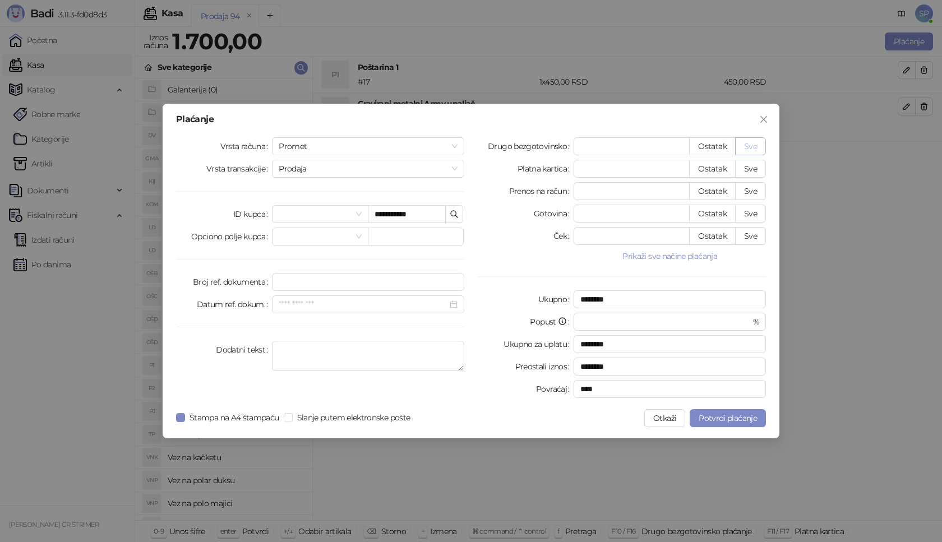
click at [751, 141] on button "Sve" at bounding box center [750, 146] width 31 height 18
type input "****"
click at [733, 416] on span "Potvrdi plaćanje" at bounding box center [727, 418] width 58 height 10
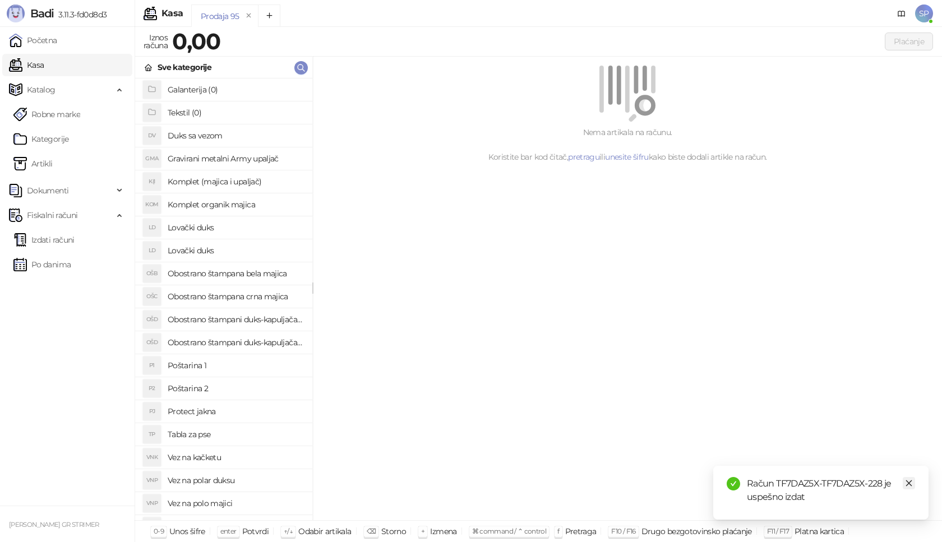
click at [914, 484] on link "Close" at bounding box center [908, 483] width 12 height 12
click at [75, 238] on link "Izdati računi" at bounding box center [43, 240] width 61 height 22
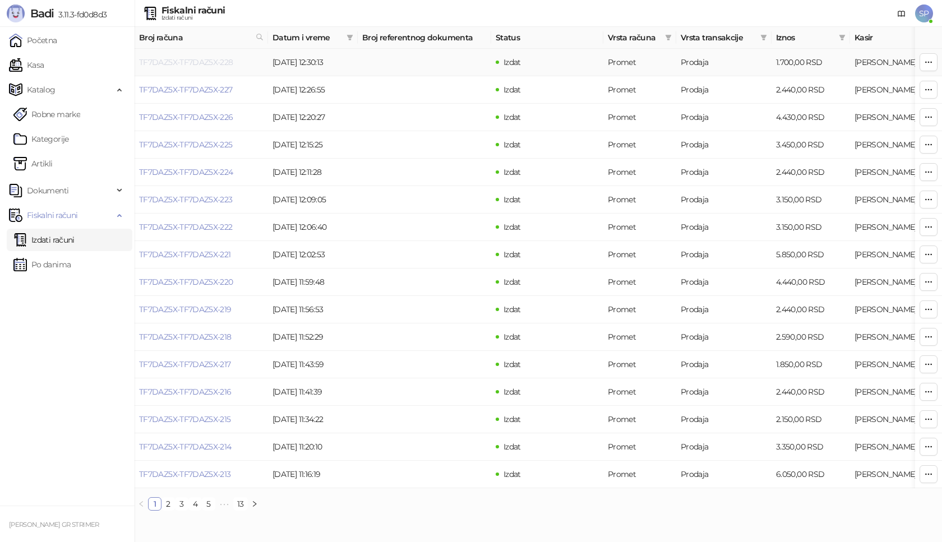
click at [195, 63] on link "TF7DAZ5X-TF7DAZ5X-228" at bounding box center [186, 62] width 94 height 10
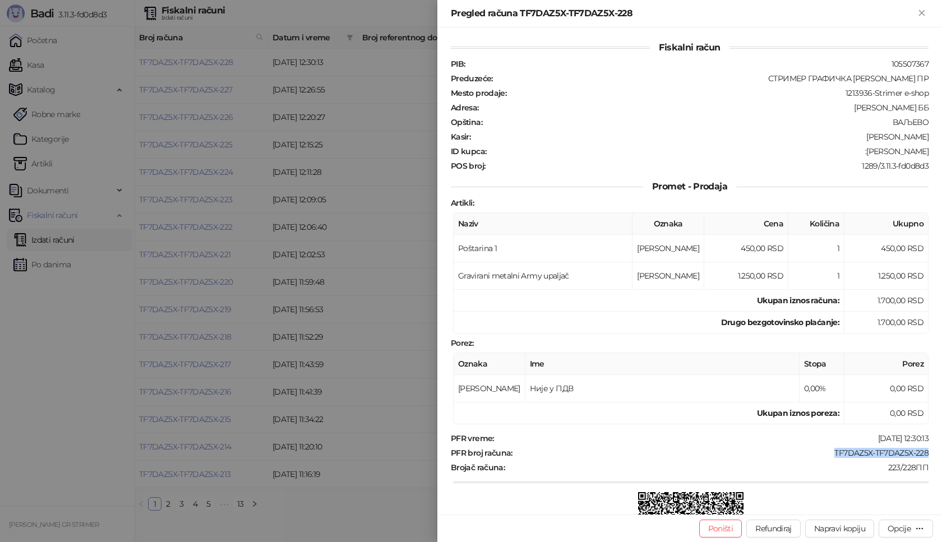
drag, startPoint x: 821, startPoint y: 451, endPoint x: 920, endPoint y: 452, distance: 99.2
click at [920, 452] on div "PFR broj računa : TF7DAZ5X-TF7DAZ5X-228" at bounding box center [689, 453] width 482 height 10
drag, startPoint x: 878, startPoint y: 150, endPoint x: 940, endPoint y: 158, distance: 62.6
click at [940, 158] on div "Fiskalni račun PIB : 105507367 Preduzeće : СТРИМЕР ГРАФИЧКА РАДЊА [PERSON_NAME]…" at bounding box center [689, 270] width 504 height 487
click at [917, 12] on icon "Zatvori" at bounding box center [921, 13] width 10 height 10
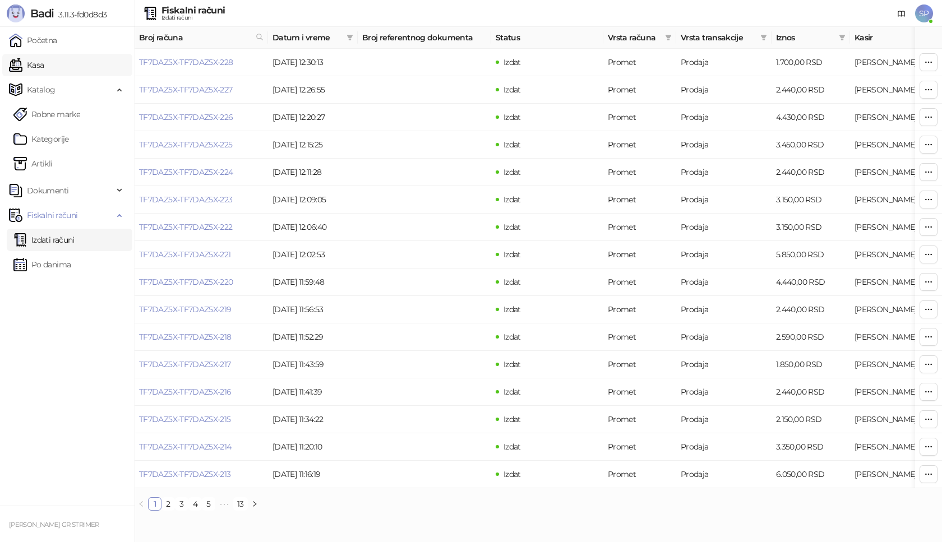
click at [44, 67] on link "Kasa" at bounding box center [26, 65] width 35 height 22
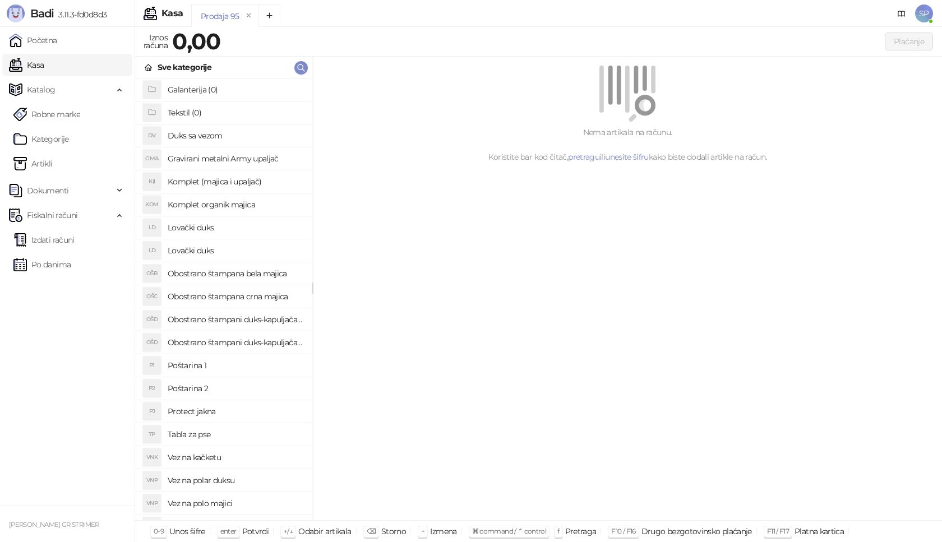
click at [239, 366] on h4 "Poštarina 1" at bounding box center [236, 366] width 136 height 18
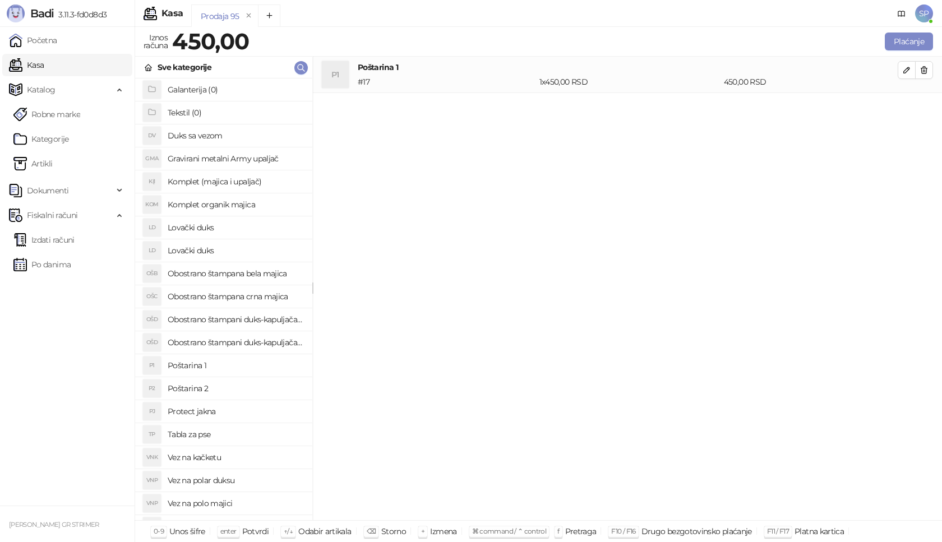
click at [288, 322] on h4 "Obostrano štampani duks-kapuljača beli" at bounding box center [236, 320] width 136 height 18
click at [908, 110] on icon "button" at bounding box center [906, 106] width 9 height 9
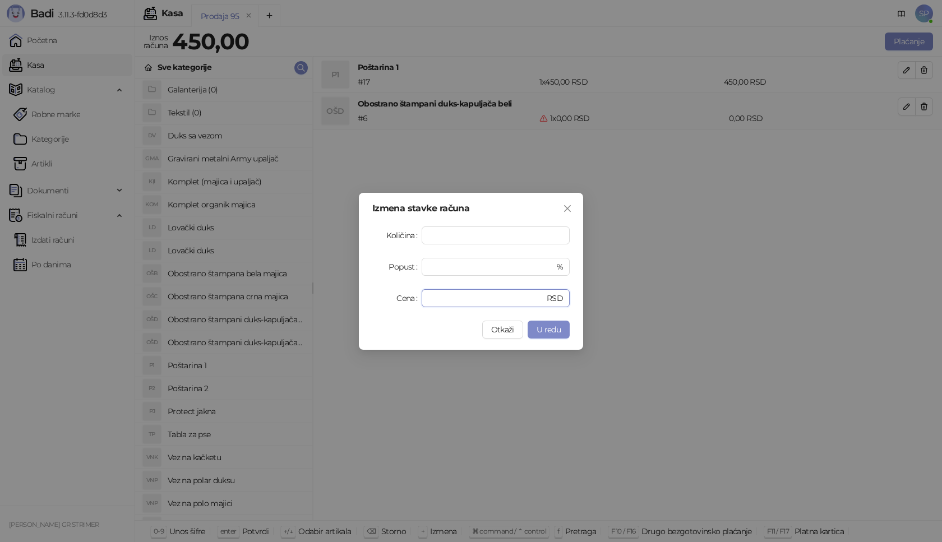
drag, startPoint x: 442, startPoint y: 298, endPoint x: 374, endPoint y: 308, distance: 69.0
click at [374, 308] on div "Izmena stavke računa Količina * Popust * % Cena * RSD Otkaži U redu" at bounding box center [471, 271] width 224 height 157
type input "****"
click at [538, 328] on span "U redu" at bounding box center [548, 330] width 24 height 10
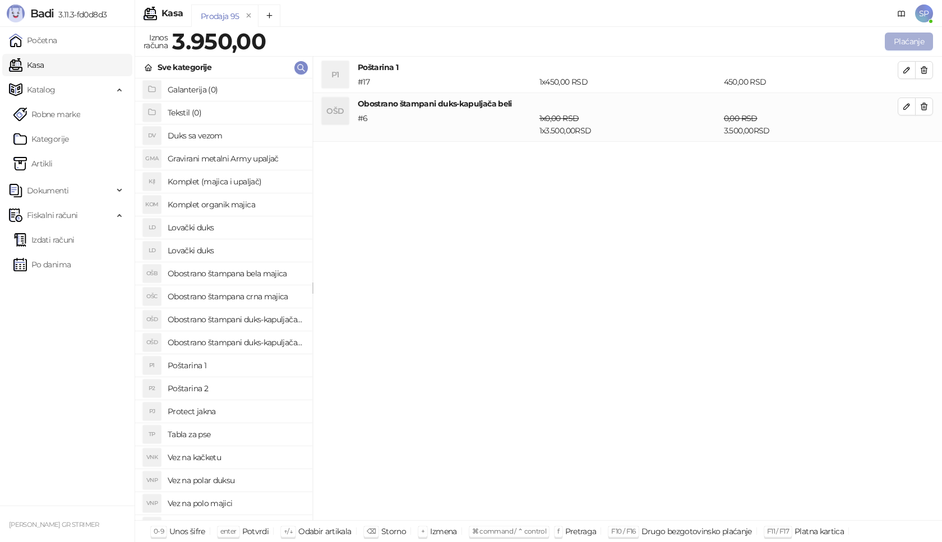
click at [910, 41] on button "Plaćanje" at bounding box center [909, 42] width 48 height 18
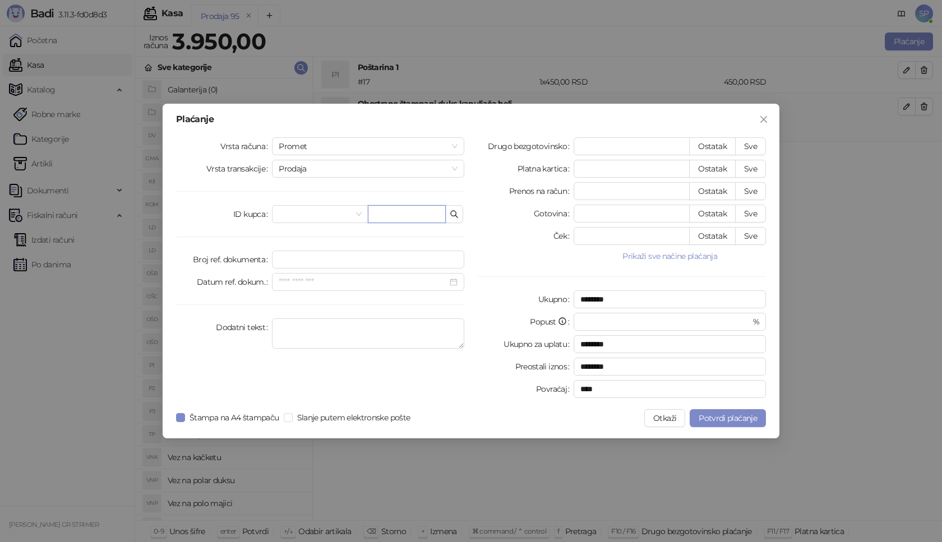
click at [401, 208] on input "text" at bounding box center [407, 214] width 78 height 18
paste input "**********"
type input "**********"
click at [757, 148] on button "Sve" at bounding box center [750, 146] width 31 height 18
type input "****"
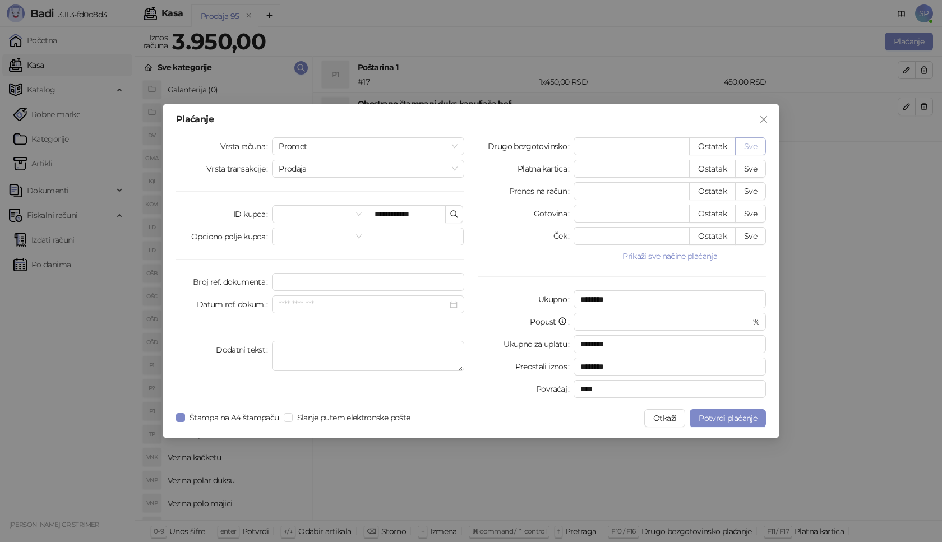
type input "****"
click at [729, 422] on span "Potvrdi plaćanje" at bounding box center [727, 418] width 58 height 10
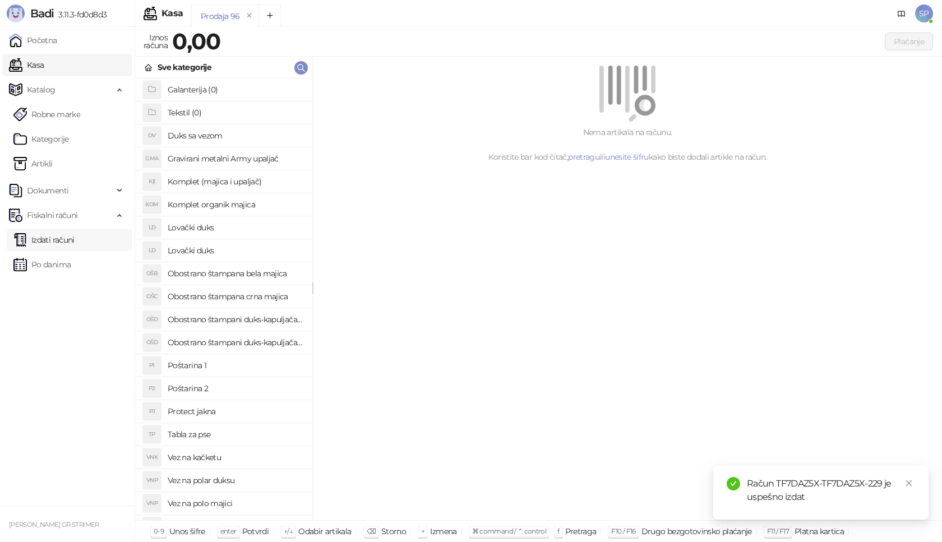
click at [75, 233] on link "Izdati računi" at bounding box center [43, 240] width 61 height 22
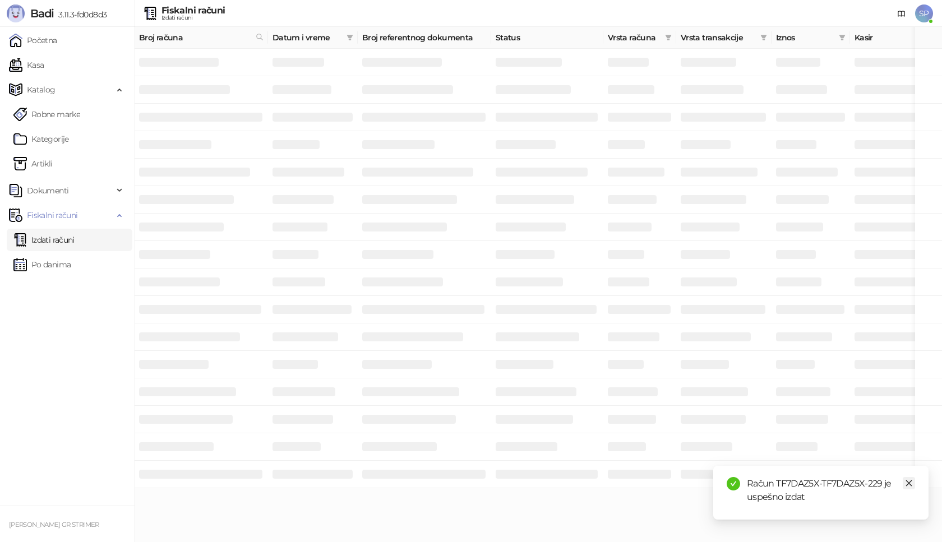
click at [911, 482] on icon "close" at bounding box center [909, 483] width 8 height 8
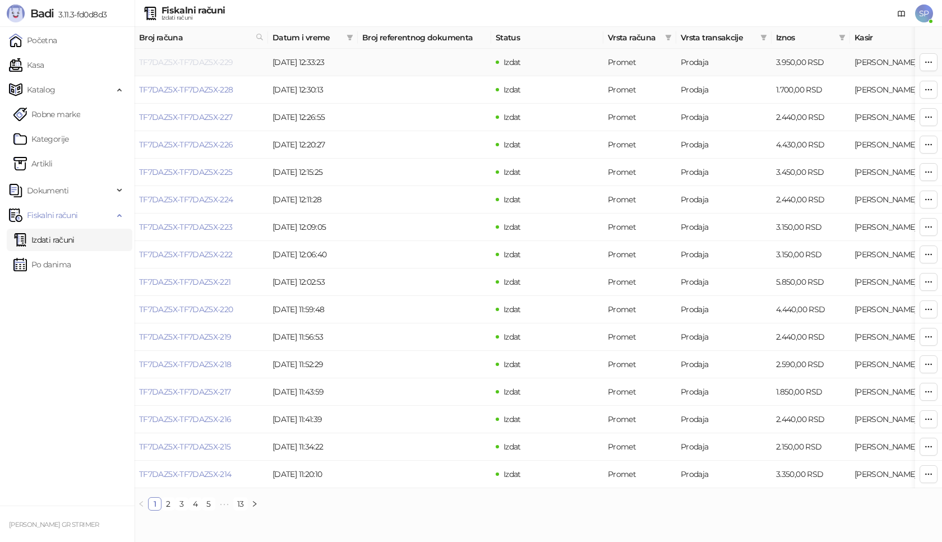
click at [217, 62] on link "TF7DAZ5X-TF7DAZ5X-229" at bounding box center [186, 62] width 94 height 10
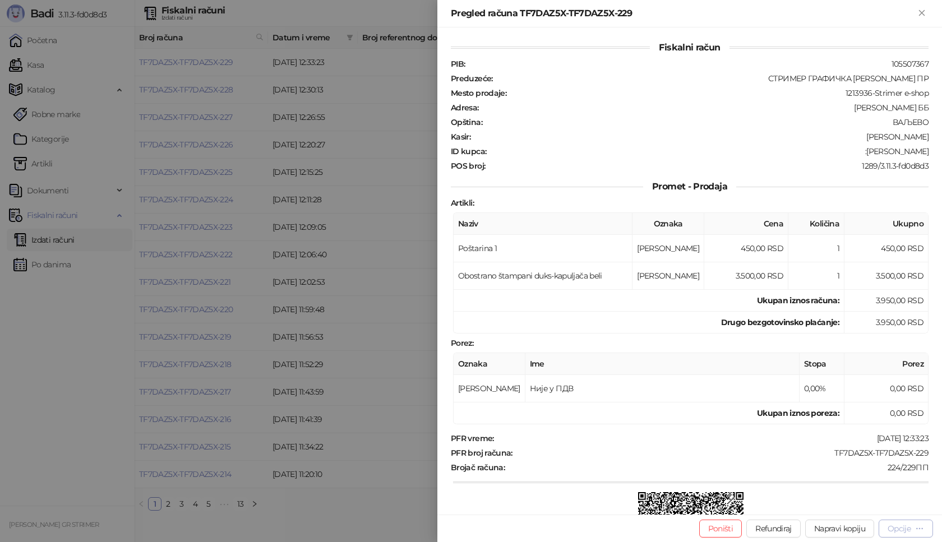
click at [901, 532] on div "Opcije" at bounding box center [898, 529] width 23 height 10
click at [877, 507] on span "Preuzmi u PDF formatu" at bounding box center [866, 506] width 115 height 12
drag, startPoint x: 825, startPoint y: 453, endPoint x: 941, endPoint y: 453, distance: 116.6
click at [941, 453] on div "Fiskalni račun PIB : 105507367 Preduzeće : СТРИМЕР ГРАФИЧКА РАДЊА [PERSON_NAME]…" at bounding box center [689, 270] width 504 height 487
drag, startPoint x: 878, startPoint y: 154, endPoint x: 924, endPoint y: 153, distance: 45.4
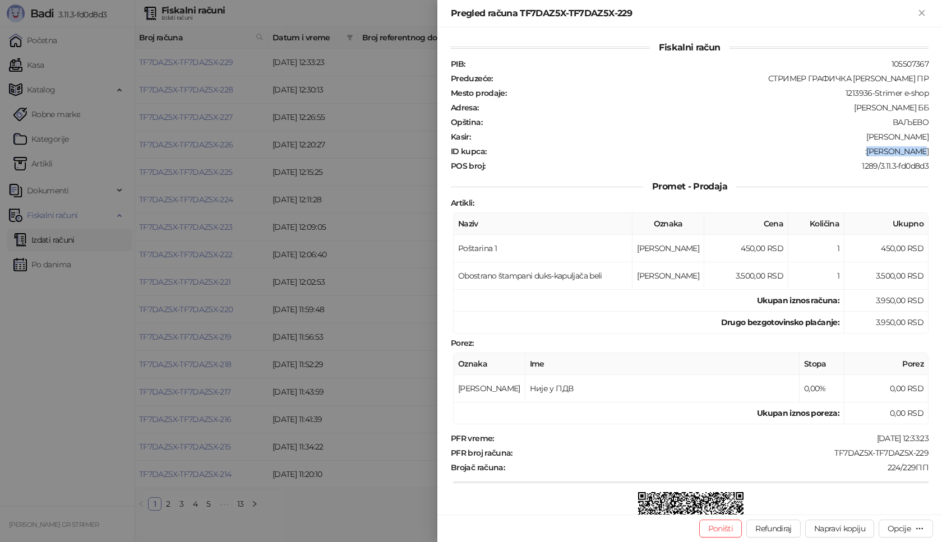
click at [924, 153] on div "Fiskalni račun PIB : 105507367 Preduzeće : СТРИМЕР ГРАФИЧКА РАДЊА [PERSON_NAME]…" at bounding box center [689, 270] width 504 height 487
click at [922, 14] on icon "Zatvori" at bounding box center [921, 12] width 5 height 5
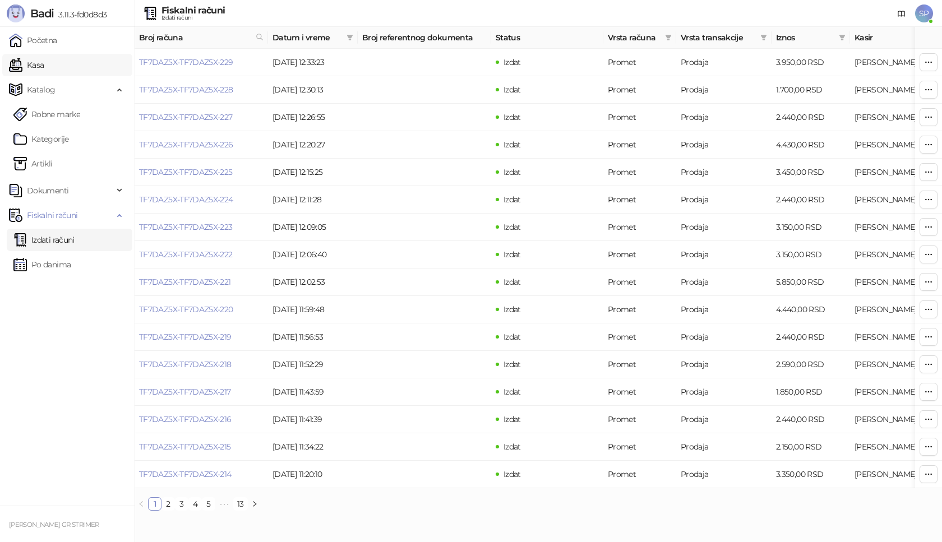
click at [44, 65] on link "Kasa" at bounding box center [26, 65] width 35 height 22
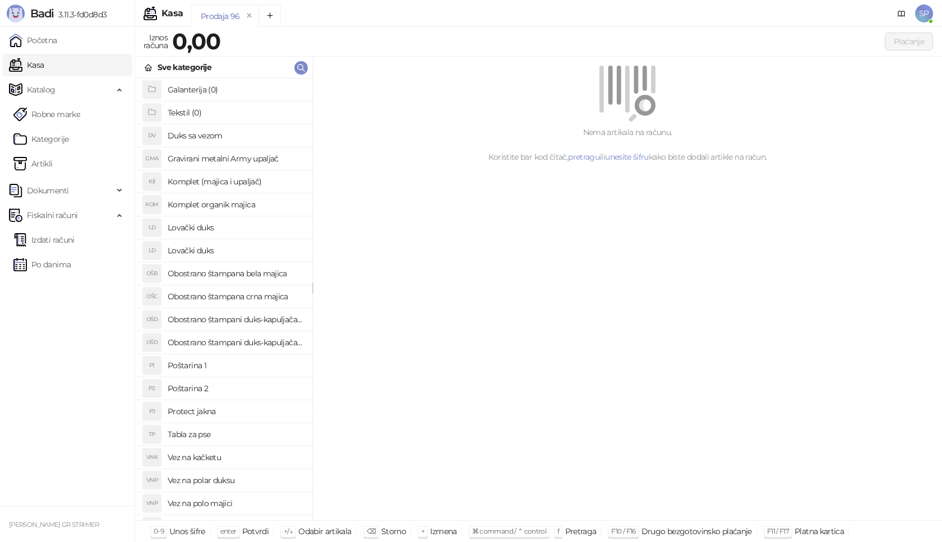
click at [244, 365] on h4 "Poštarina 1" at bounding box center [236, 366] width 136 height 18
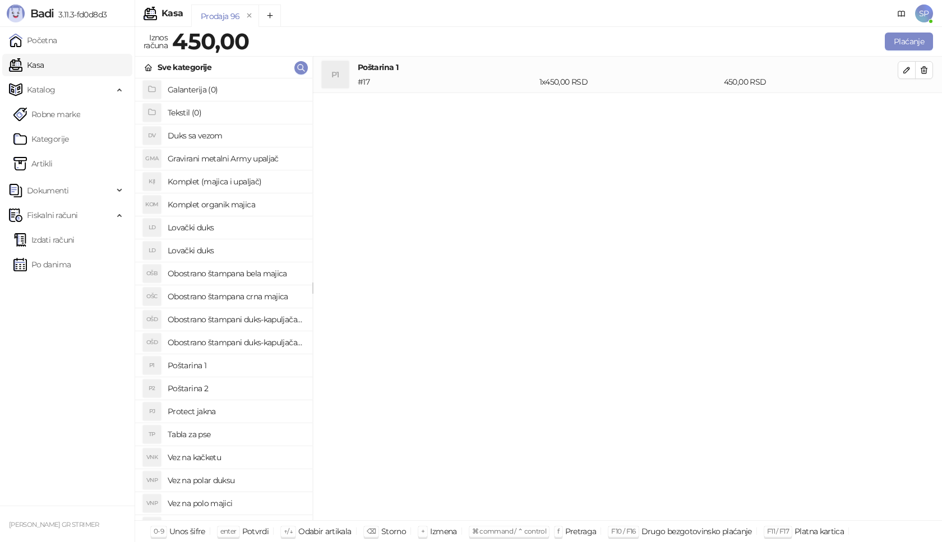
click at [252, 297] on h4 "Obostrano štampana crna majica" at bounding box center [236, 297] width 136 height 18
click at [910, 105] on icon "button" at bounding box center [906, 106] width 9 height 9
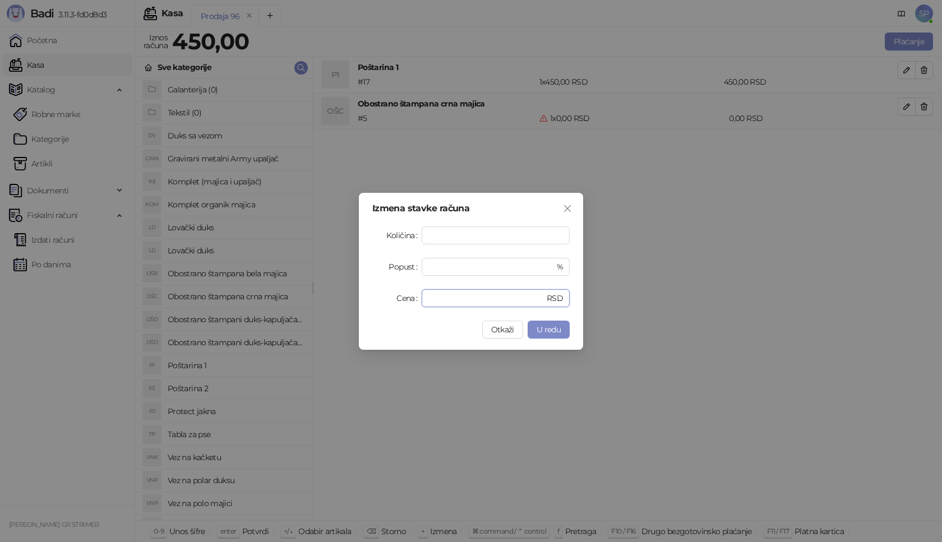
drag, startPoint x: 462, startPoint y: 299, endPoint x: 331, endPoint y: 299, distance: 131.7
click at [331, 299] on div "Izmena stavke računa Količina * Popust * % Cena * RSD Otkaži U redu" at bounding box center [471, 271] width 942 height 542
type input "****"
click at [554, 326] on span "U redu" at bounding box center [548, 330] width 24 height 10
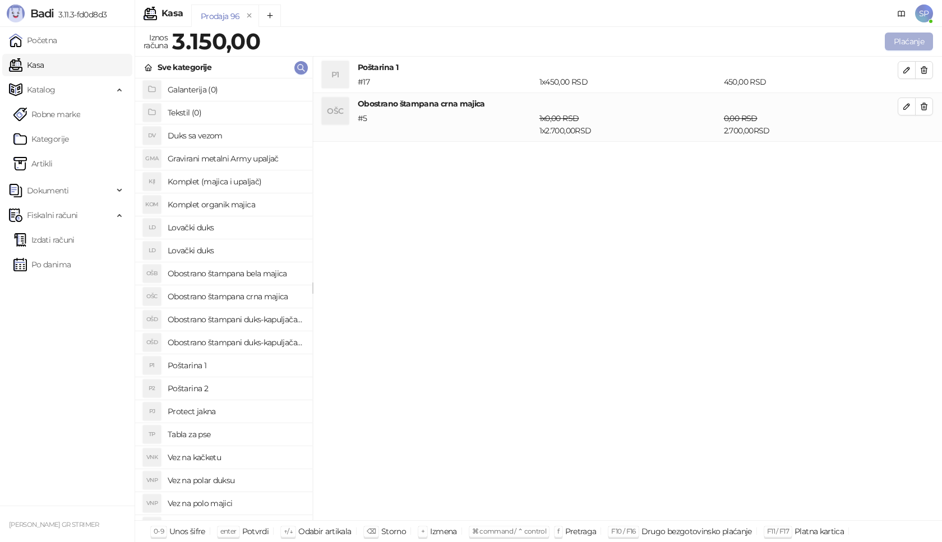
click at [908, 38] on button "Plaćanje" at bounding box center [909, 42] width 48 height 18
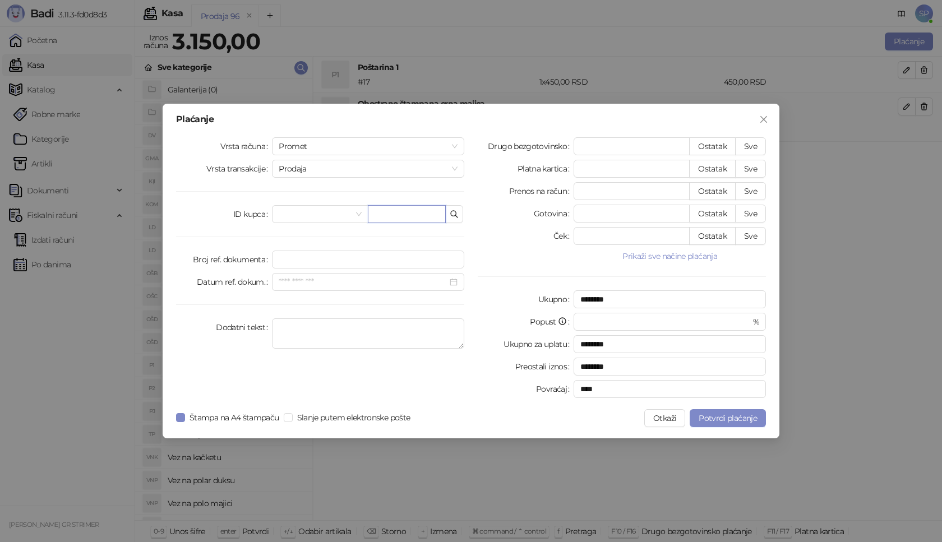
click at [424, 211] on input "text" at bounding box center [407, 214] width 78 height 18
paste input "**********"
type input "**********"
click at [761, 141] on button "Sve" at bounding box center [750, 146] width 31 height 18
type input "****"
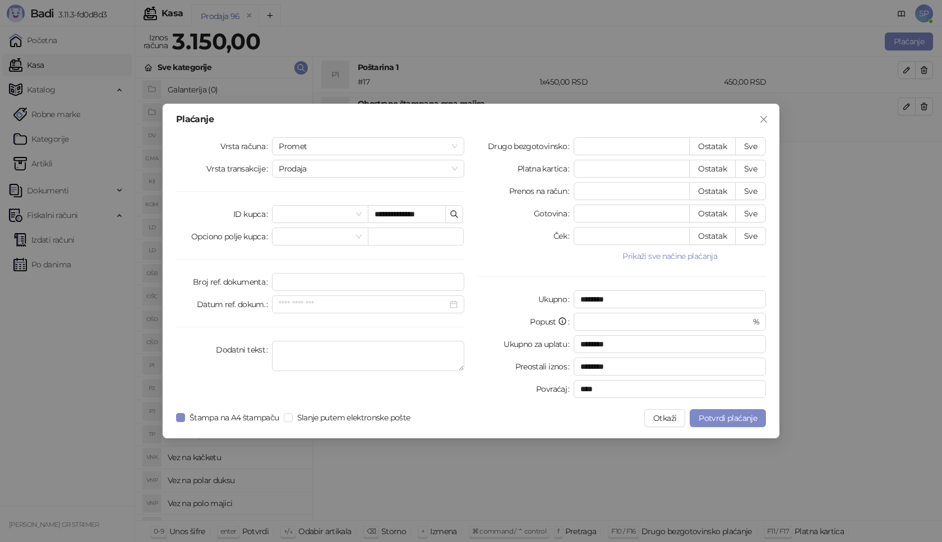
type input "****"
click at [725, 416] on span "Potvrdi plaćanje" at bounding box center [727, 418] width 58 height 10
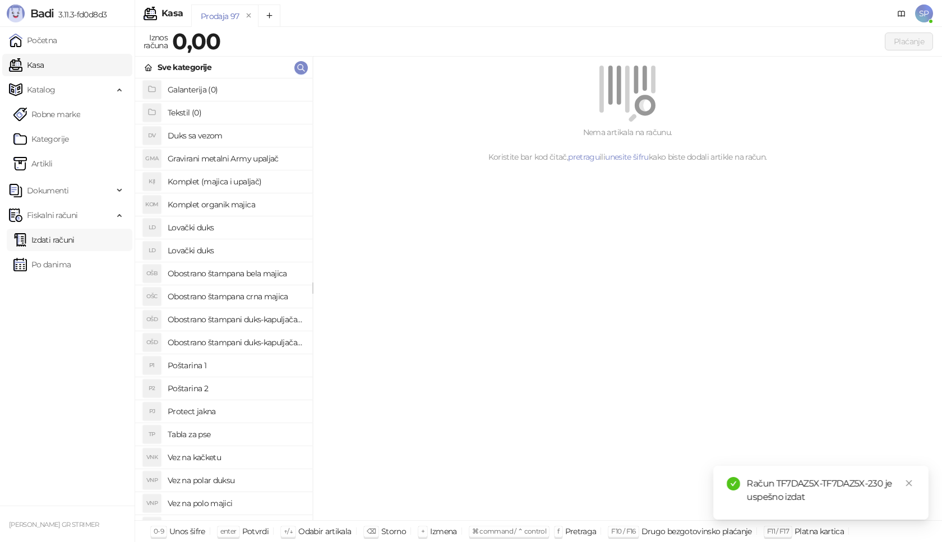
click at [75, 238] on link "Izdati računi" at bounding box center [43, 240] width 61 height 22
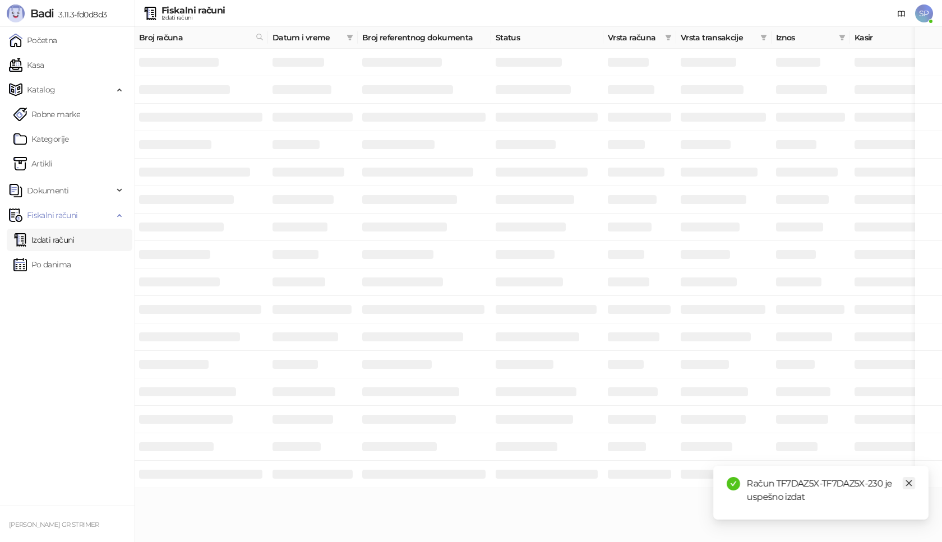
click at [909, 483] on icon "close" at bounding box center [909, 483] width 8 height 8
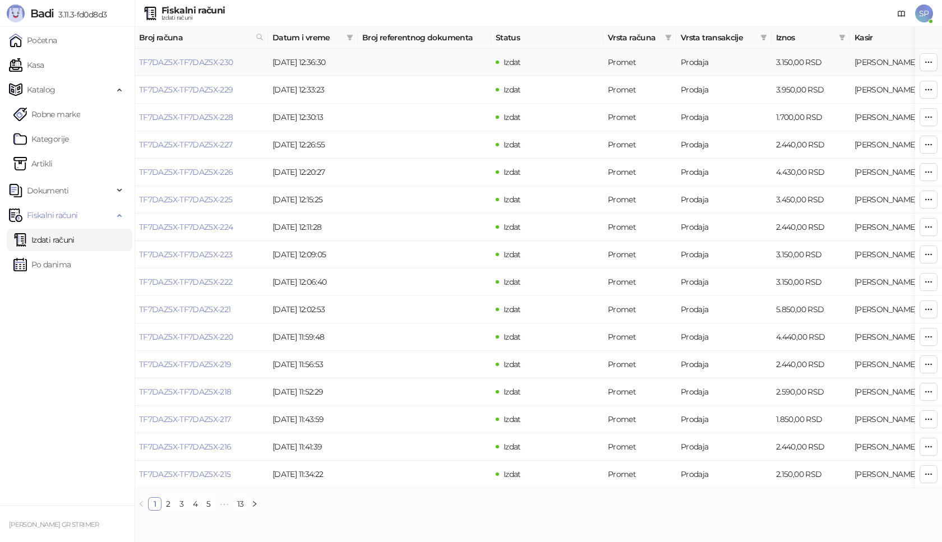
click at [209, 63] on link "TF7DAZ5X-TF7DAZ5X-230" at bounding box center [186, 62] width 94 height 10
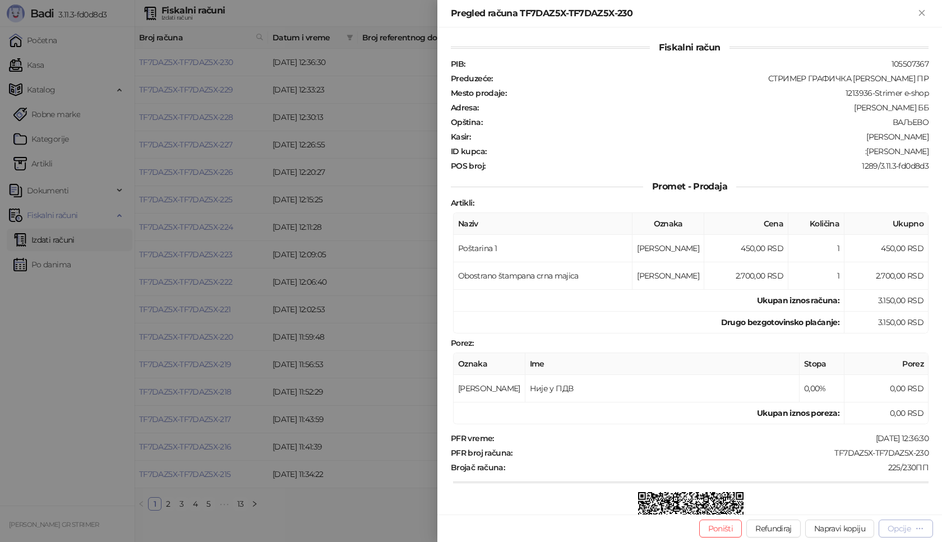
click at [891, 526] on div "Opcije" at bounding box center [898, 529] width 23 height 10
click at [838, 504] on span "Preuzmi u PDF formatu" at bounding box center [866, 506] width 115 height 12
drag, startPoint x: 820, startPoint y: 453, endPoint x: 929, endPoint y: 452, distance: 108.7
click at [929, 452] on div "Fiskalni račun PIB : 105507367 Preduzeće : СТРИМЕР ГРАФИЧКА РАДЊА [PERSON_NAME]…" at bounding box center [689, 270] width 504 height 487
drag, startPoint x: 864, startPoint y: 154, endPoint x: 941, endPoint y: 158, distance: 76.9
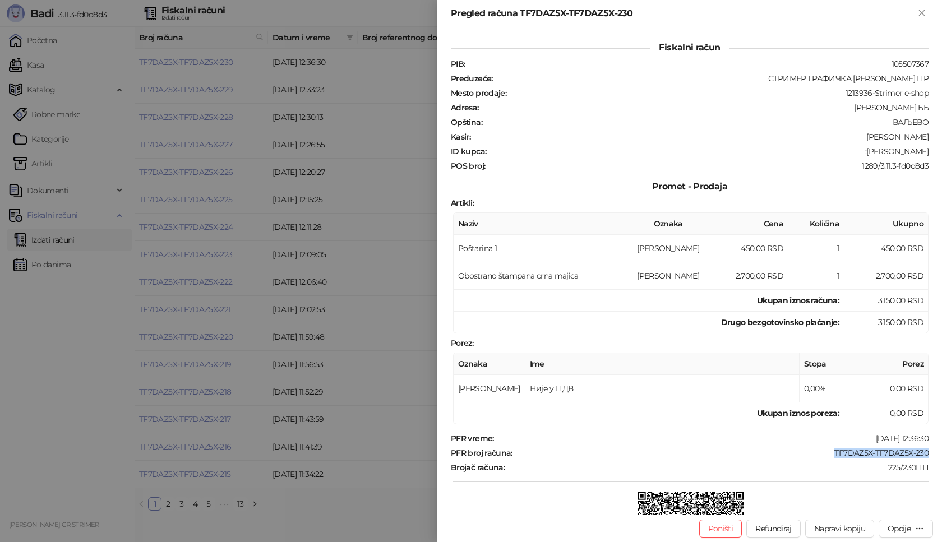
click at [941, 158] on div "Fiskalni račun PIB : 105507367 Preduzeće : СТРИМЕР ГРАФИЧКА РАДЊА [PERSON_NAME]…" at bounding box center [689, 270] width 504 height 487
click at [926, 11] on icon "Zatvori" at bounding box center [921, 13] width 10 height 10
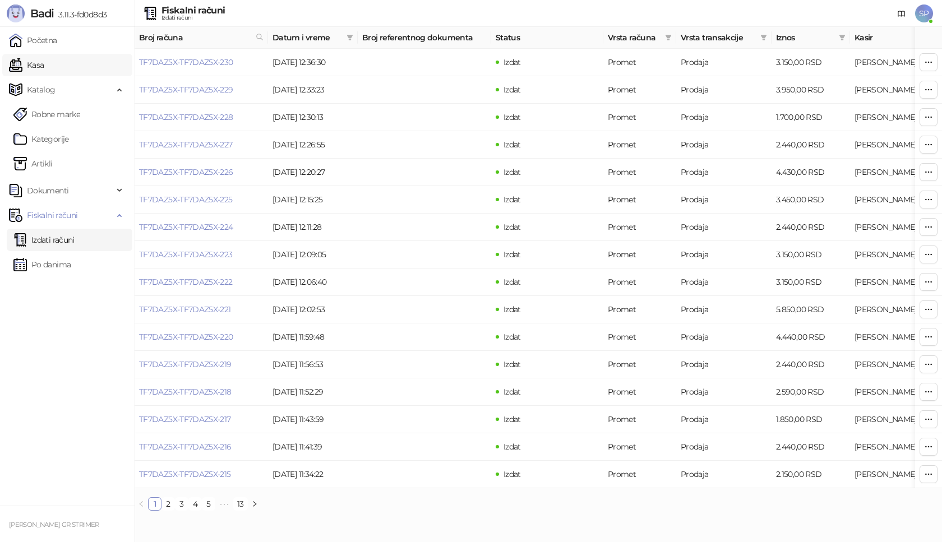
click at [44, 71] on link "Kasa" at bounding box center [26, 65] width 35 height 22
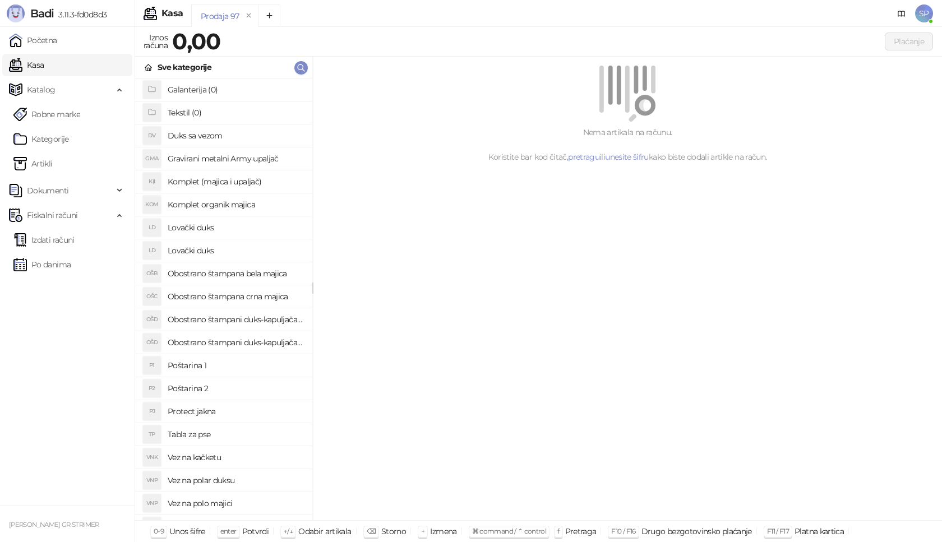
click at [248, 363] on h4 "Poštarina 1" at bounding box center [236, 366] width 136 height 18
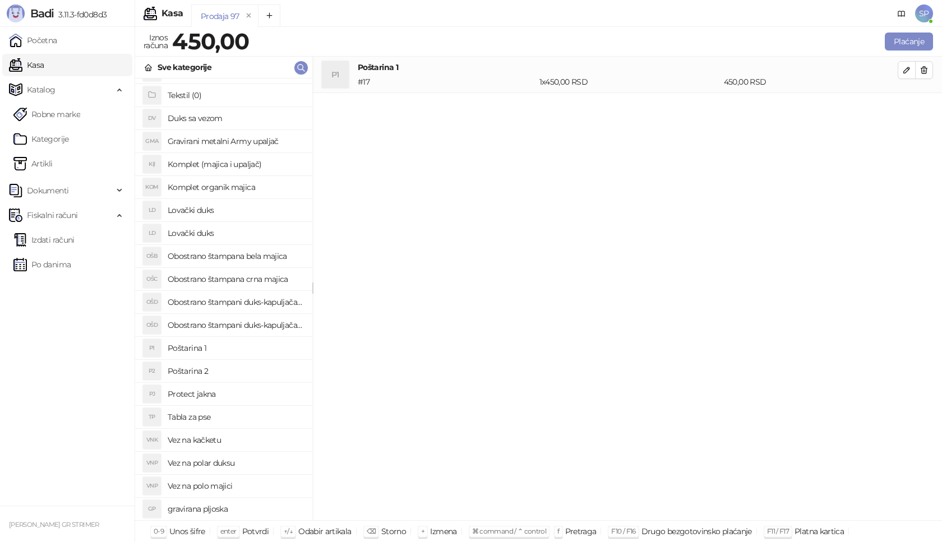
scroll to position [56, 0]
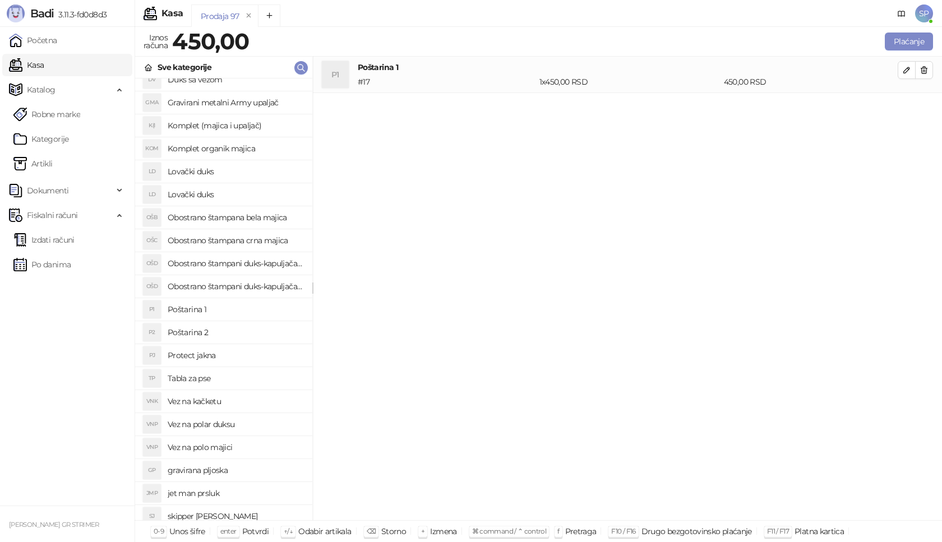
click at [230, 401] on h4 "Vez na kačketu" at bounding box center [236, 401] width 136 height 18
click at [910, 110] on icon "button" at bounding box center [906, 106] width 9 height 9
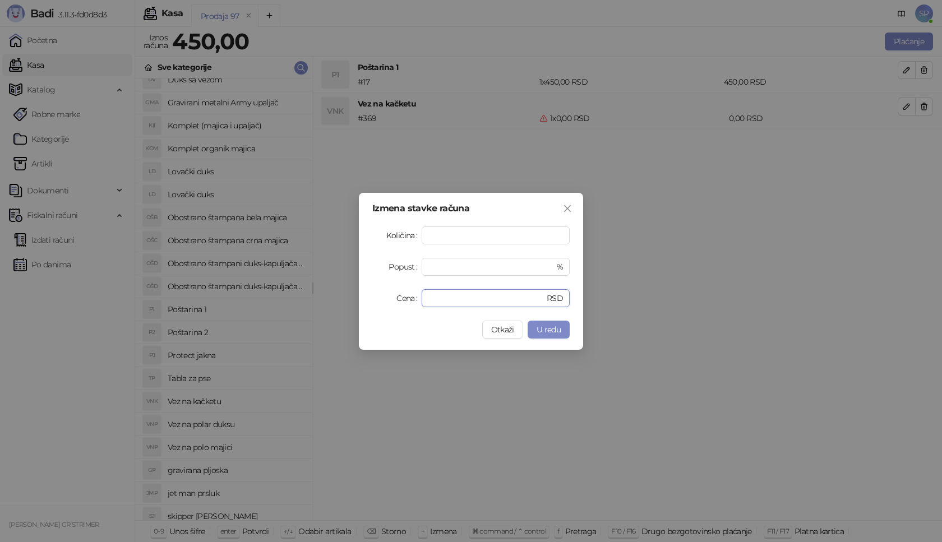
drag, startPoint x: 441, startPoint y: 300, endPoint x: 357, endPoint y: 300, distance: 83.5
click at [357, 300] on div "Izmena stavke računa Količina * Popust * % Cena * RSD Otkaži U redu" at bounding box center [471, 271] width 942 height 542
type input "****"
click at [543, 330] on span "U redu" at bounding box center [548, 330] width 24 height 10
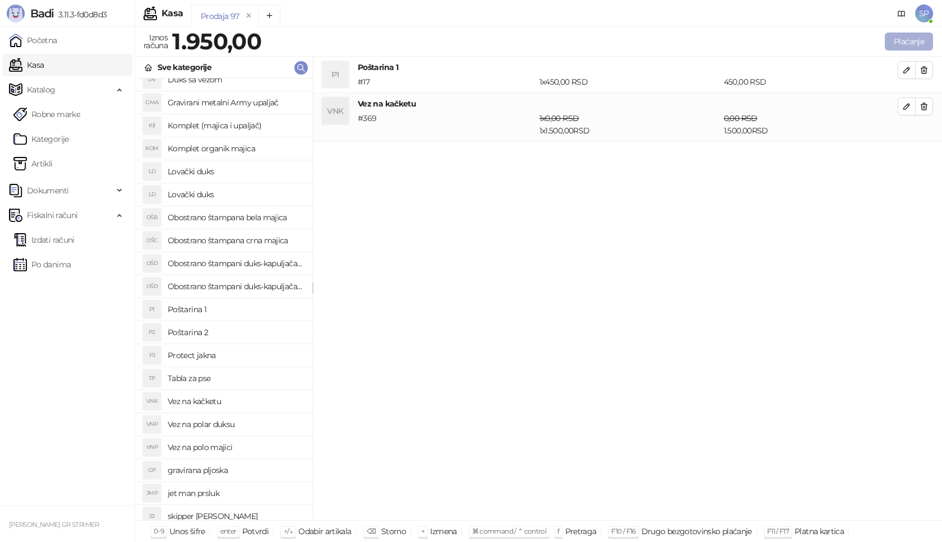
click at [904, 44] on button "Plaćanje" at bounding box center [909, 42] width 48 height 18
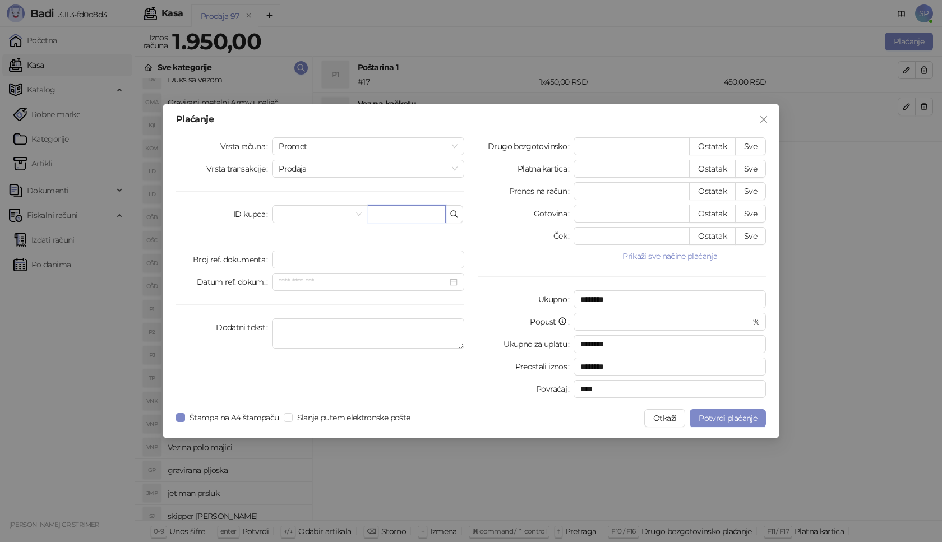
click at [397, 215] on input "text" at bounding box center [407, 214] width 78 height 18
paste input "**********"
type input "**********"
click at [752, 145] on button "Sve" at bounding box center [750, 146] width 31 height 18
type input "****"
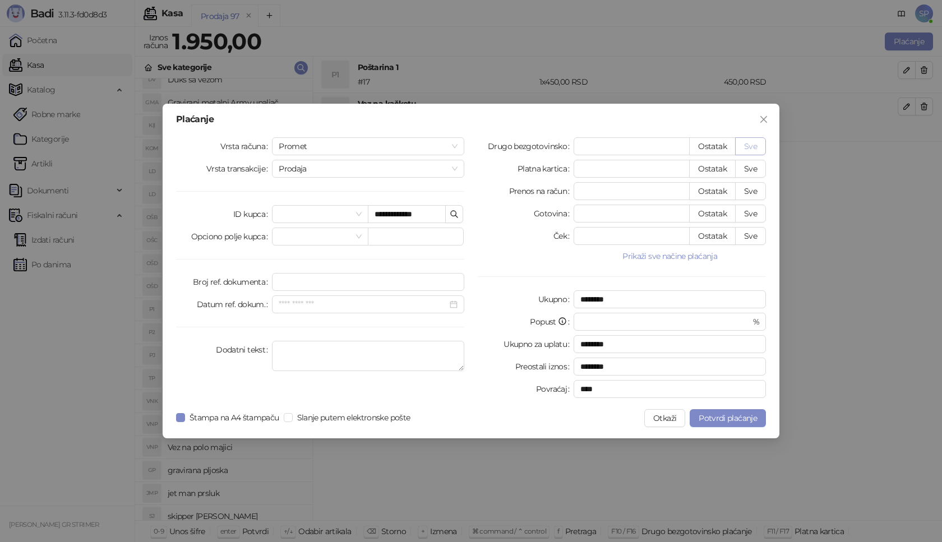
type input "****"
click at [729, 416] on span "Potvrdi plaćanje" at bounding box center [727, 418] width 58 height 10
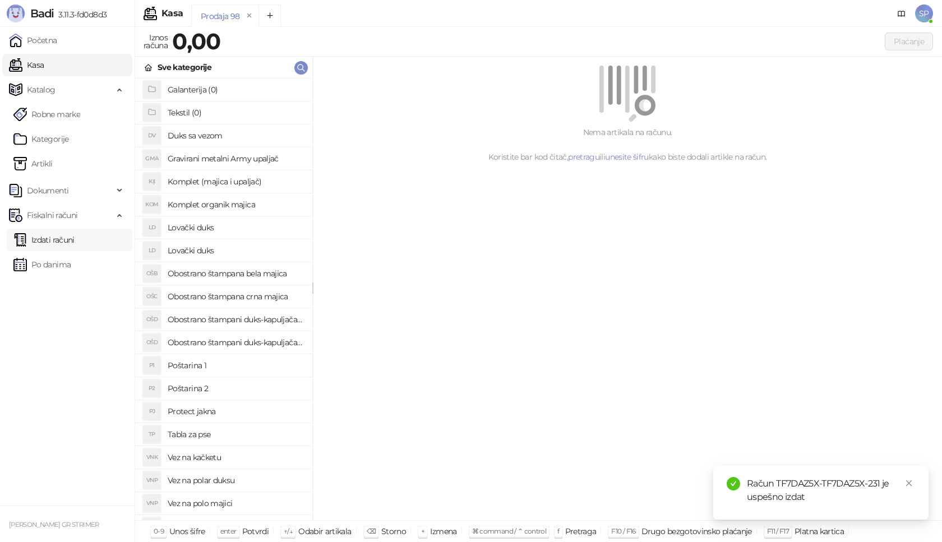
click at [75, 243] on link "Izdati računi" at bounding box center [43, 240] width 61 height 22
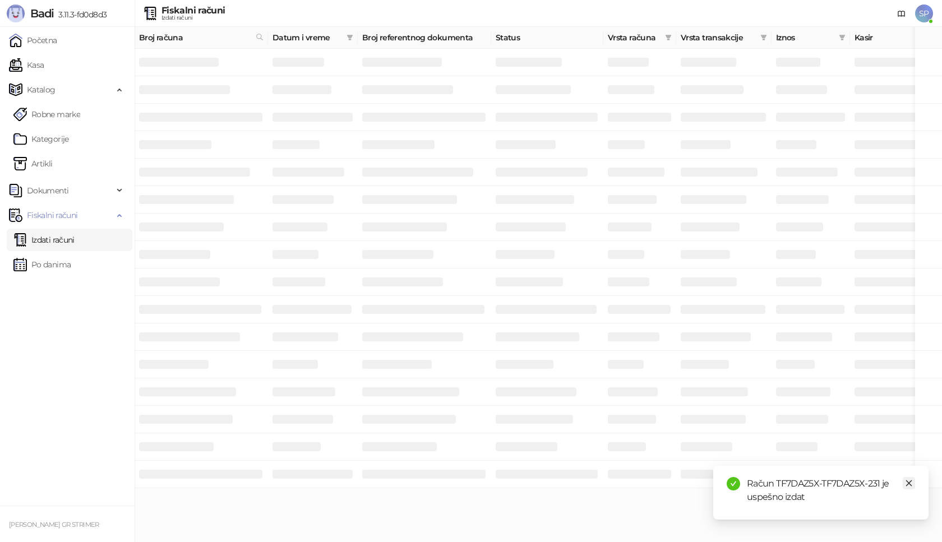
click at [911, 482] on icon "close" at bounding box center [909, 483] width 8 height 8
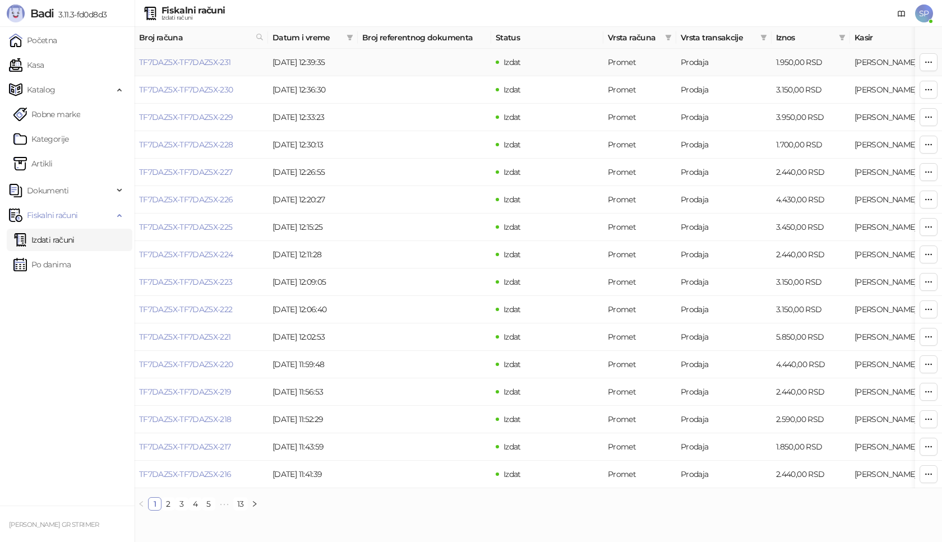
click at [201, 62] on link "TF7DAZ5X-TF7DAZ5X-231" at bounding box center [185, 62] width 92 height 10
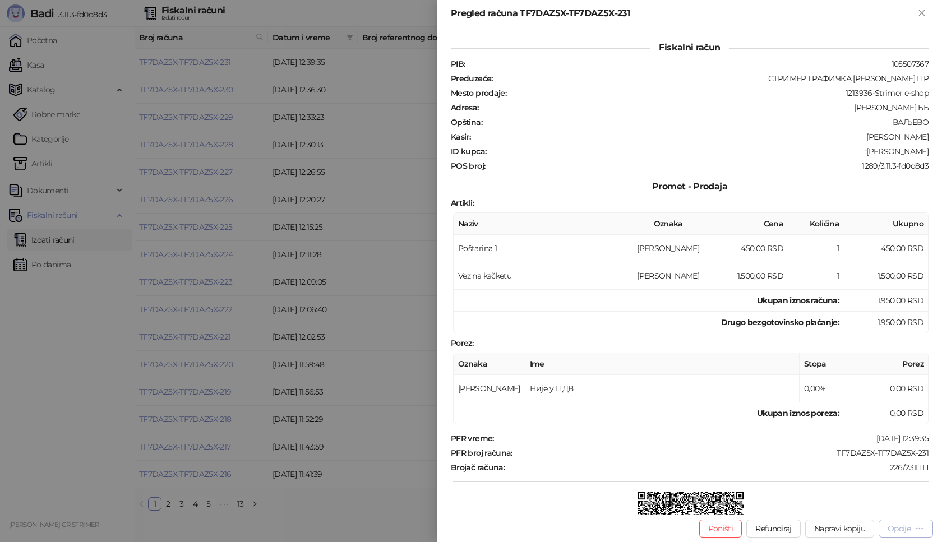
click at [900, 534] on div "Opcije" at bounding box center [905, 528] width 36 height 11
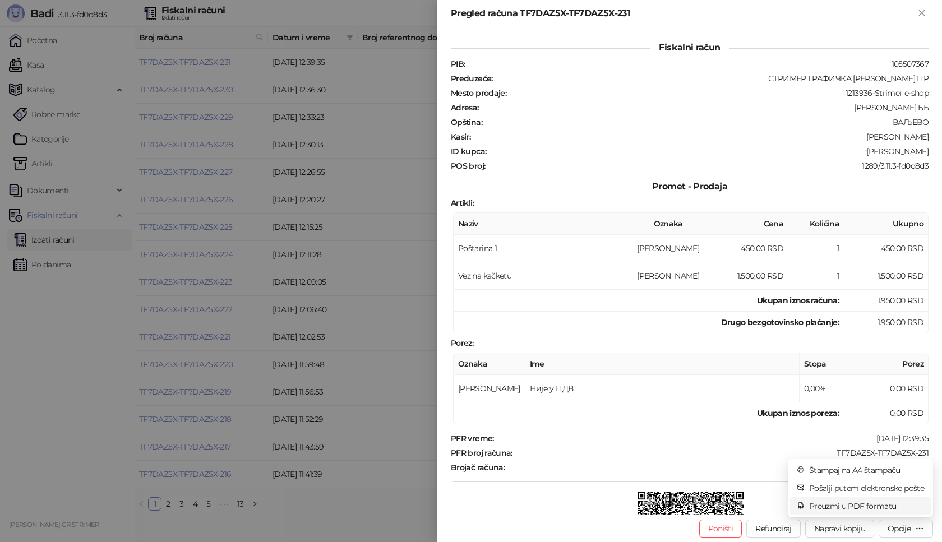
click at [848, 511] on span "Preuzmi u PDF formatu" at bounding box center [866, 506] width 115 height 12
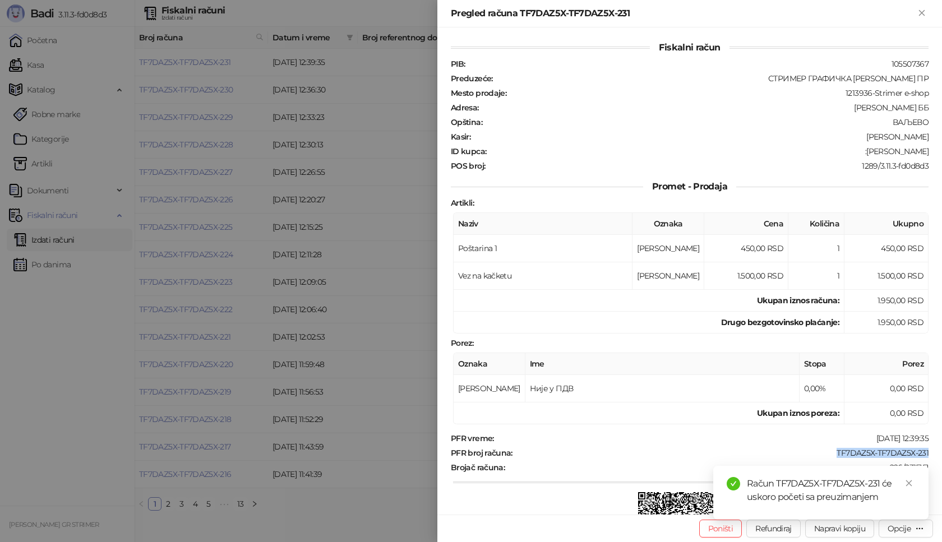
drag, startPoint x: 827, startPoint y: 452, endPoint x: 941, endPoint y: 454, distance: 113.8
click at [941, 454] on div "Fiskalni račun PIB : 105507367 Preduzeće : СТРИМЕР ГРАФИЧКА РАДЊА [PERSON_NAME]…" at bounding box center [689, 270] width 504 height 487
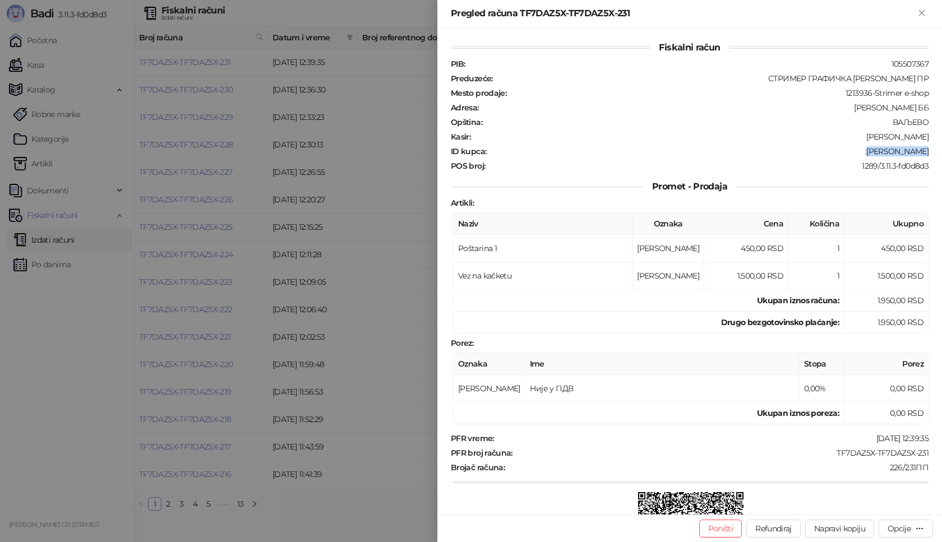
drag, startPoint x: 873, startPoint y: 152, endPoint x: 941, endPoint y: 152, distance: 67.8
click at [941, 152] on div "Fiskalni račun PIB : 105507367 Preduzeće : СТРИМЕР ГРАФИЧКА РАДЊА [PERSON_NAME]…" at bounding box center [689, 270] width 504 height 487
click at [924, 12] on icon "Zatvori" at bounding box center [921, 13] width 10 height 10
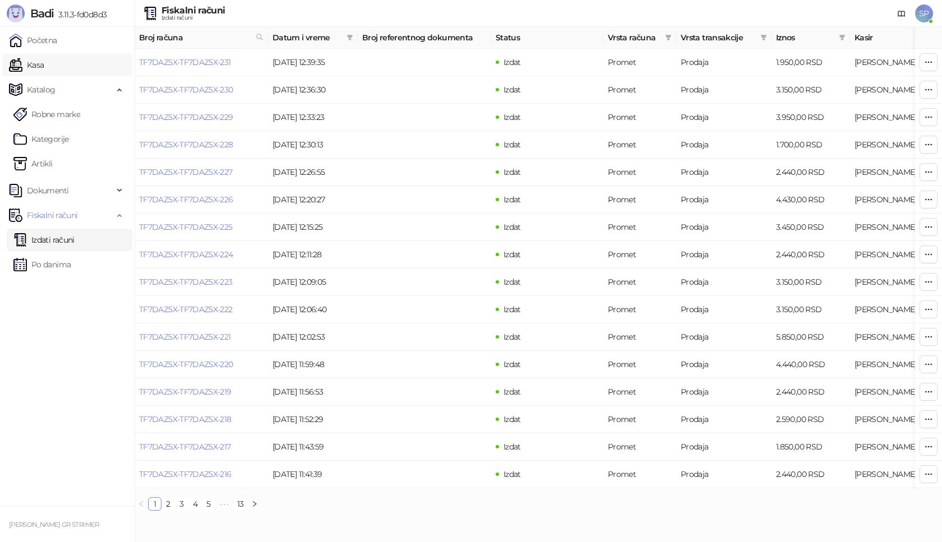
click at [44, 67] on link "Kasa" at bounding box center [26, 65] width 35 height 22
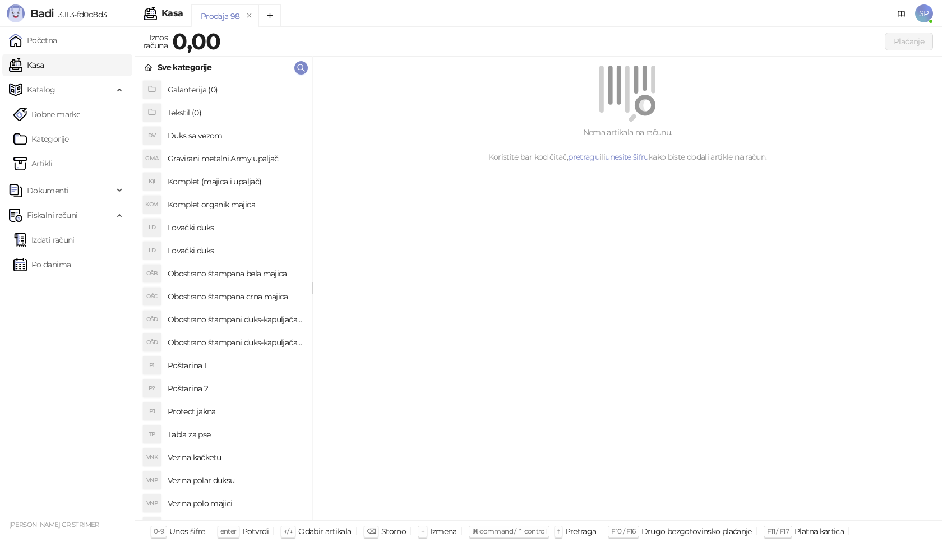
click at [228, 359] on h4 "Poštarina 1" at bounding box center [236, 366] width 136 height 18
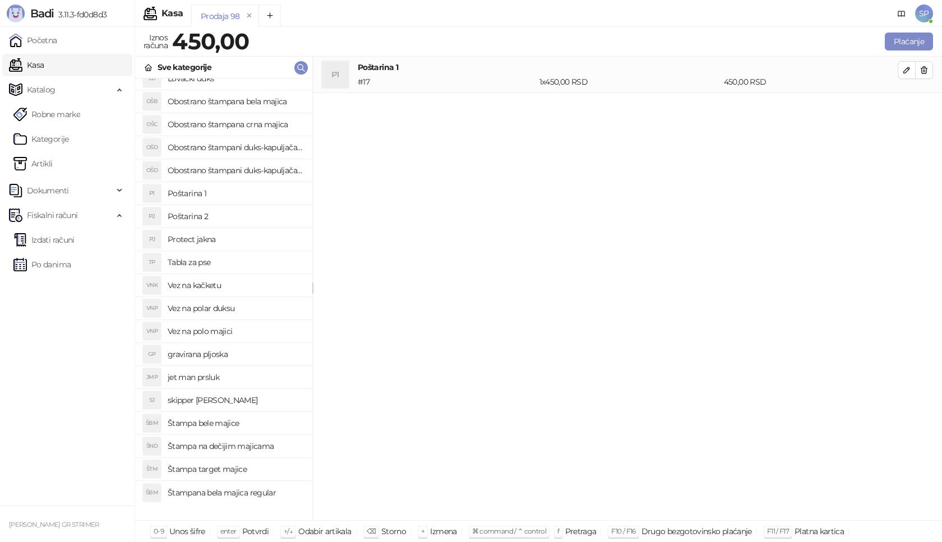
scroll to position [112, 0]
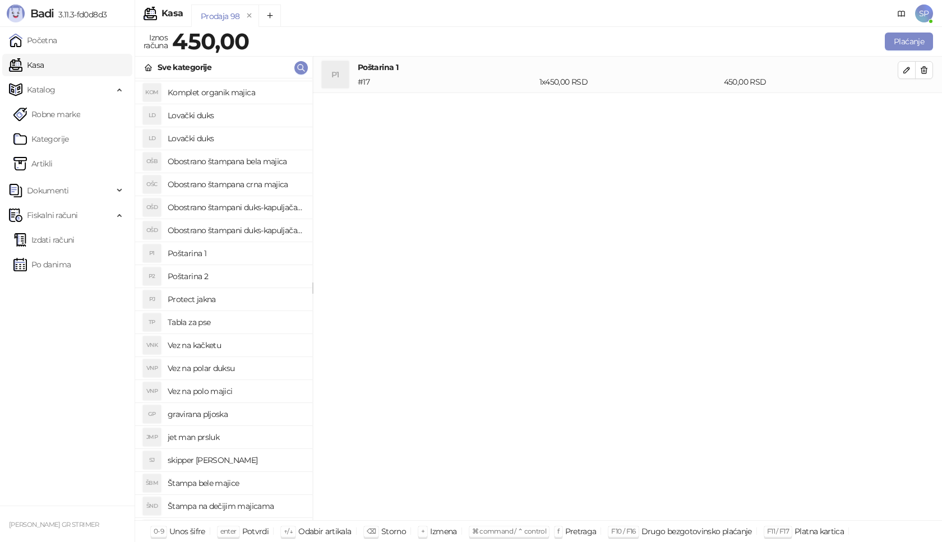
click at [272, 183] on h4 "Obostrano štampana crna majica" at bounding box center [236, 184] width 136 height 18
click at [906, 104] on icon "button" at bounding box center [906, 106] width 9 height 9
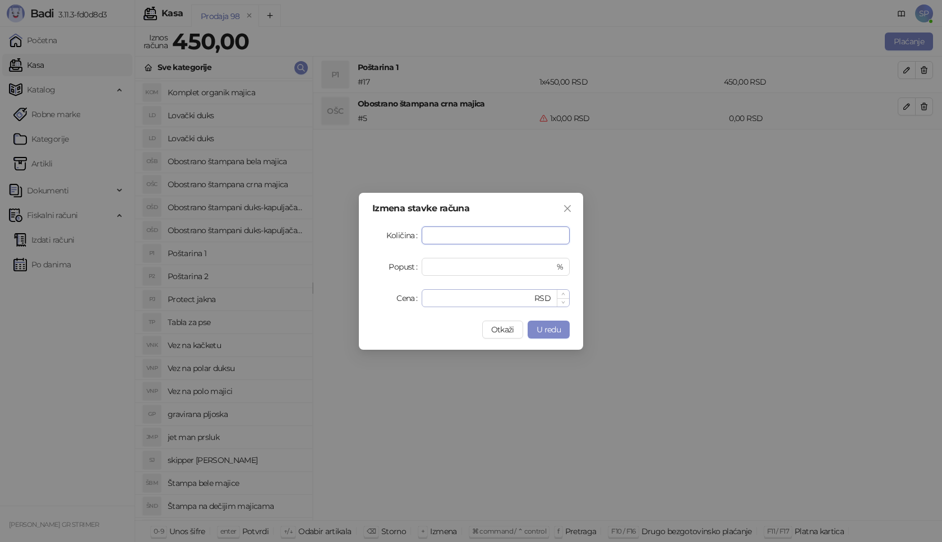
type input "*"
drag, startPoint x: 450, startPoint y: 296, endPoint x: 316, endPoint y: 295, distance: 134.0
click at [316, 295] on div "Izmena stavke računa Količina * Popust * % Cena * RSD Otkaži U redu" at bounding box center [471, 271] width 942 height 542
type input "****"
click at [555, 330] on span "U redu" at bounding box center [548, 330] width 24 height 10
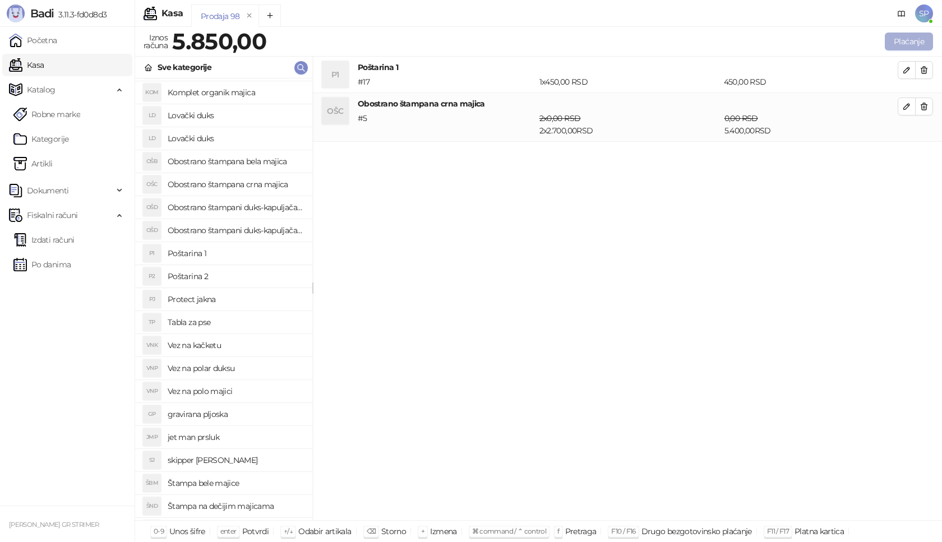
click at [906, 42] on button "Plaćanje" at bounding box center [909, 42] width 48 height 18
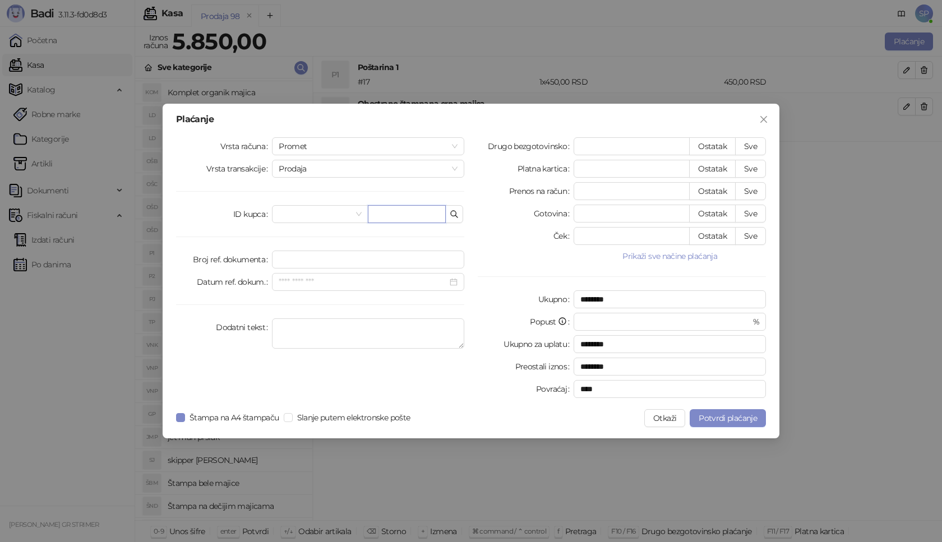
click at [419, 206] on input "text" at bounding box center [407, 214] width 78 height 18
paste input "**********"
type input "**********"
click at [755, 144] on button "Sve" at bounding box center [750, 146] width 31 height 18
type input "****"
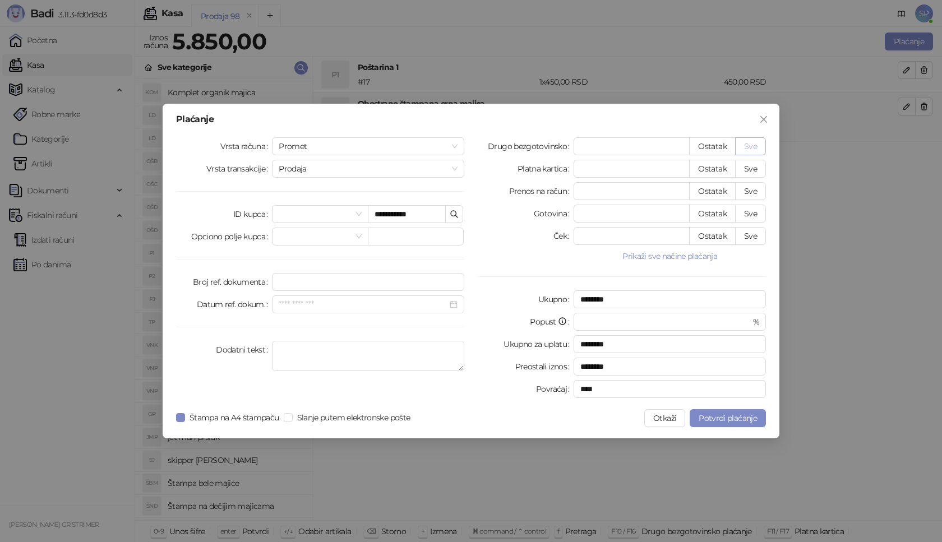
type input "****"
click at [706, 424] on button "Potvrdi plaćanje" at bounding box center [727, 418] width 76 height 18
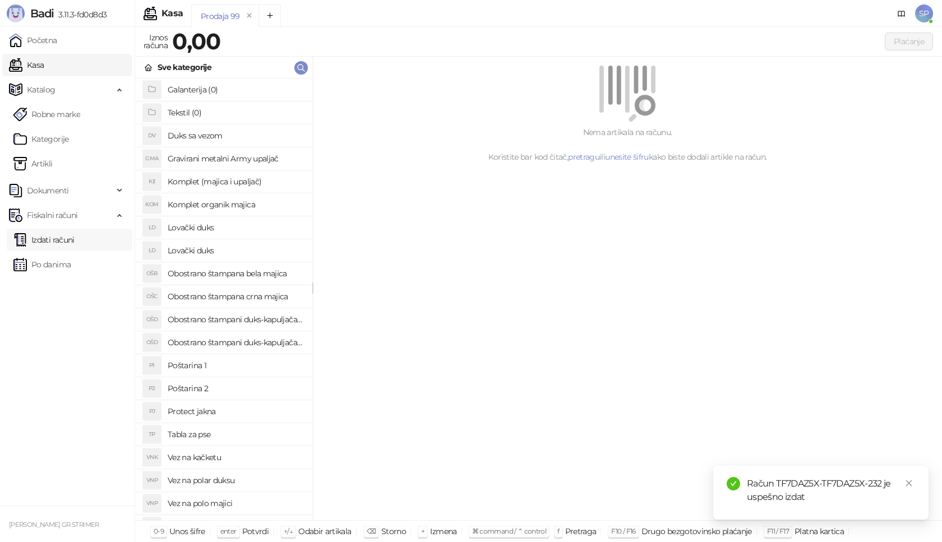
click at [67, 239] on link "Izdati računi" at bounding box center [43, 240] width 61 height 22
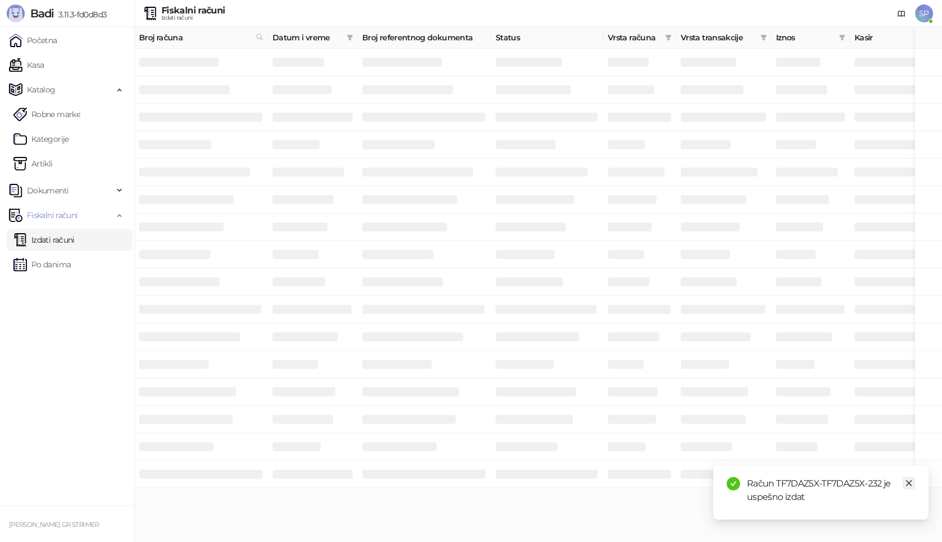
click at [906, 480] on icon "close" at bounding box center [909, 483] width 8 height 8
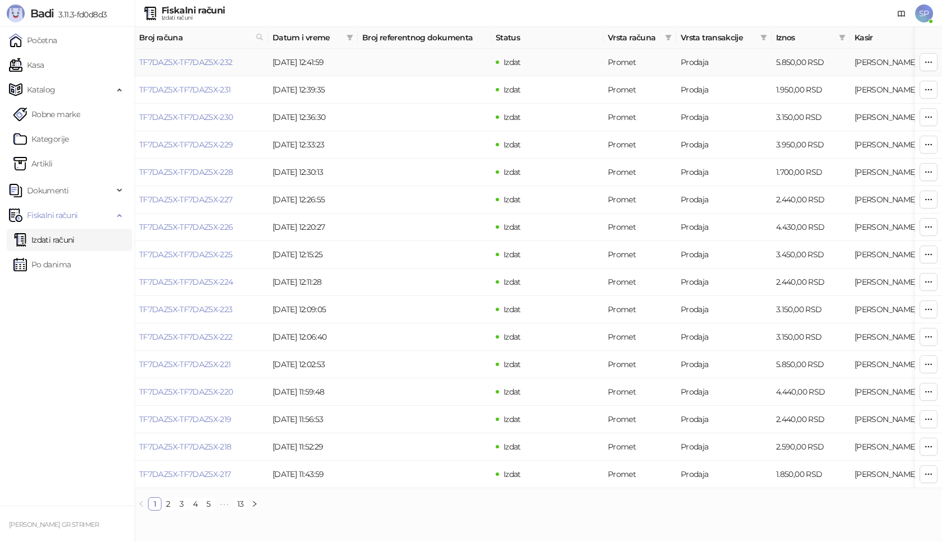
click at [200, 64] on link "TF7DAZ5X-TF7DAZ5X-232" at bounding box center [186, 62] width 94 height 10
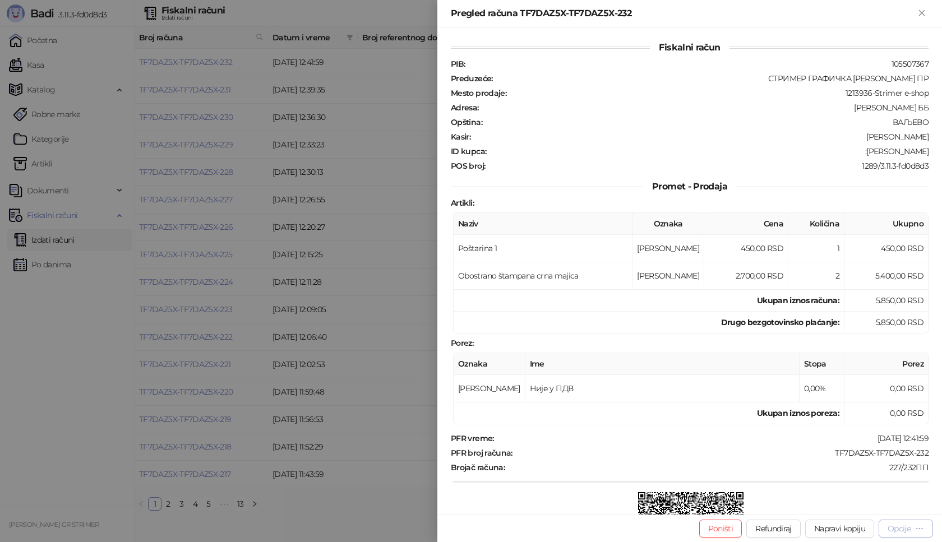
click at [900, 527] on div "Opcije" at bounding box center [898, 529] width 23 height 10
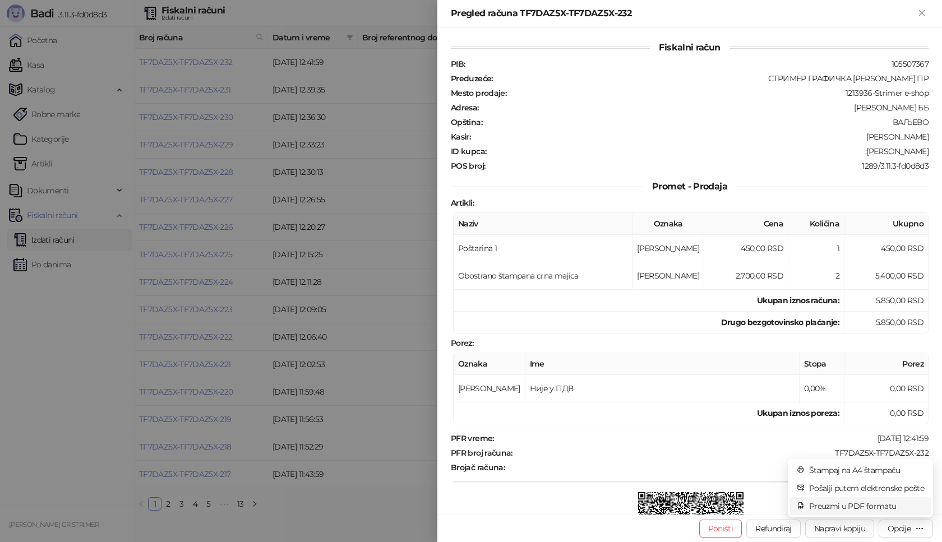
click at [879, 507] on span "Preuzmi u PDF formatu" at bounding box center [866, 506] width 115 height 12
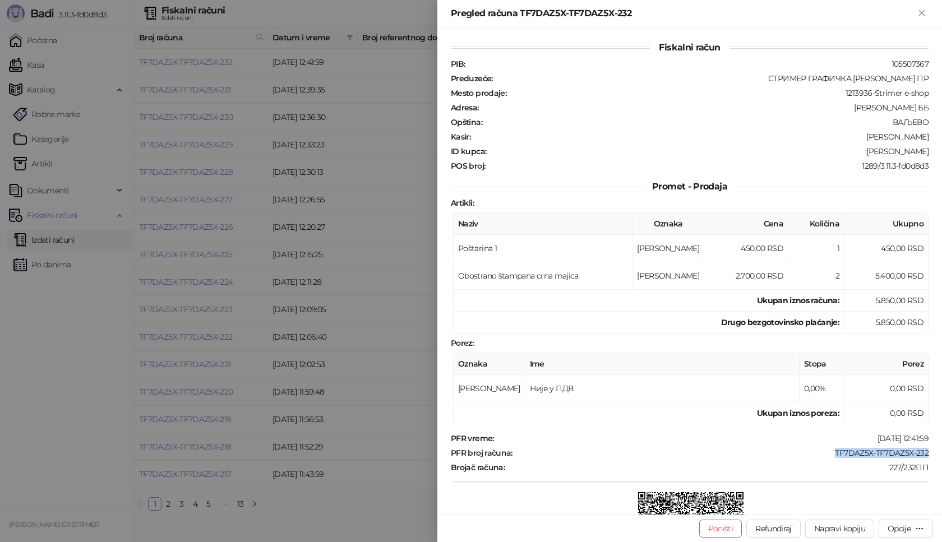
drag, startPoint x: 826, startPoint y: 453, endPoint x: 941, endPoint y: 450, distance: 114.9
click at [941, 450] on div "Fiskalni račun PIB : 105507367 Preduzeće : СТРИМЕР ГРАФИЧКА РАДЊА [PERSON_NAME]…" at bounding box center [689, 270] width 504 height 487
drag, startPoint x: 876, startPoint y: 152, endPoint x: 929, endPoint y: 152, distance: 53.3
click at [929, 152] on div "Fiskalni račun PIB : 105507367 Preduzeće : СТРИМЕР ГРАФИЧКА РАДЊА [PERSON_NAME]…" at bounding box center [689, 270] width 504 height 487
click at [921, 16] on icon "Zatvori" at bounding box center [921, 13] width 10 height 10
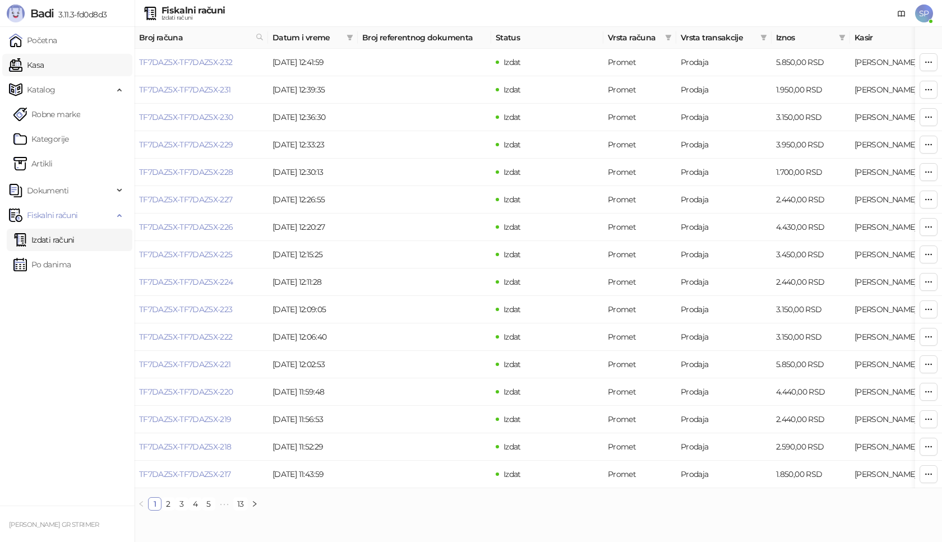
click at [44, 71] on link "Kasa" at bounding box center [26, 65] width 35 height 22
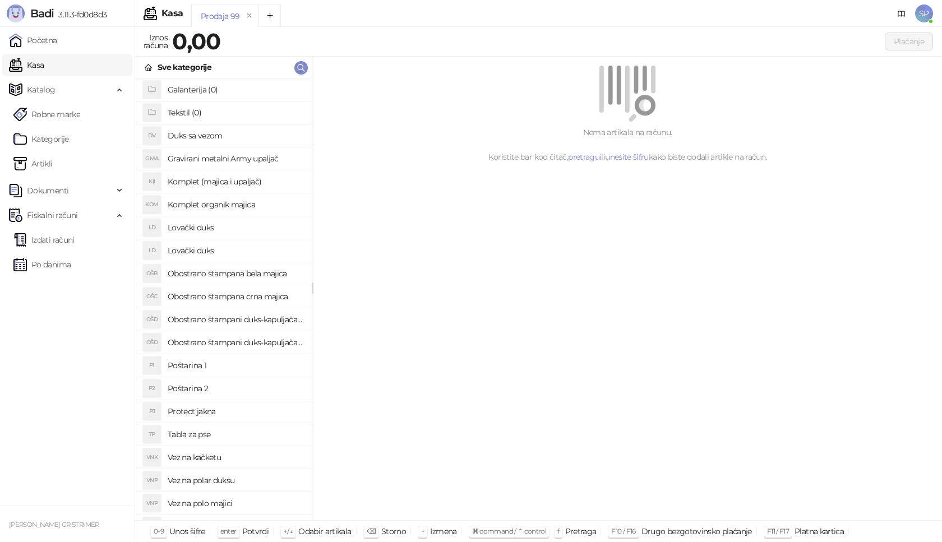
click at [234, 364] on h4 "Poštarina 1" at bounding box center [236, 366] width 136 height 18
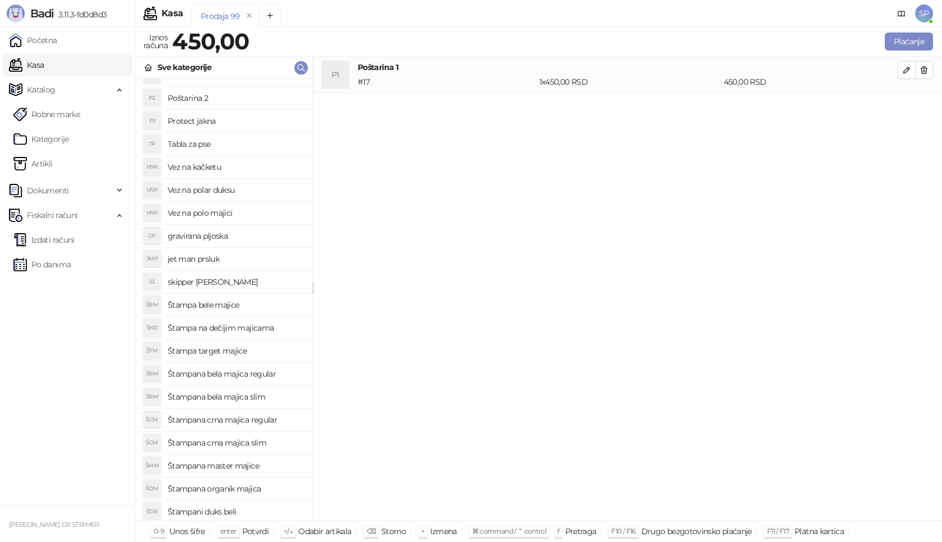
scroll to position [336, 0]
click at [262, 485] on h4 "Štampani duks crni" at bounding box center [236, 489] width 136 height 18
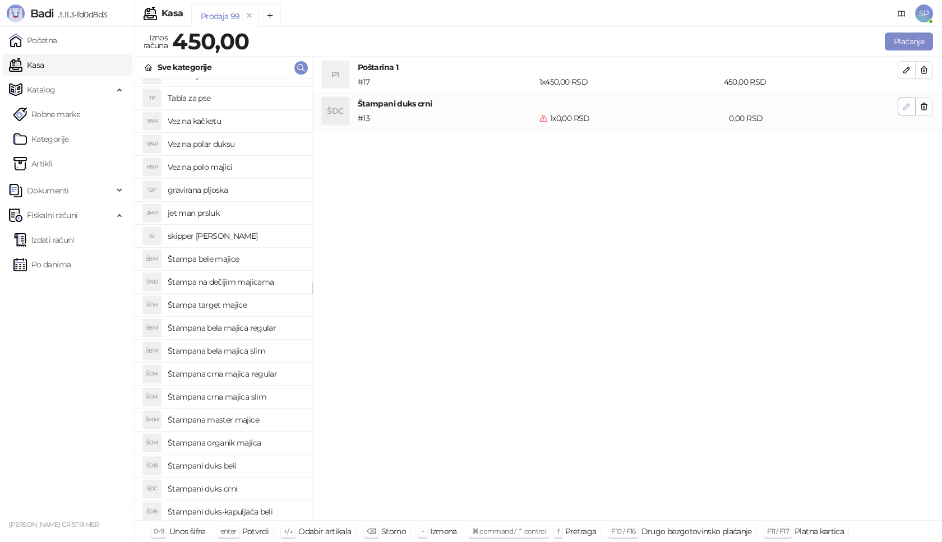
click at [904, 107] on icon "button" at bounding box center [906, 106] width 9 height 9
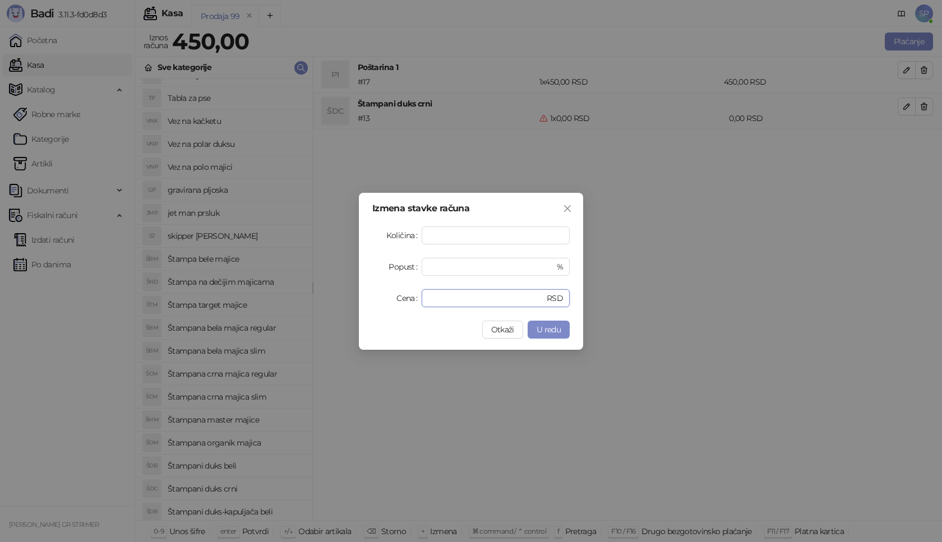
drag, startPoint x: 466, startPoint y: 299, endPoint x: 335, endPoint y: 316, distance: 132.8
click at [335, 316] on div "Izmena stavke računa Količina * Popust * % Cena * RSD Otkaži U redu" at bounding box center [471, 271] width 942 height 542
type input "****"
click at [549, 332] on span "U redu" at bounding box center [548, 330] width 24 height 10
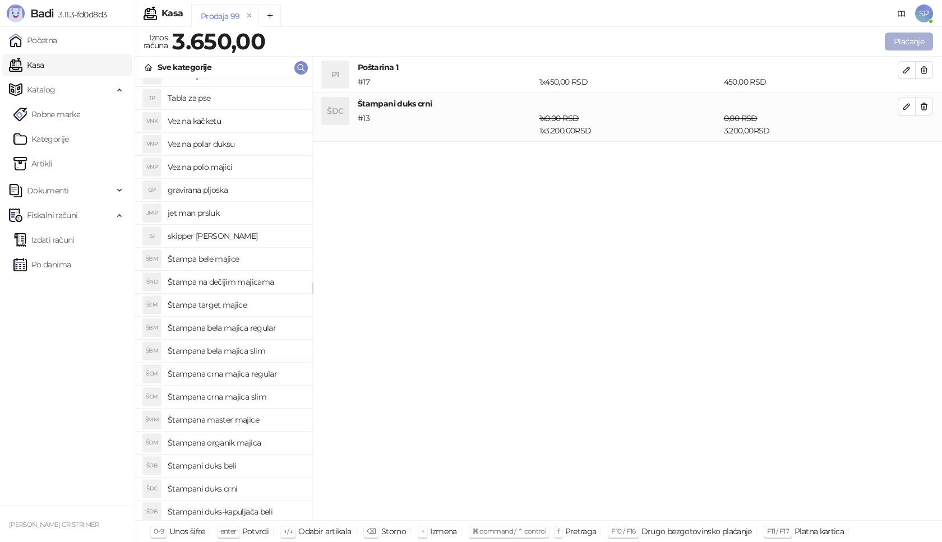
click at [919, 41] on button "Plaćanje" at bounding box center [909, 42] width 48 height 18
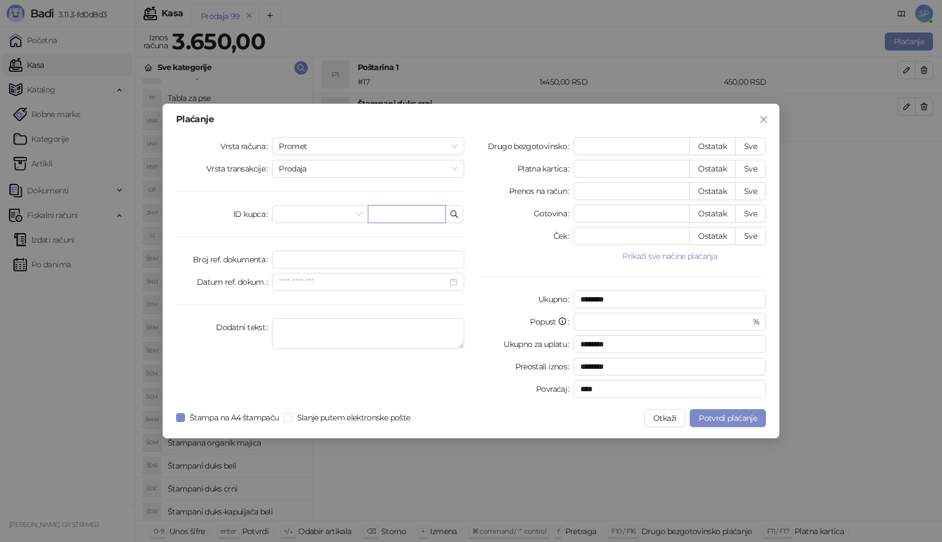
click at [423, 215] on input "text" at bounding box center [407, 214] width 78 height 18
paste input "**********"
type input "**********"
click at [757, 149] on button "Sve" at bounding box center [750, 146] width 31 height 18
type input "****"
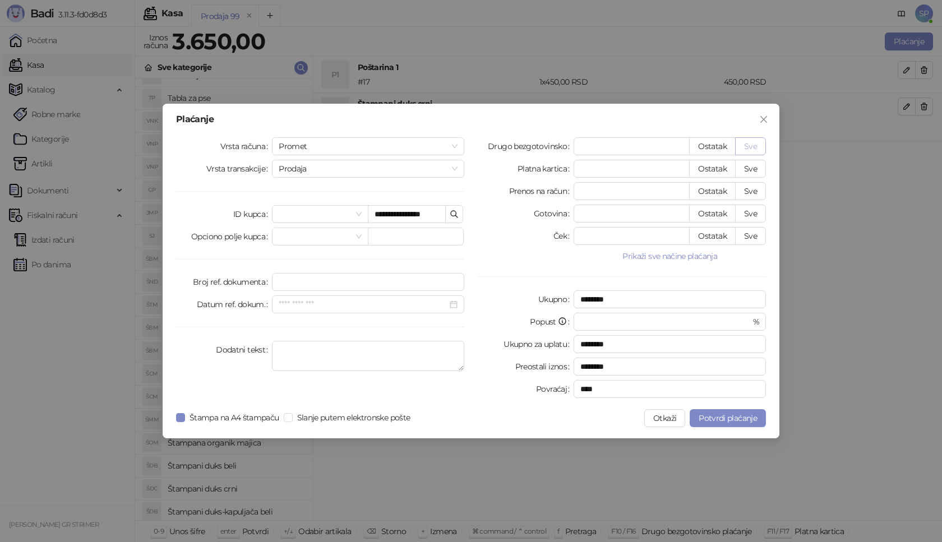
type input "****"
click at [726, 411] on button "Potvrdi plaćanje" at bounding box center [727, 418] width 76 height 18
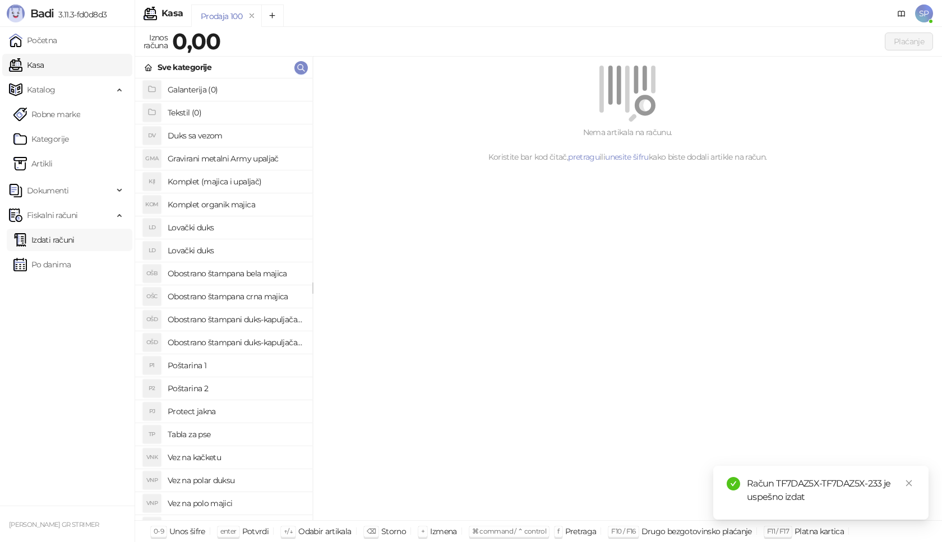
click at [71, 241] on link "Izdati računi" at bounding box center [43, 240] width 61 height 22
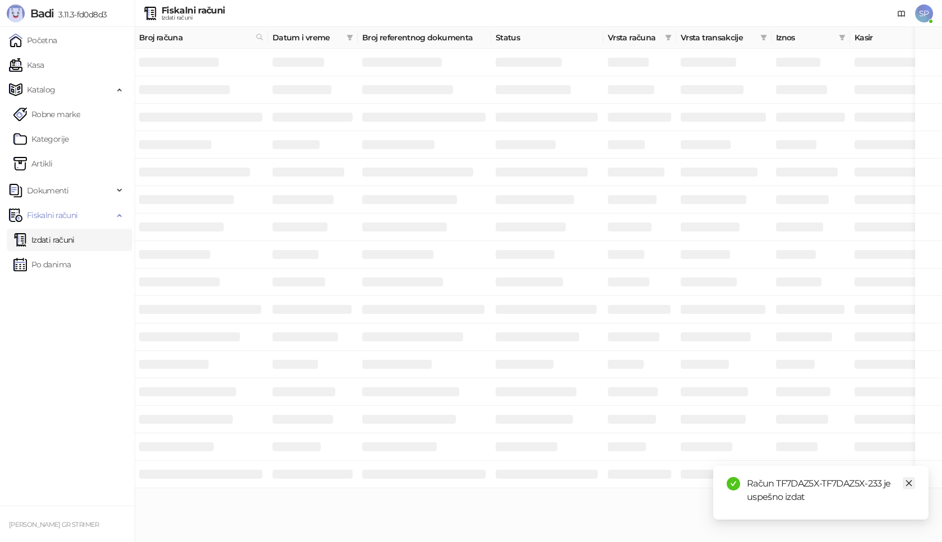
click at [909, 484] on icon "close" at bounding box center [909, 483] width 8 height 8
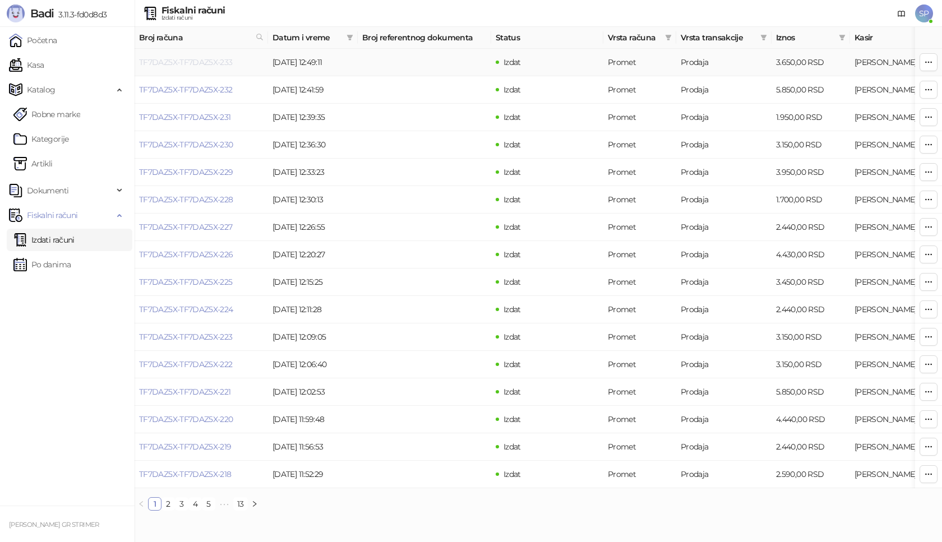
click at [209, 63] on link "TF7DAZ5X-TF7DAZ5X-233" at bounding box center [186, 62] width 94 height 10
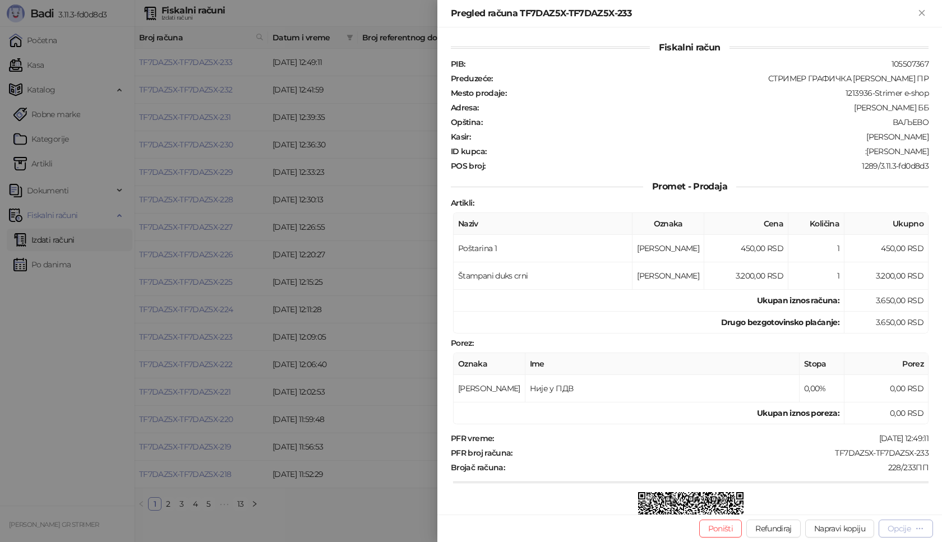
click at [899, 525] on div "Opcije" at bounding box center [898, 529] width 23 height 10
click at [860, 506] on span "Preuzmi u PDF formatu" at bounding box center [866, 506] width 115 height 12
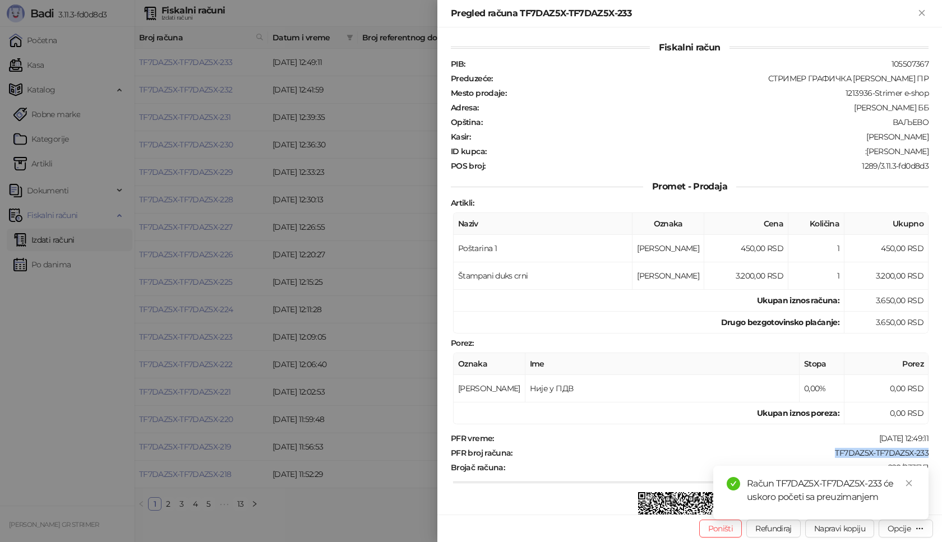
drag, startPoint x: 825, startPoint y: 453, endPoint x: 930, endPoint y: 453, distance: 105.4
click at [930, 453] on div "Fiskalni račun PIB : 105507367 Preduzeće : СТРИМЕР ГРАФИЧКА РАДЊА [PERSON_NAME]…" at bounding box center [689, 270] width 504 height 487
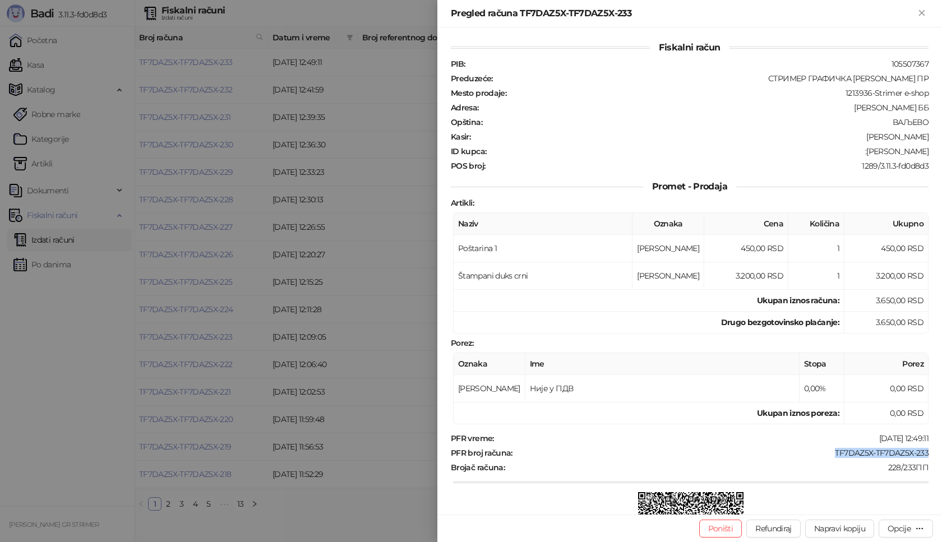
drag, startPoint x: 857, startPoint y: 153, endPoint x: 941, endPoint y: 155, distance: 84.1
click at [941, 155] on div "Fiskalni račun PIB : 105507367 Preduzeće : СТРИМЕР ГРАФИЧКА РАДЊА [PERSON_NAME]…" at bounding box center [689, 270] width 504 height 487
click at [383, 252] on div at bounding box center [471, 271] width 942 height 542
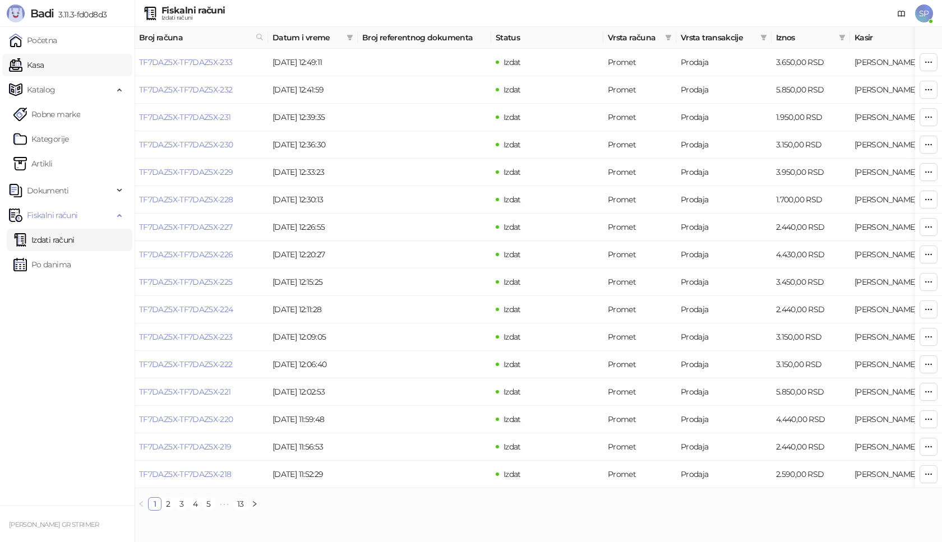
click at [44, 70] on link "Kasa" at bounding box center [26, 65] width 35 height 22
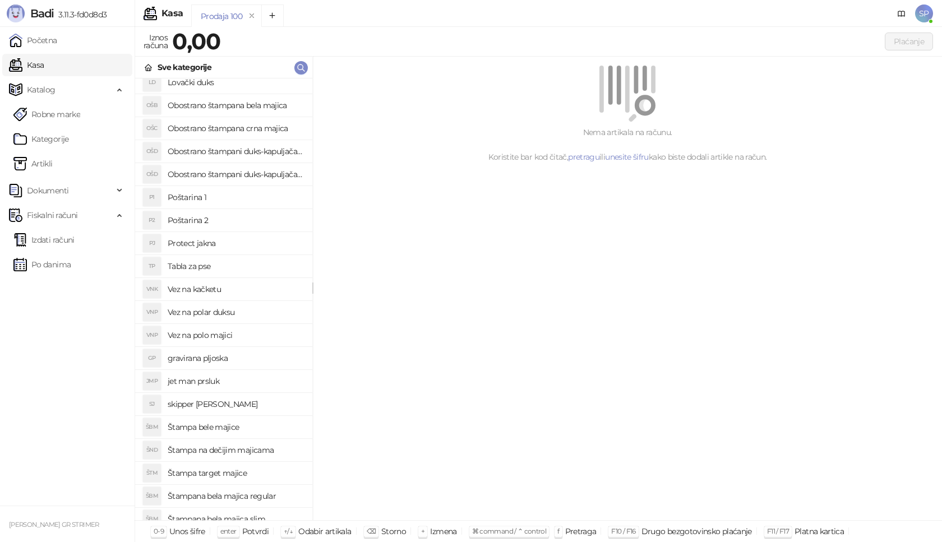
scroll to position [224, 0]
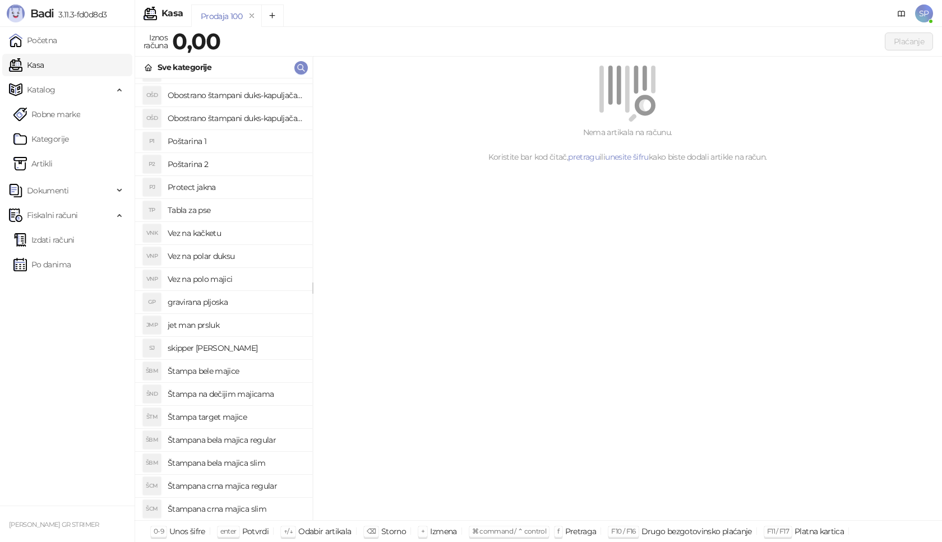
click at [219, 345] on h4 "skipper [PERSON_NAME]" at bounding box center [236, 348] width 136 height 18
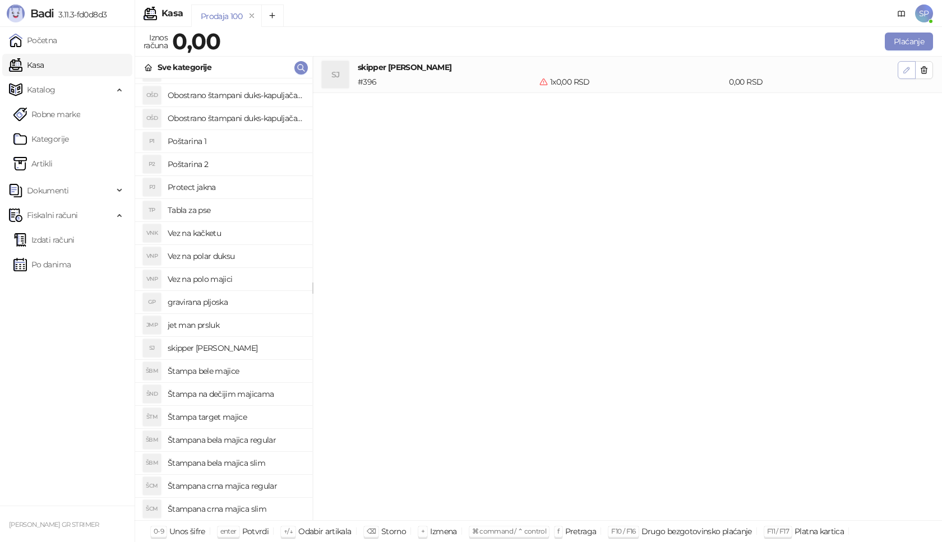
click at [905, 72] on icon "button" at bounding box center [906, 70] width 9 height 9
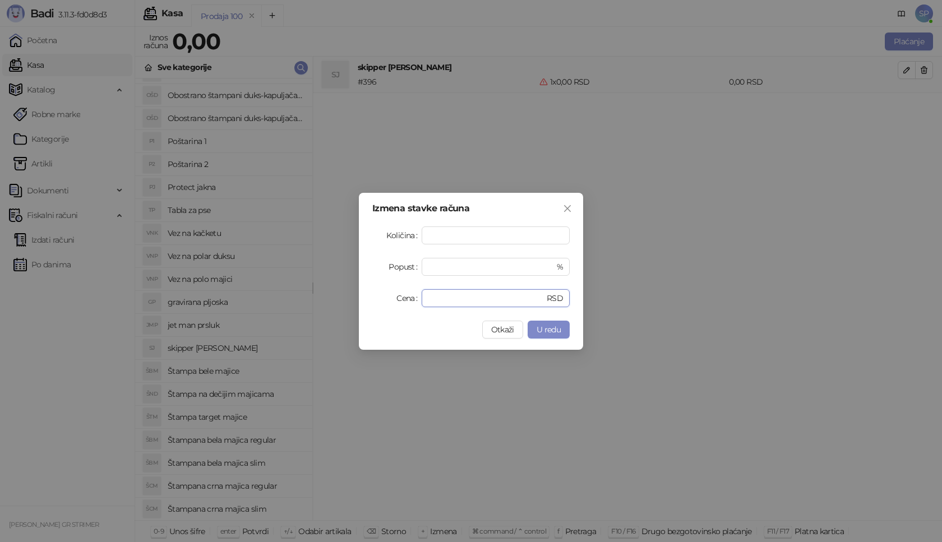
drag, startPoint x: 462, startPoint y: 293, endPoint x: 312, endPoint y: 302, distance: 150.5
click at [312, 302] on div "Izmena stavke računa Količina * Popust * % Cena * RSD Otkaži U redu" at bounding box center [471, 271] width 942 height 542
click at [543, 327] on span "U redu" at bounding box center [548, 330] width 24 height 10
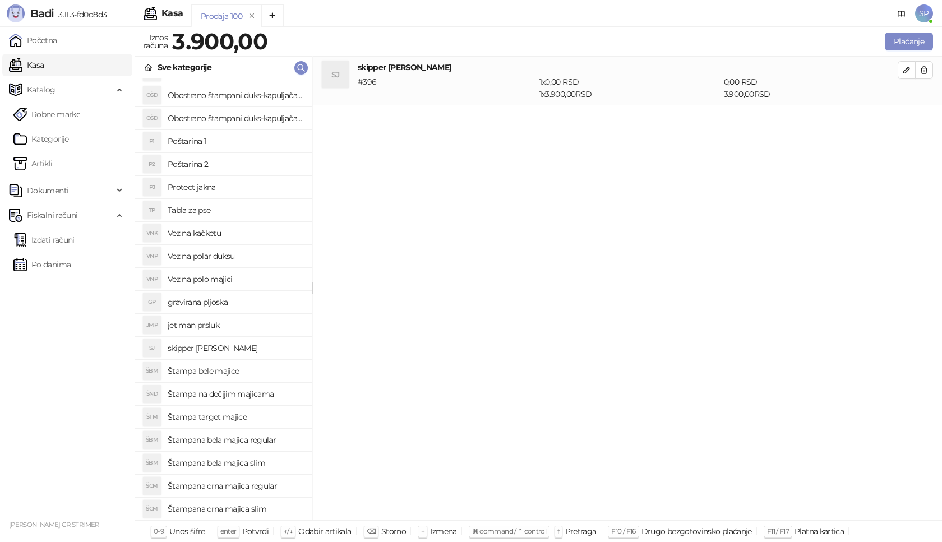
click at [214, 327] on h4 "jet man prsluk" at bounding box center [236, 325] width 136 height 18
click at [904, 121] on icon "button" at bounding box center [907, 119] width 6 height 6
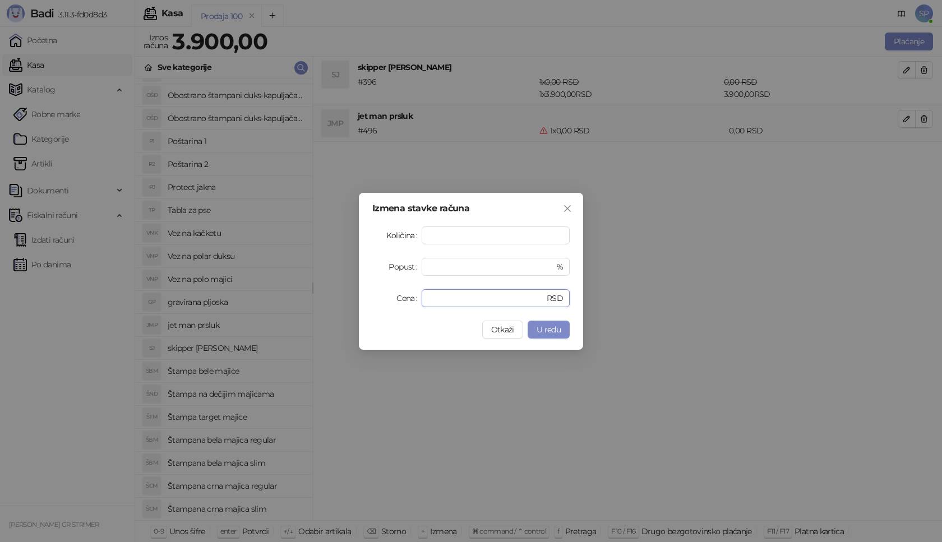
drag, startPoint x: 452, startPoint y: 297, endPoint x: 387, endPoint y: 300, distance: 65.7
click at [387, 300] on div "Cena * RSD" at bounding box center [470, 298] width 197 height 18
type input "****"
click at [546, 329] on span "U redu" at bounding box center [548, 330] width 24 height 10
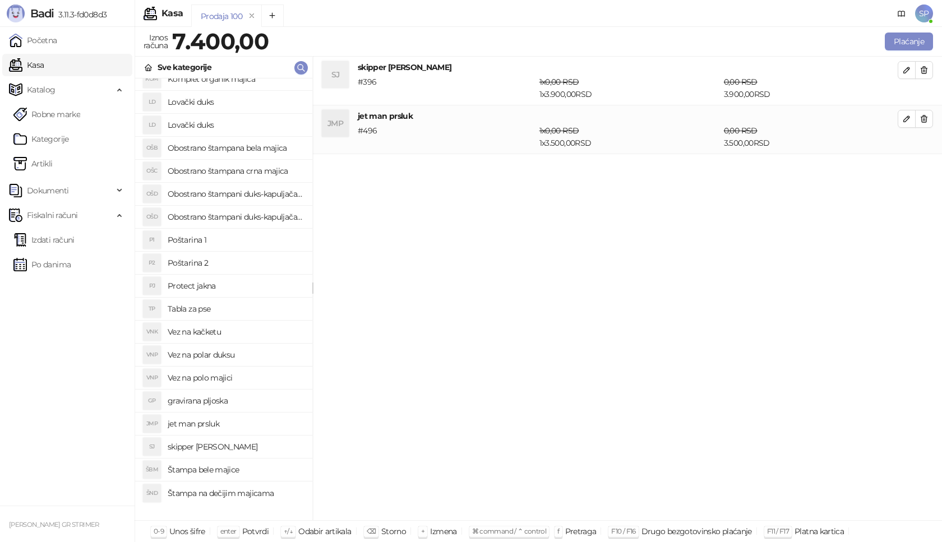
scroll to position [0, 0]
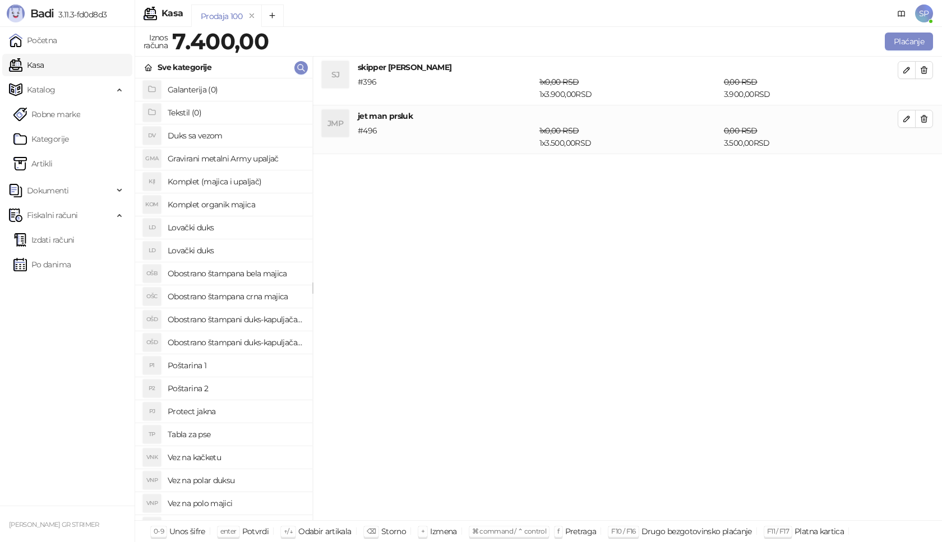
click at [202, 362] on h4 "Poštarina 1" at bounding box center [236, 366] width 136 height 18
click at [908, 34] on button "Plaćanje" at bounding box center [909, 42] width 48 height 18
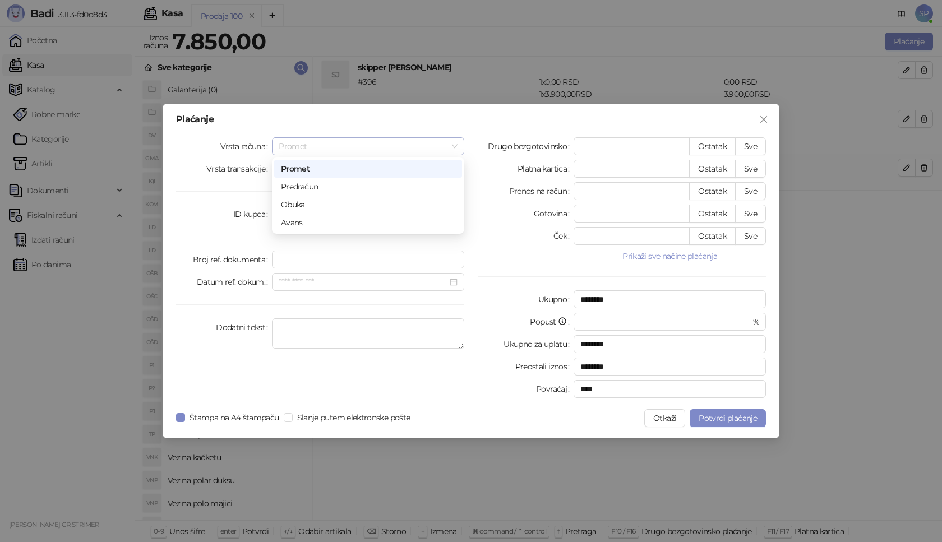
click at [386, 148] on span "Promet" at bounding box center [368, 146] width 179 height 17
click at [365, 170] on span "Prodaja" at bounding box center [368, 168] width 179 height 17
click at [312, 211] on input "search" at bounding box center [315, 214] width 72 height 17
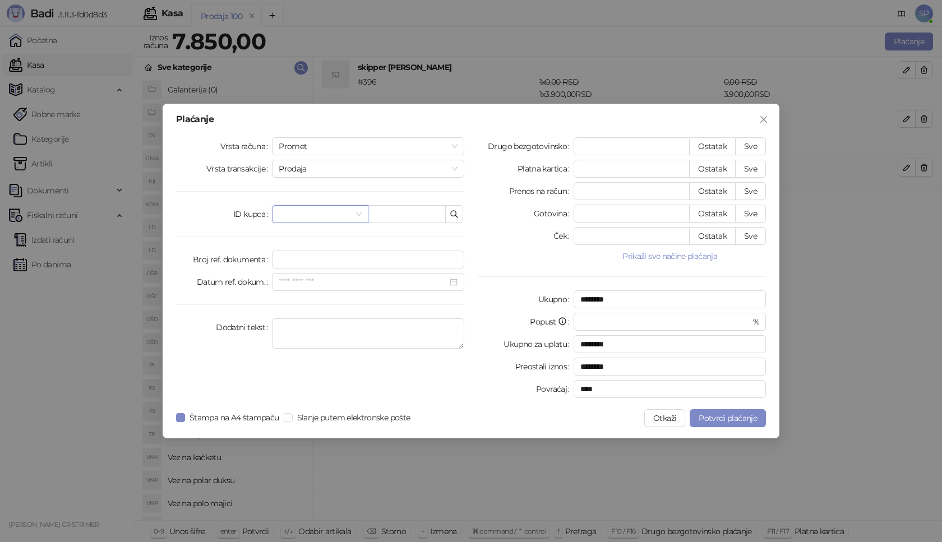
click at [312, 210] on input "search" at bounding box center [315, 214] width 72 height 17
click at [436, 216] on input "text" at bounding box center [407, 214] width 78 height 18
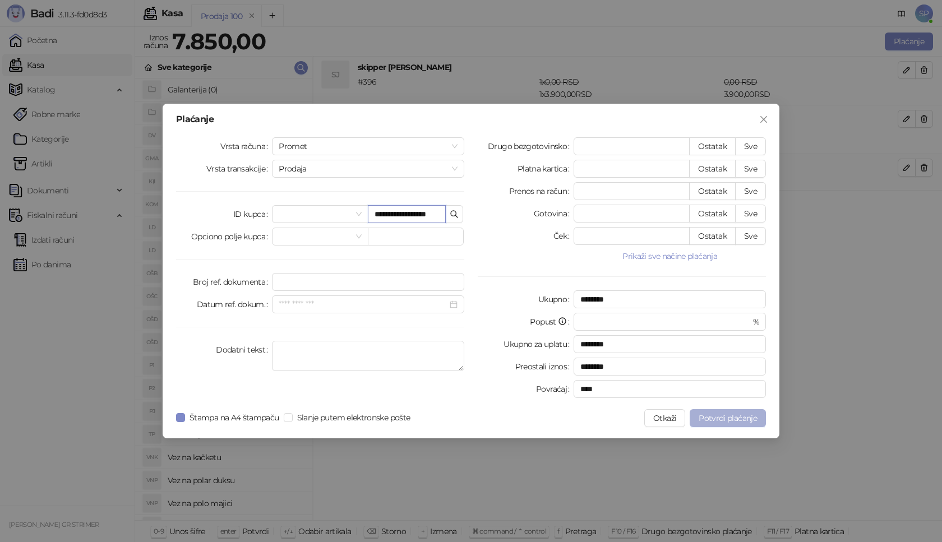
type input "**********"
click at [739, 424] on button "Potvrdi plaćanje" at bounding box center [727, 418] width 76 height 18
click at [612, 216] on input "*" at bounding box center [631, 213] width 115 height 17
click at [751, 145] on button "Sve" at bounding box center [750, 146] width 31 height 18
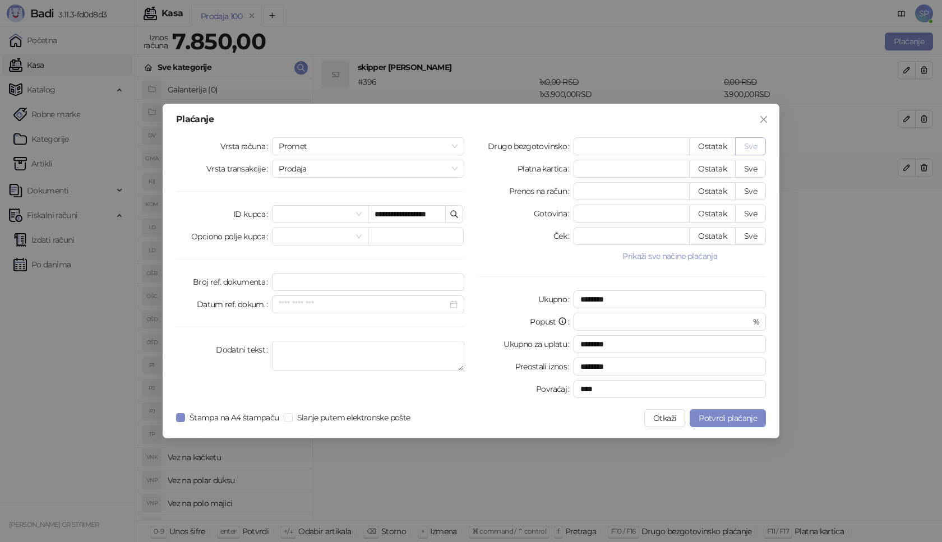
type input "****"
click at [734, 418] on span "Potvrdi plaćanje" at bounding box center [727, 418] width 58 height 10
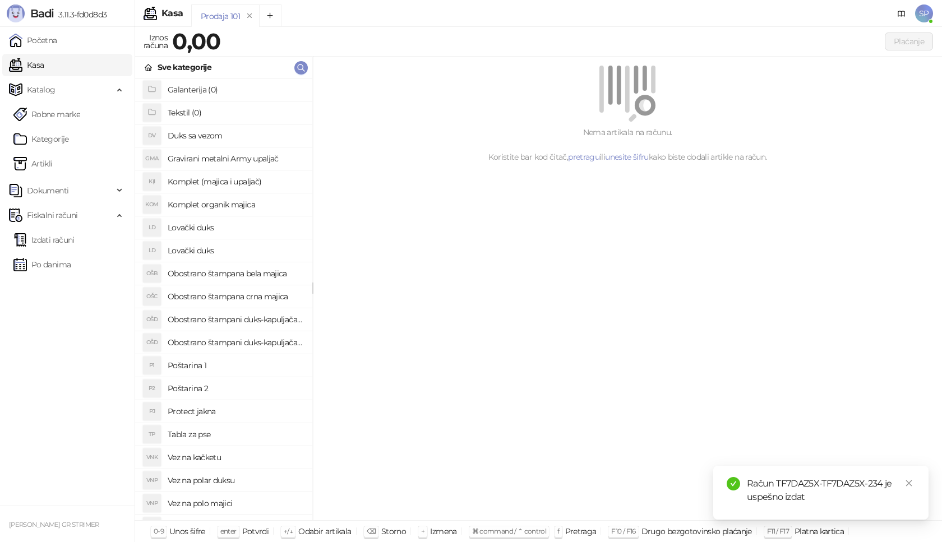
click at [129, 201] on div "Dokumenti" at bounding box center [67, 190] width 130 height 22
click at [48, 309] on link "Izdati računi" at bounding box center [43, 316] width 61 height 22
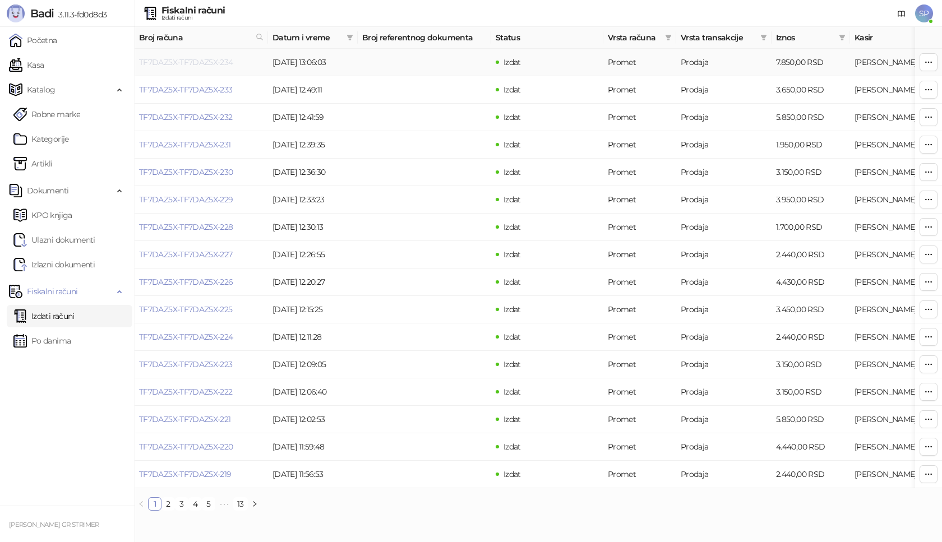
click at [183, 62] on link "TF7DAZ5X-TF7DAZ5X-234" at bounding box center [186, 62] width 94 height 10
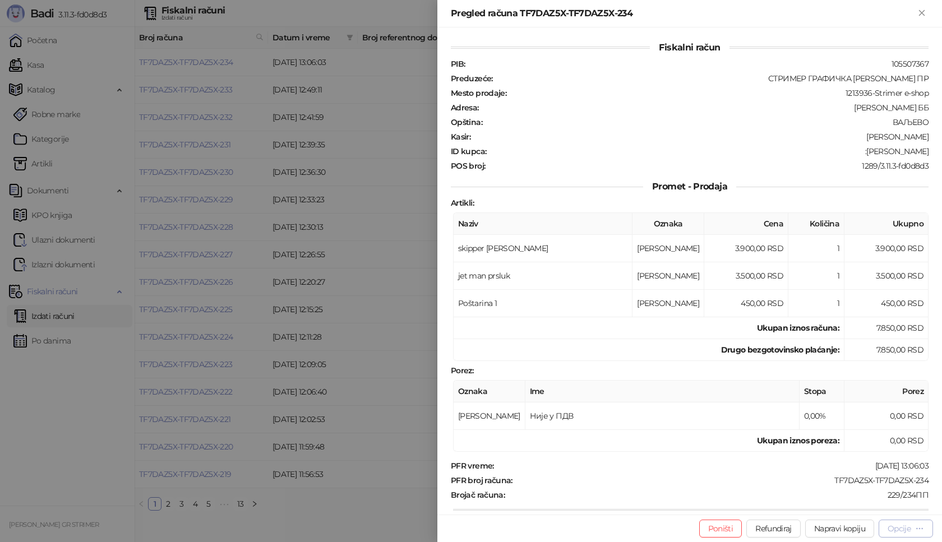
click at [899, 530] on div "Opcije" at bounding box center [898, 529] width 23 height 10
click at [872, 507] on span "Preuzmi u PDF formatu" at bounding box center [866, 506] width 115 height 12
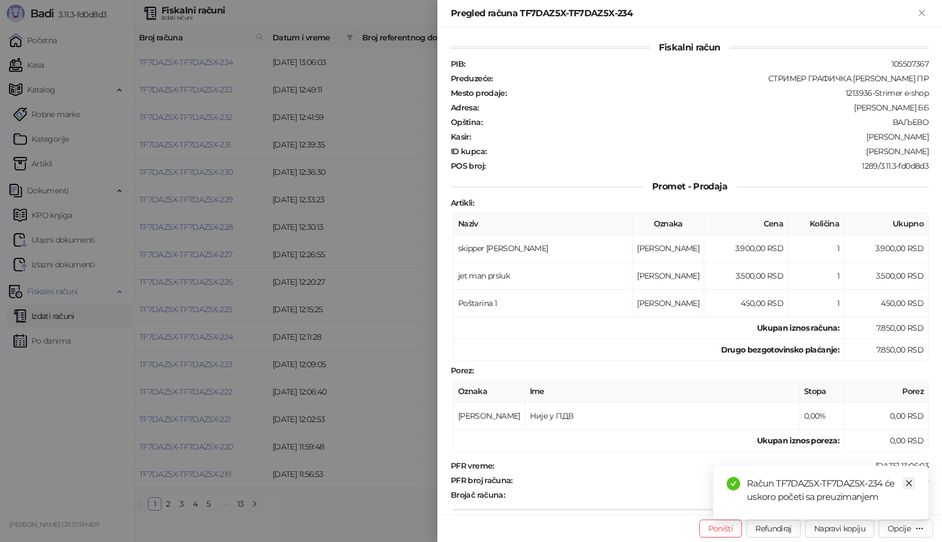
click at [911, 486] on icon "close" at bounding box center [909, 483] width 8 height 8
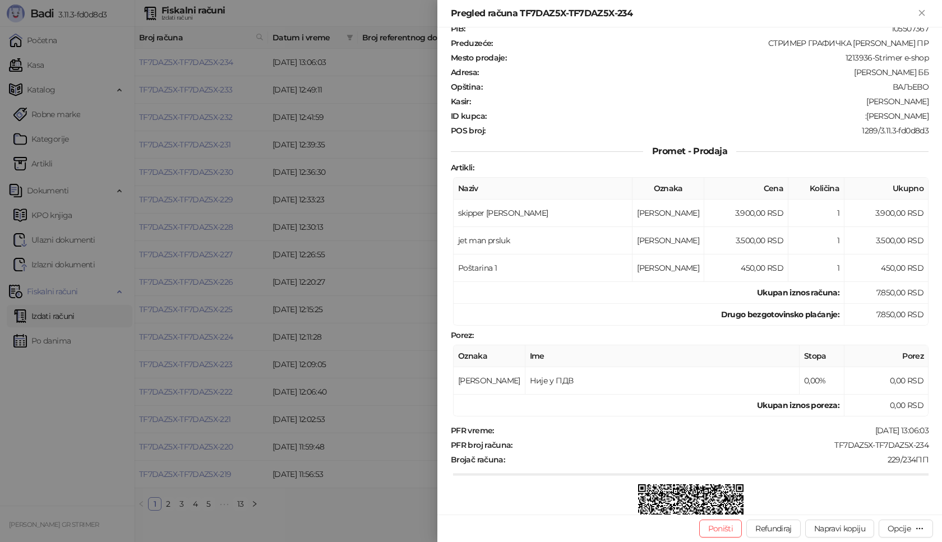
scroll to position [56, 0]
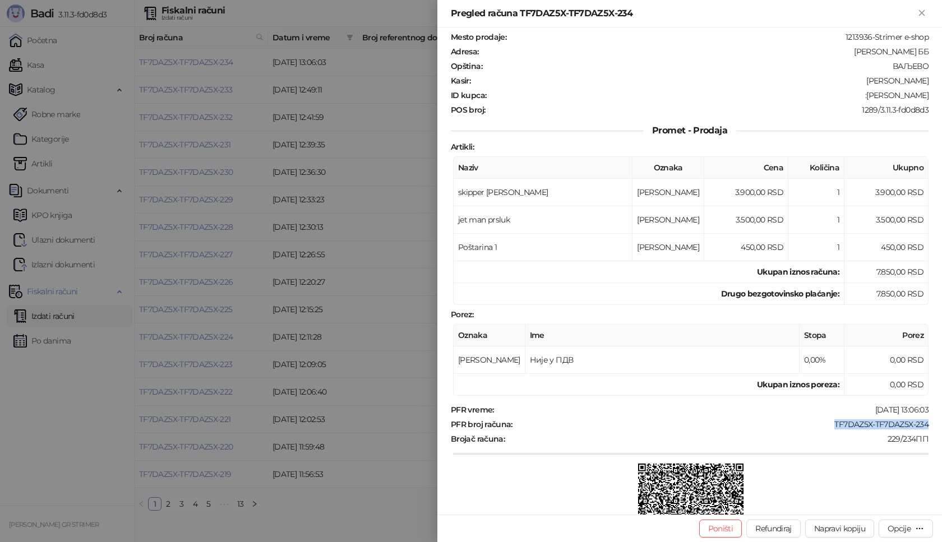
drag, startPoint x: 826, startPoint y: 426, endPoint x: 928, endPoint y: 425, distance: 102.6
click at [928, 425] on div "Fiskalni račun PIB : 105507367 Preduzeće : СТРИМЕР ГРАФИЧКА РАДЊА [PERSON_NAME]…" at bounding box center [689, 270] width 504 height 487
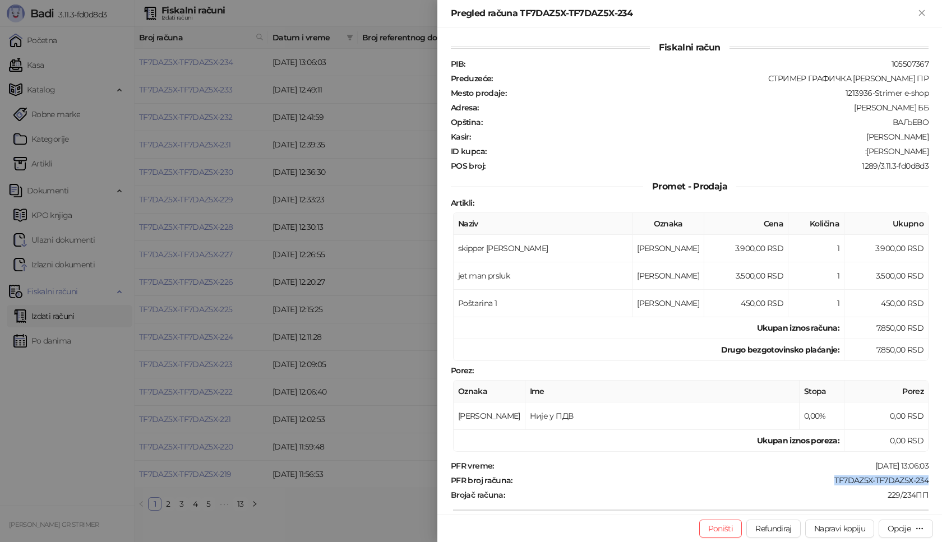
drag, startPoint x: 847, startPoint y: 152, endPoint x: 922, endPoint y: 156, distance: 75.2
click at [922, 156] on div "Fiskalni račun PIB : 105507367 Preduzeće : СТРИМЕР ГРАФИЧКА РАДЊА [PERSON_NAME]…" at bounding box center [689, 270] width 504 height 487
